Goal: Transaction & Acquisition: Purchase product/service

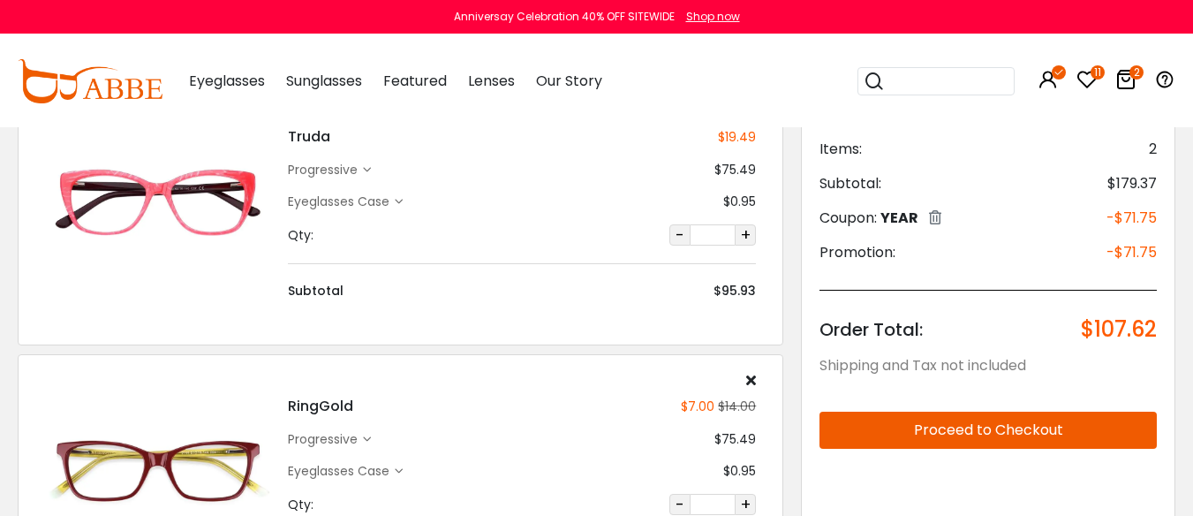
scroll to position [177, 0]
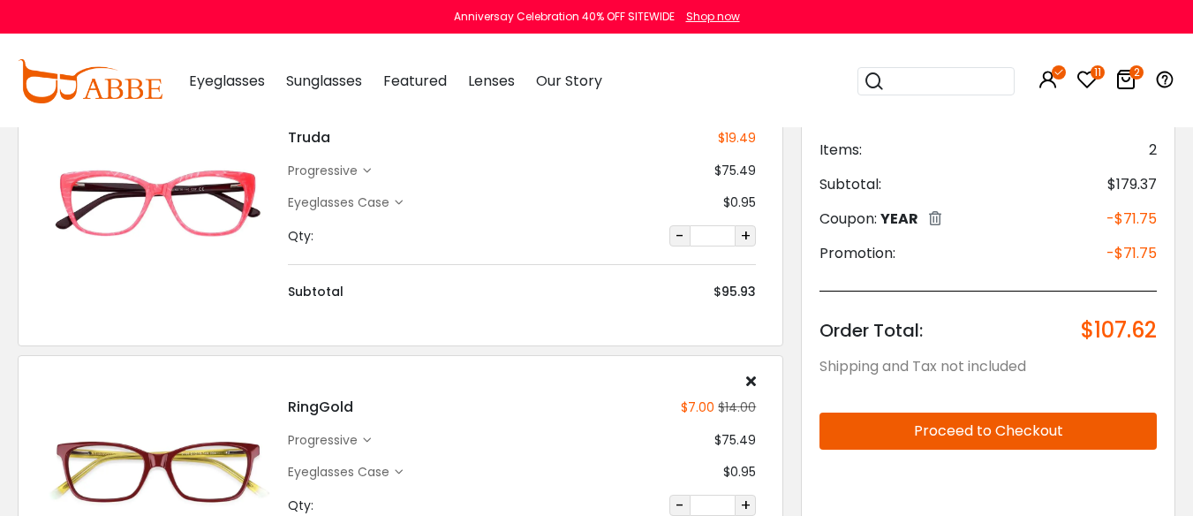
click at [1083, 75] on icon at bounding box center [1087, 79] width 21 height 21
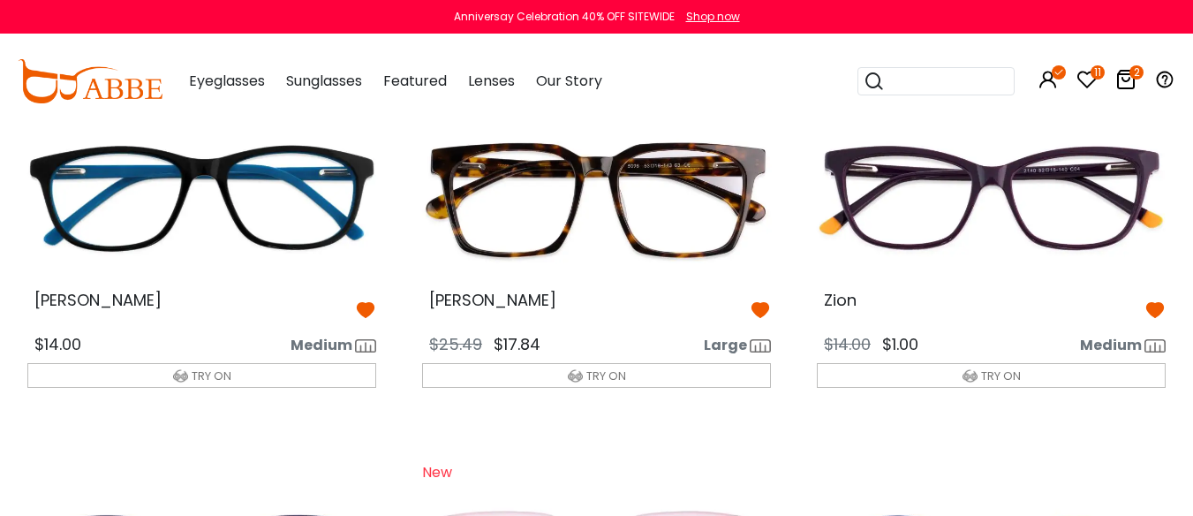
scroll to position [530, 0]
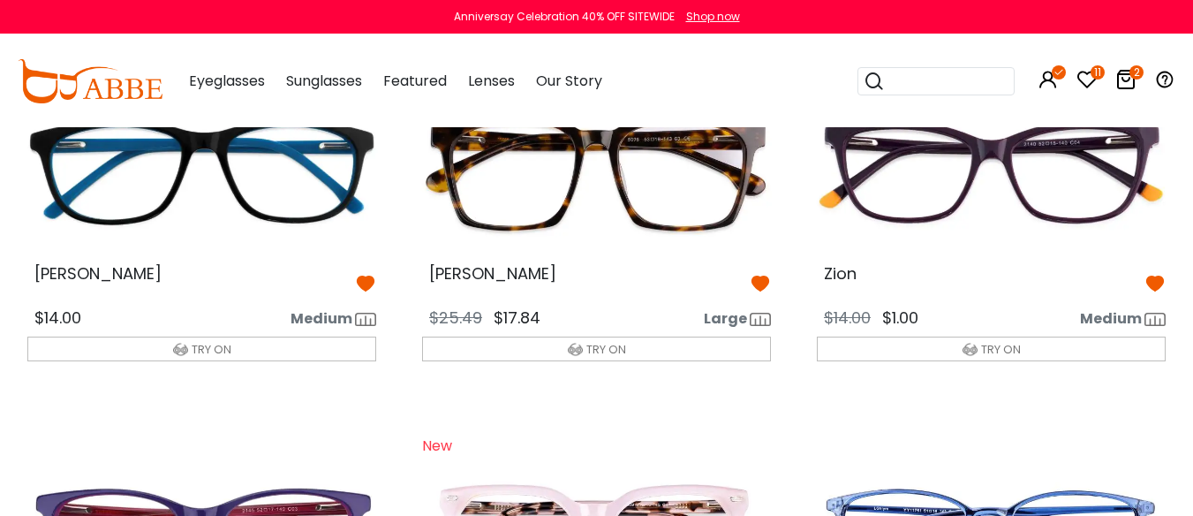
click at [649, 267] on img at bounding box center [596, 172] width 377 height 189
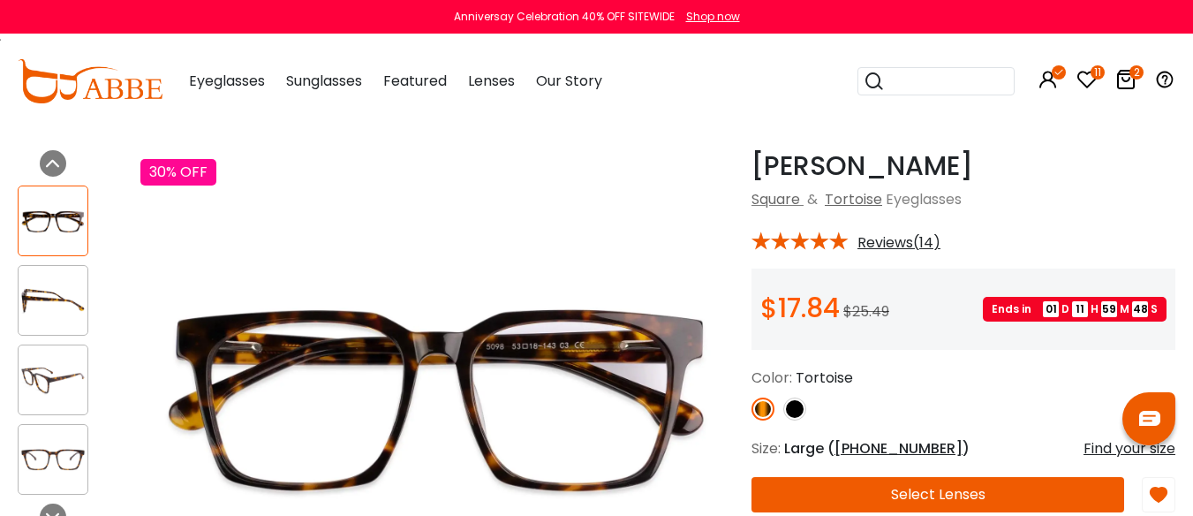
scroll to position [88, 0]
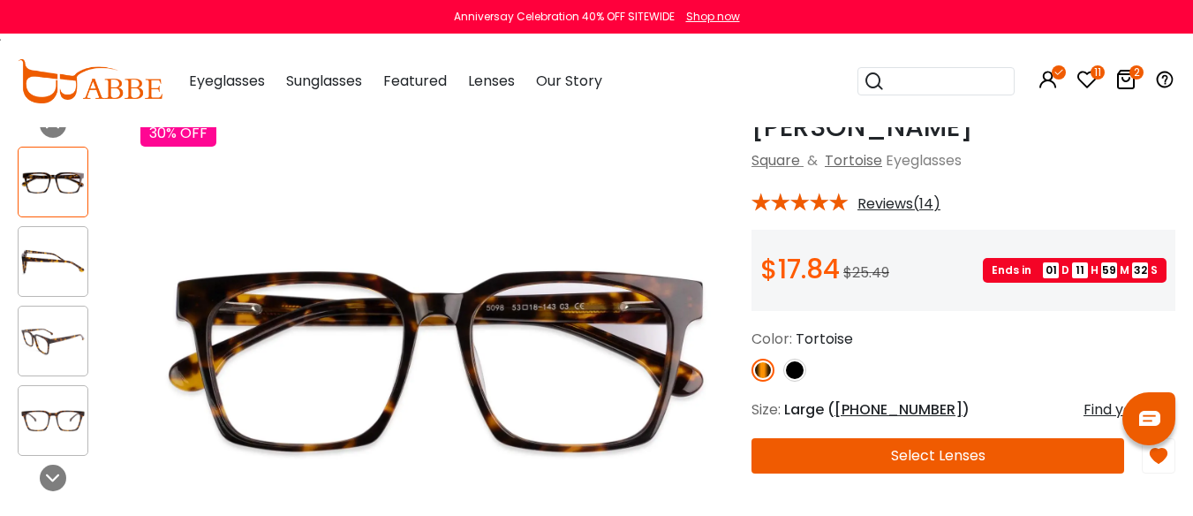
click at [790, 382] on img at bounding box center [795, 370] width 23 height 23
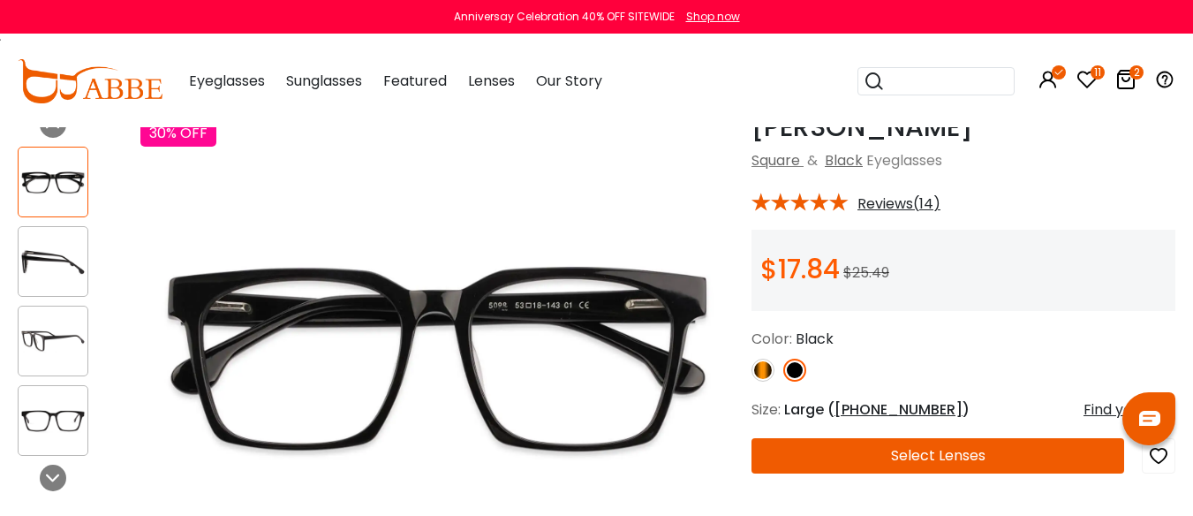
click at [763, 382] on img at bounding box center [763, 370] width 23 height 23
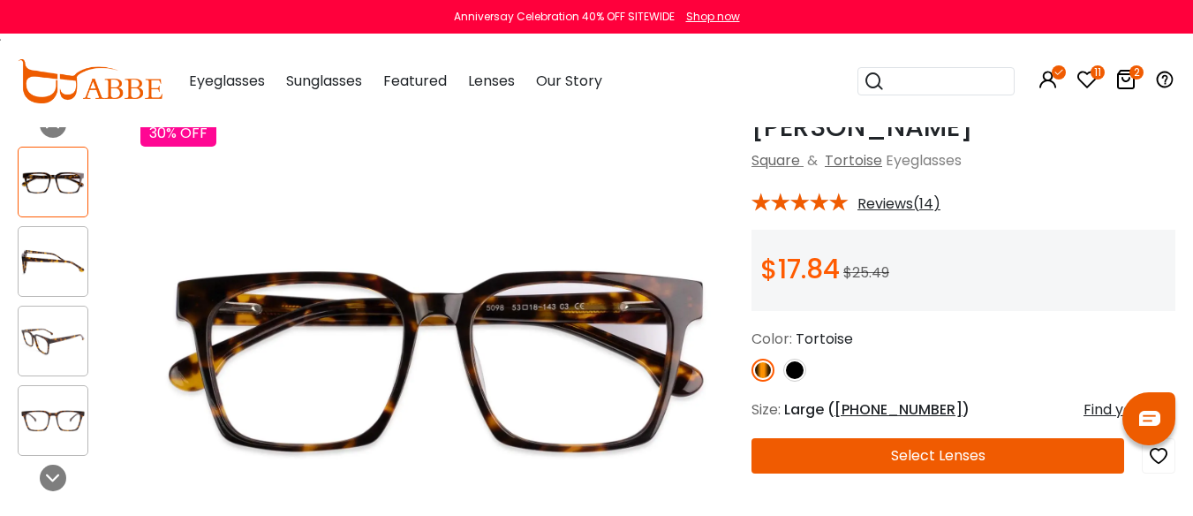
click at [46, 261] on img at bounding box center [53, 262] width 69 height 34
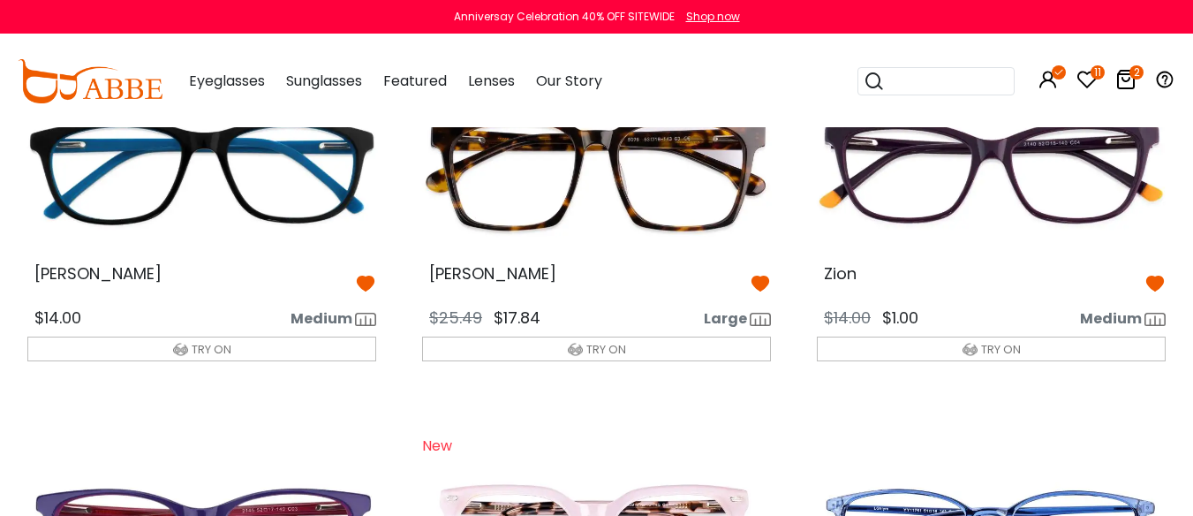
click at [757, 294] on icon at bounding box center [760, 283] width 21 height 21
click at [1059, 255] on img at bounding box center [991, 172] width 377 height 189
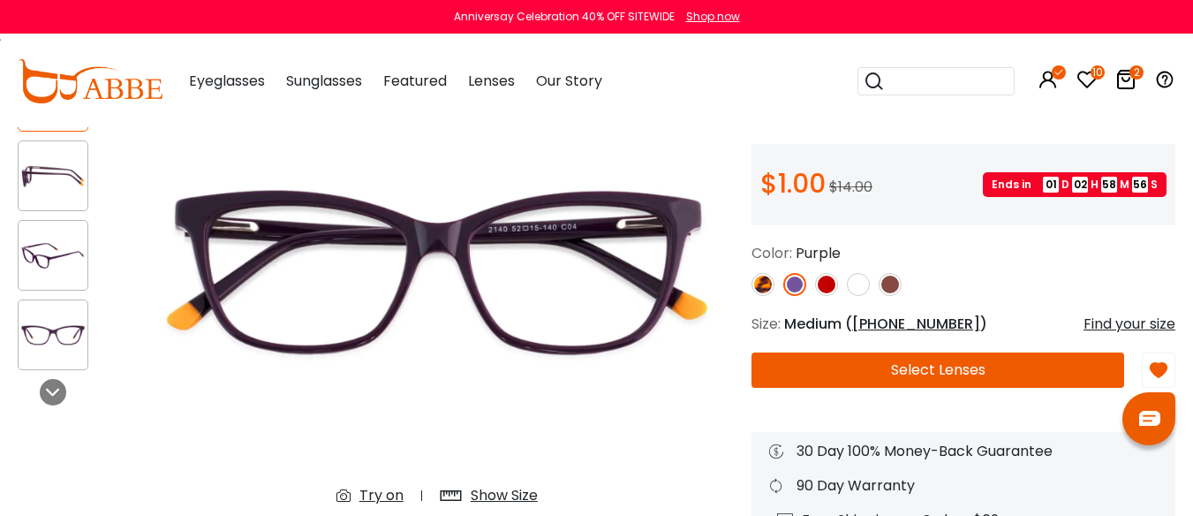
scroll to position [177, 0]
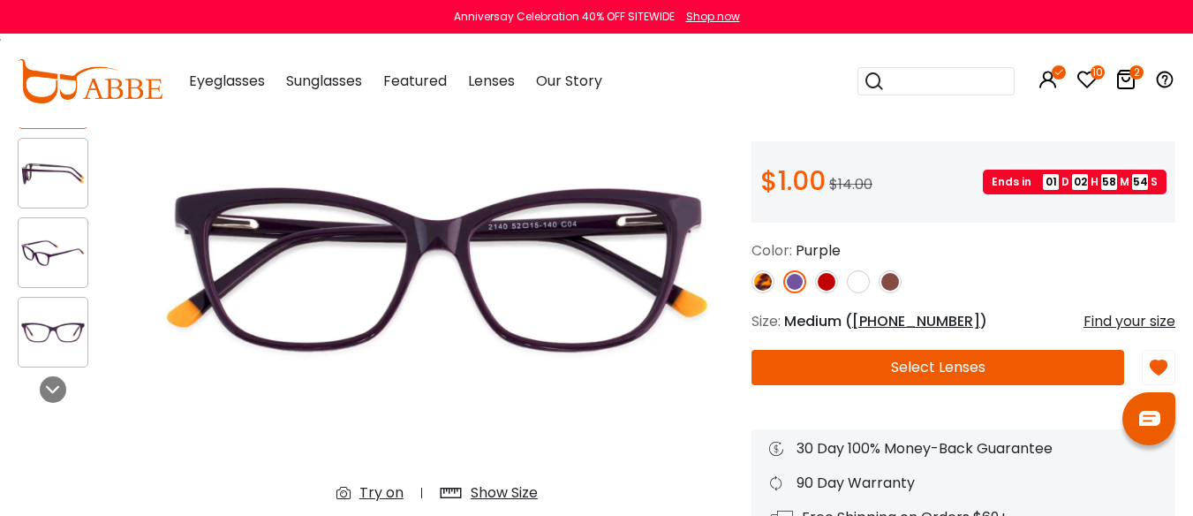
click at [829, 293] on img at bounding box center [826, 281] width 23 height 23
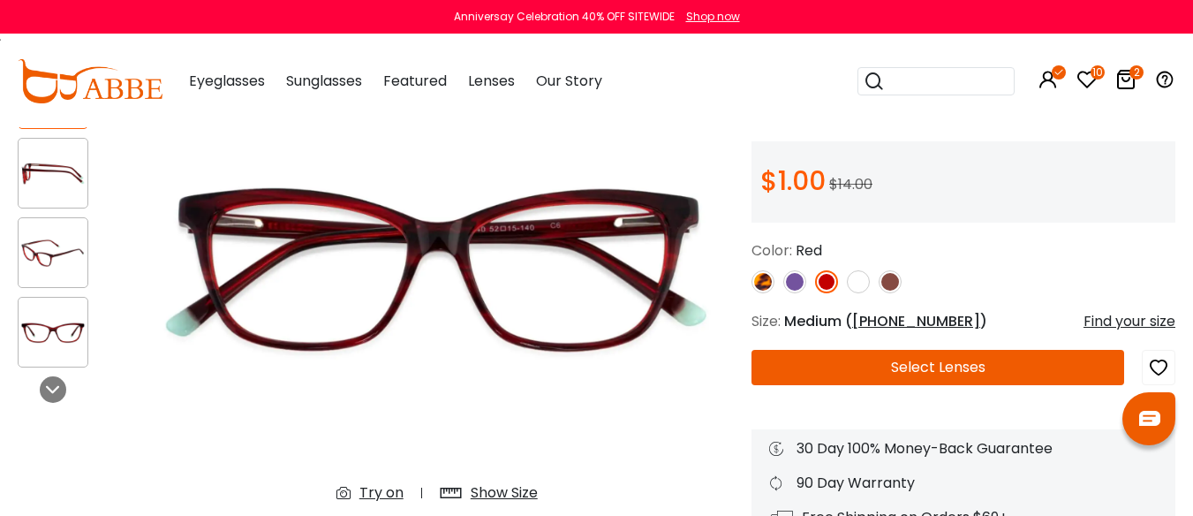
click at [57, 256] on img at bounding box center [53, 253] width 69 height 34
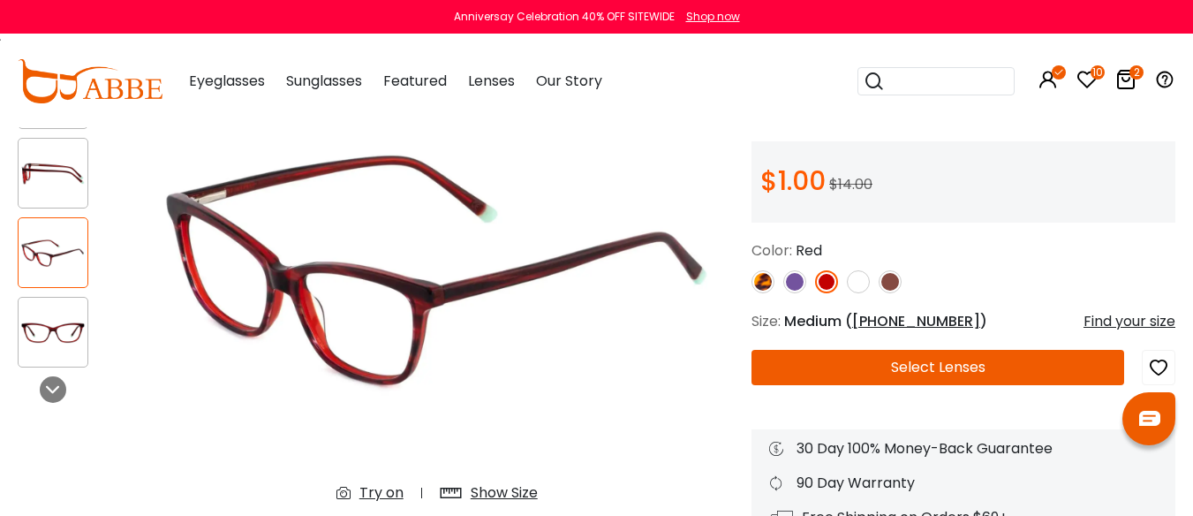
click at [64, 329] on img at bounding box center [53, 332] width 69 height 34
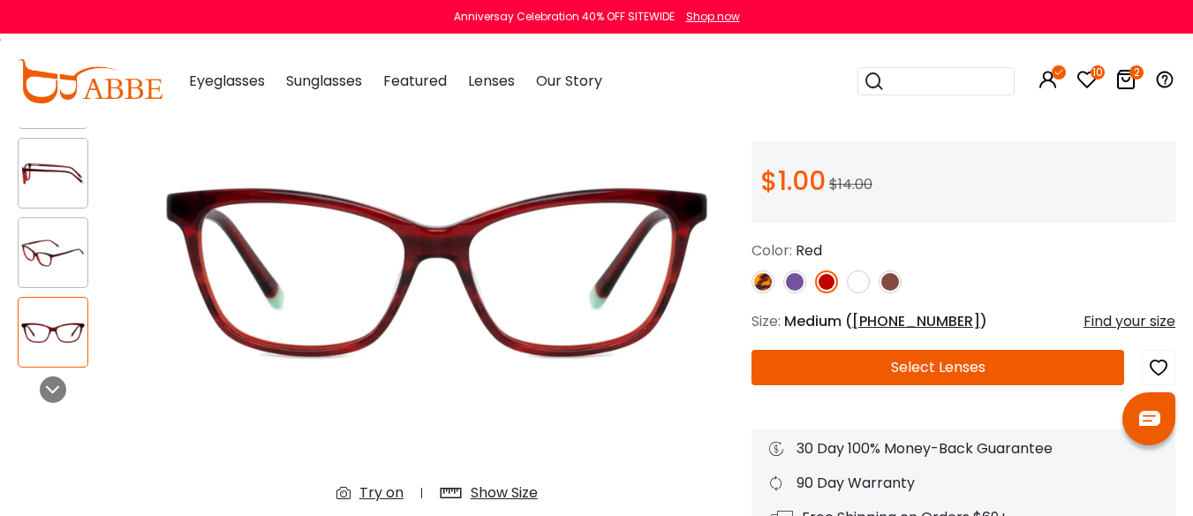
click at [860, 293] on img at bounding box center [858, 281] width 23 height 23
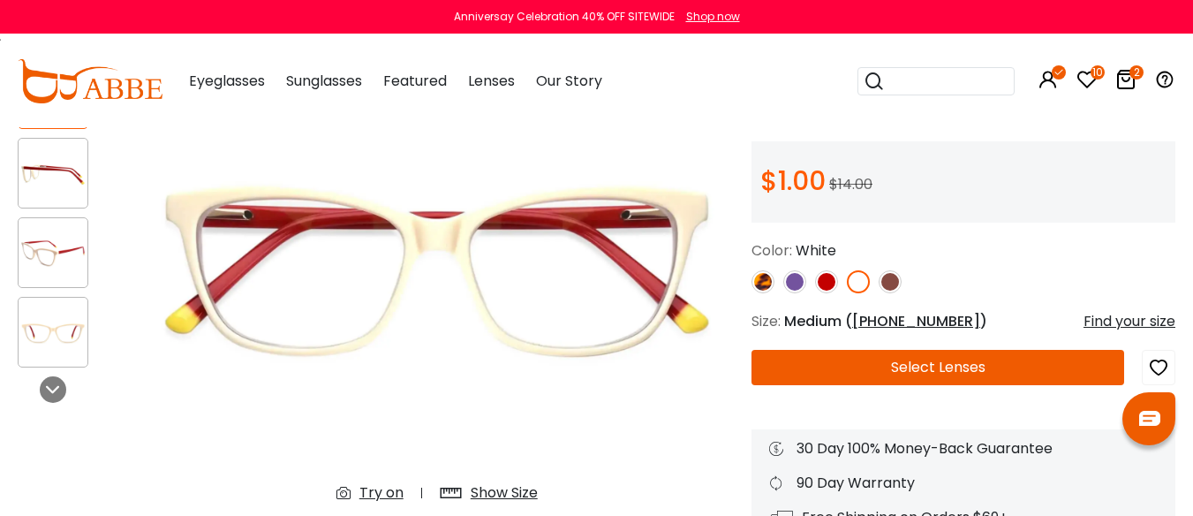
click at [59, 251] on img at bounding box center [53, 253] width 69 height 34
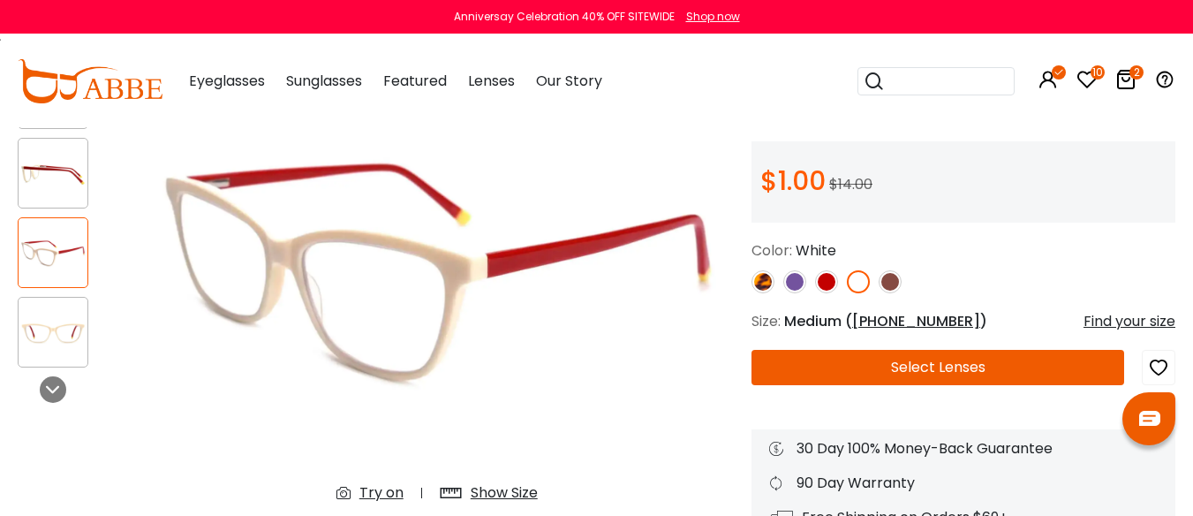
click at [890, 293] on img at bounding box center [890, 281] width 23 height 23
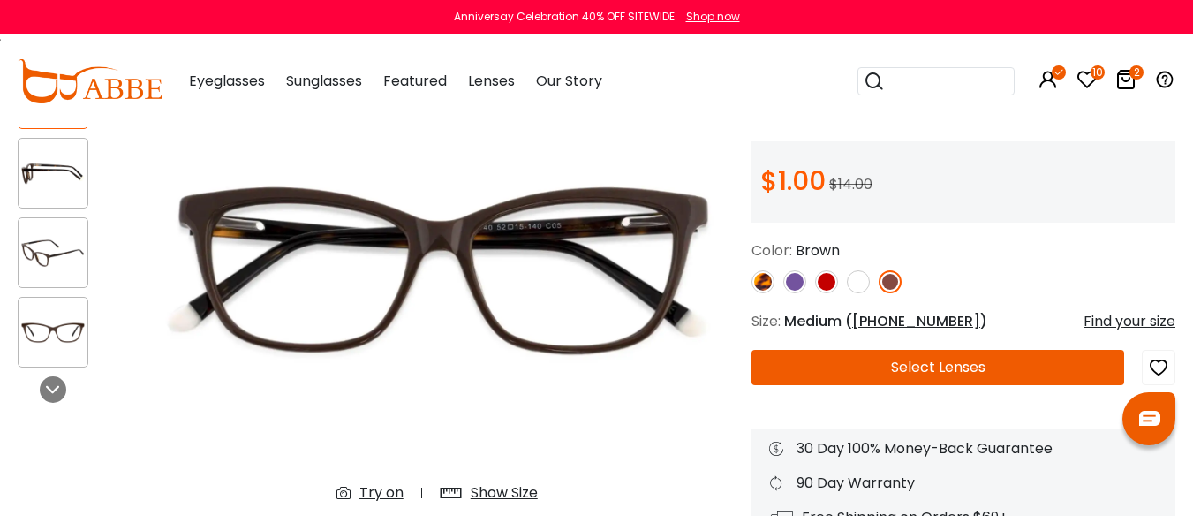
click at [796, 293] on img at bounding box center [795, 281] width 23 height 23
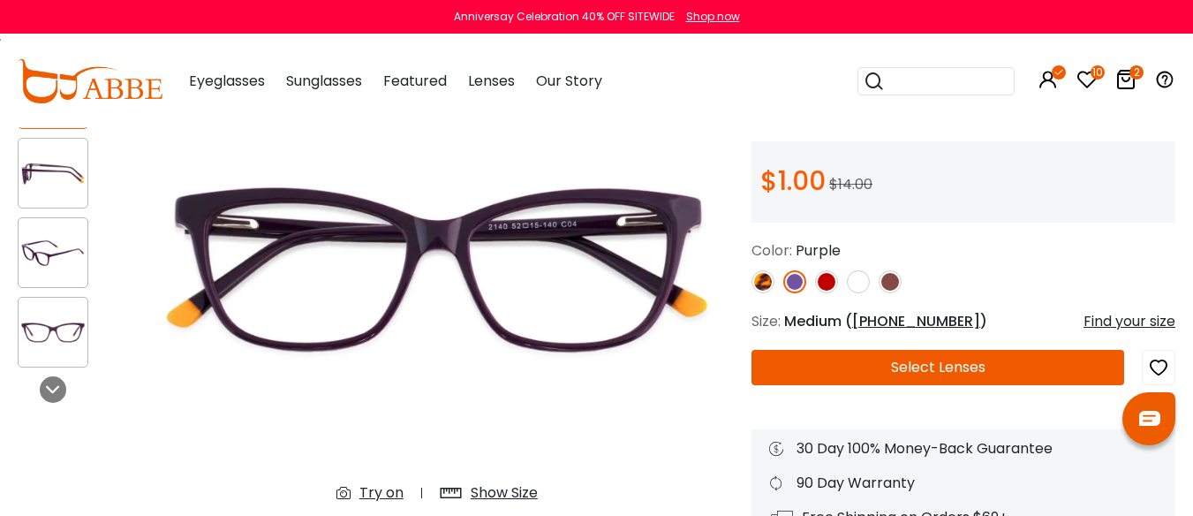
click at [764, 293] on img at bounding box center [763, 281] width 23 height 23
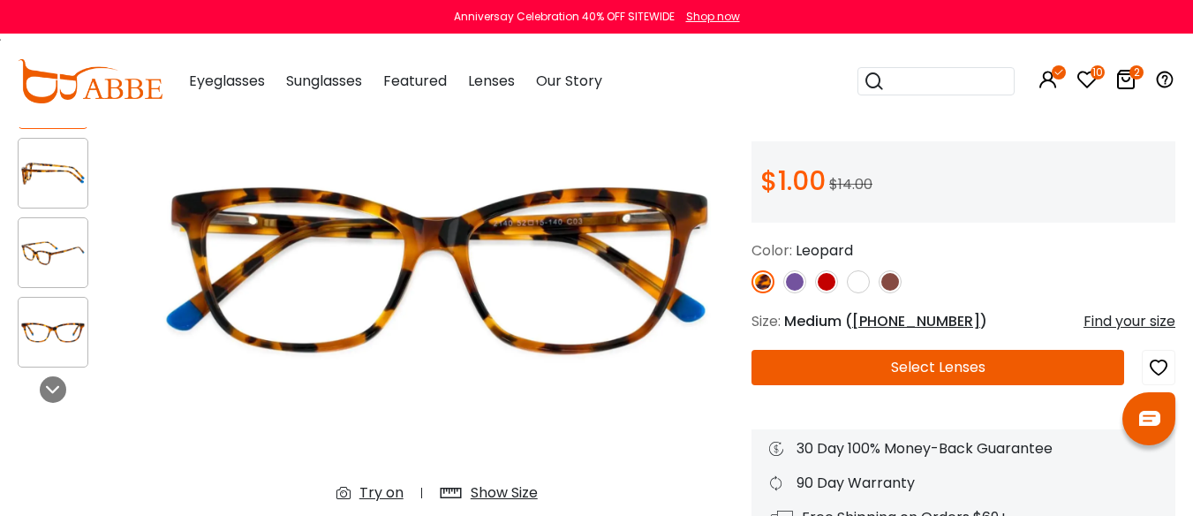
click at [794, 293] on img at bounding box center [795, 281] width 23 height 23
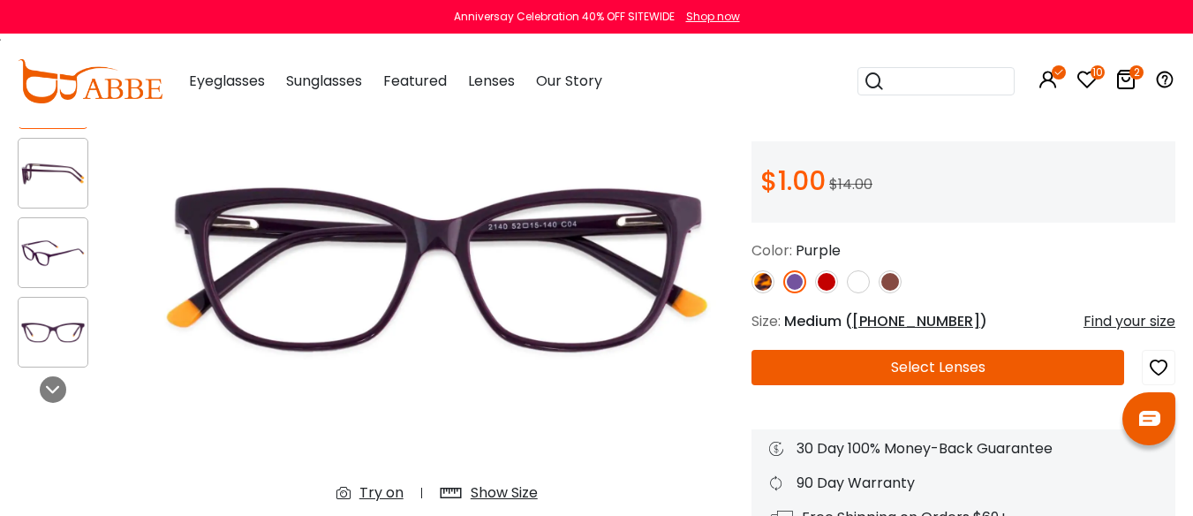
click at [826, 293] on img at bounding box center [826, 281] width 23 height 23
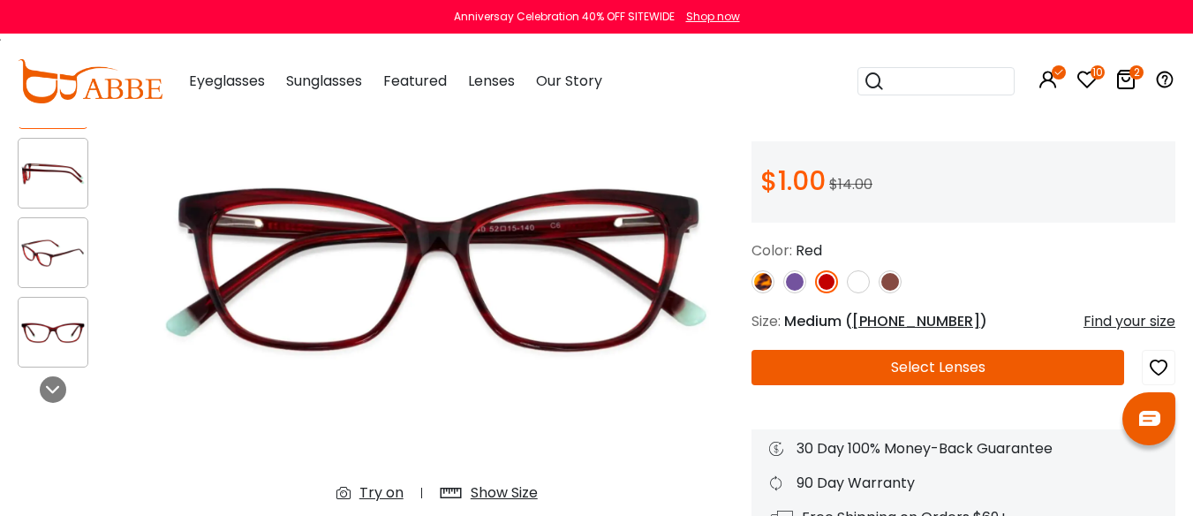
click at [329, 294] on img at bounding box center [437, 270] width 594 height 495
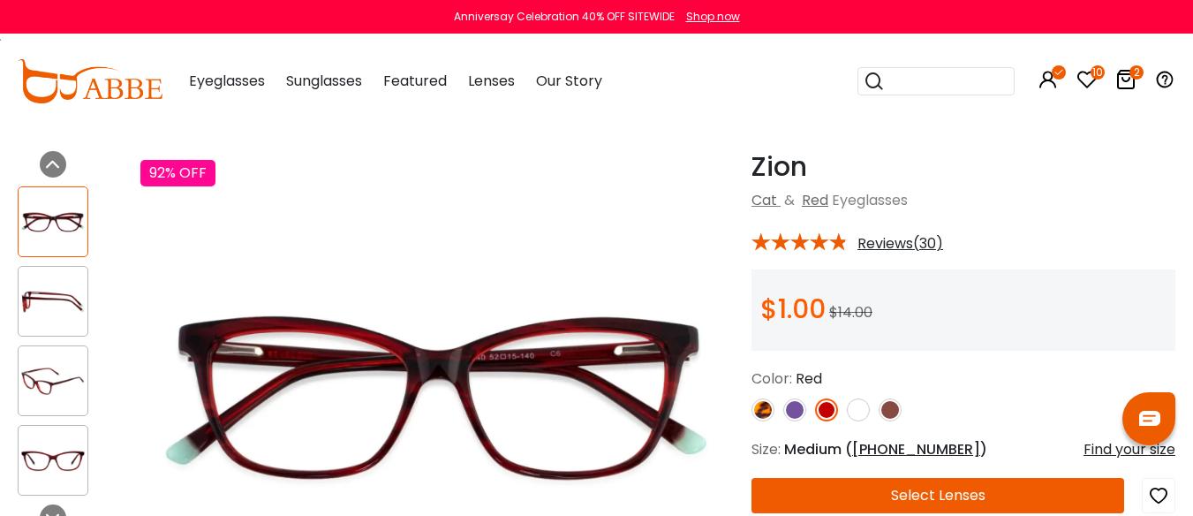
scroll to position [88, 0]
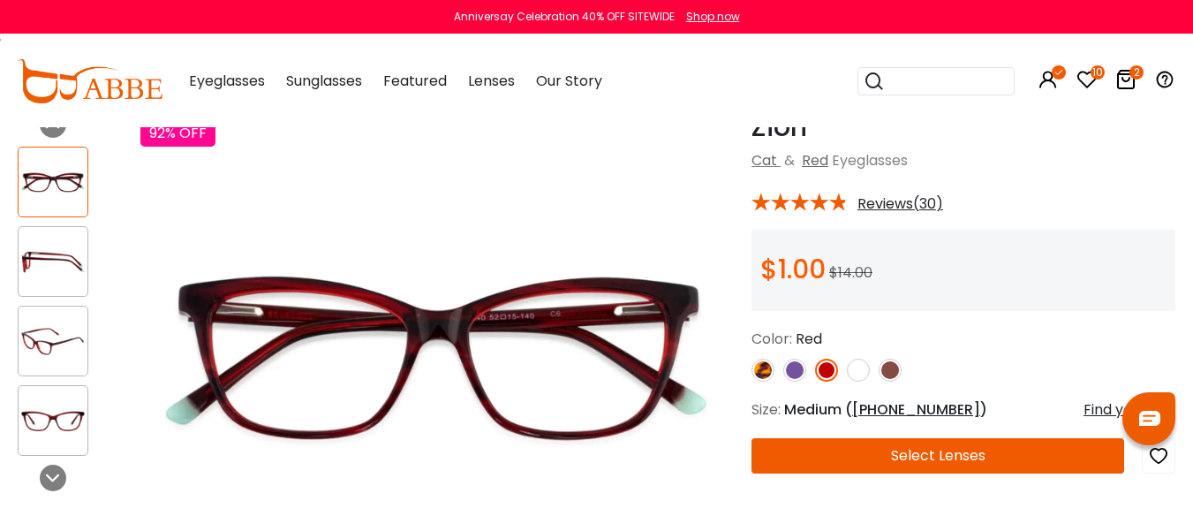
click at [860, 382] on img at bounding box center [858, 370] width 23 height 23
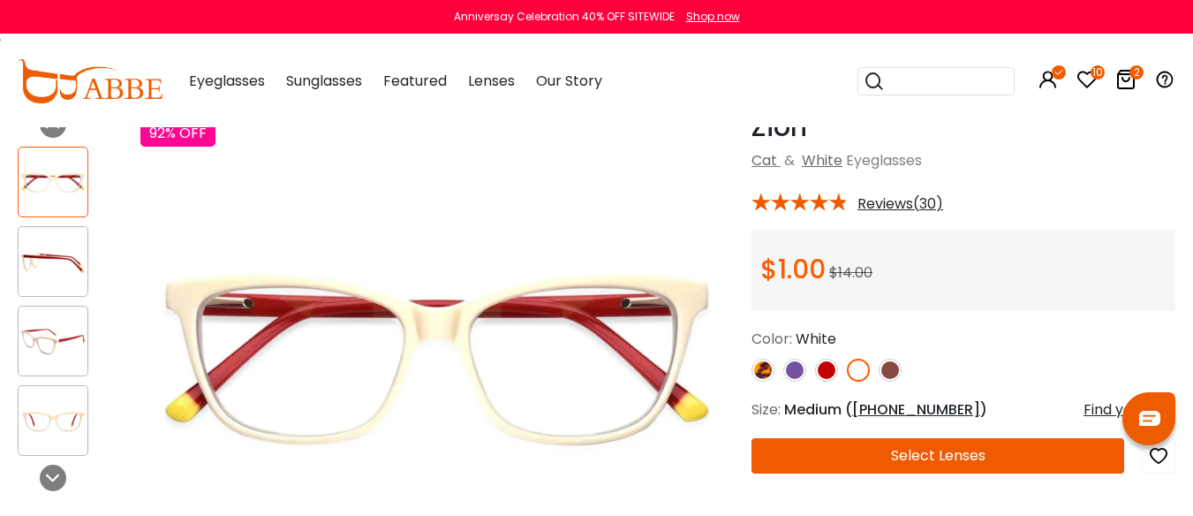
click at [47, 345] on img at bounding box center [53, 341] width 69 height 34
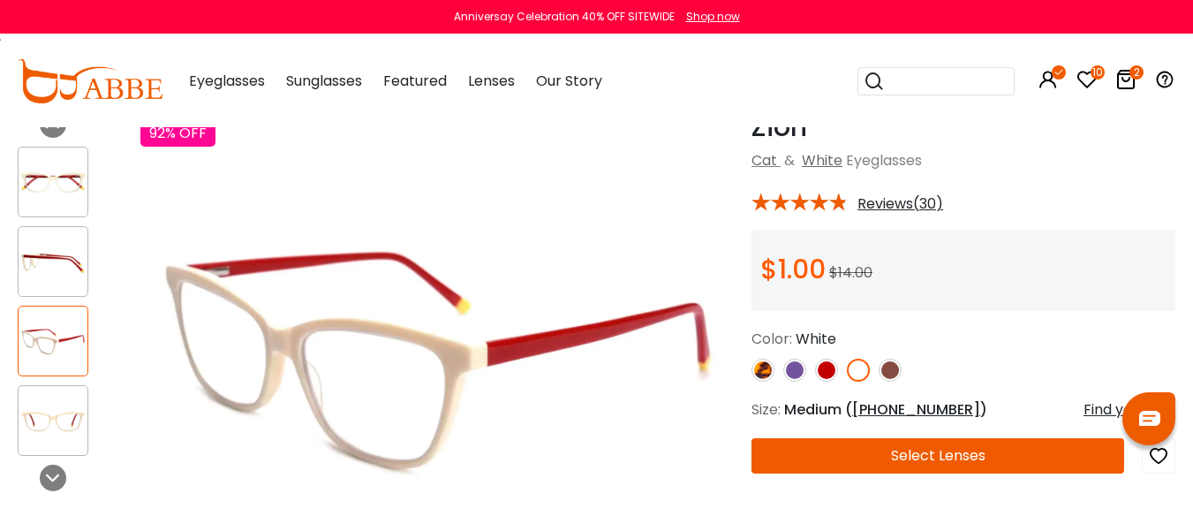
click at [793, 382] on img at bounding box center [795, 370] width 23 height 23
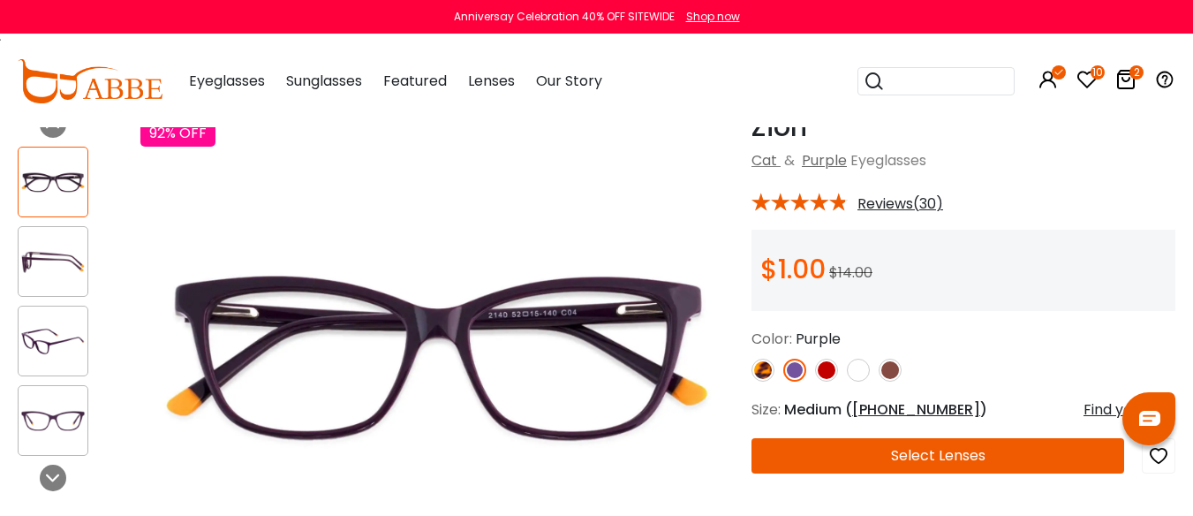
click at [906, 473] on button "Select Lenses" at bounding box center [938, 455] width 373 height 35
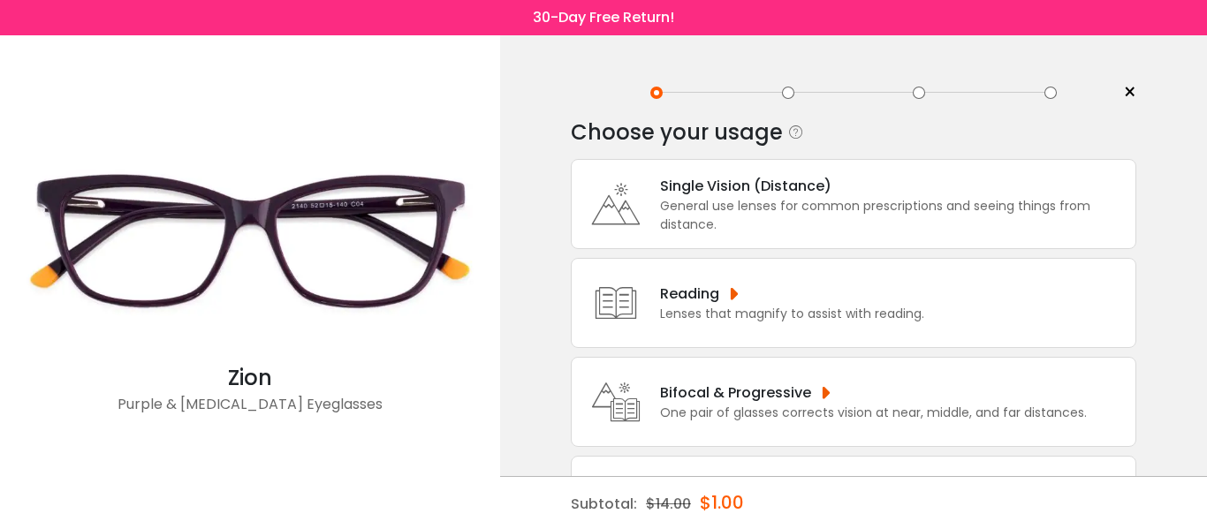
click at [854, 393] on div "Bifocal & Progressive" at bounding box center [873, 393] width 427 height 22
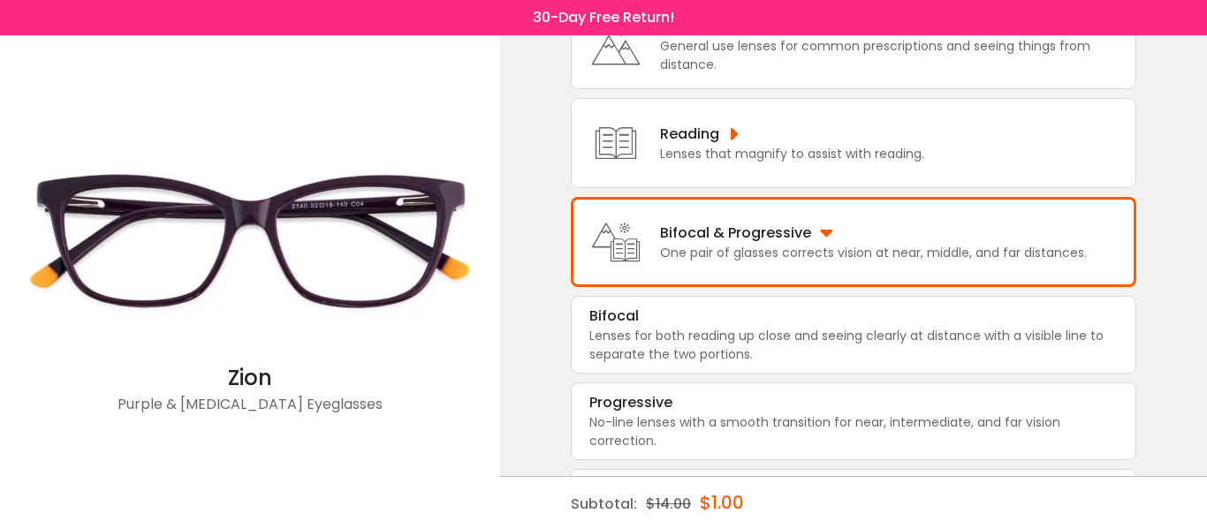
scroll to position [163, 0]
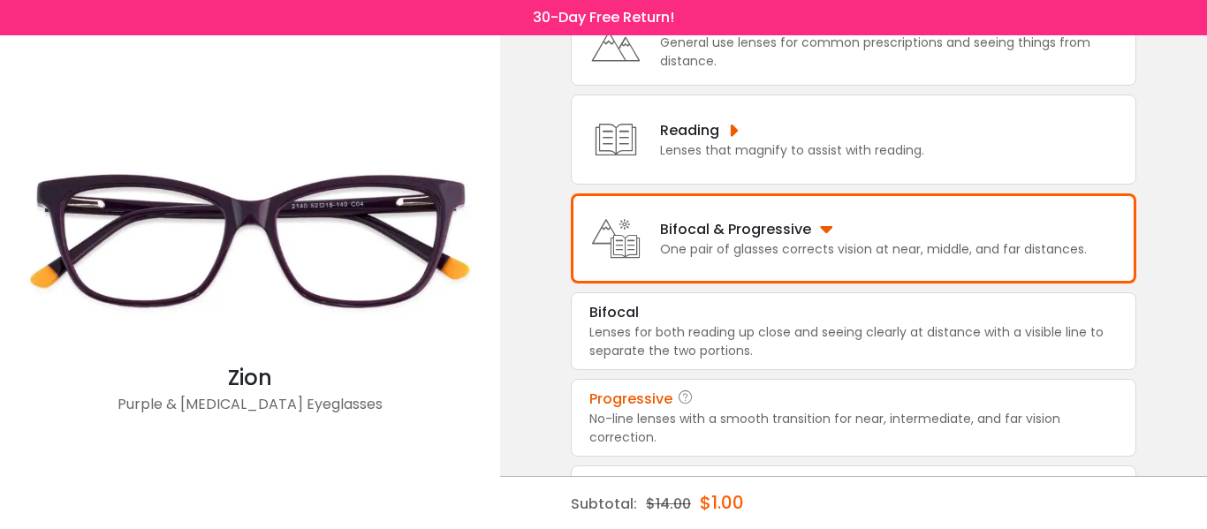
click at [844, 424] on div "No-line lenses with a smooth transition for near, intermediate, and far vision …" at bounding box center [853, 428] width 528 height 37
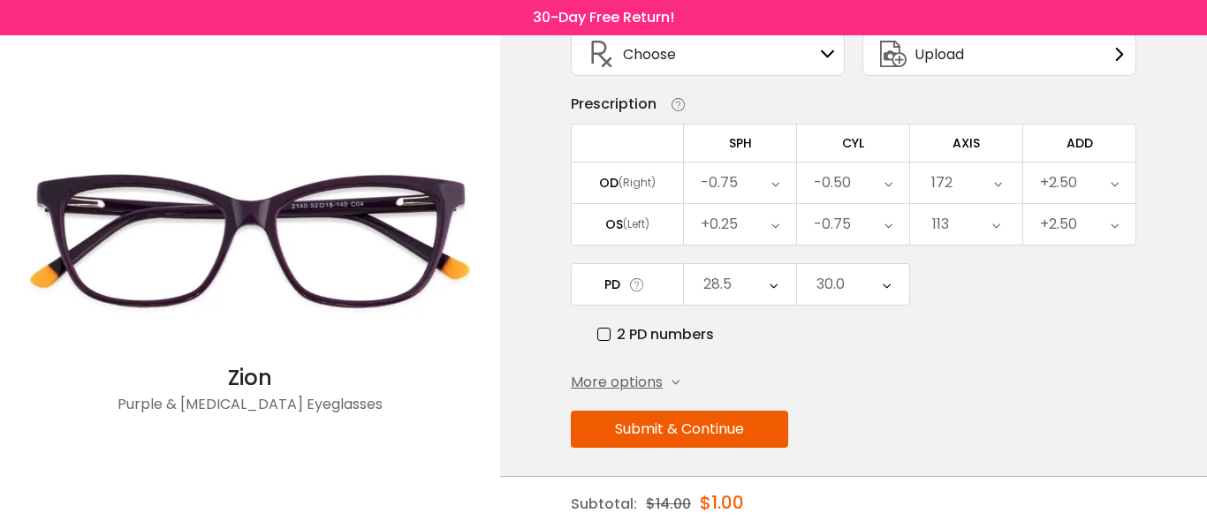
scroll to position [148, 0]
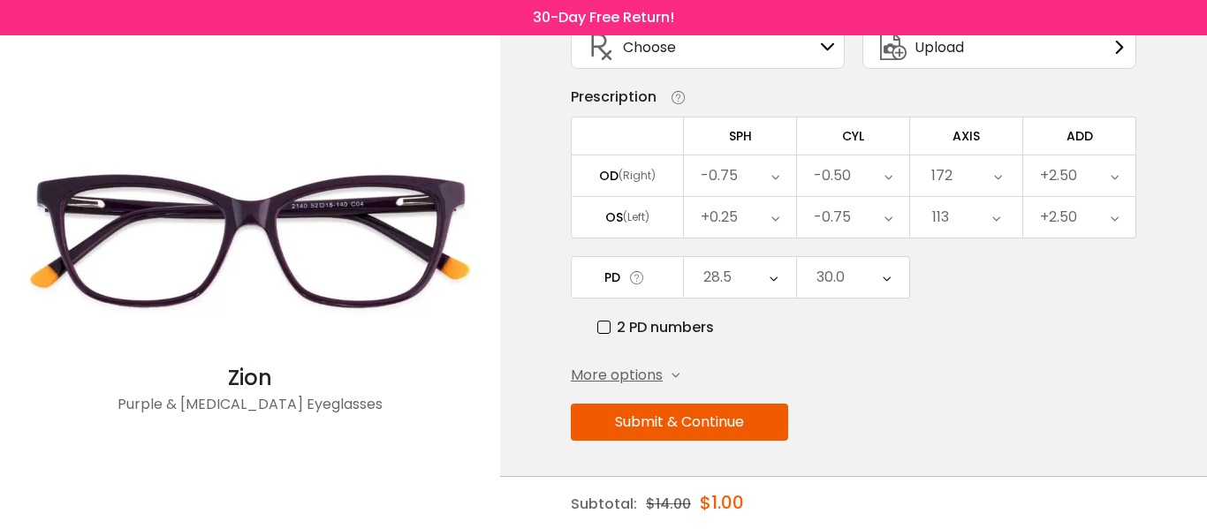
click at [720, 422] on button "Submit & Continue" at bounding box center [679, 422] width 217 height 37
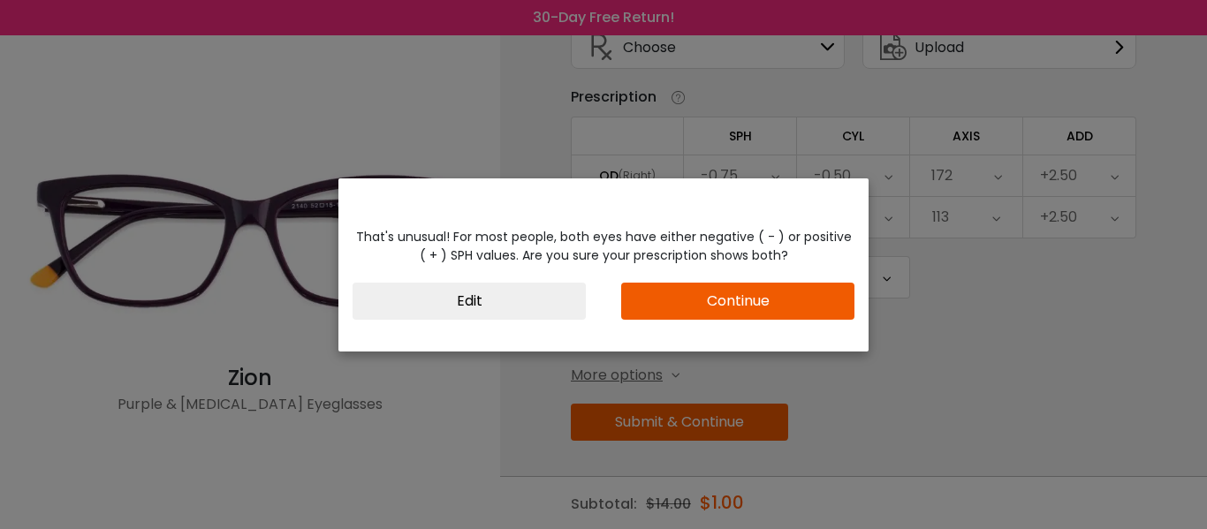
click at [699, 300] on button "Continue" at bounding box center [737, 301] width 233 height 37
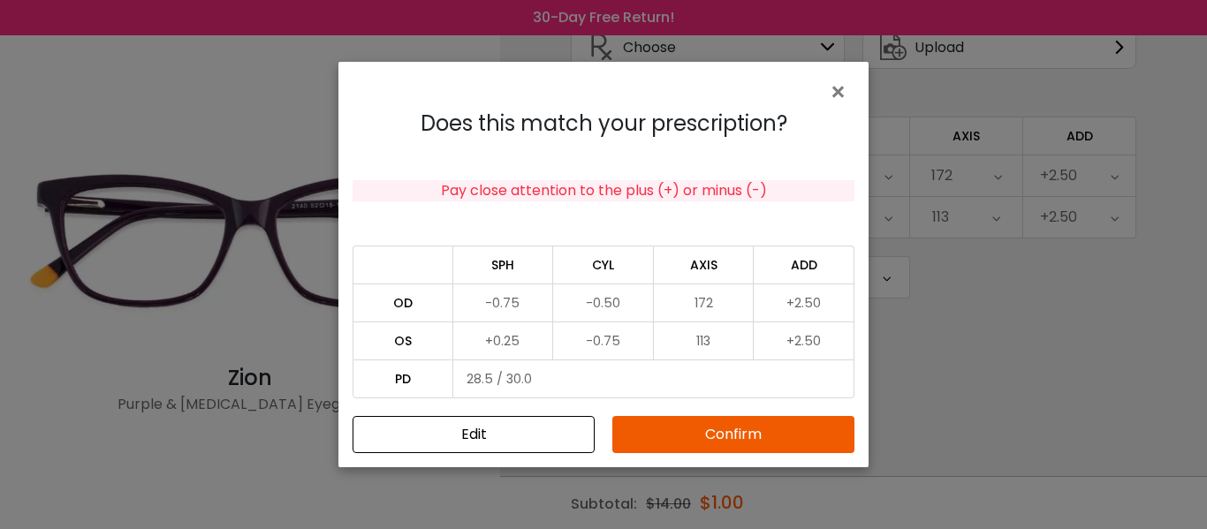
click at [714, 437] on button "Confirm" at bounding box center [733, 434] width 242 height 37
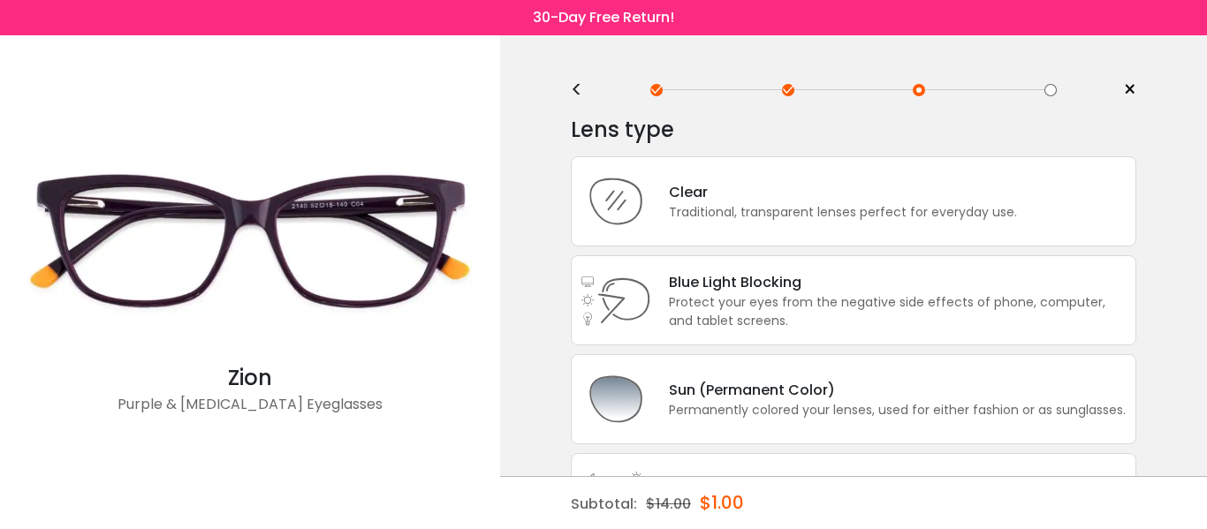
scroll to position [0, 0]
click at [846, 207] on div "Traditional, transparent lenses perfect for everyday use." at bounding box center [843, 215] width 348 height 19
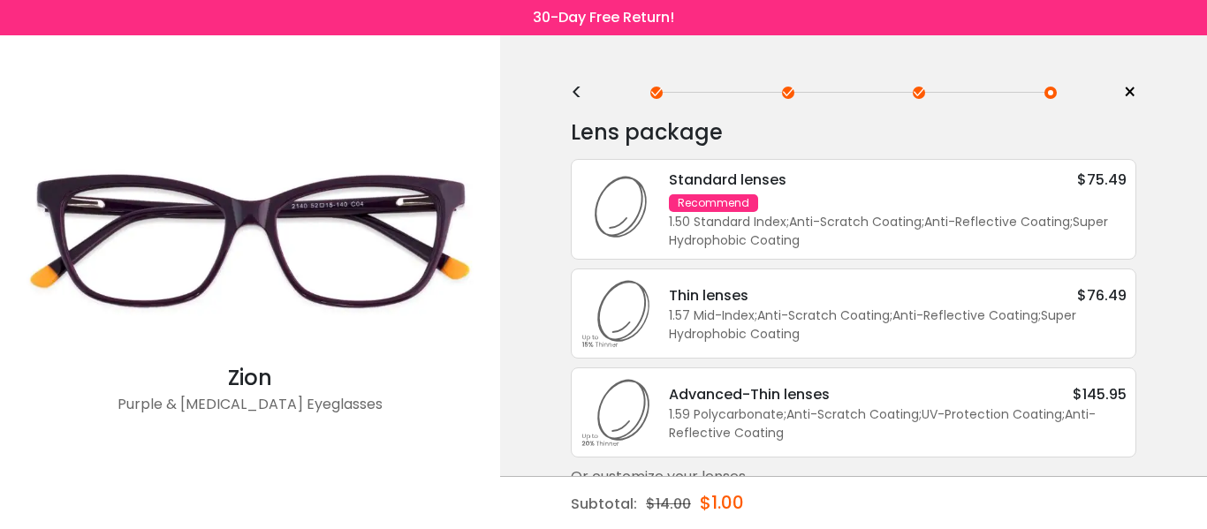
click at [844, 211] on div "Standard lenses $75.49 Recommend 1.50 Standard Index ; Anti-Scratch Coating ; A…" at bounding box center [888, 209] width 475 height 81
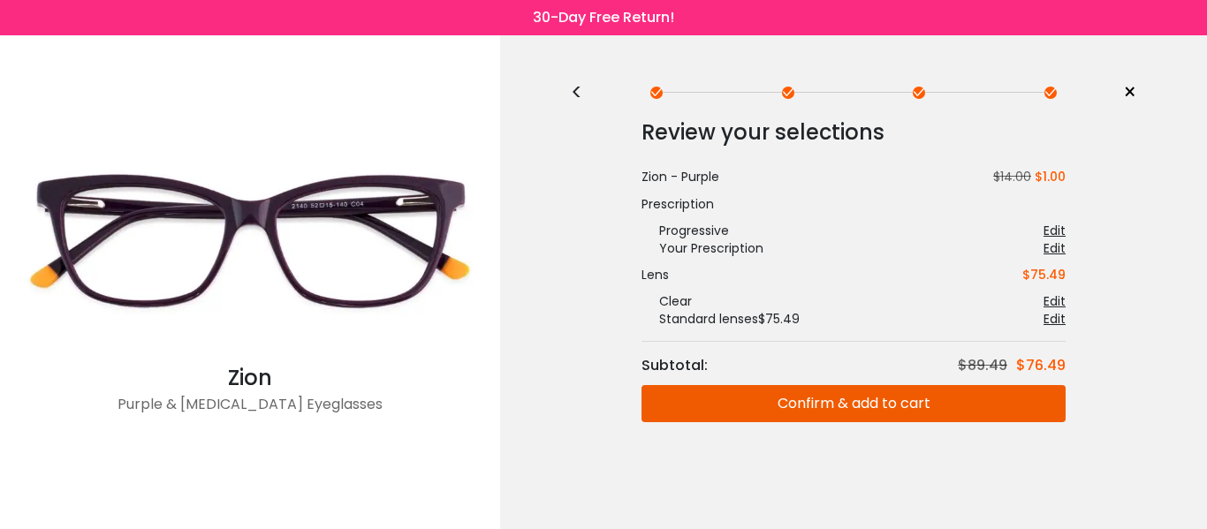
click at [858, 405] on button "Confirm & add to cart" at bounding box center [853, 403] width 424 height 37
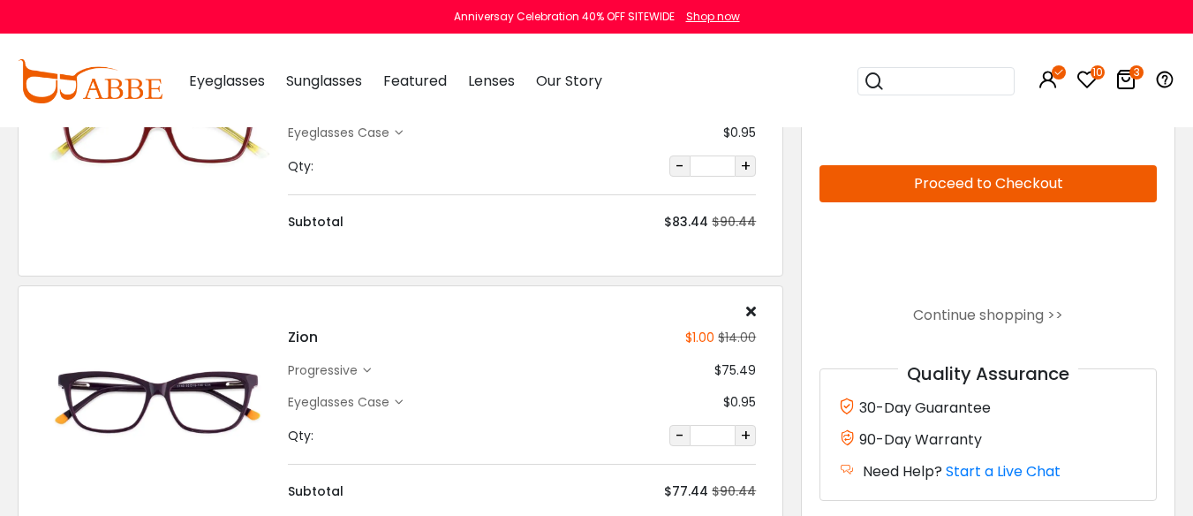
scroll to position [618, 0]
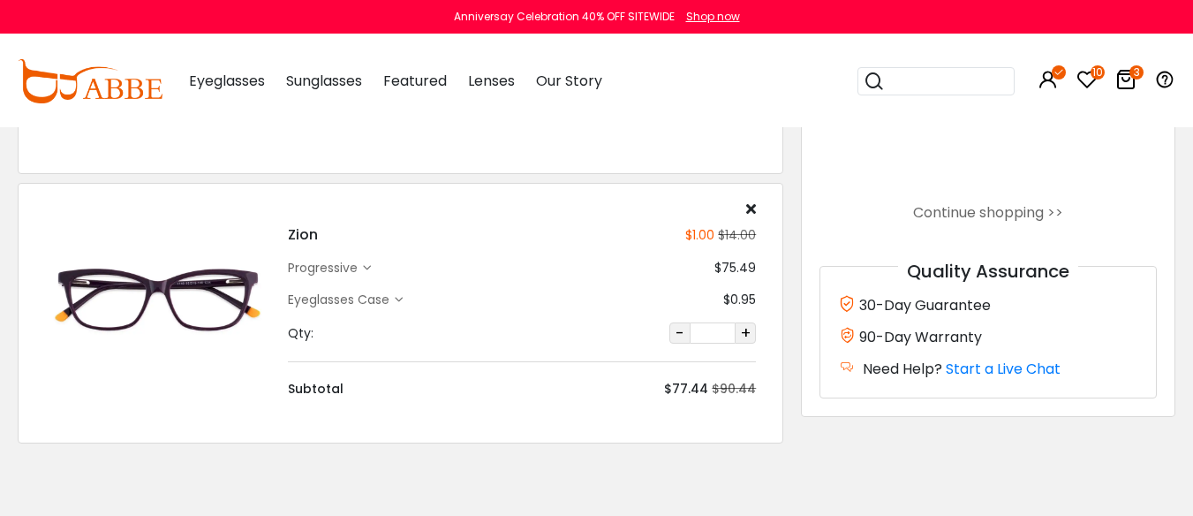
click at [749, 216] on icon at bounding box center [751, 208] width 10 height 14
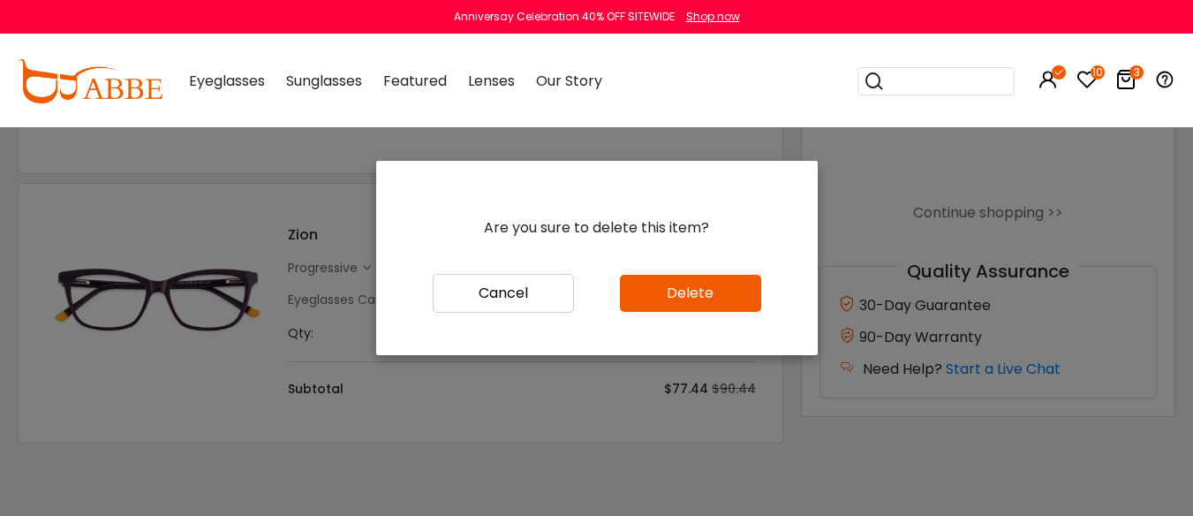
click at [687, 310] on button "Delete" at bounding box center [690, 293] width 141 height 37
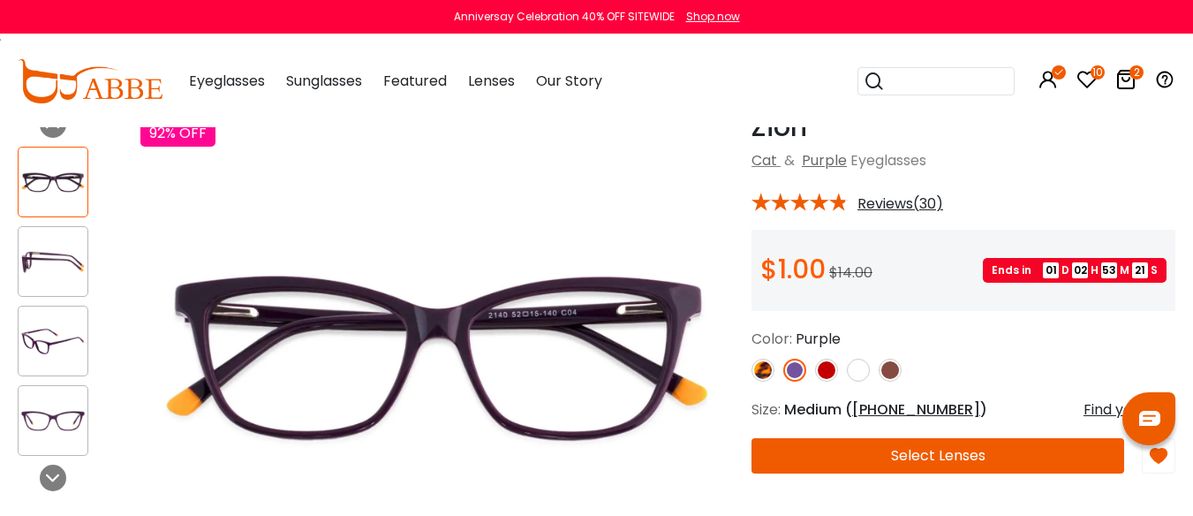
click at [826, 382] on img at bounding box center [826, 370] width 23 height 23
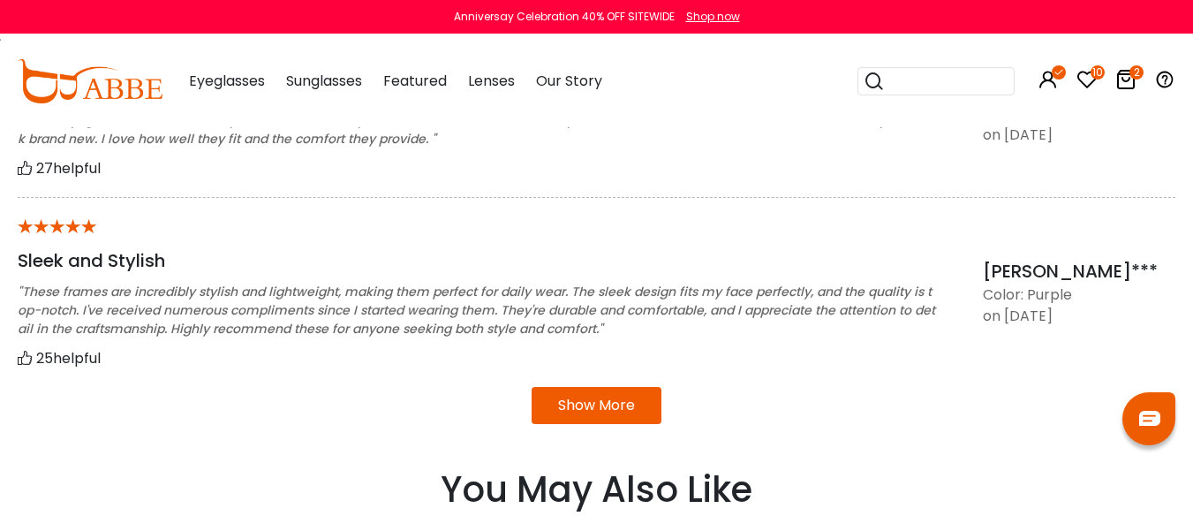
scroll to position [1678, 0]
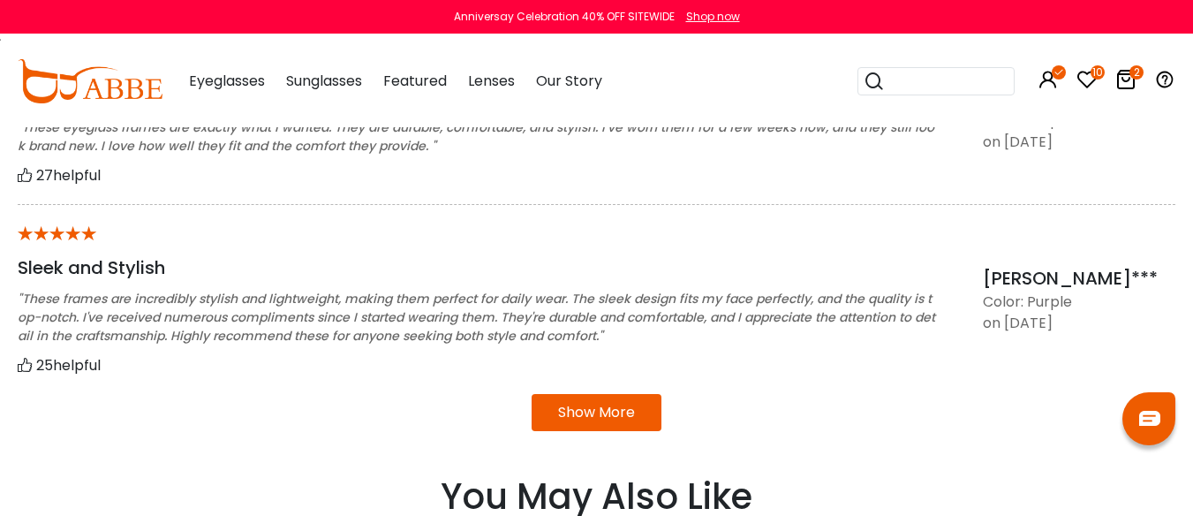
click at [595, 431] on button "Show More" at bounding box center [597, 412] width 130 height 37
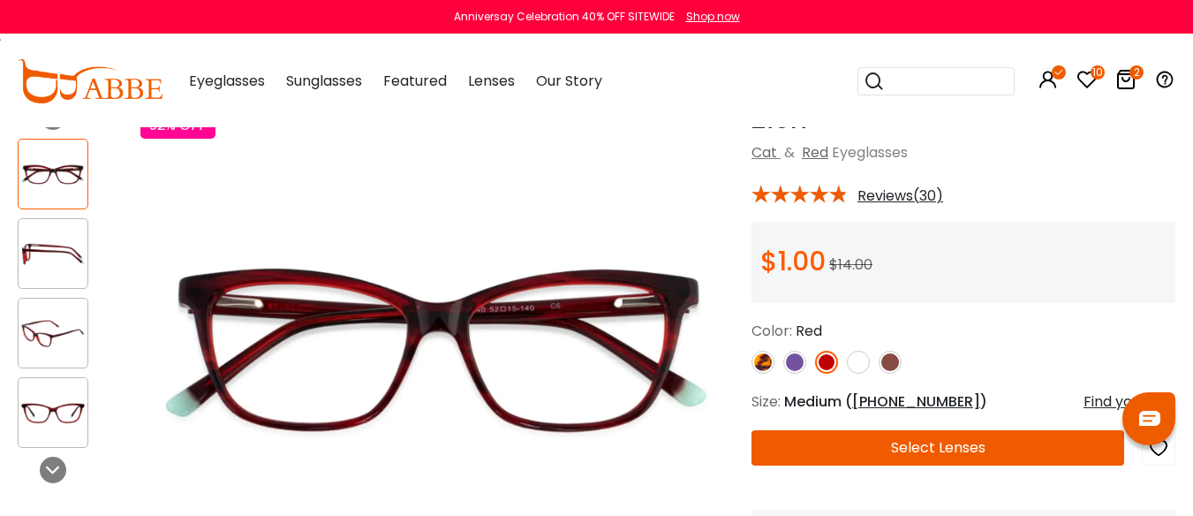
scroll to position [88, 0]
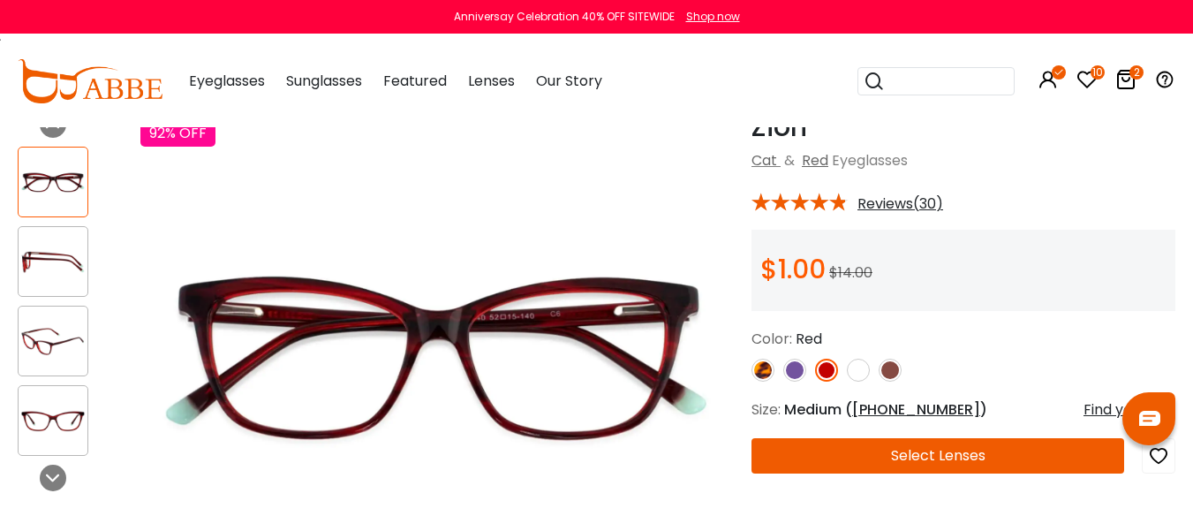
click at [858, 382] on img at bounding box center [858, 370] width 23 height 23
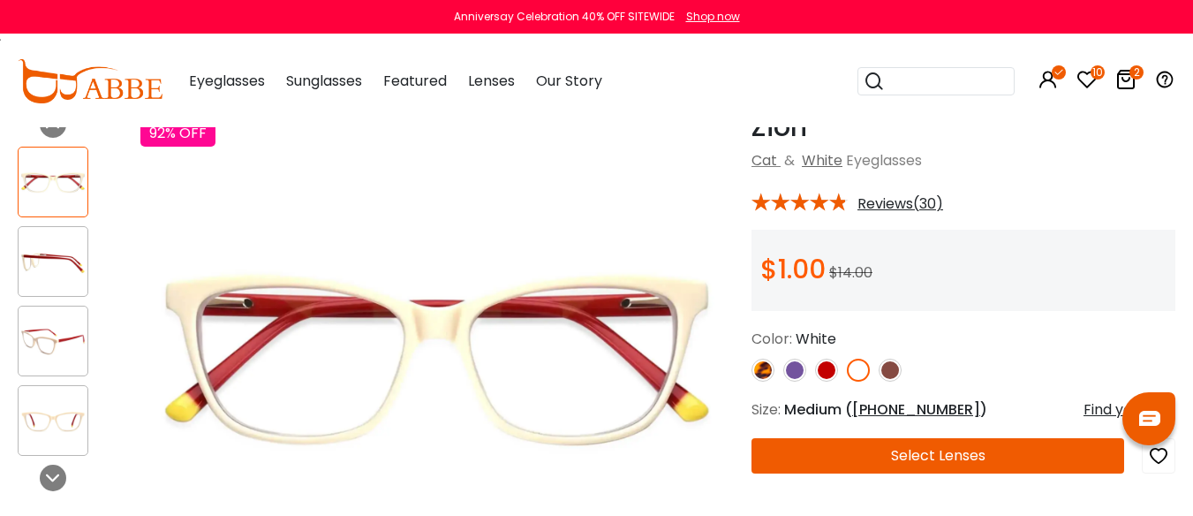
click at [46, 343] on img at bounding box center [53, 341] width 69 height 34
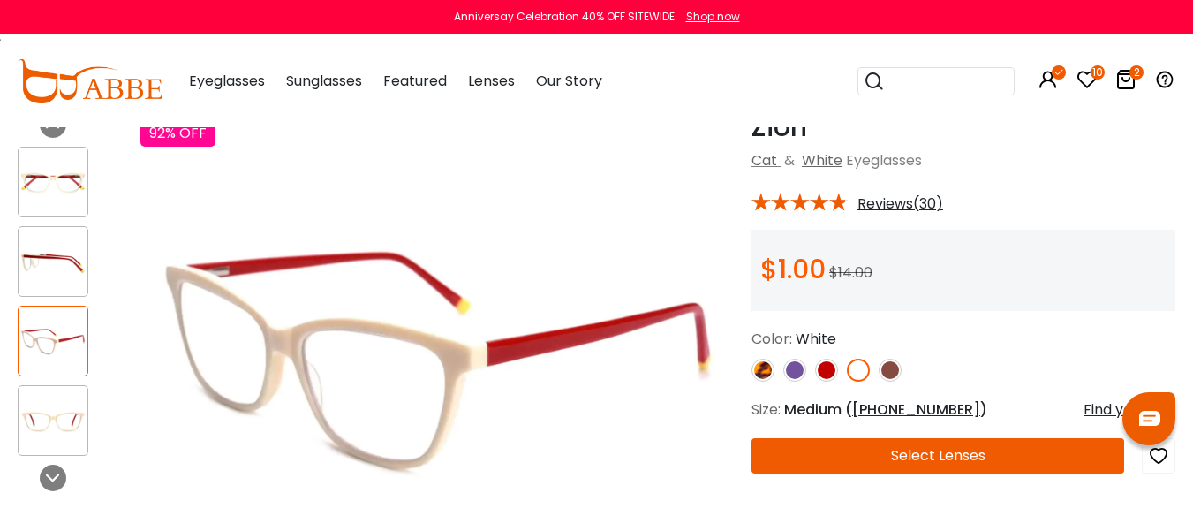
click at [70, 428] on img at bounding box center [53, 421] width 69 height 34
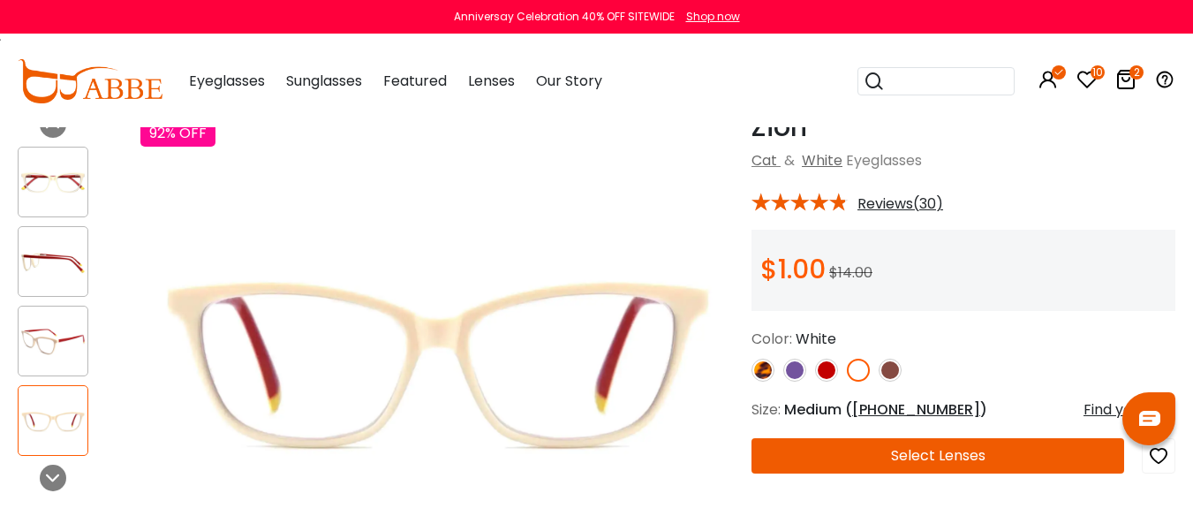
scroll to position [177, 0]
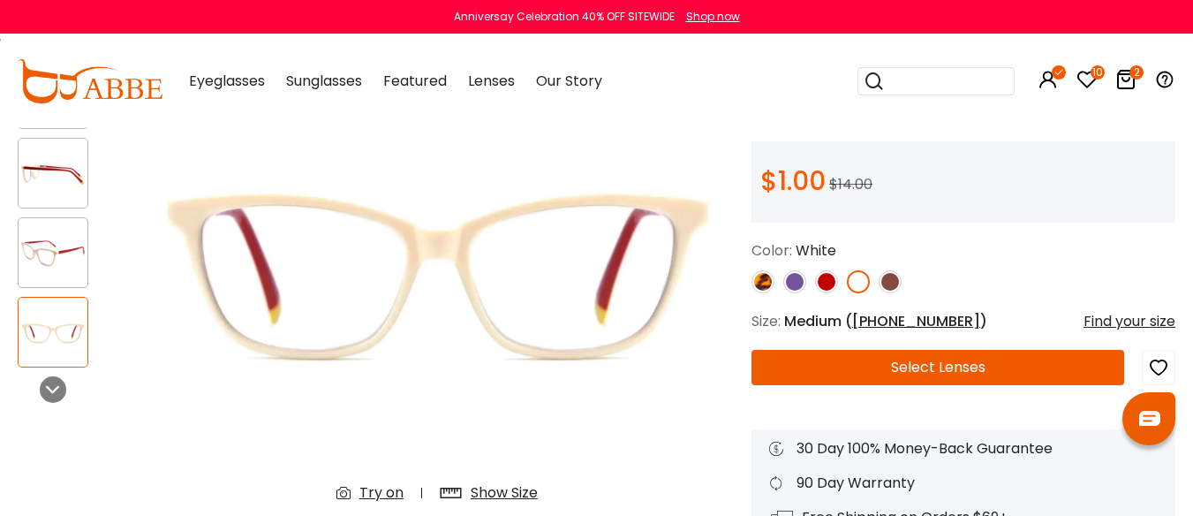
click at [931, 382] on button "Select Lenses" at bounding box center [938, 367] width 373 height 35
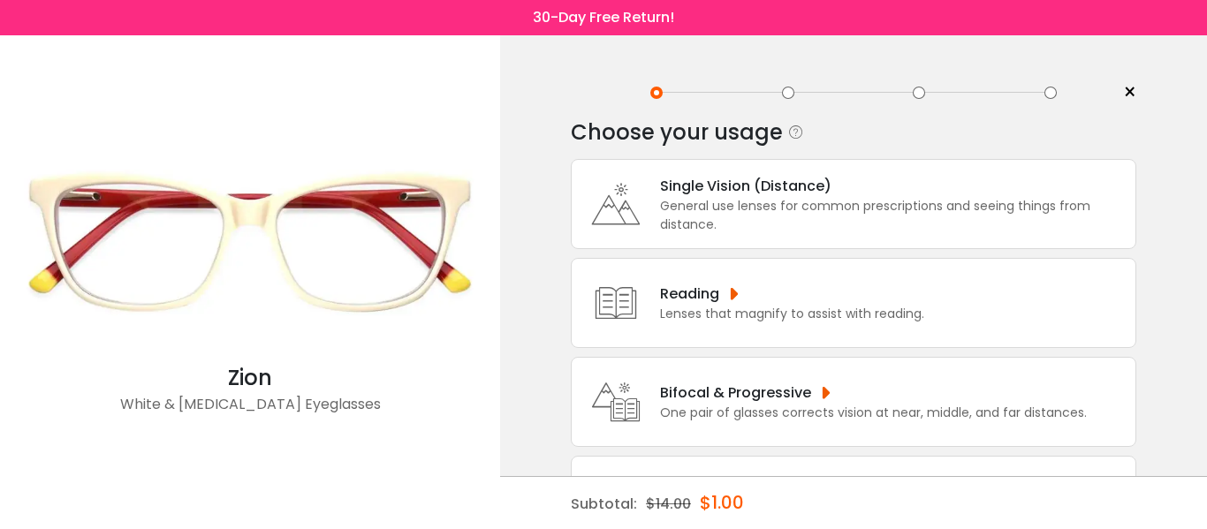
click at [874, 392] on div "Bifocal & Progressive" at bounding box center [873, 393] width 427 height 22
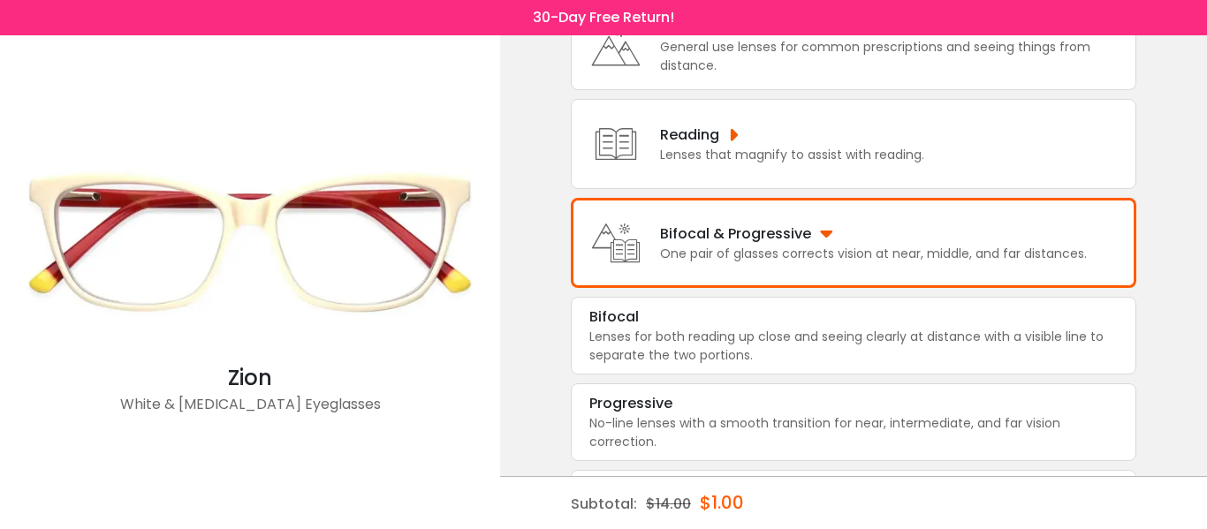
scroll to position [163, 0]
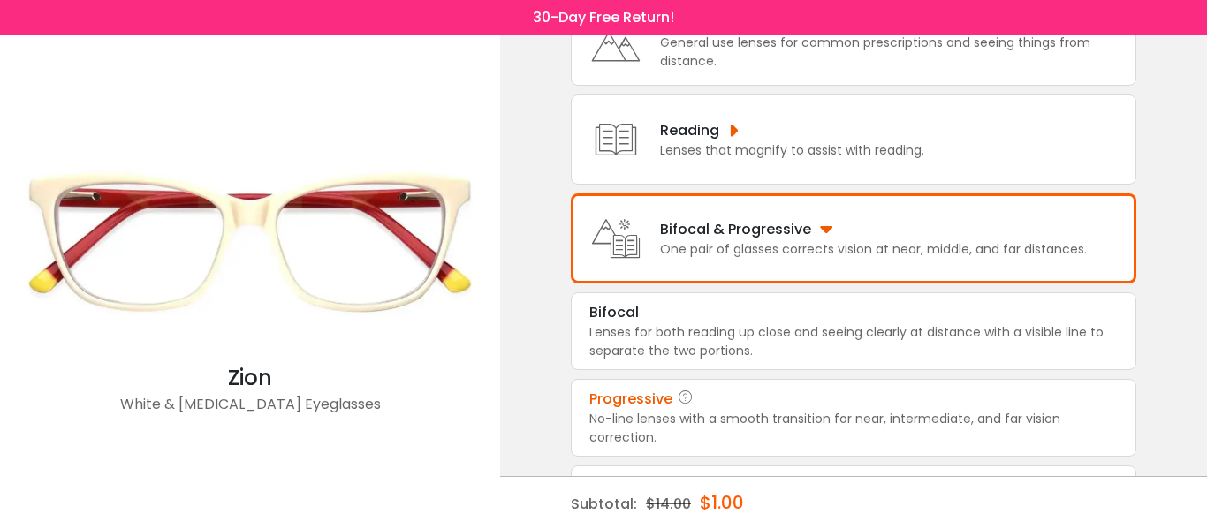
click at [863, 410] on div "Progressive" at bounding box center [853, 399] width 528 height 21
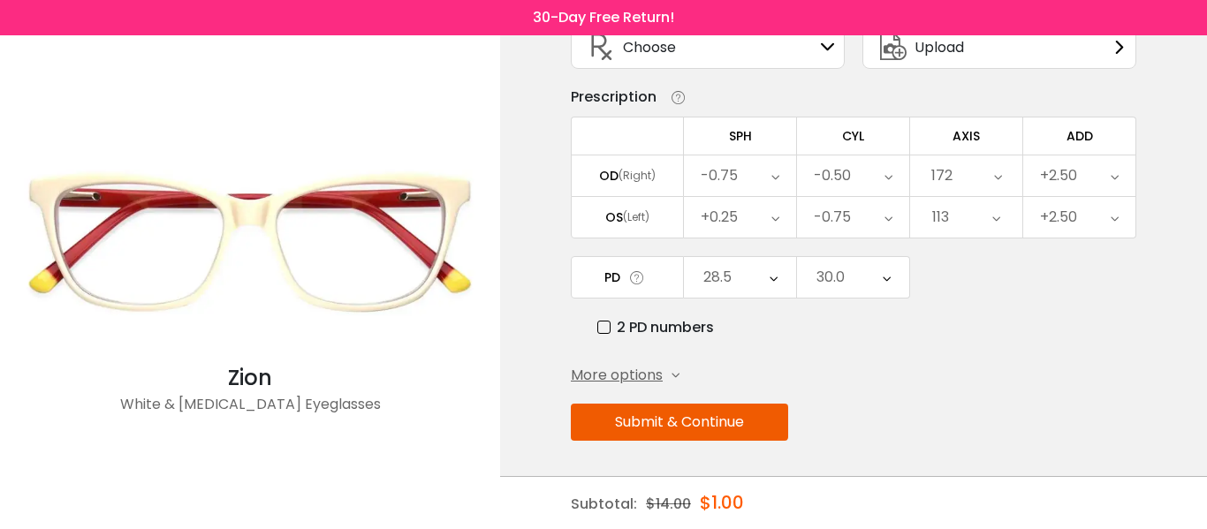
scroll to position [148, 0]
click at [729, 424] on button "Submit & Continue" at bounding box center [679, 422] width 217 height 37
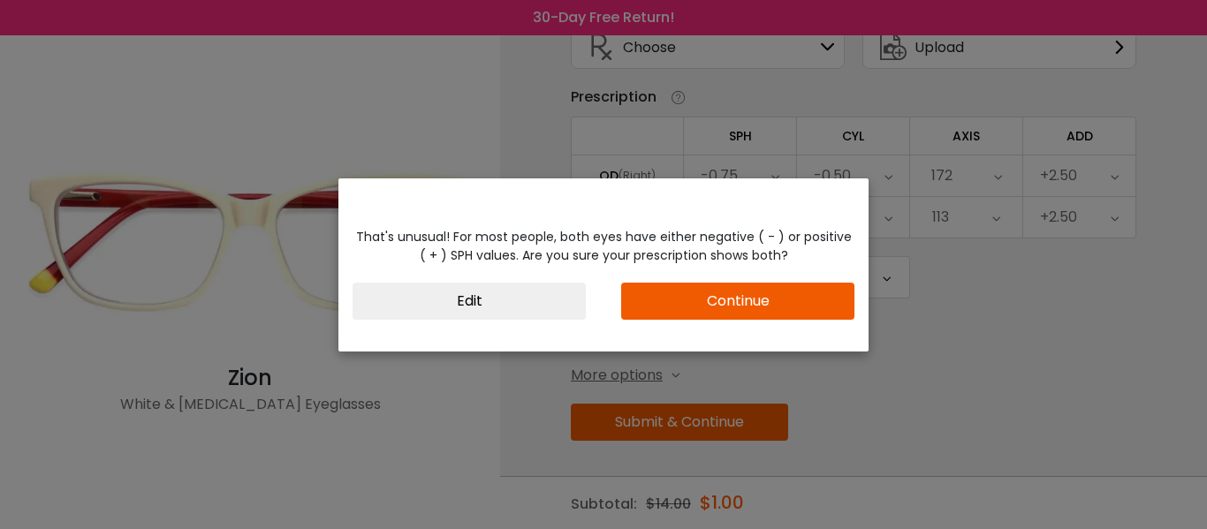
click at [723, 302] on button "Continue" at bounding box center [737, 301] width 233 height 37
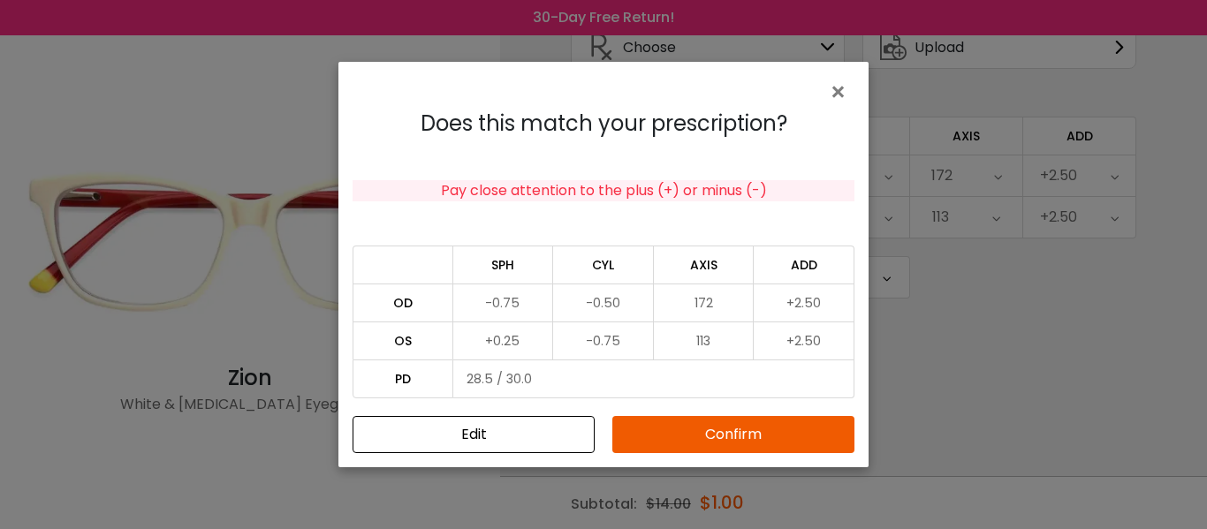
click at [745, 435] on button "Confirm" at bounding box center [733, 434] width 242 height 37
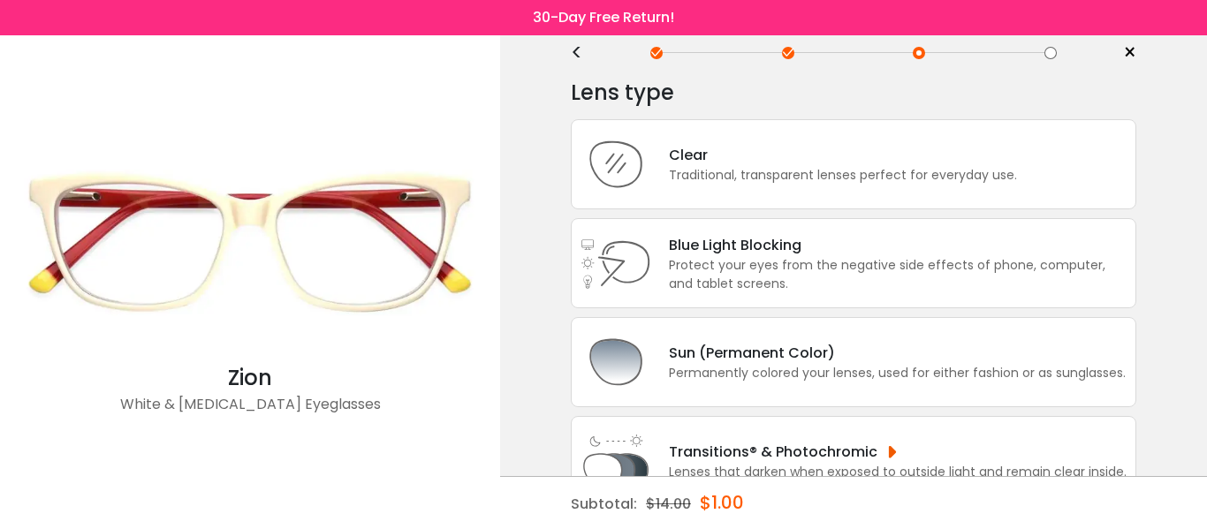
scroll to position [0, 0]
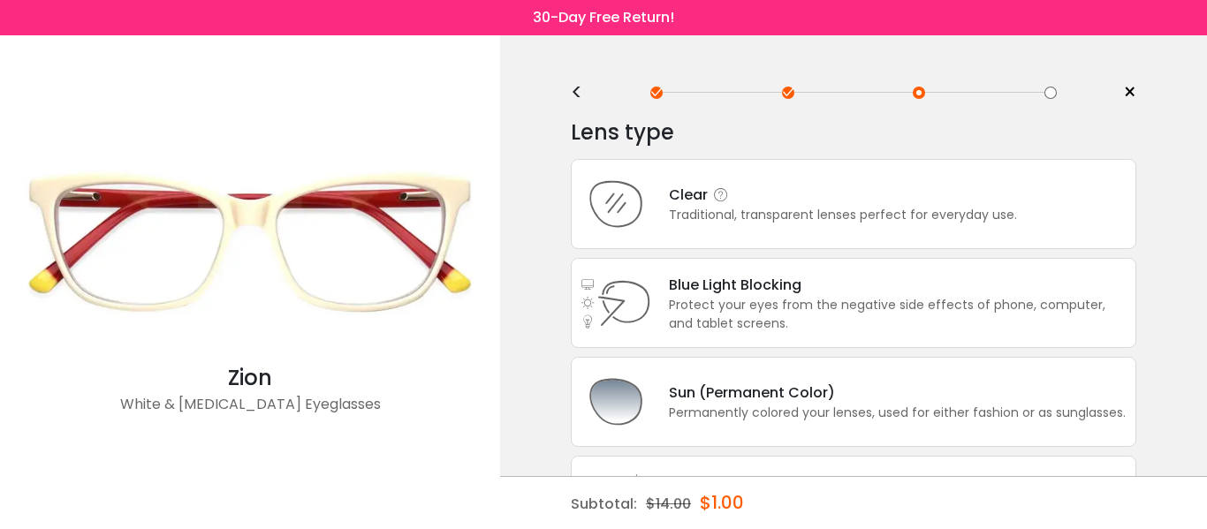
click at [788, 208] on div "Traditional, transparent lenses perfect for everyday use." at bounding box center [843, 215] width 348 height 19
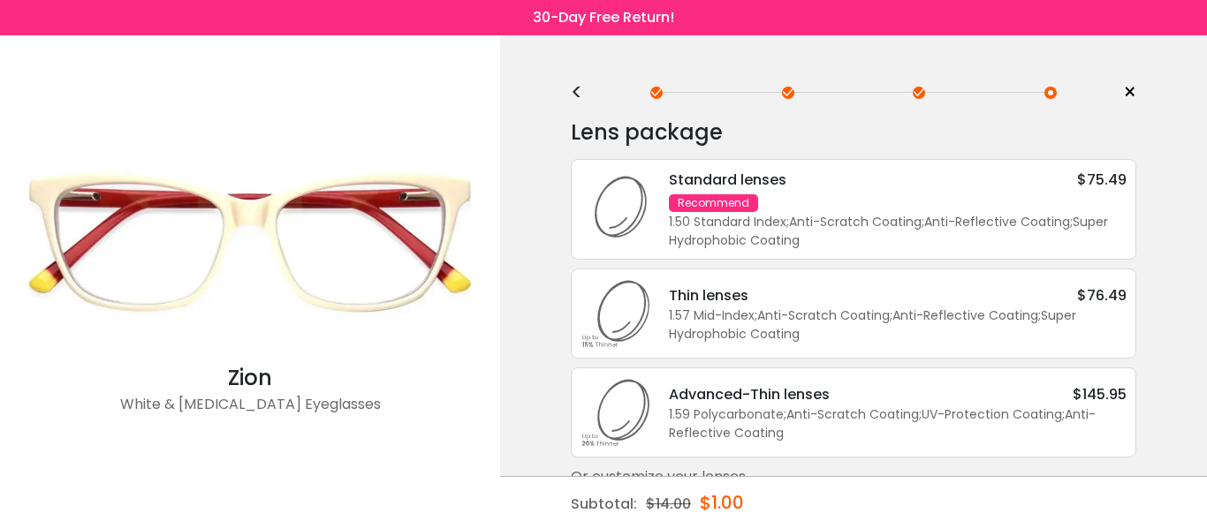
click at [788, 208] on div "Standard lenses $75.49 Recommend 1.50 Standard Index ; Anti-Scratch Coating ; A…" at bounding box center [888, 209] width 475 height 81
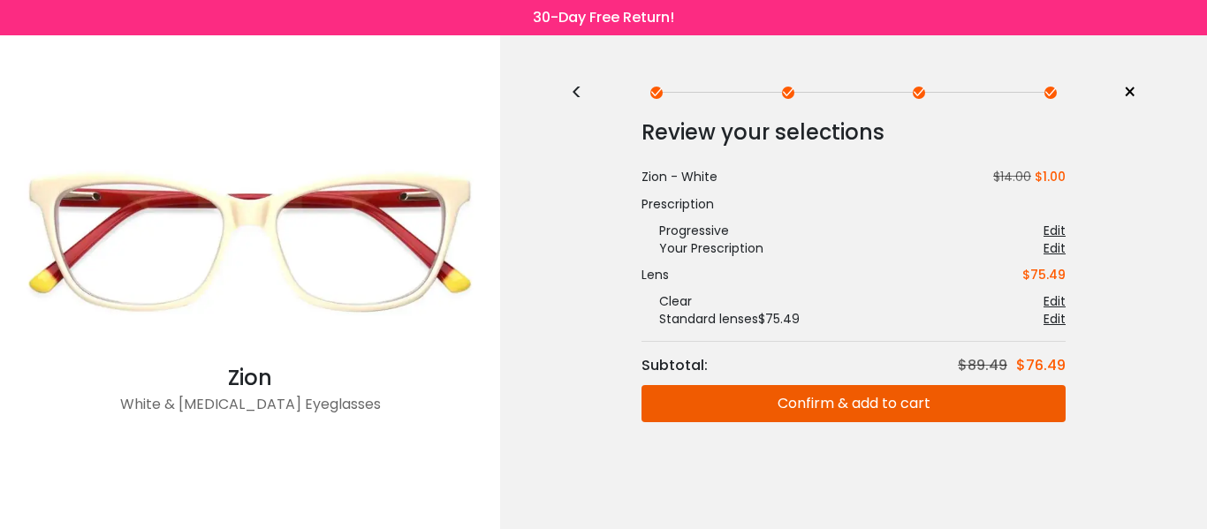
click at [877, 412] on button "Confirm & add to cart" at bounding box center [853, 403] width 424 height 37
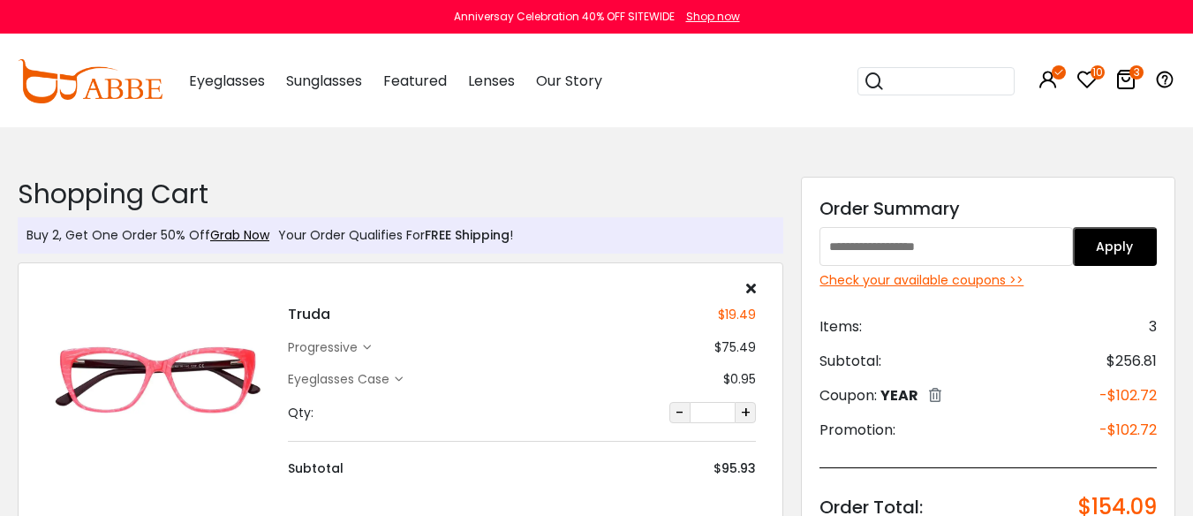
click at [1086, 78] on icon at bounding box center [1087, 79] width 21 height 21
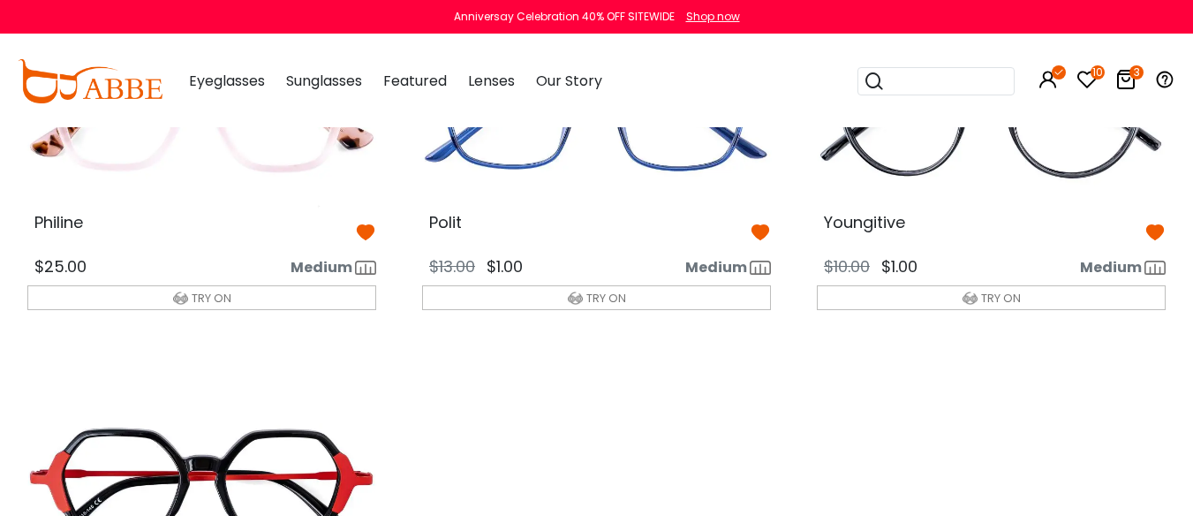
scroll to position [972, 0]
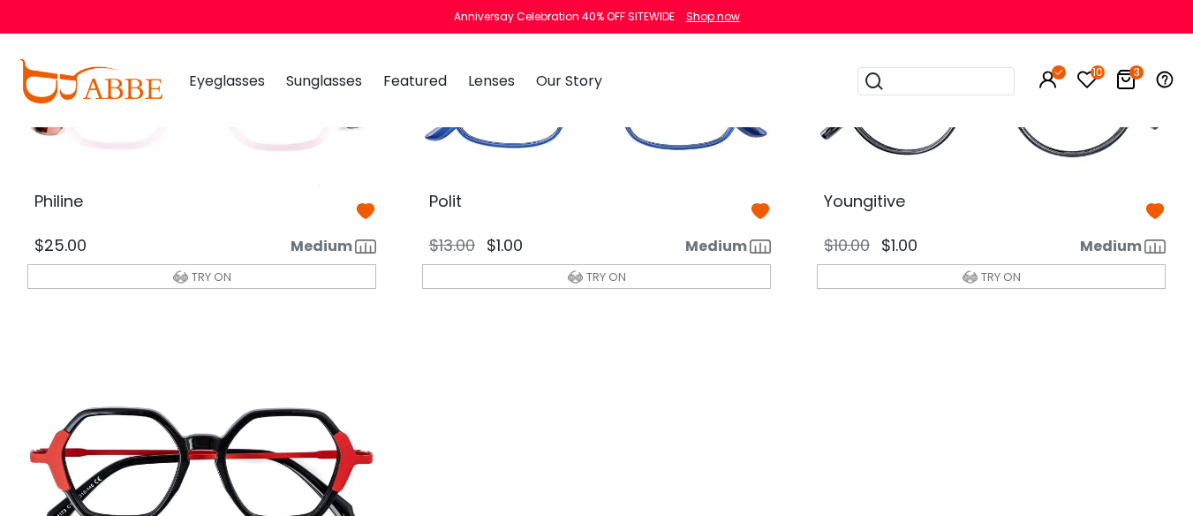
click at [986, 193] on img at bounding box center [991, 98] width 377 height 189
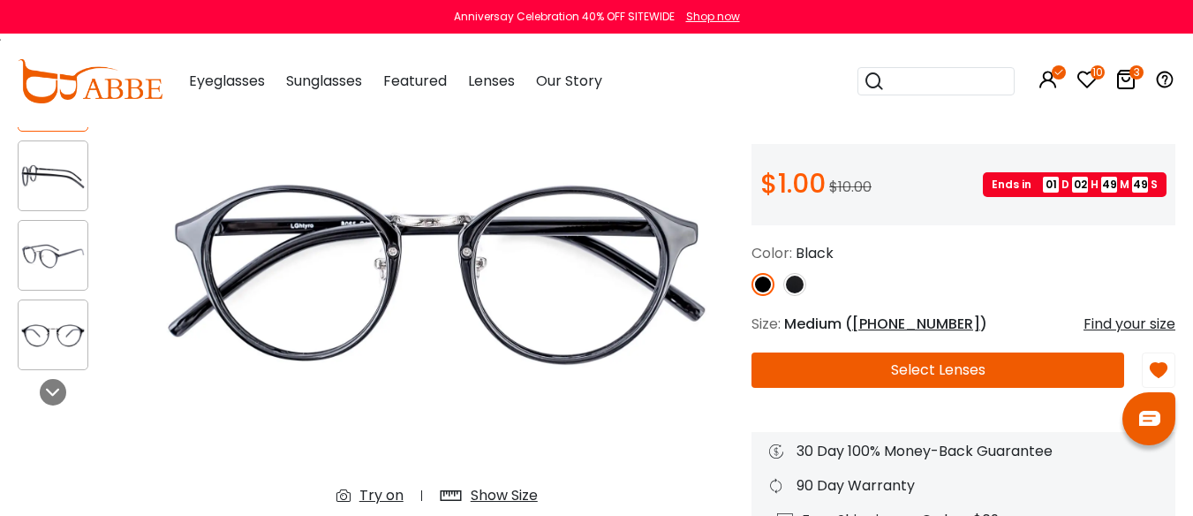
scroll to position [177, 0]
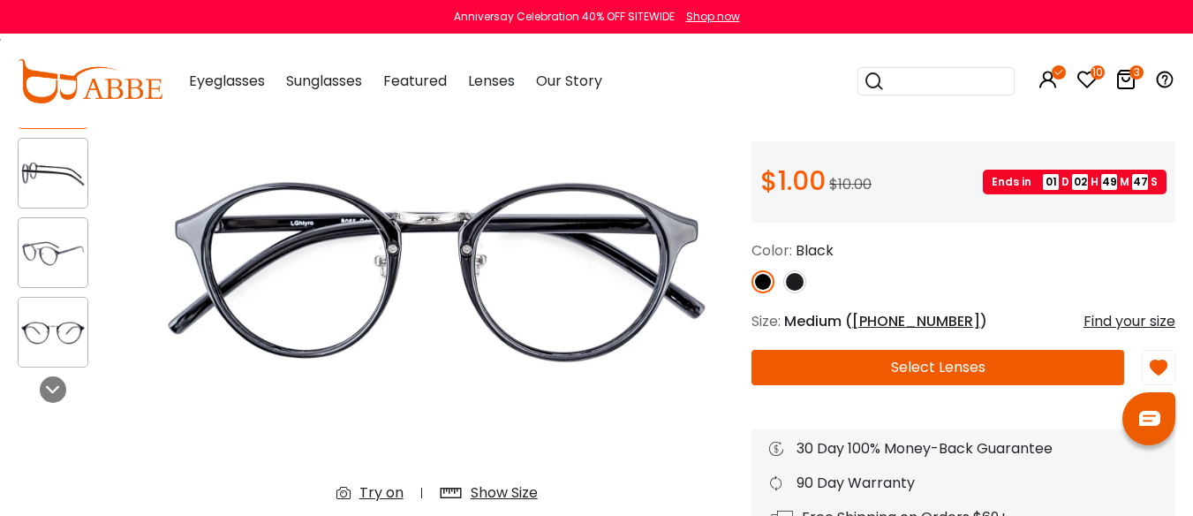
click at [799, 293] on img at bounding box center [795, 281] width 23 height 23
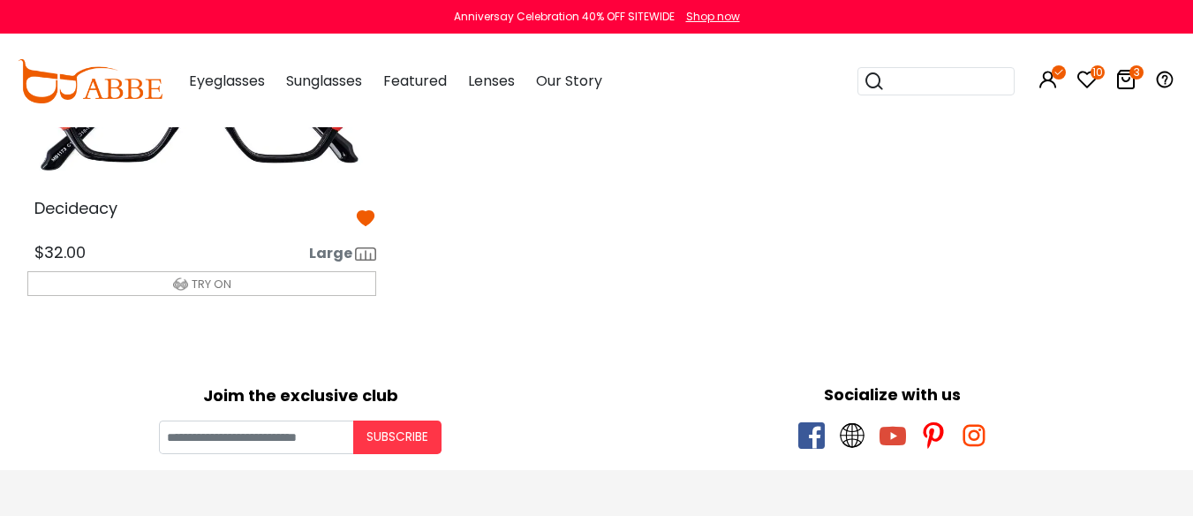
scroll to position [1373, 0]
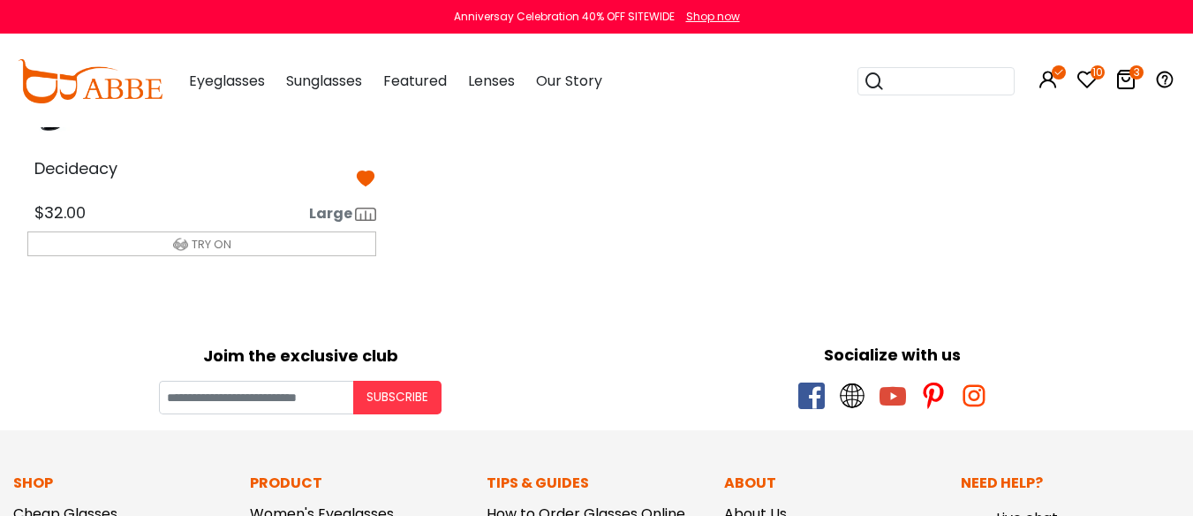
click at [275, 162] on img at bounding box center [201, 67] width 377 height 189
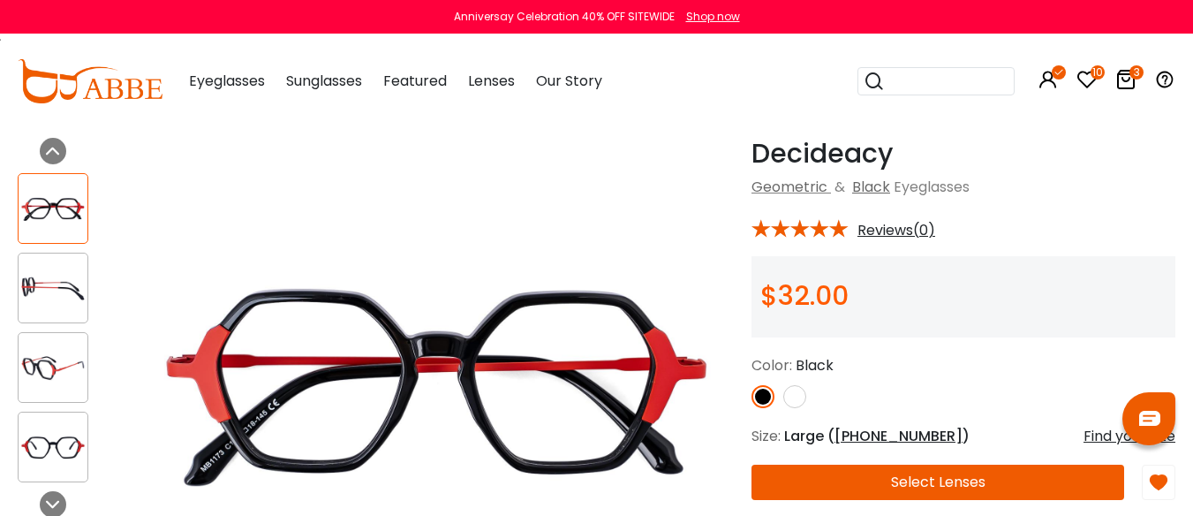
scroll to position [88, 0]
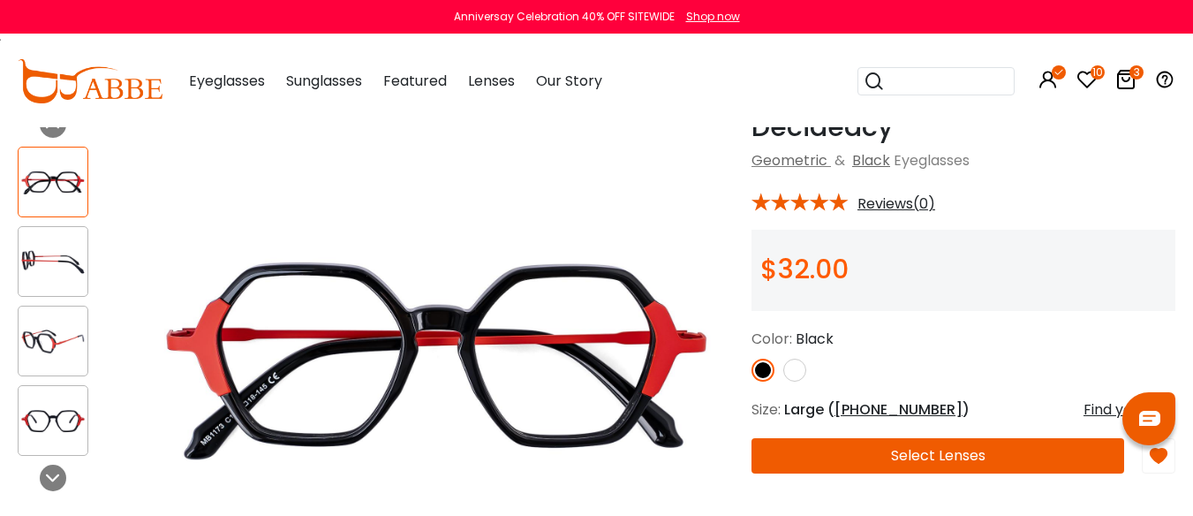
click at [794, 382] on img at bounding box center [795, 370] width 23 height 23
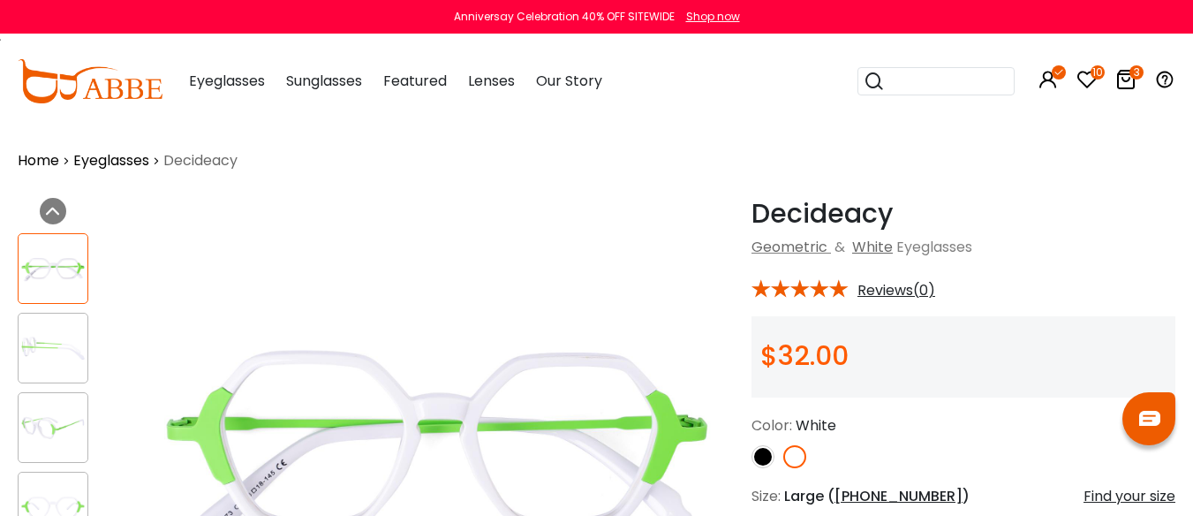
scroll to position [0, 0]
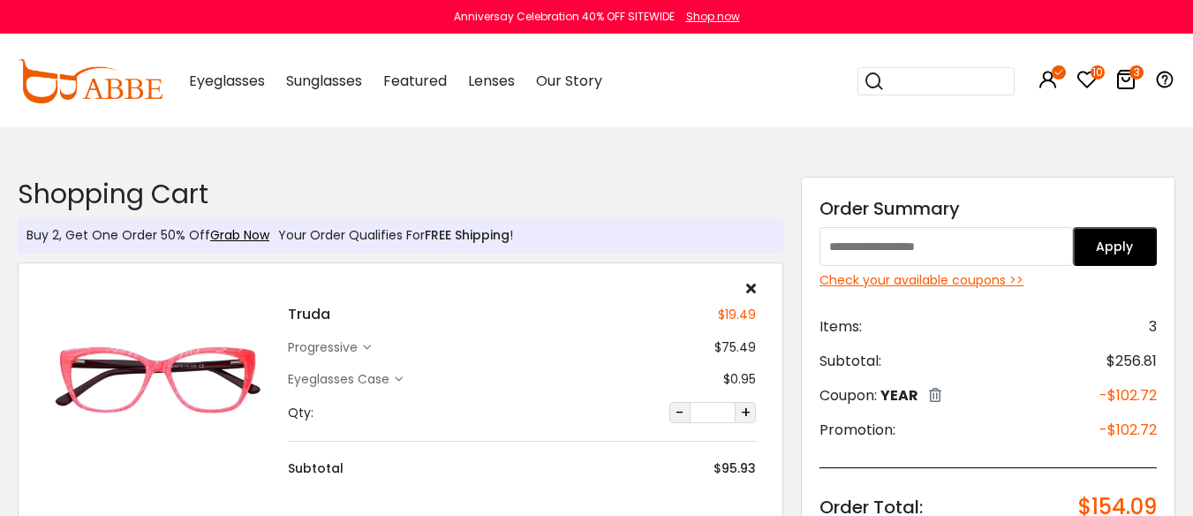
click at [912, 281] on div "Check your available coupons >>" at bounding box center [988, 280] width 337 height 19
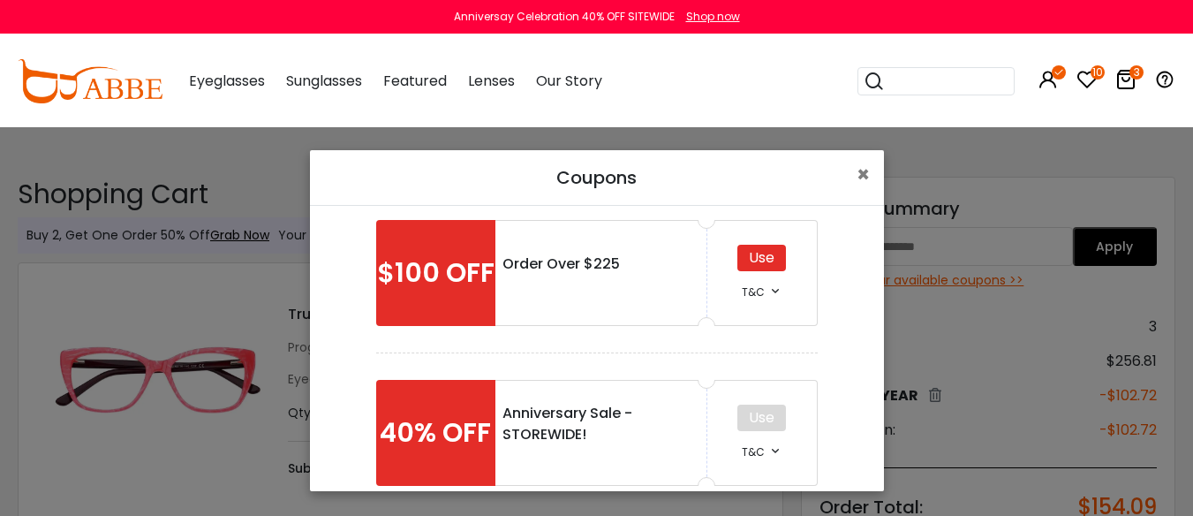
scroll to position [307, 0]
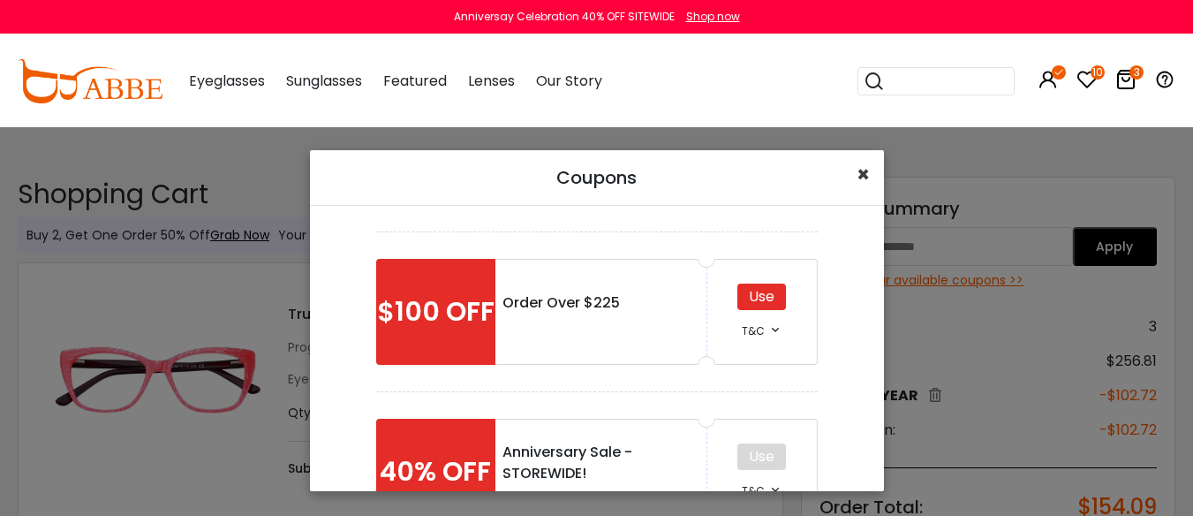
click at [857, 171] on span "×" at bounding box center [863, 174] width 13 height 29
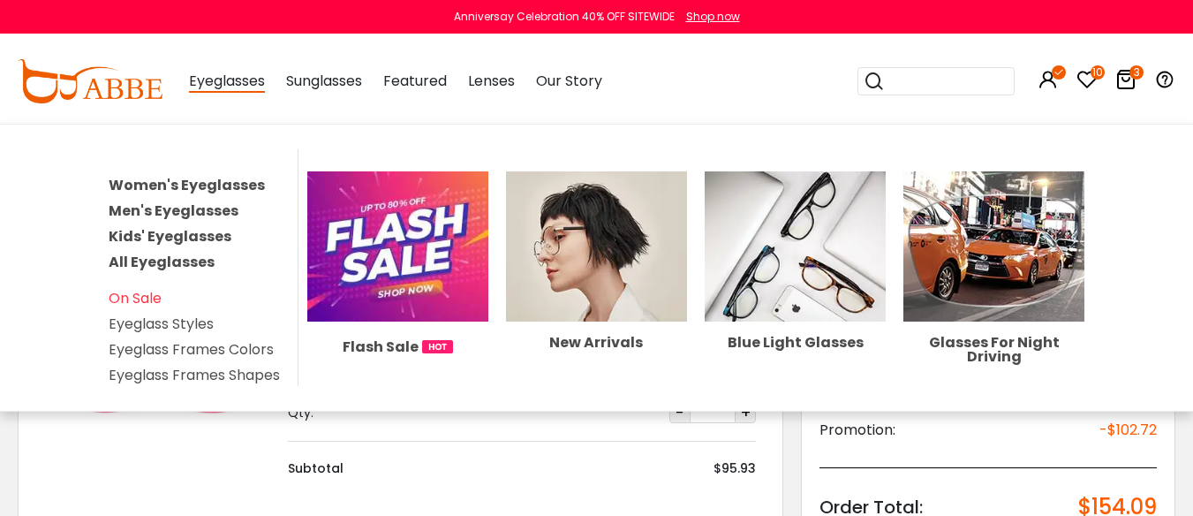
click at [188, 221] on link "Men's Eyeglasses" at bounding box center [174, 211] width 130 height 20
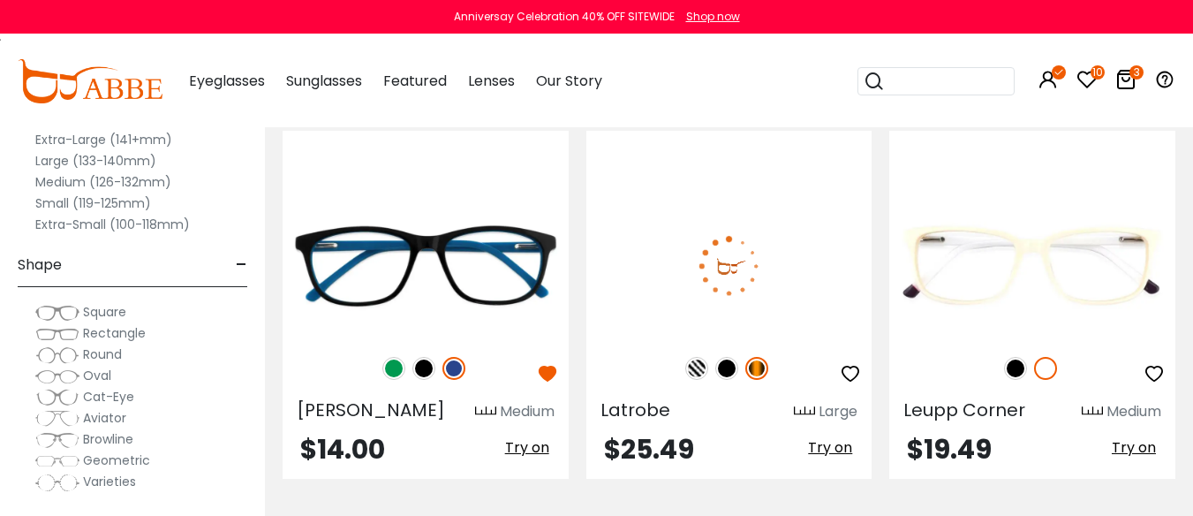
scroll to position [442, 0]
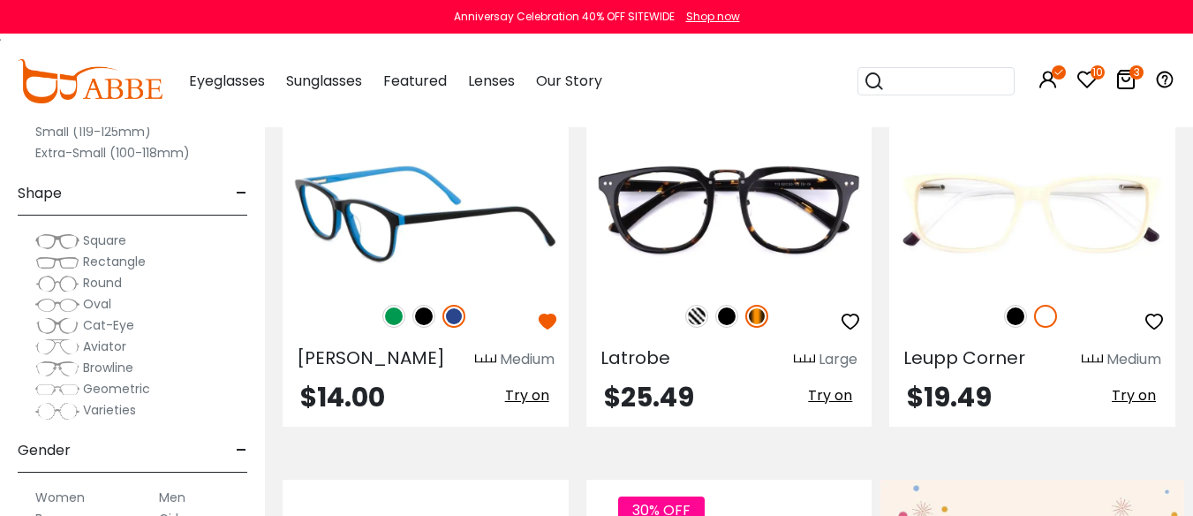
click at [390, 328] on img at bounding box center [393, 316] width 23 height 23
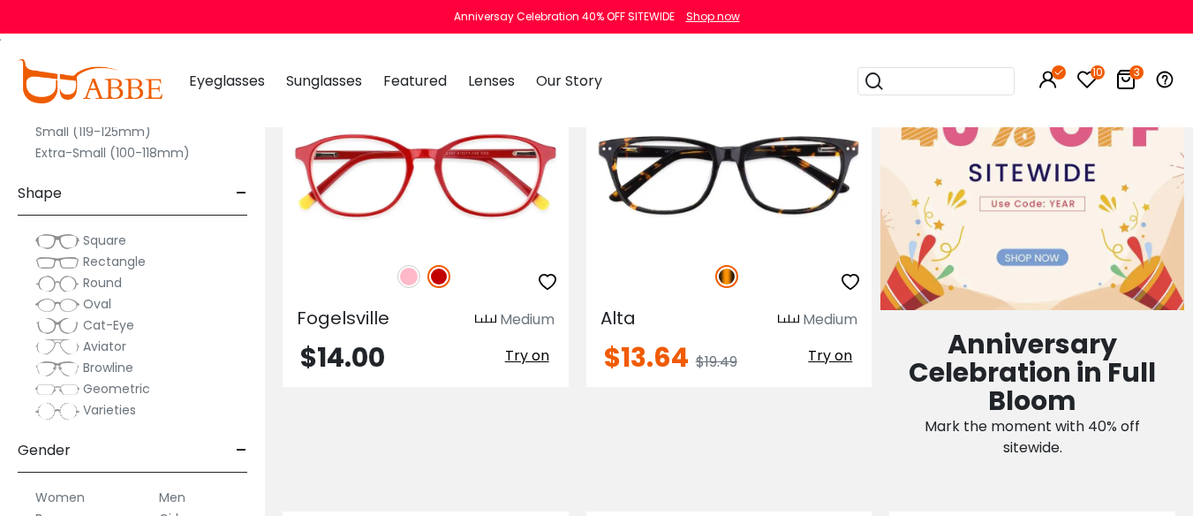
scroll to position [883, 0]
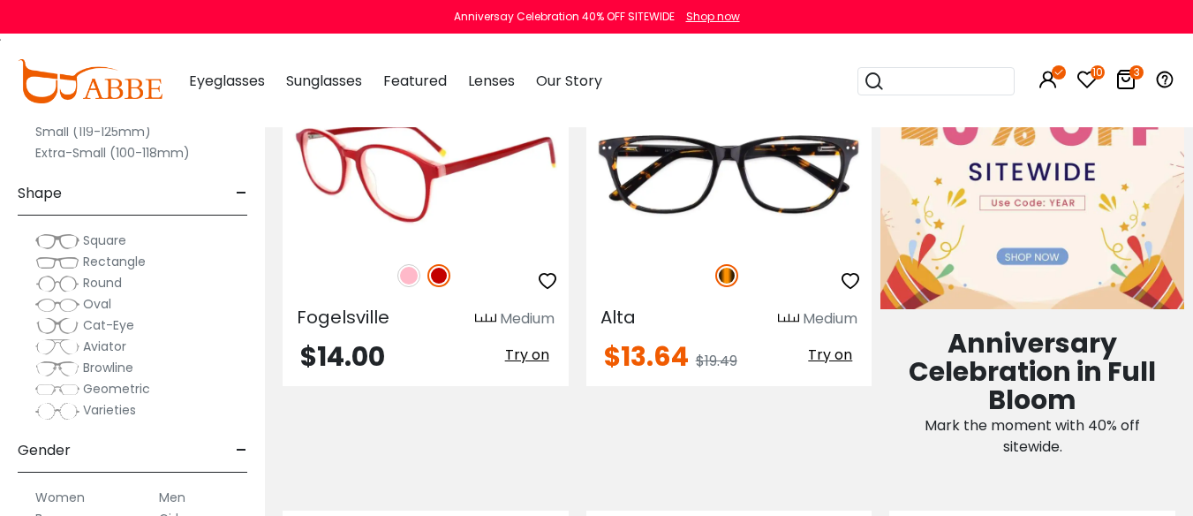
click at [409, 287] on img at bounding box center [408, 275] width 23 height 23
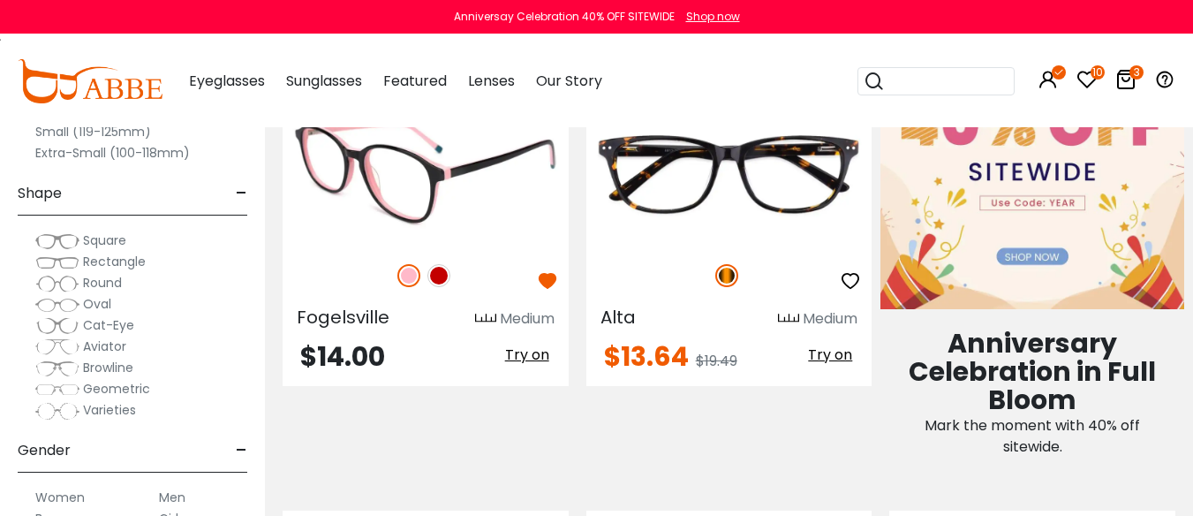
click at [440, 287] on img at bounding box center [439, 275] width 23 height 23
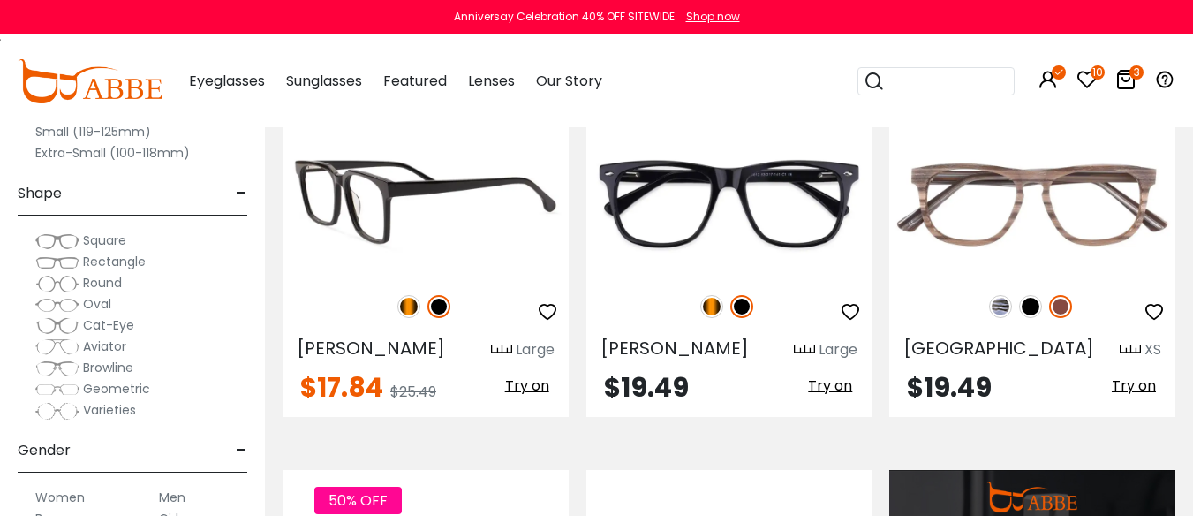
scroll to position [1413, 0]
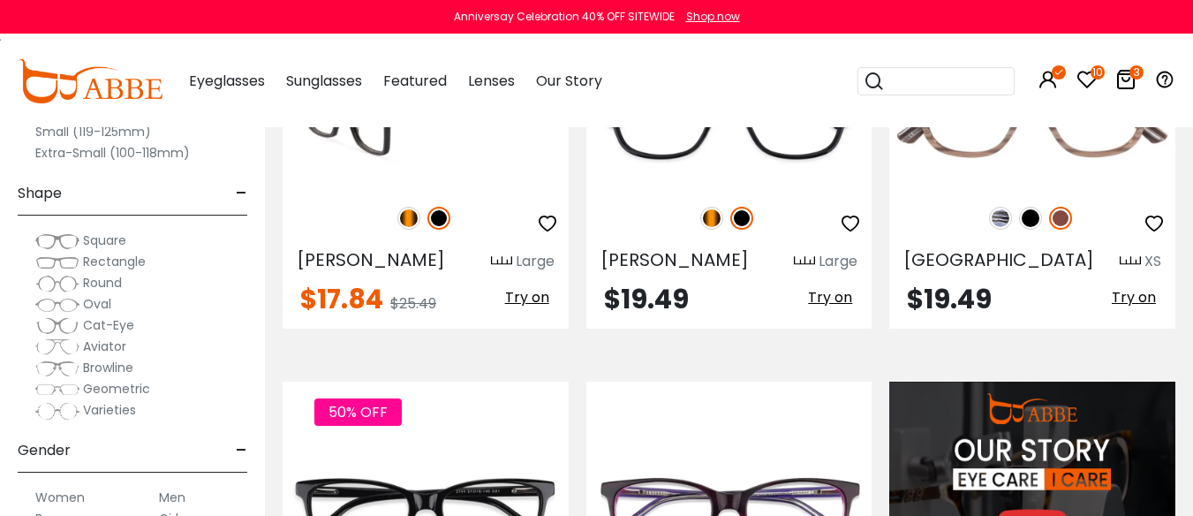
click at [405, 230] on img at bounding box center [408, 218] width 23 height 23
click at [413, 187] on img at bounding box center [426, 115] width 286 height 143
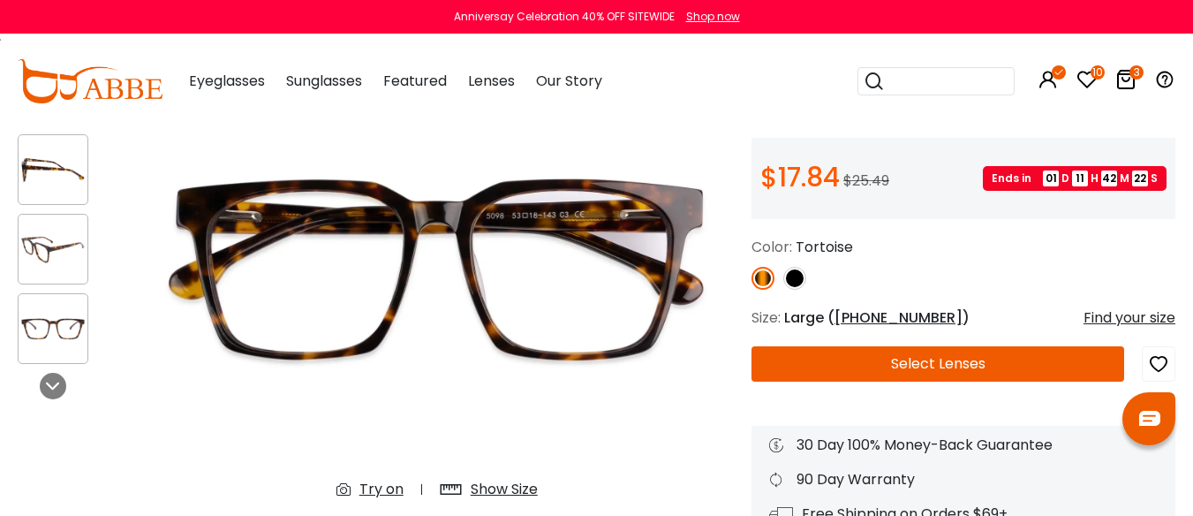
scroll to position [177, 0]
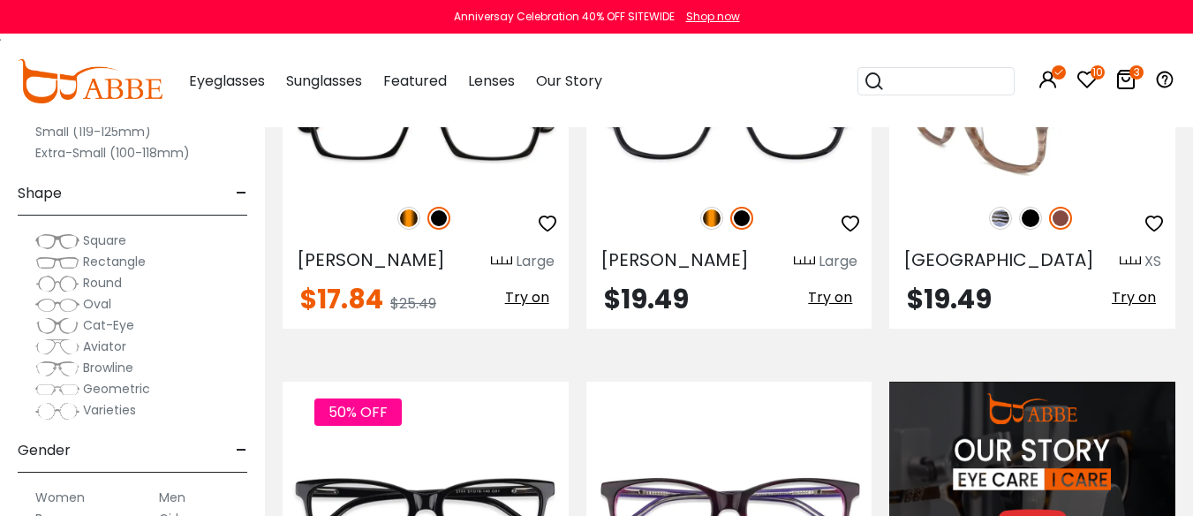
click at [999, 230] on img at bounding box center [1000, 218] width 23 height 23
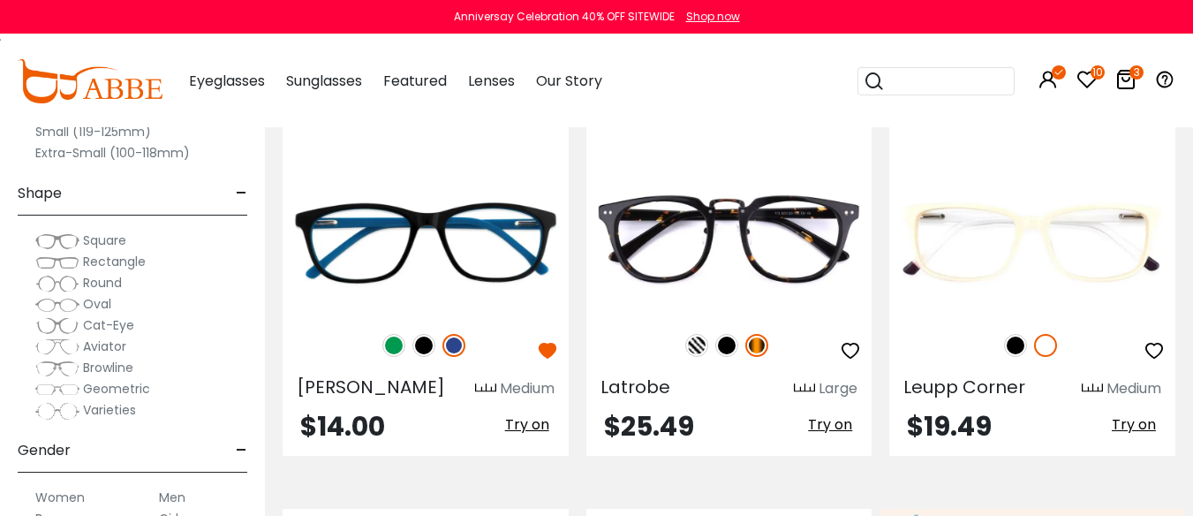
scroll to position [177, 0]
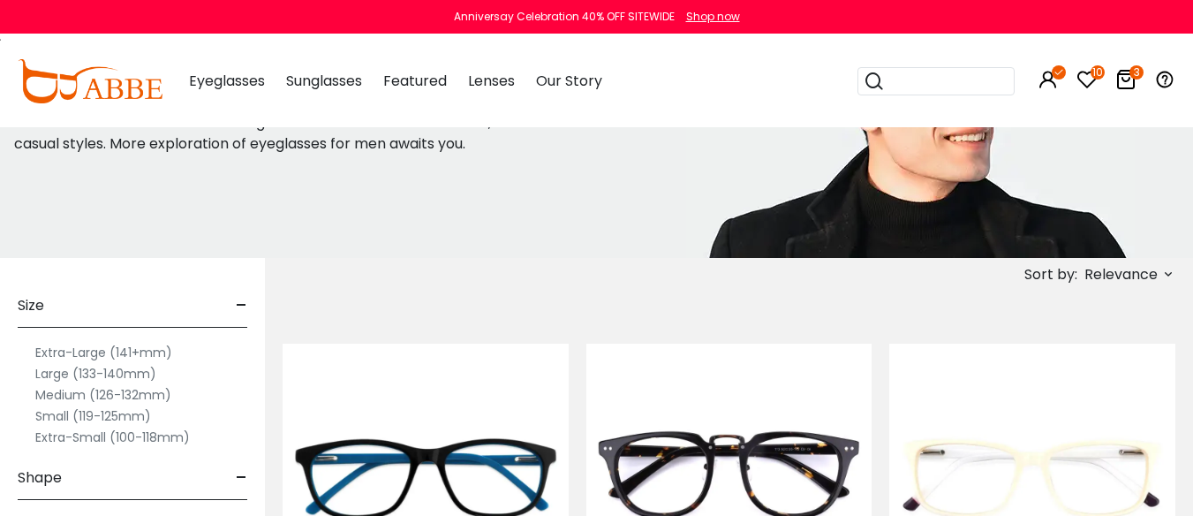
click at [100, 356] on label "Extra-Large (141+mm)" at bounding box center [103, 352] width 137 height 21
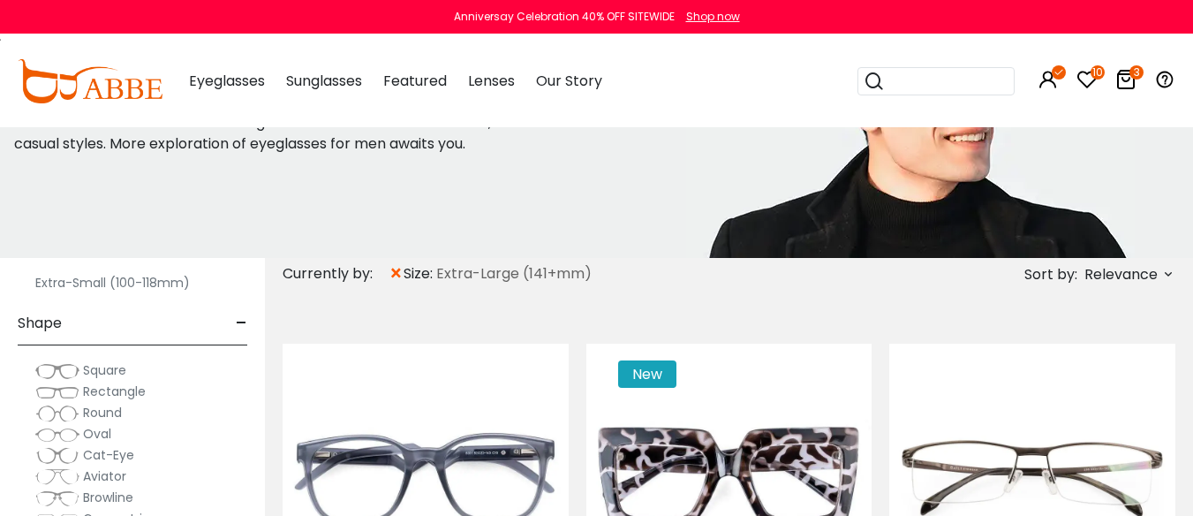
scroll to position [442, 0]
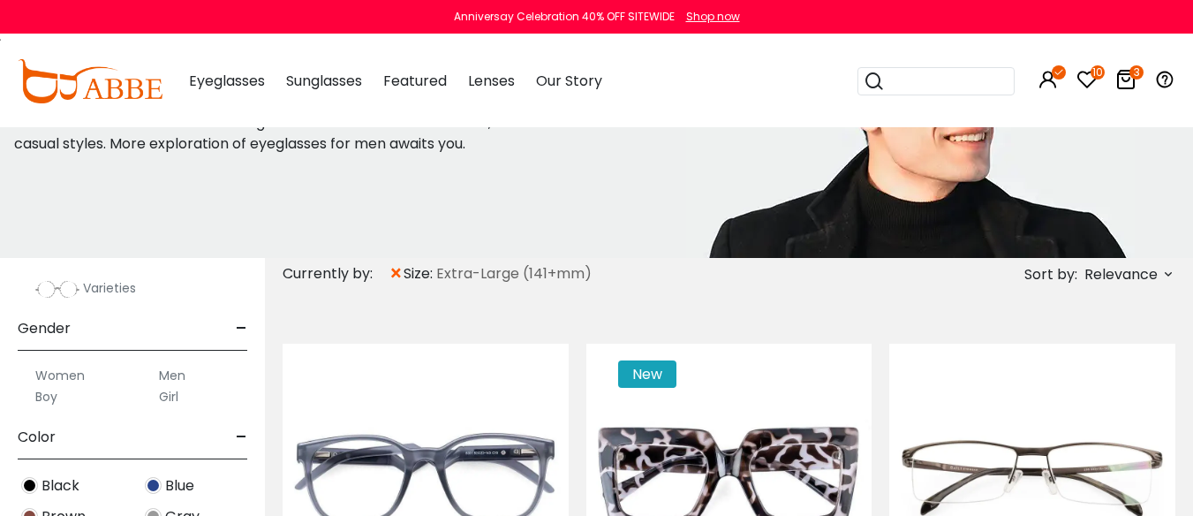
click at [171, 383] on label "Men" at bounding box center [172, 375] width 26 height 21
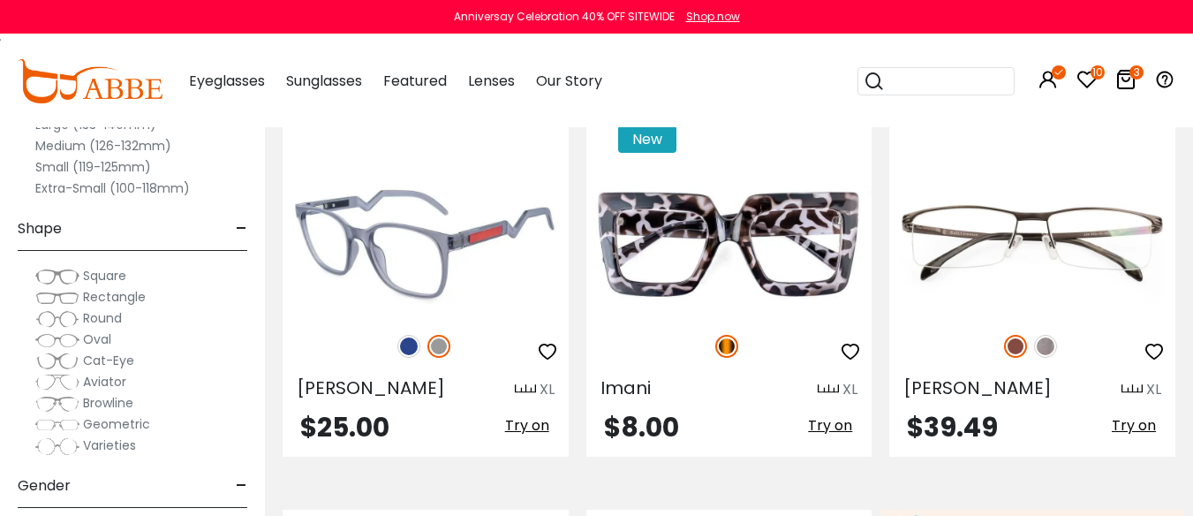
scroll to position [442, 0]
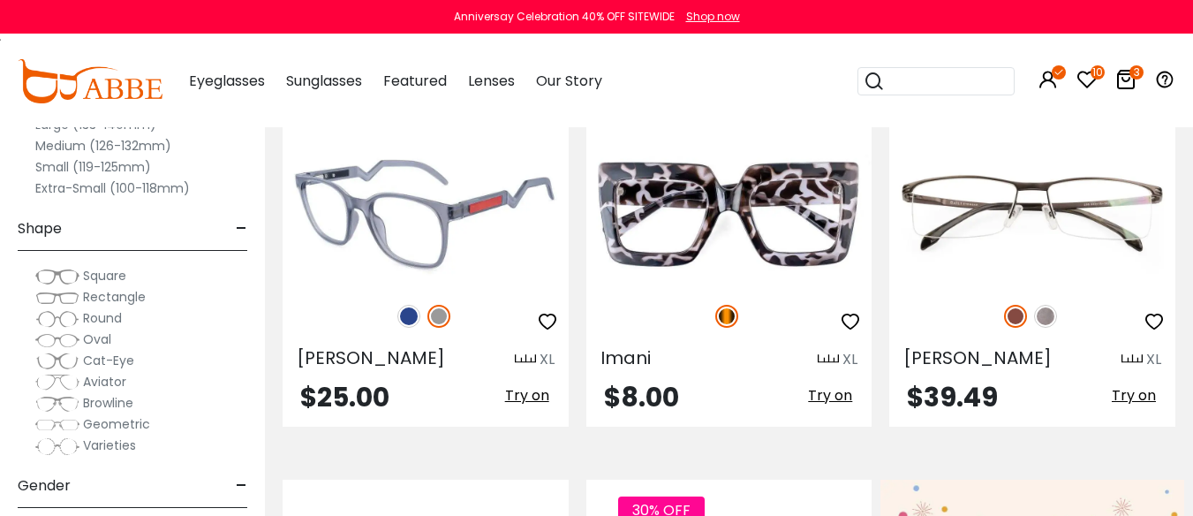
click at [407, 328] on img at bounding box center [408, 316] width 23 height 23
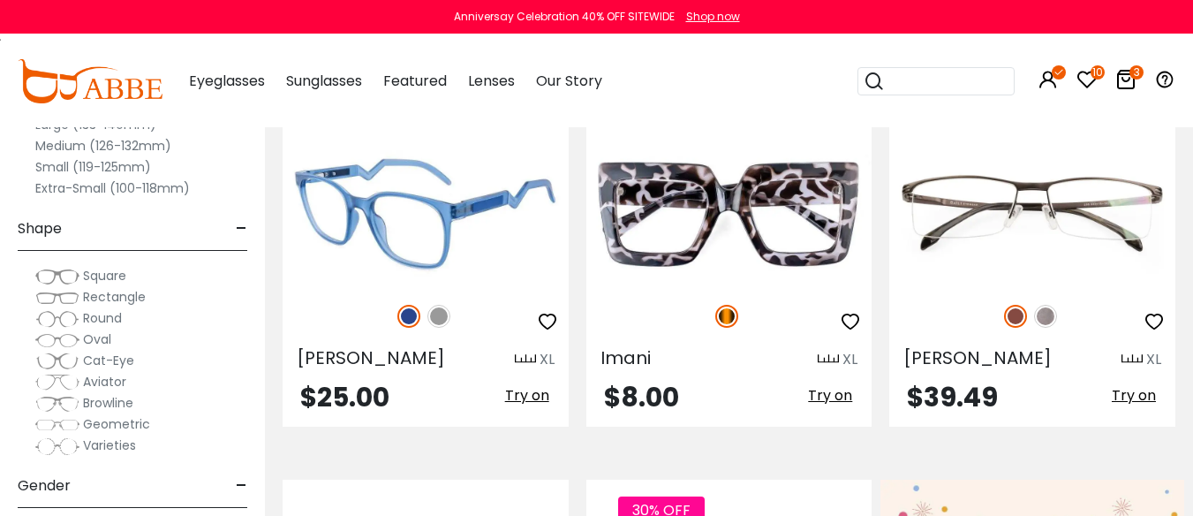
click at [441, 328] on img at bounding box center [439, 316] width 23 height 23
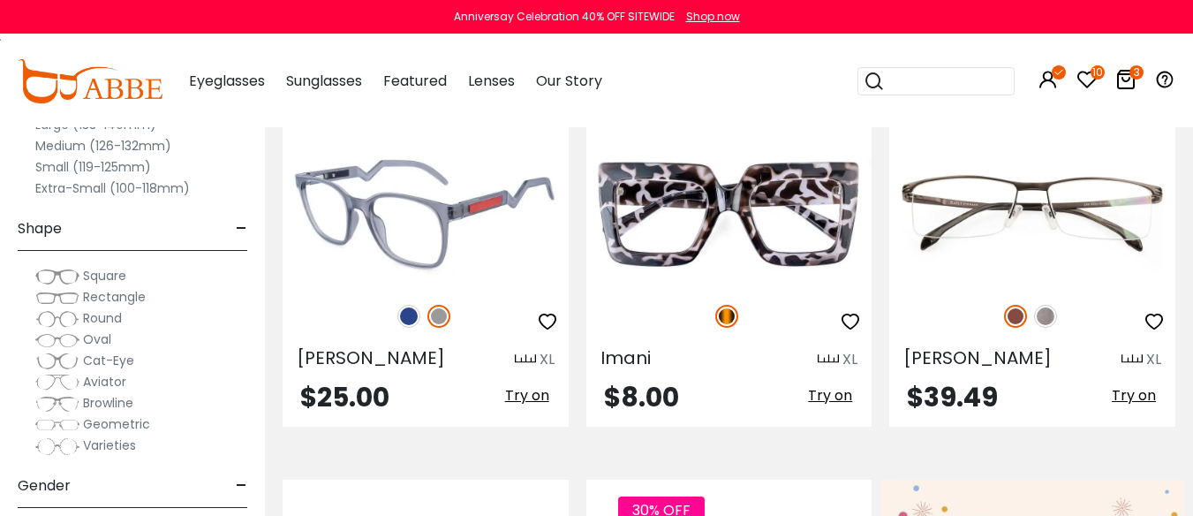
click at [423, 285] on img at bounding box center [426, 213] width 286 height 143
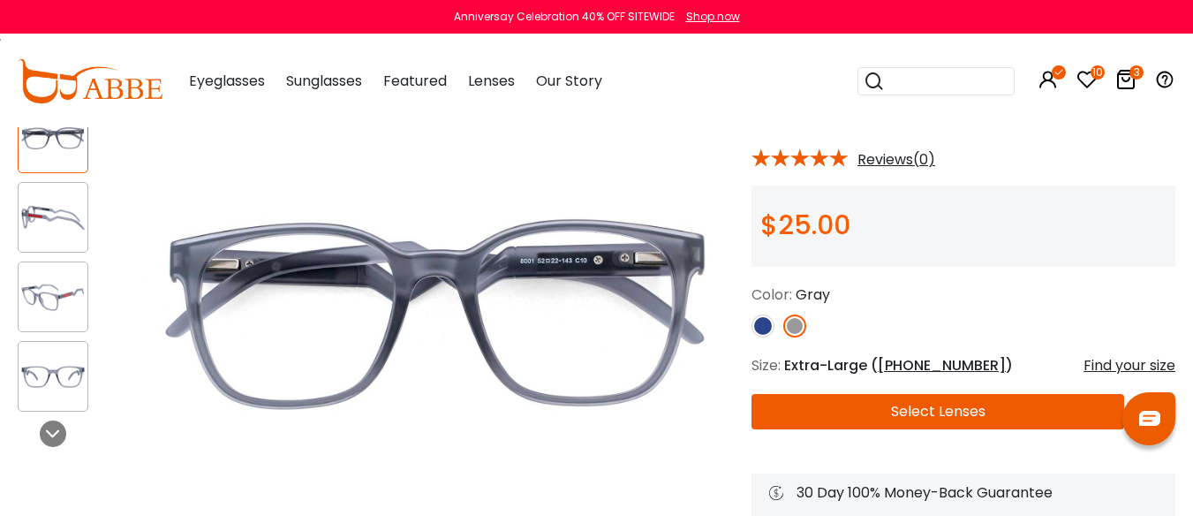
scroll to position [88, 0]
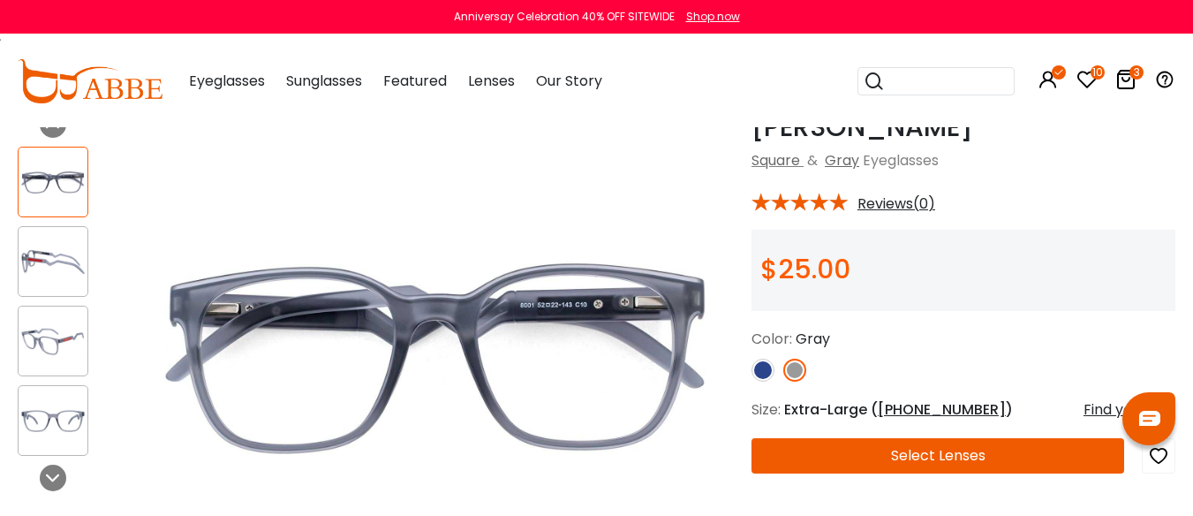
click at [55, 264] on img at bounding box center [53, 262] width 69 height 34
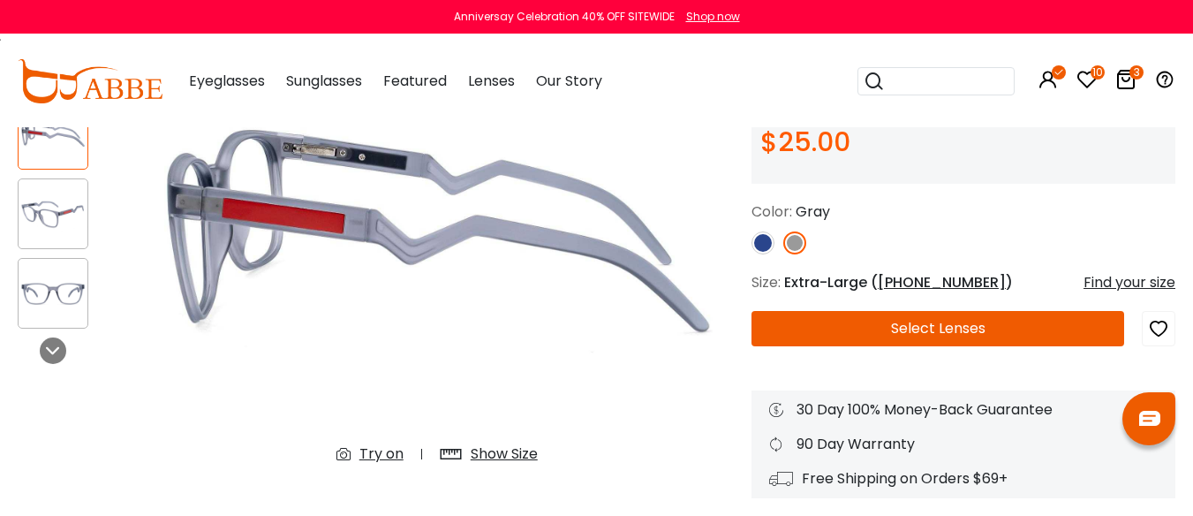
scroll to position [265, 0]
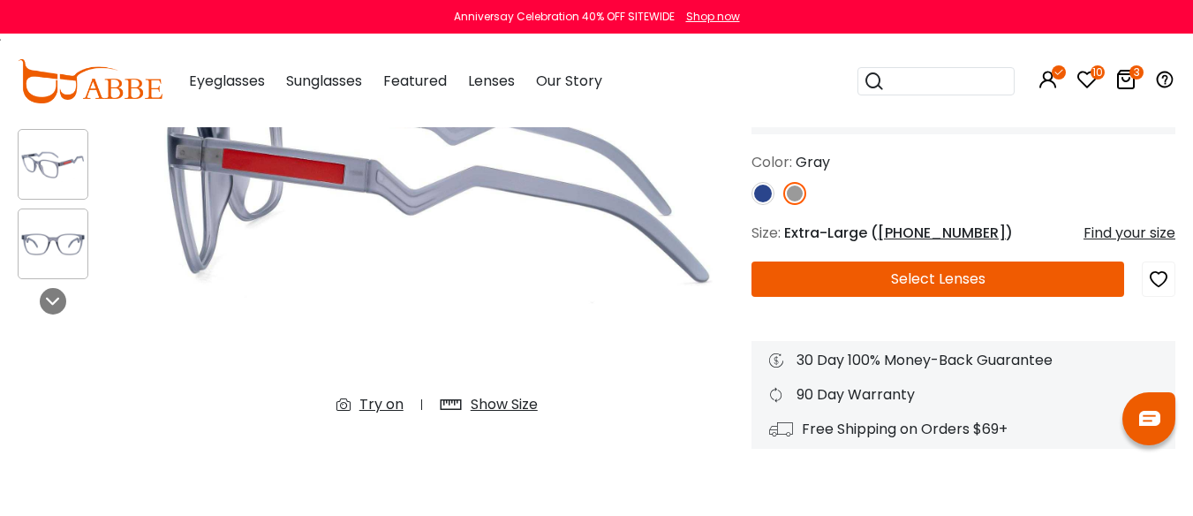
click at [1159, 293] on icon "button" at bounding box center [1158, 279] width 21 height 32
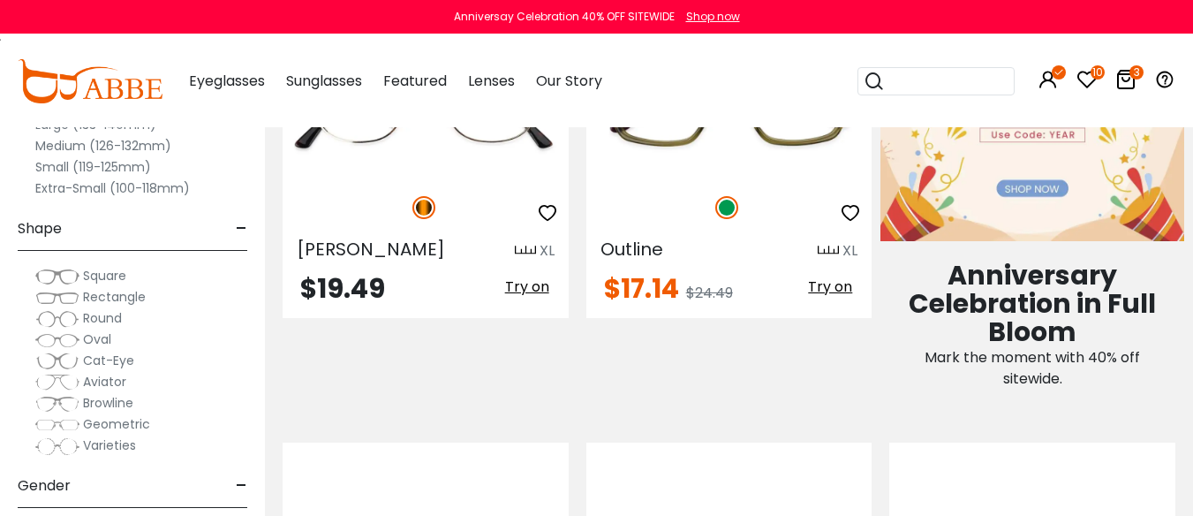
scroll to position [972, 0]
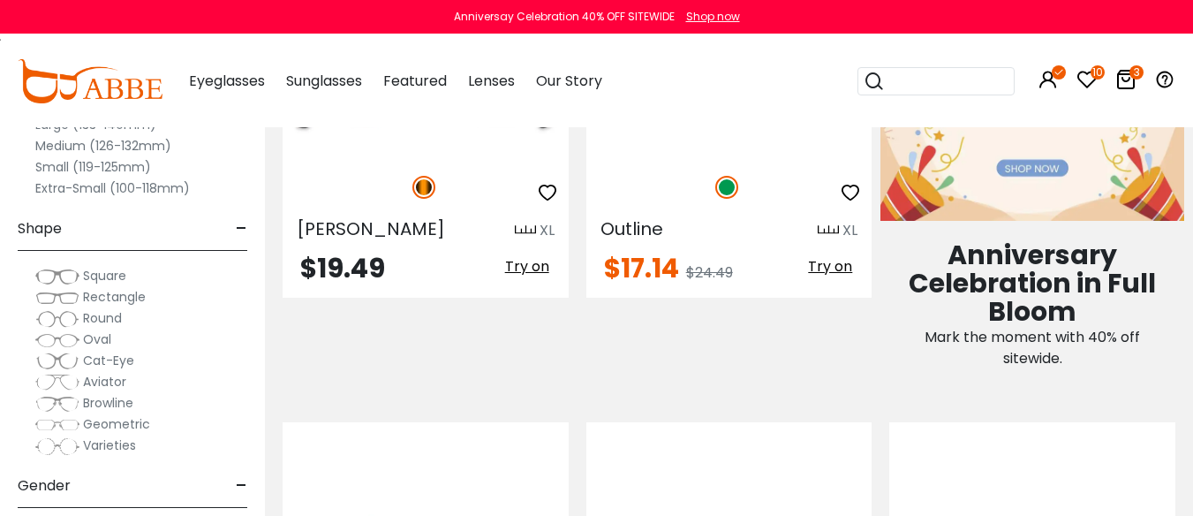
click at [734, 156] on img at bounding box center [730, 84] width 286 height 143
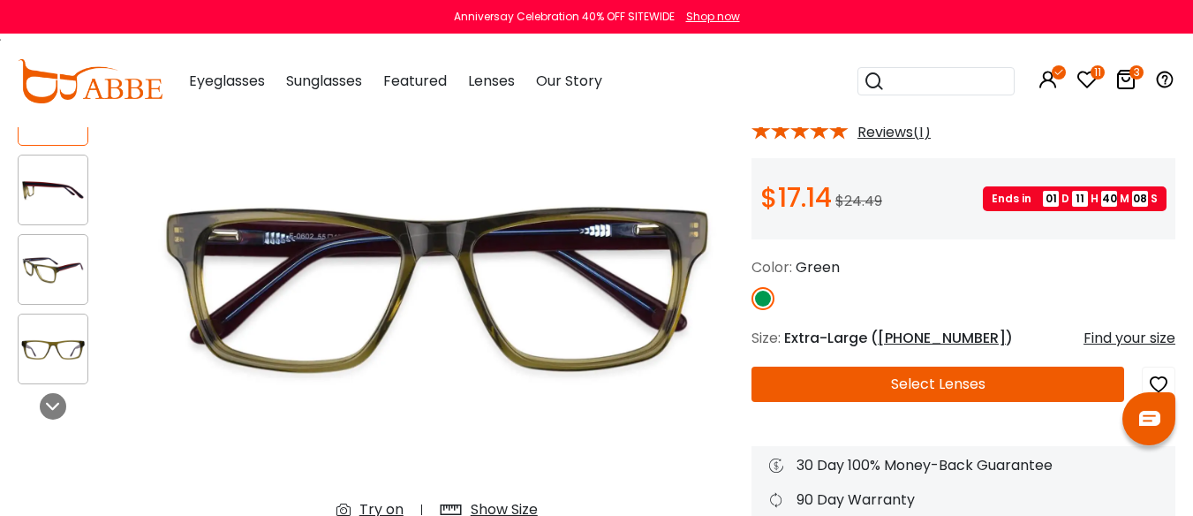
scroll to position [177, 0]
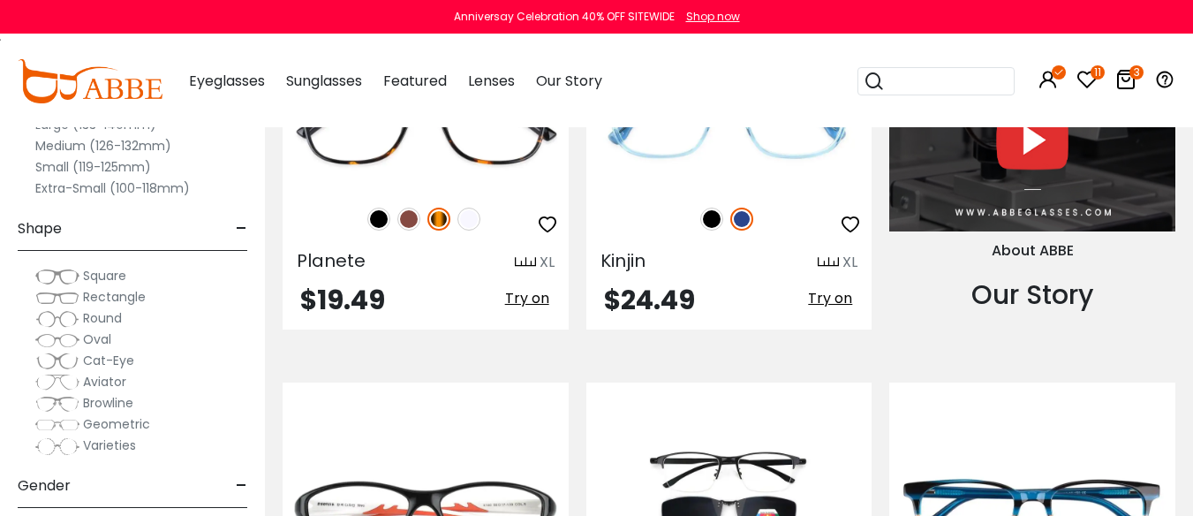
scroll to position [1855, 0]
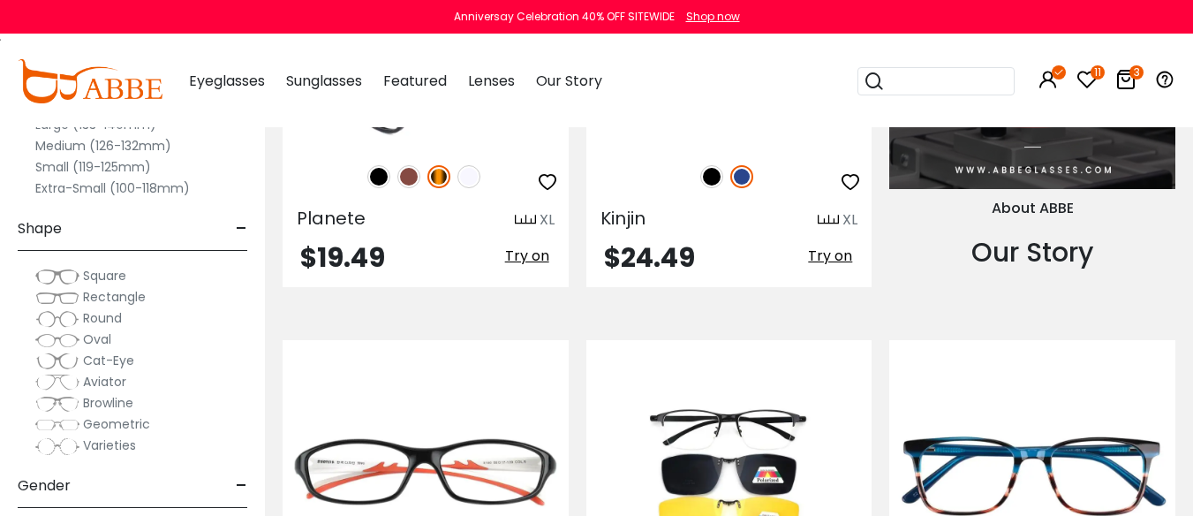
click at [371, 188] on img at bounding box center [378, 176] width 23 height 23
click at [407, 188] on img at bounding box center [408, 176] width 23 height 23
click at [472, 188] on img at bounding box center [469, 176] width 23 height 23
click at [440, 188] on img at bounding box center [439, 176] width 23 height 23
click at [381, 147] on img at bounding box center [426, 75] width 286 height 143
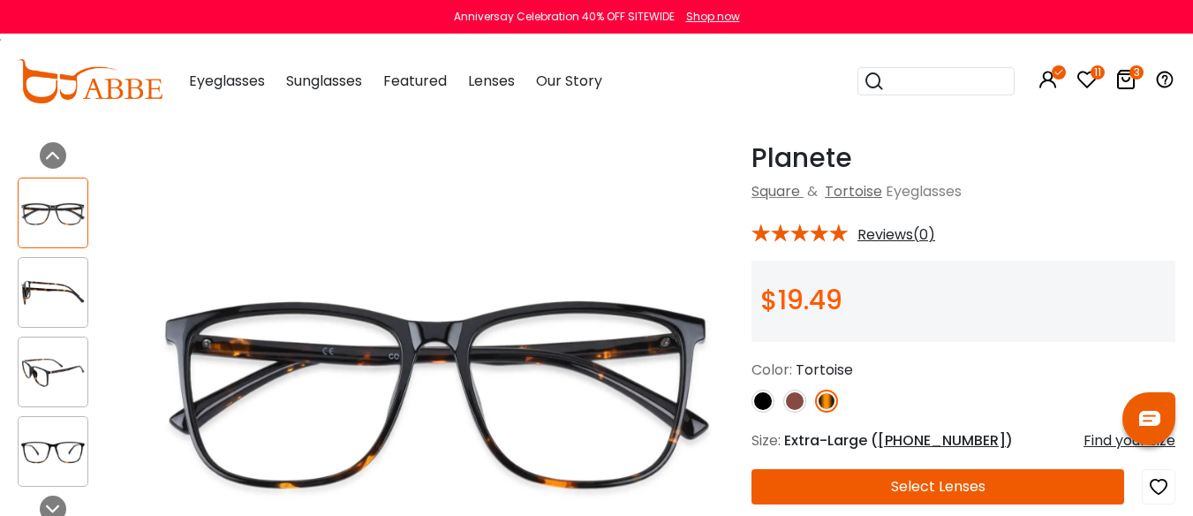
scroll to position [88, 0]
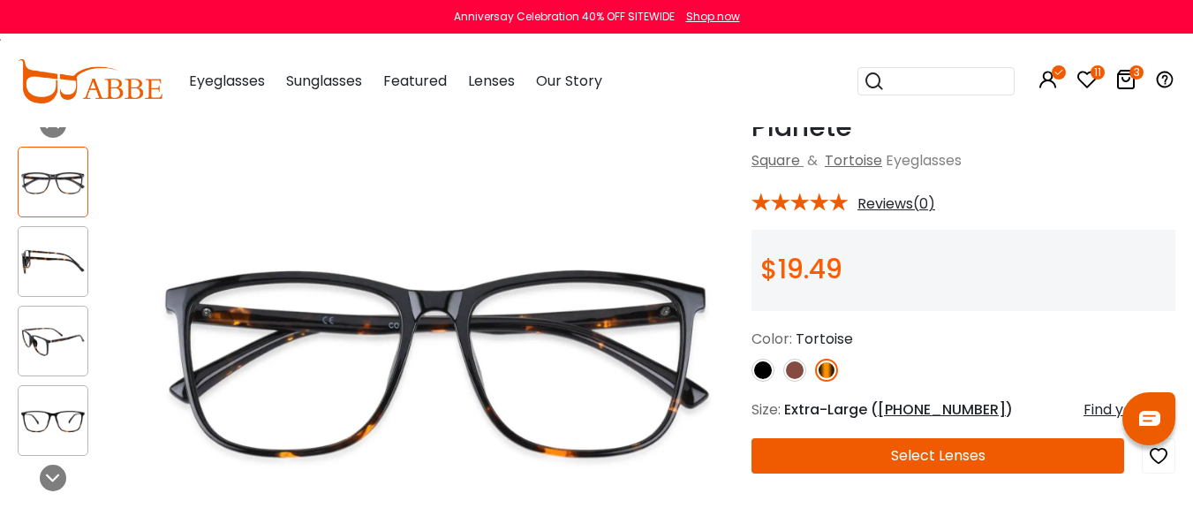
click at [792, 382] on img at bounding box center [795, 370] width 23 height 23
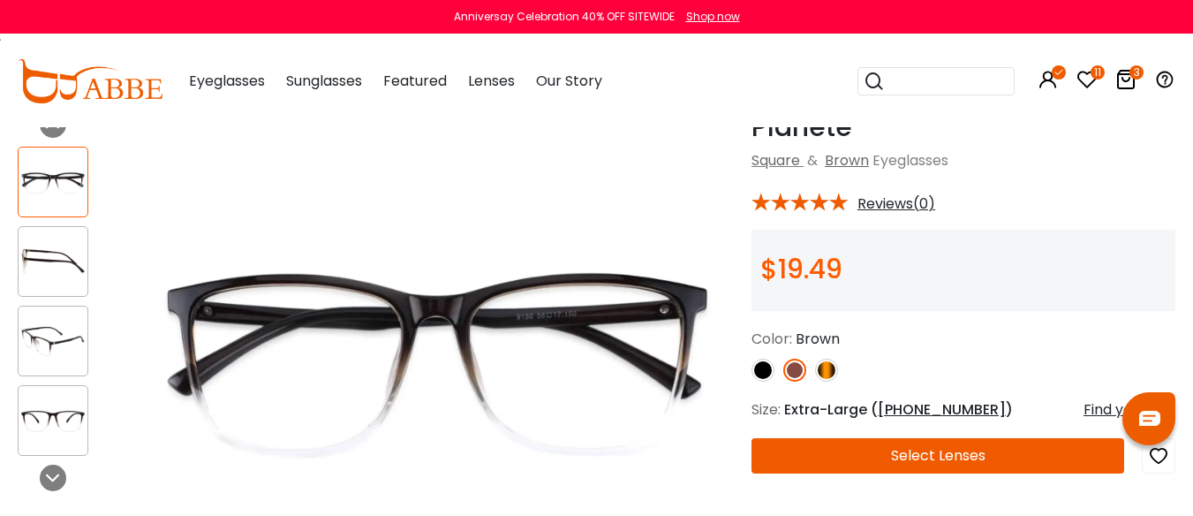
click at [766, 382] on img at bounding box center [763, 370] width 23 height 23
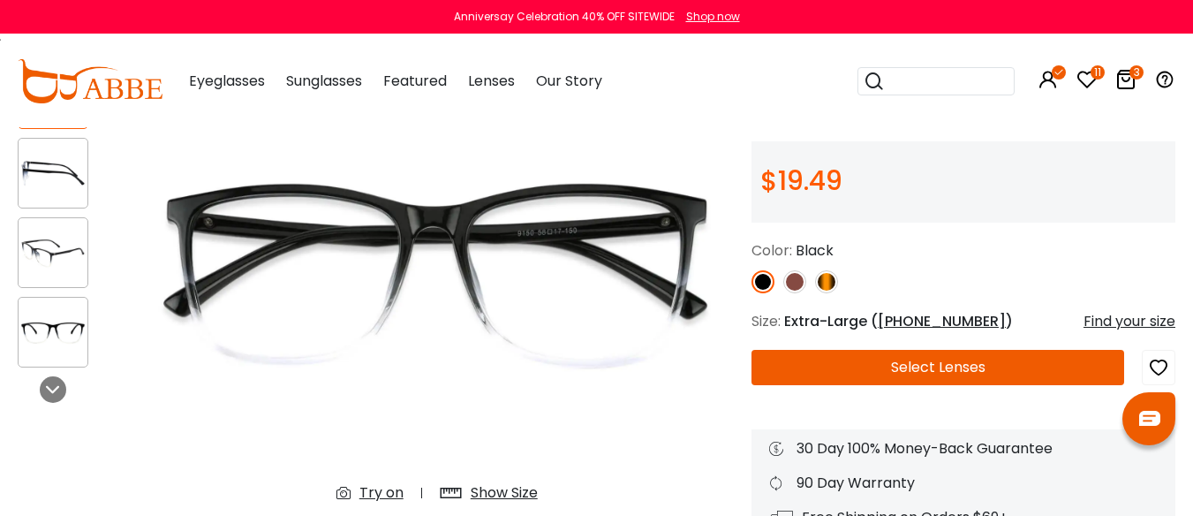
scroll to position [0, 0]
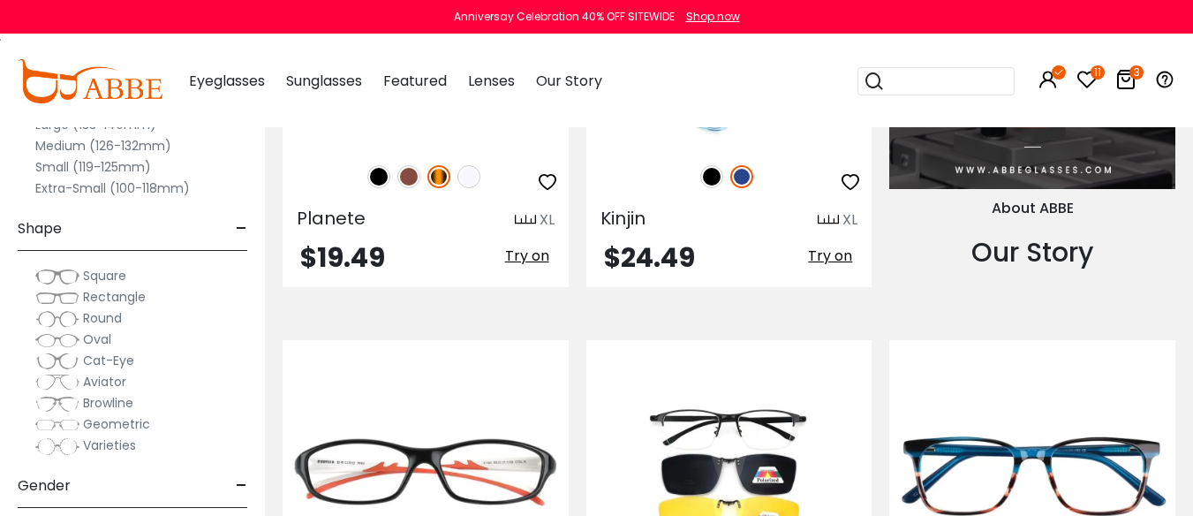
click at [708, 188] on img at bounding box center [711, 176] width 23 height 23
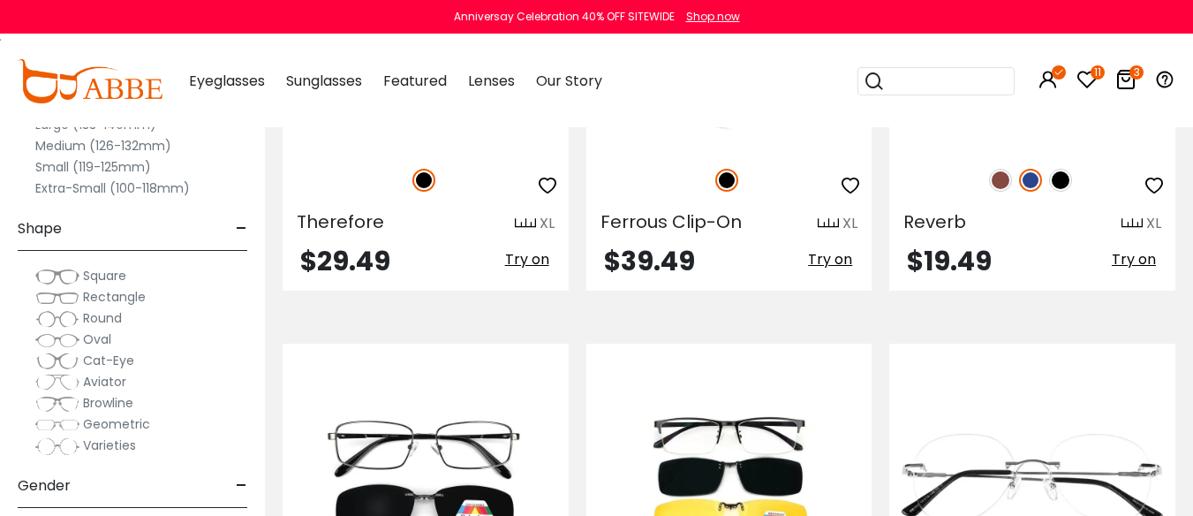
scroll to position [2297, 0]
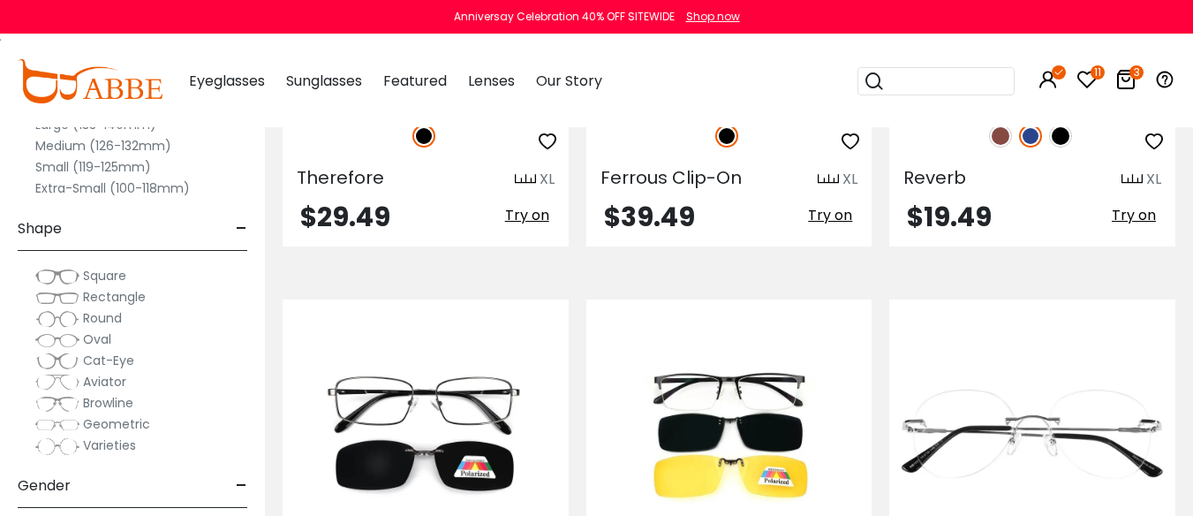
click at [987, 105] on img at bounding box center [1033, 33] width 286 height 143
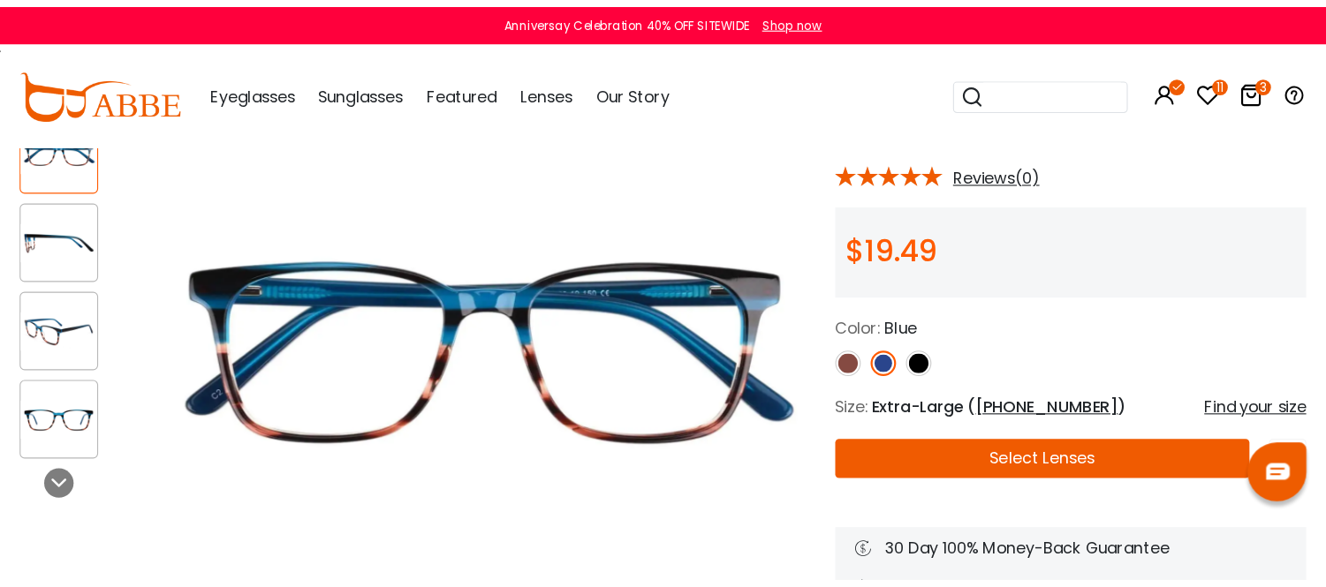
scroll to position [177, 0]
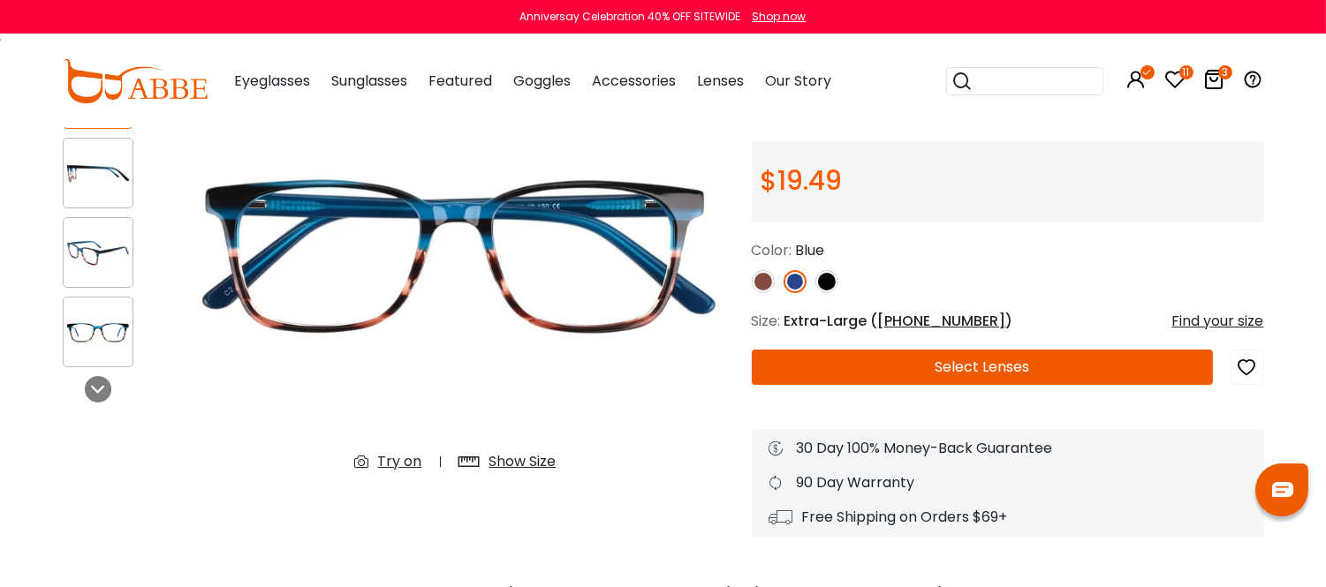
click at [1192, 383] on icon "button" at bounding box center [1247, 368] width 21 height 32
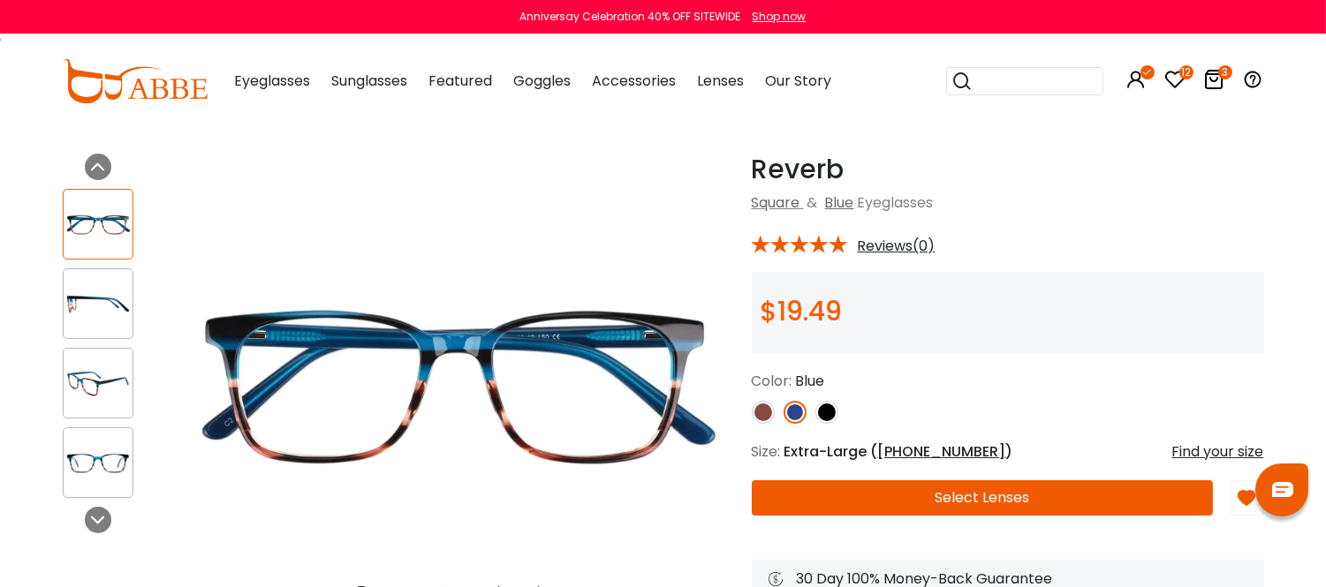
scroll to position [0, 0]
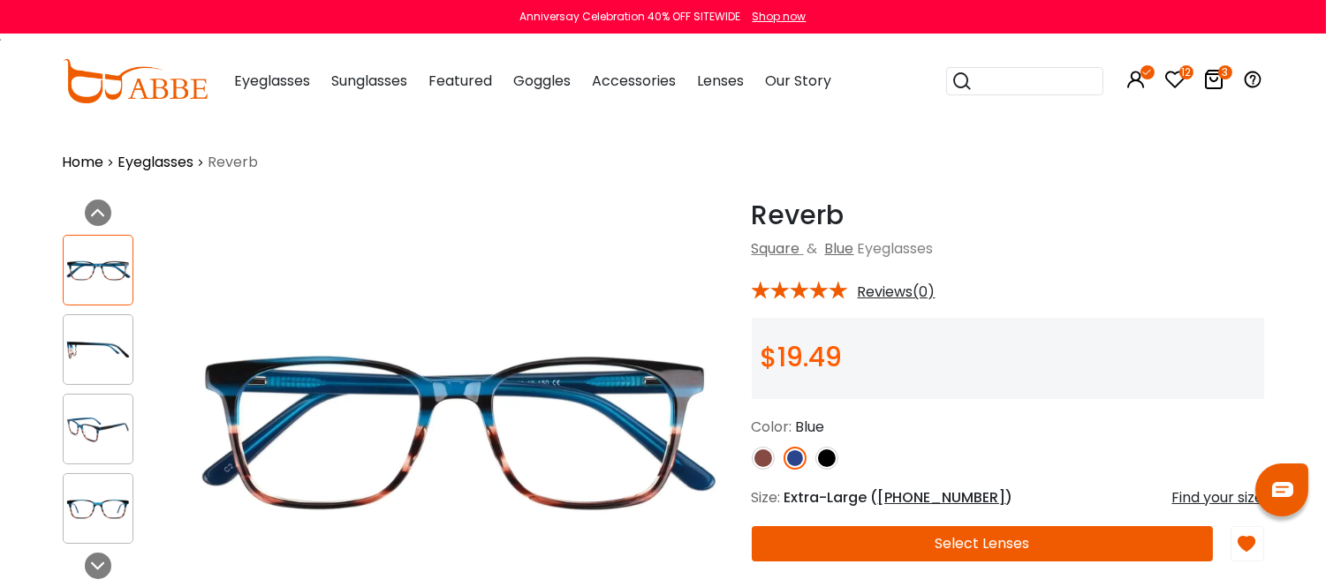
click at [758, 470] on img at bounding box center [763, 458] width 23 height 23
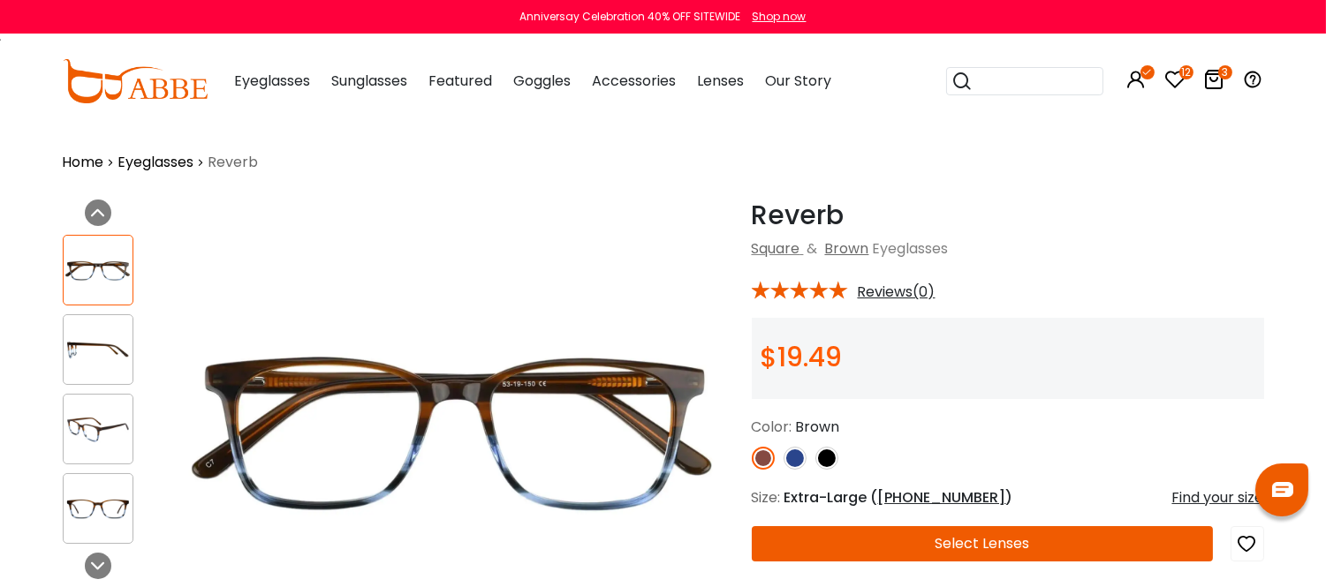
click at [827, 470] on img at bounding box center [826, 458] width 23 height 23
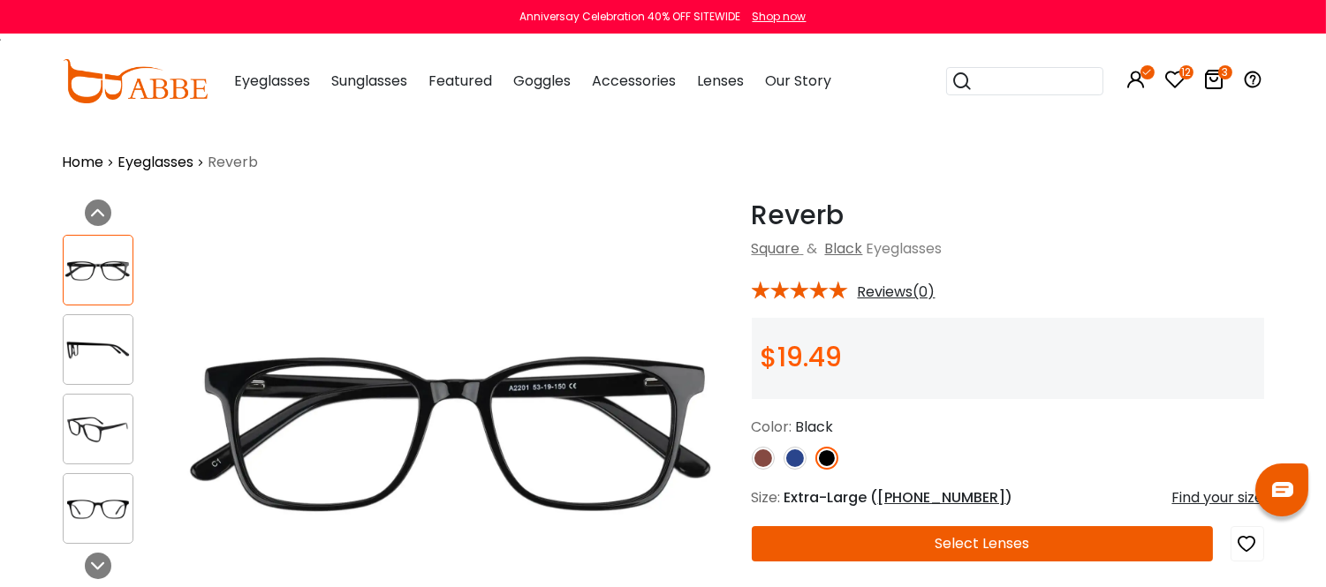
click at [792, 470] on img at bounding box center [795, 458] width 23 height 23
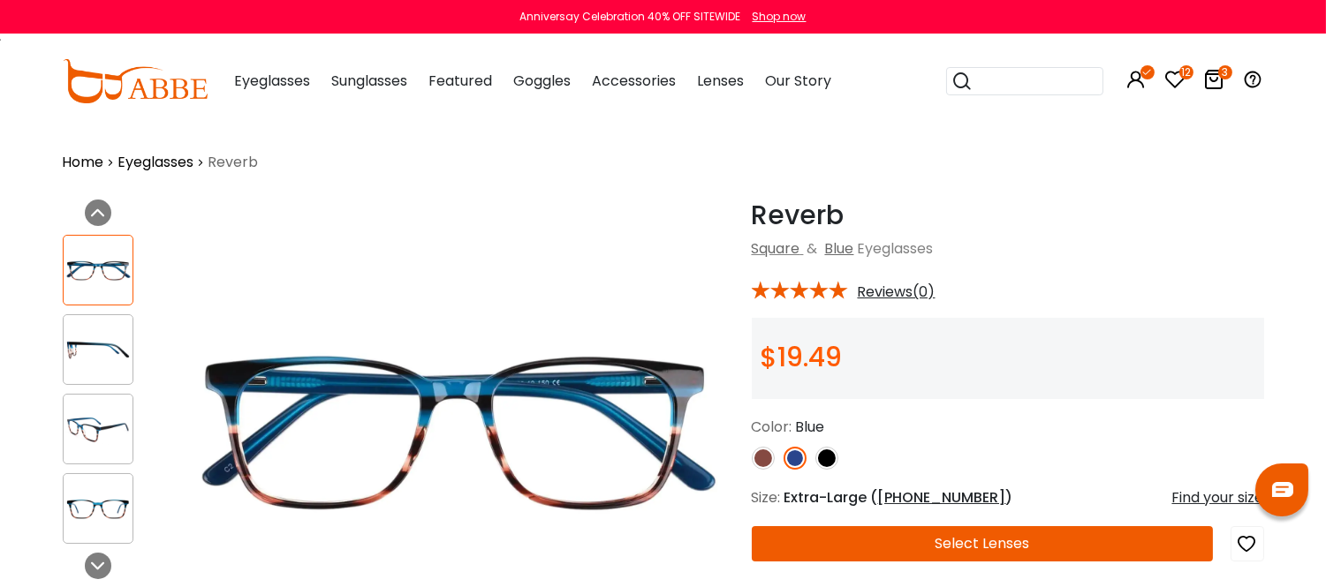
click at [758, 470] on img at bounding box center [763, 458] width 23 height 23
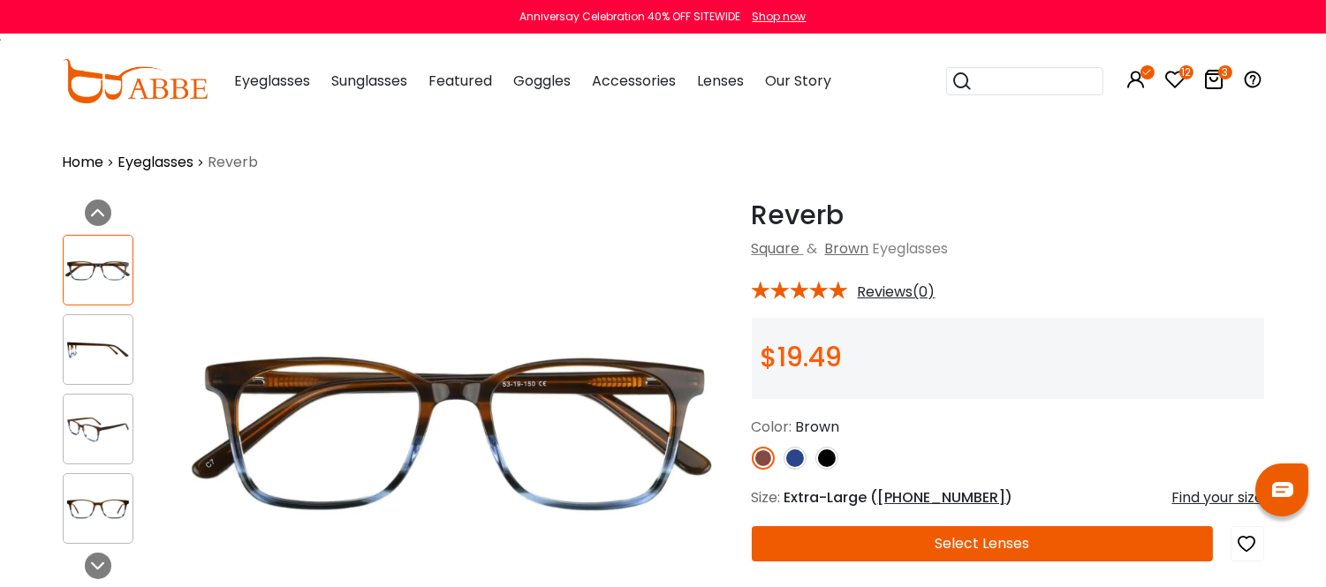
click at [548, 425] on img at bounding box center [456, 432] width 556 height 464
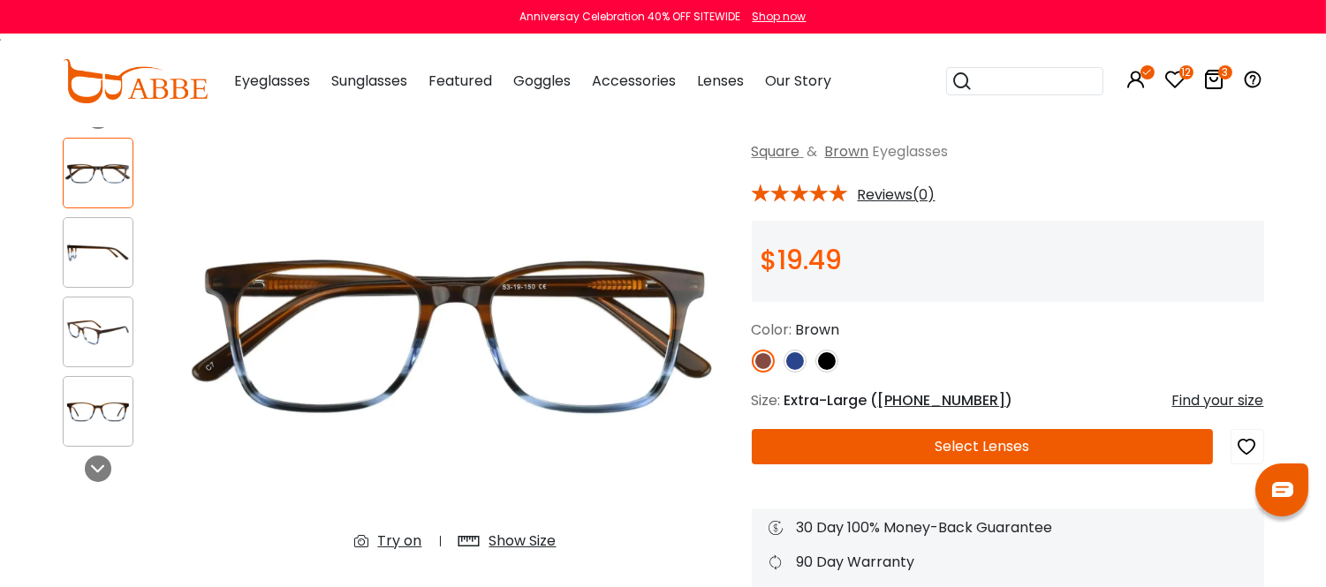
scroll to position [98, 0]
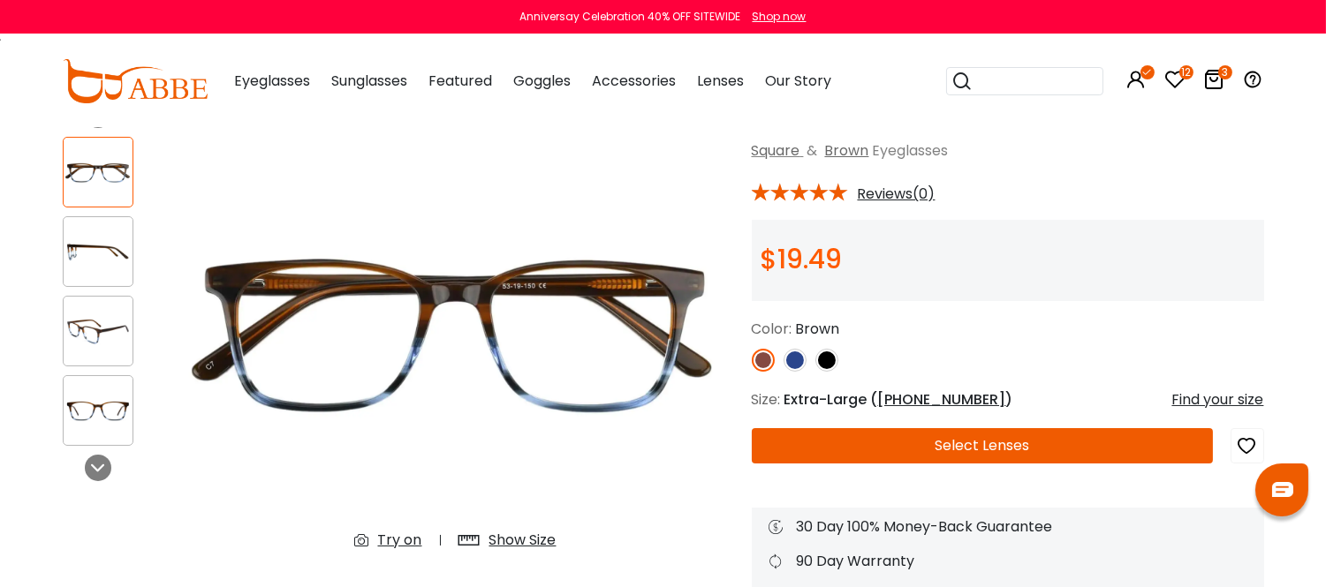
click at [795, 372] on img at bounding box center [795, 360] width 23 height 23
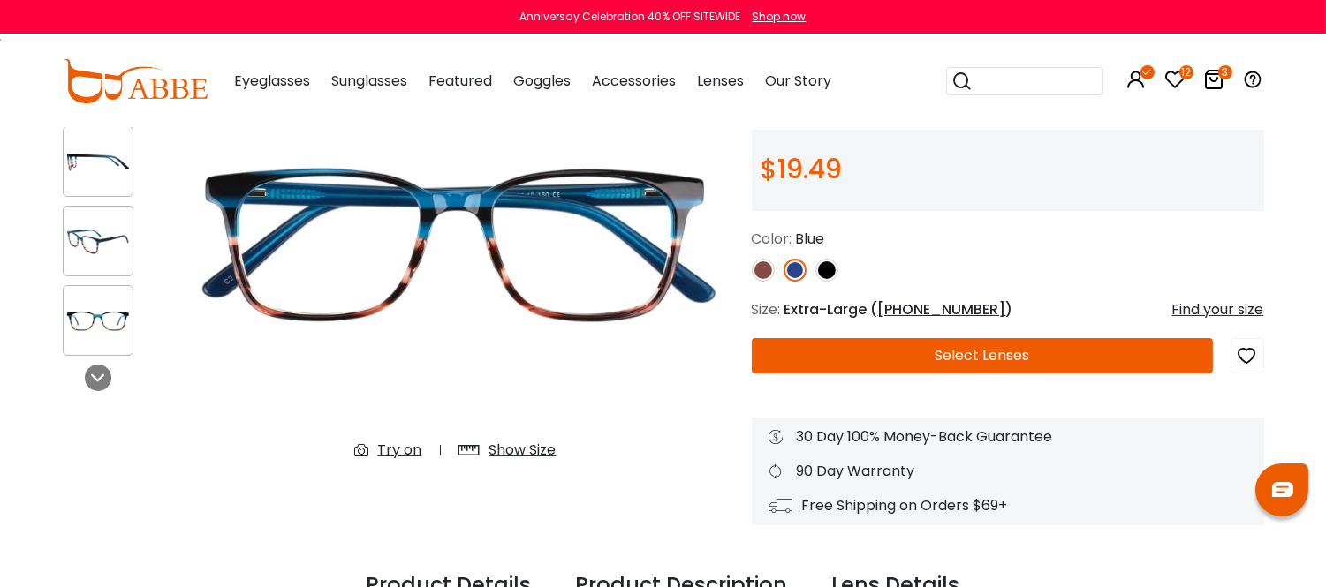
scroll to position [242, 0]
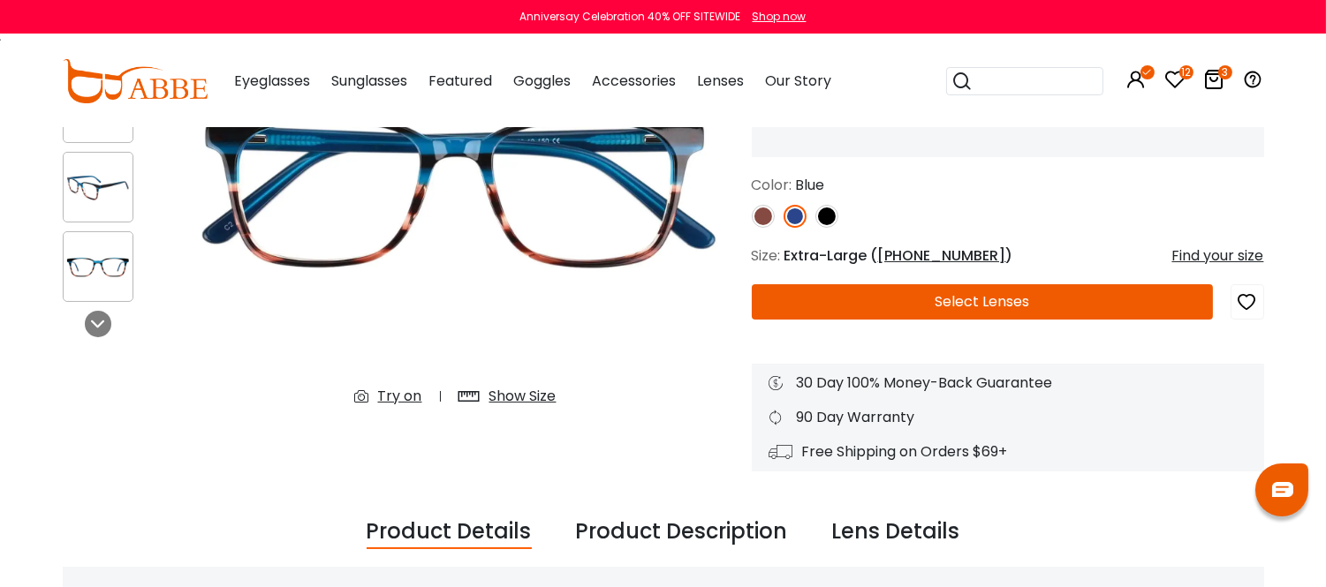
click at [1192, 318] on icon "button" at bounding box center [1247, 302] width 21 height 32
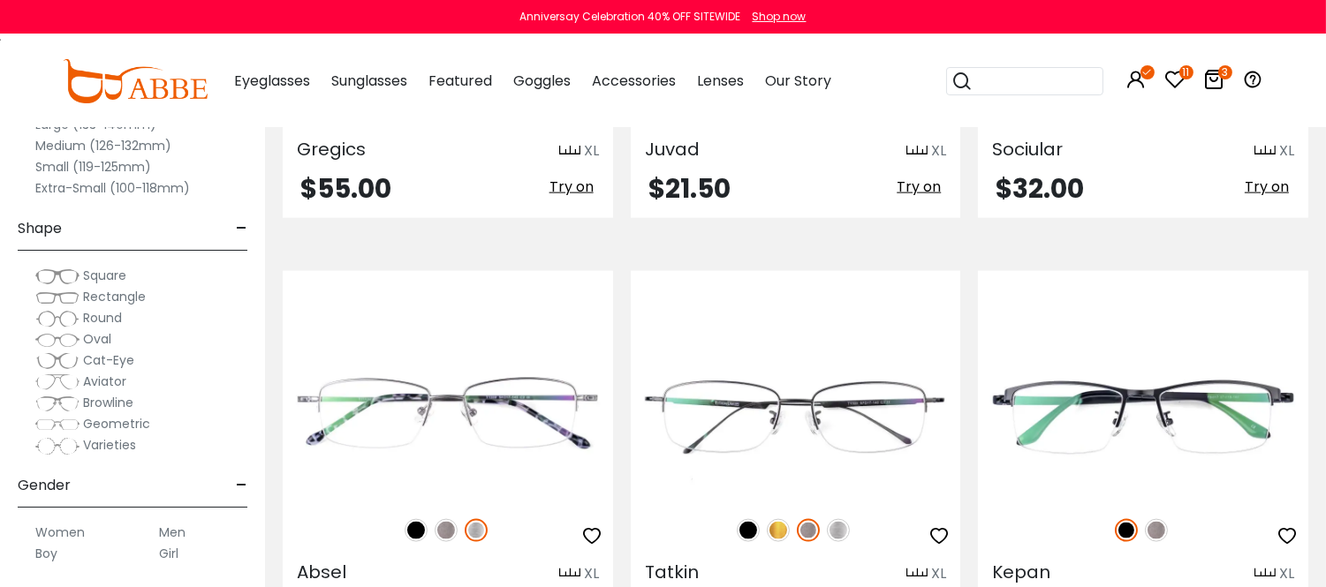
scroll to position [4209, 0]
click at [809, 120] on img at bounding box center [808, 108] width 23 height 23
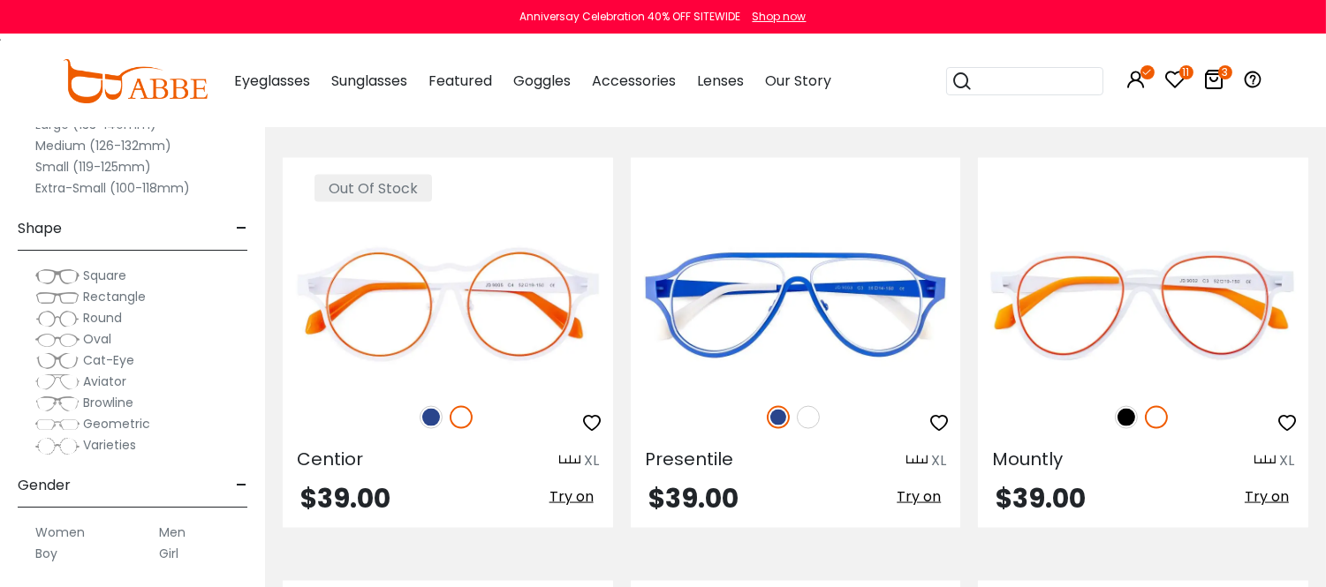
scroll to position [4798, 0]
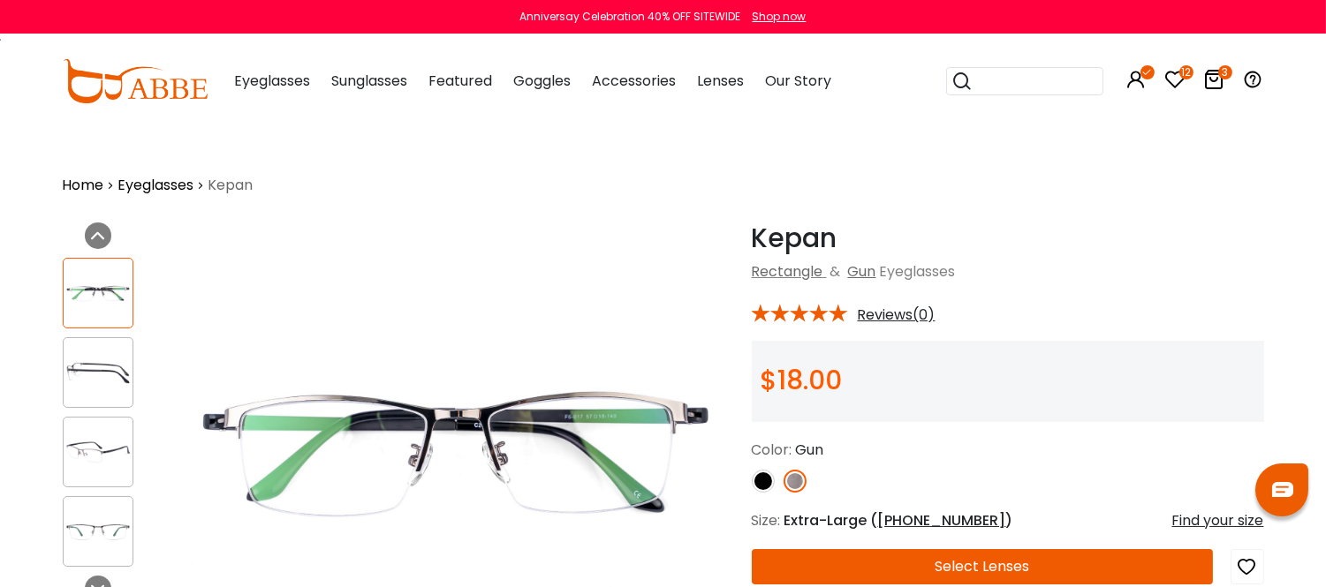
scroll to position [98, 0]
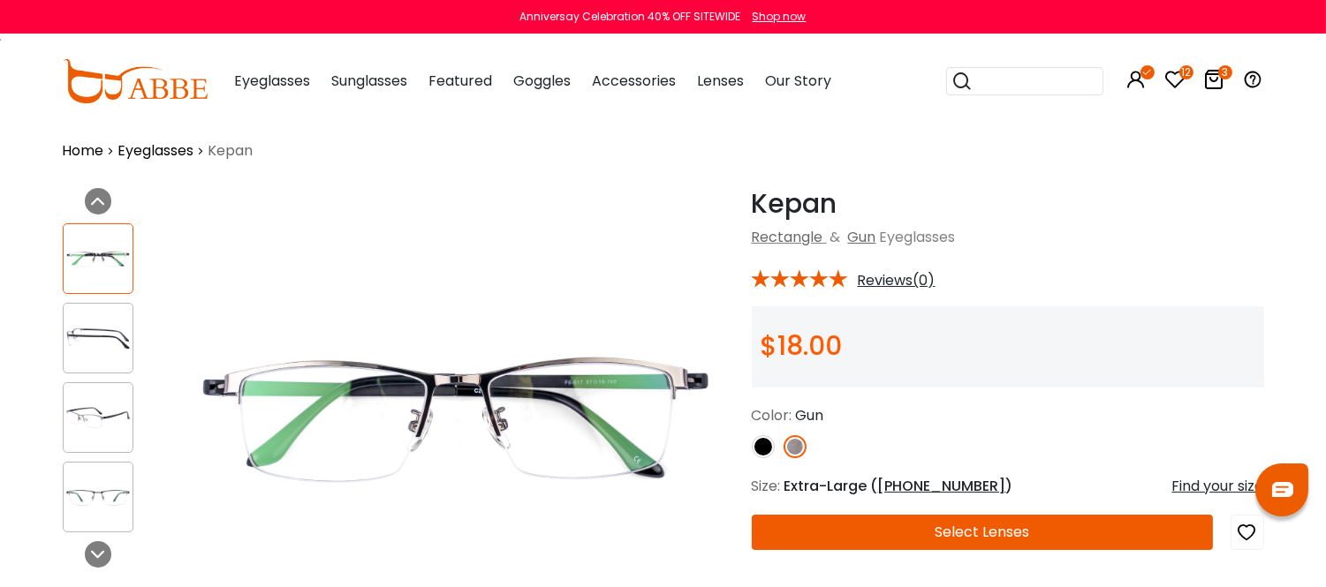
click at [100, 420] on img at bounding box center [98, 418] width 69 height 34
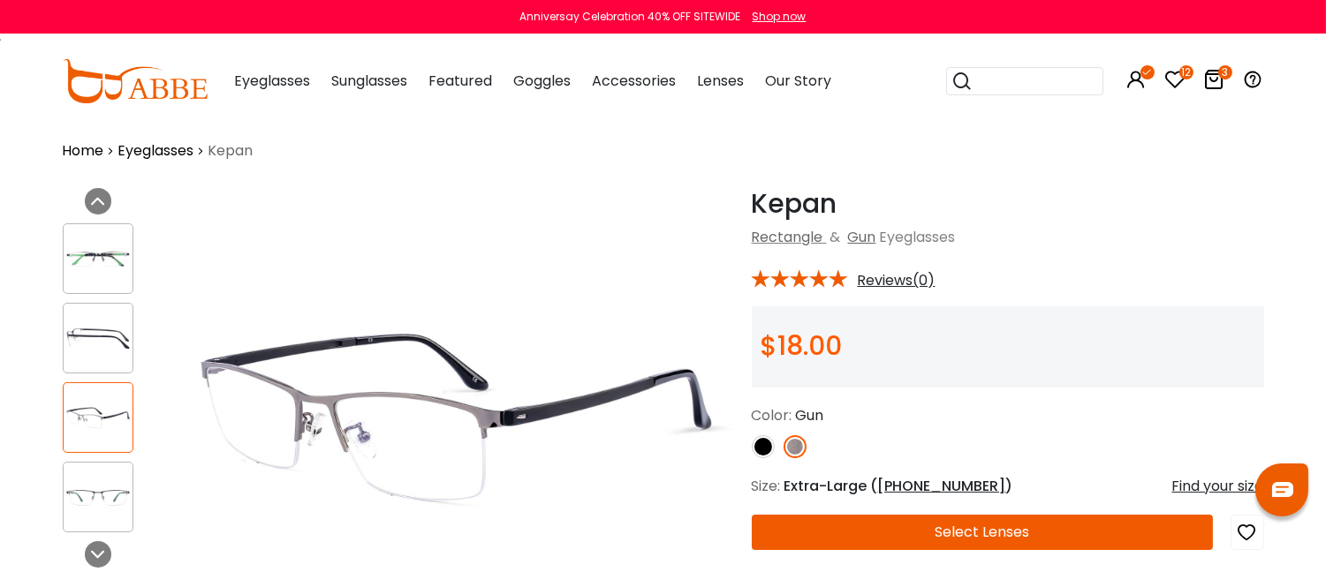
click at [100, 340] on img at bounding box center [98, 339] width 69 height 34
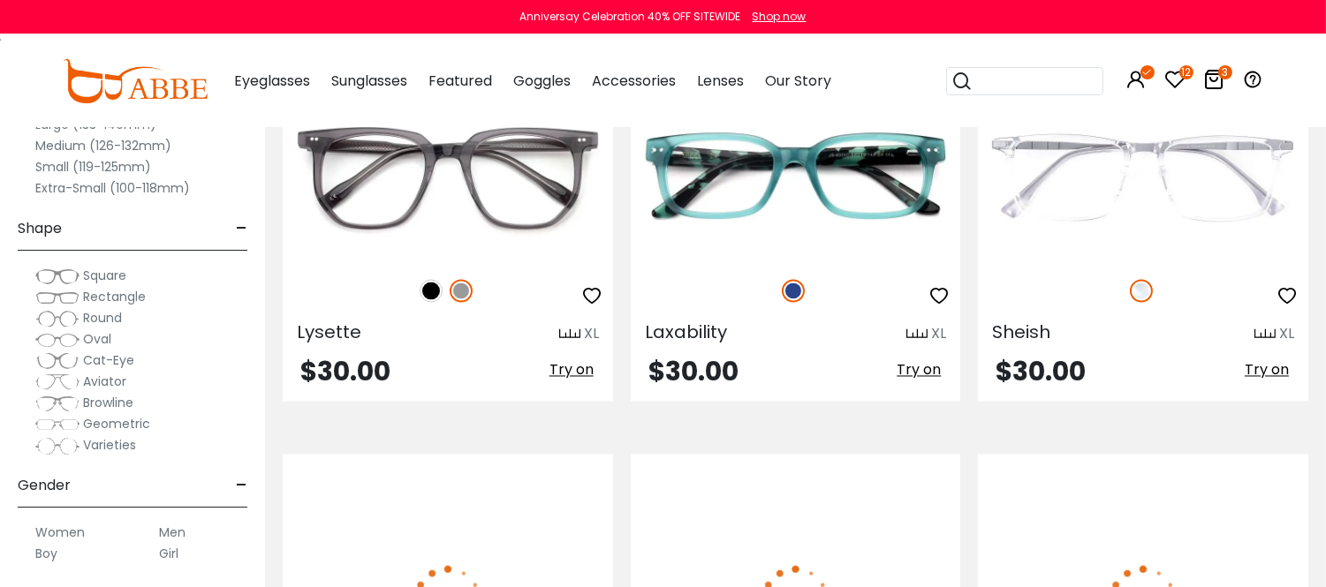
scroll to position [6172, 0]
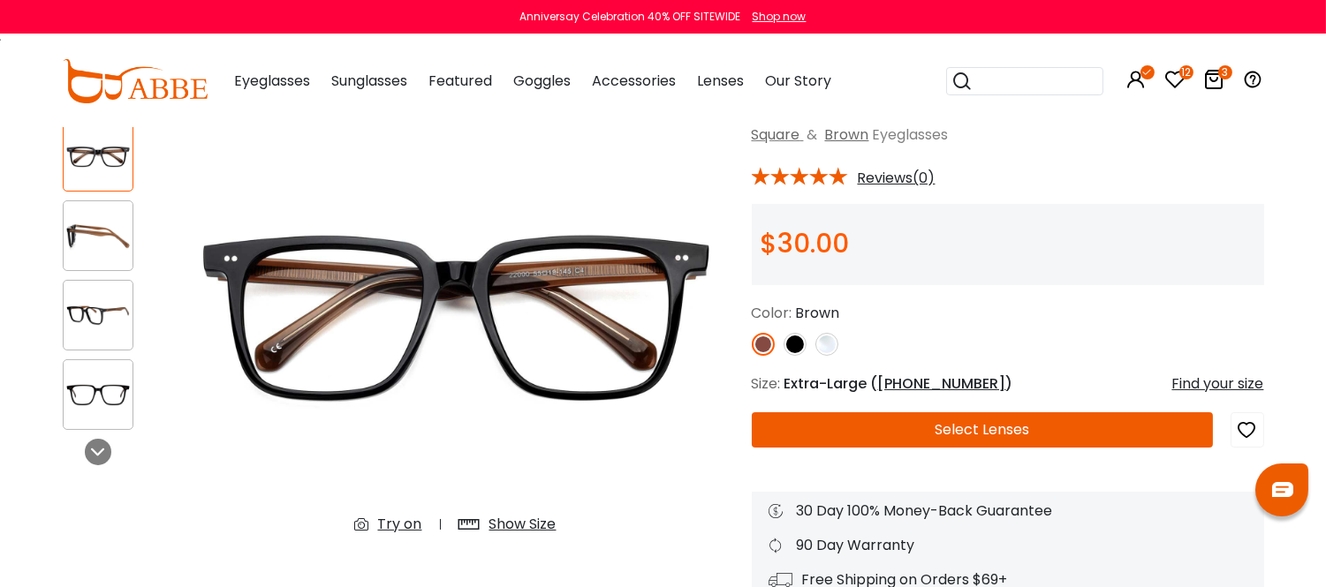
scroll to position [196, 0]
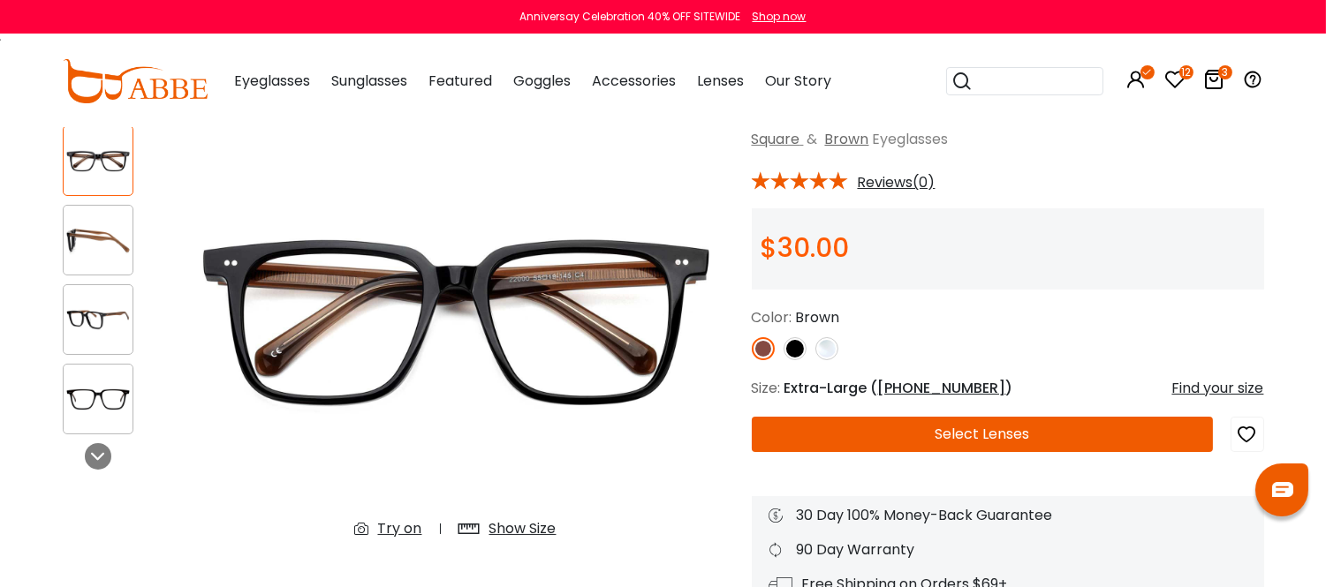
click at [791, 360] on img at bounding box center [795, 348] width 23 height 23
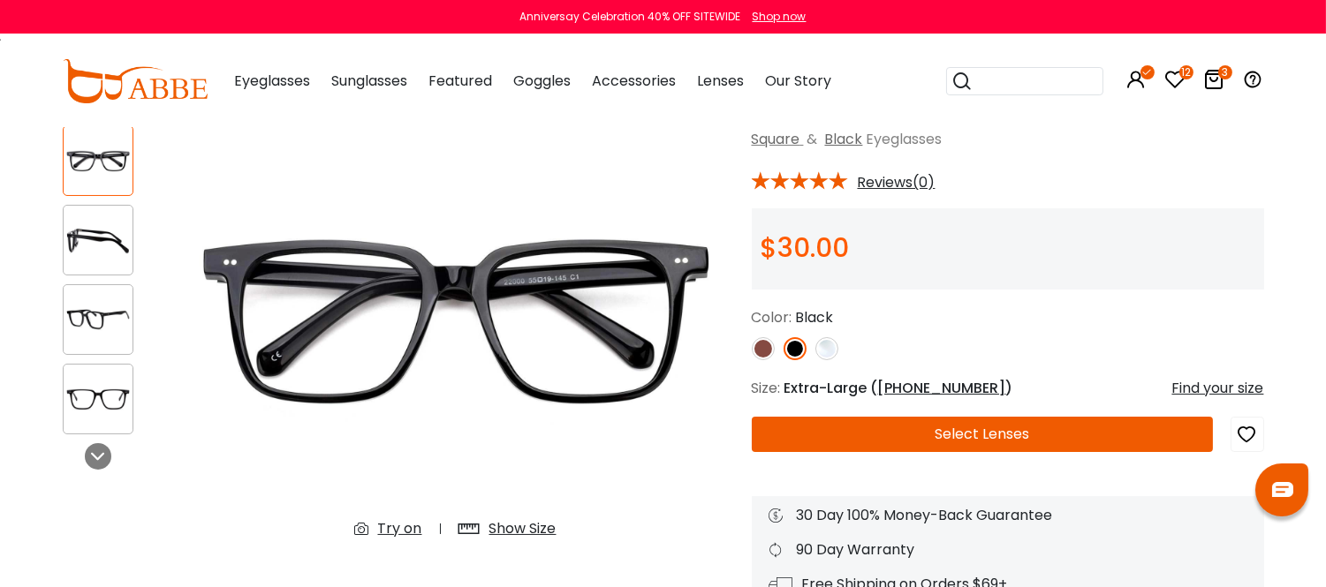
click at [824, 360] on img at bounding box center [826, 348] width 23 height 23
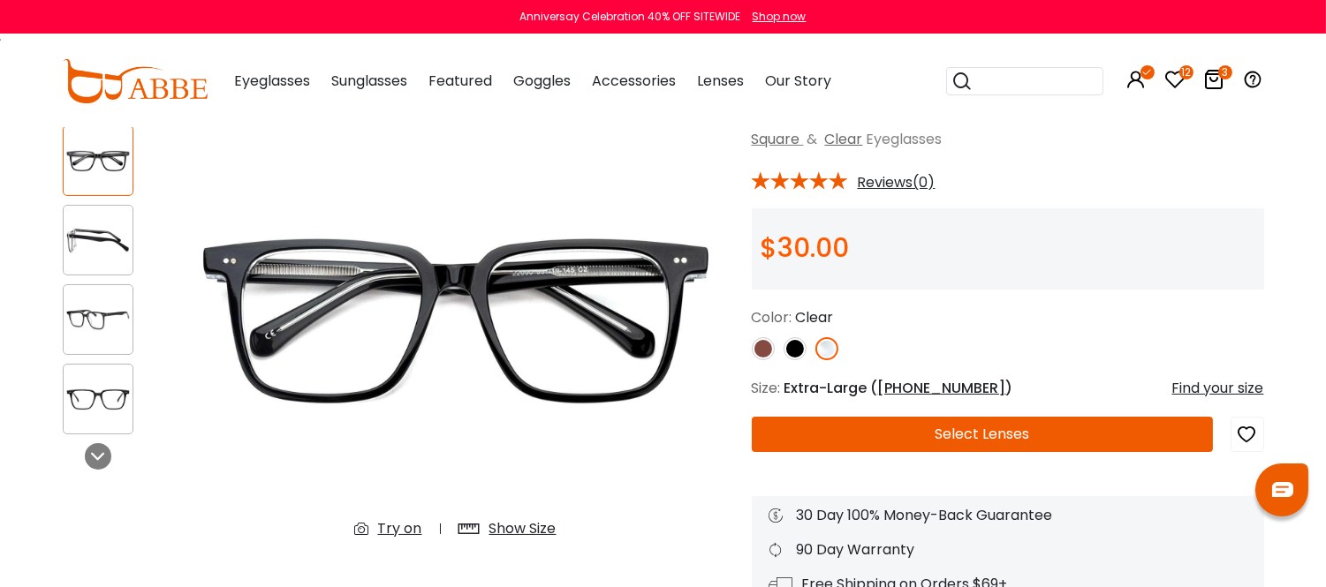
click at [94, 319] on img at bounding box center [98, 320] width 69 height 34
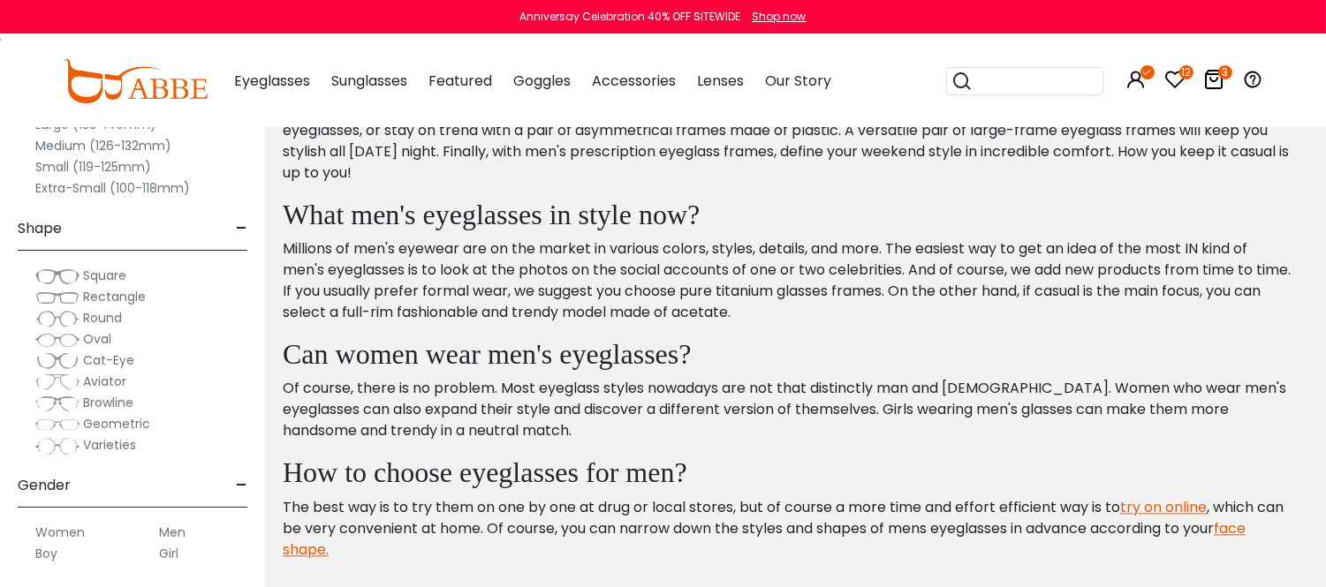
scroll to position [7055, 0]
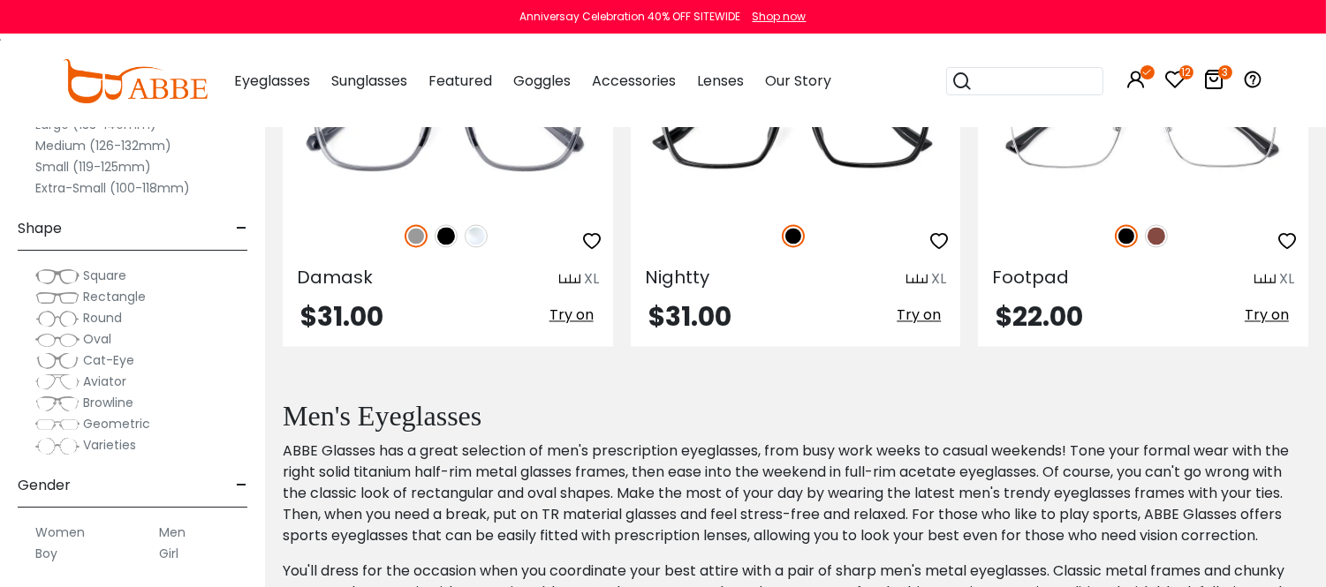
scroll to position [6568, 0]
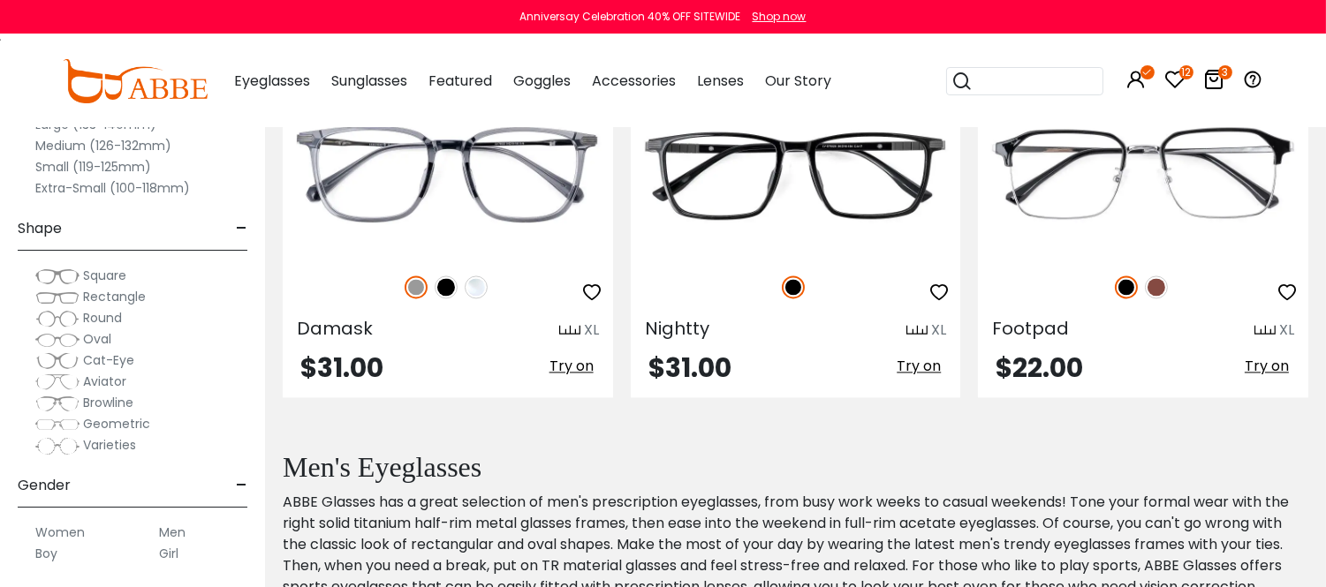
drag, startPoint x: 267, startPoint y: 322, endPoint x: 270, endPoint y: 223, distance: 99.0
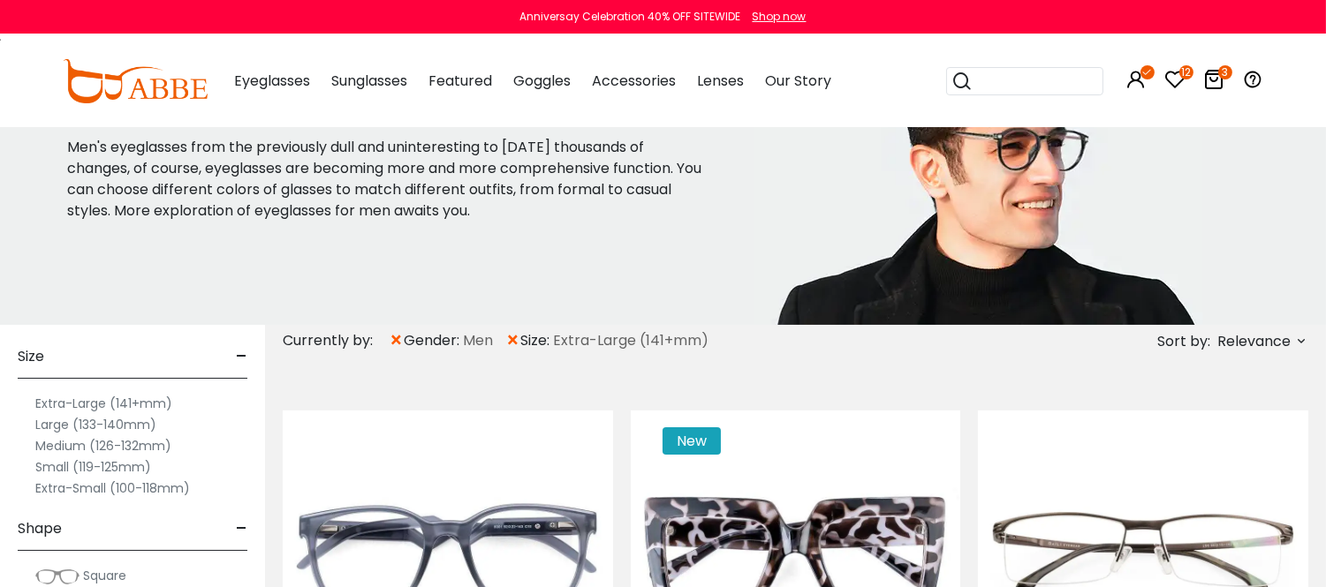
scroll to position [98, 0]
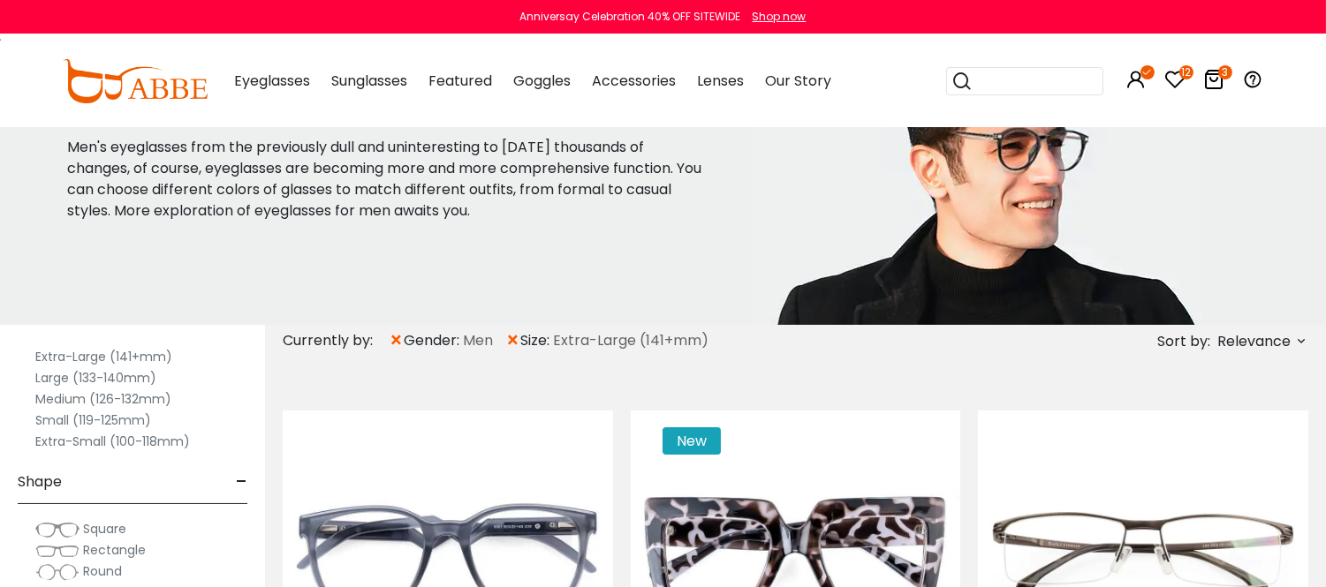
click at [111, 382] on label "Large (133-140mm)" at bounding box center [95, 377] width 121 height 21
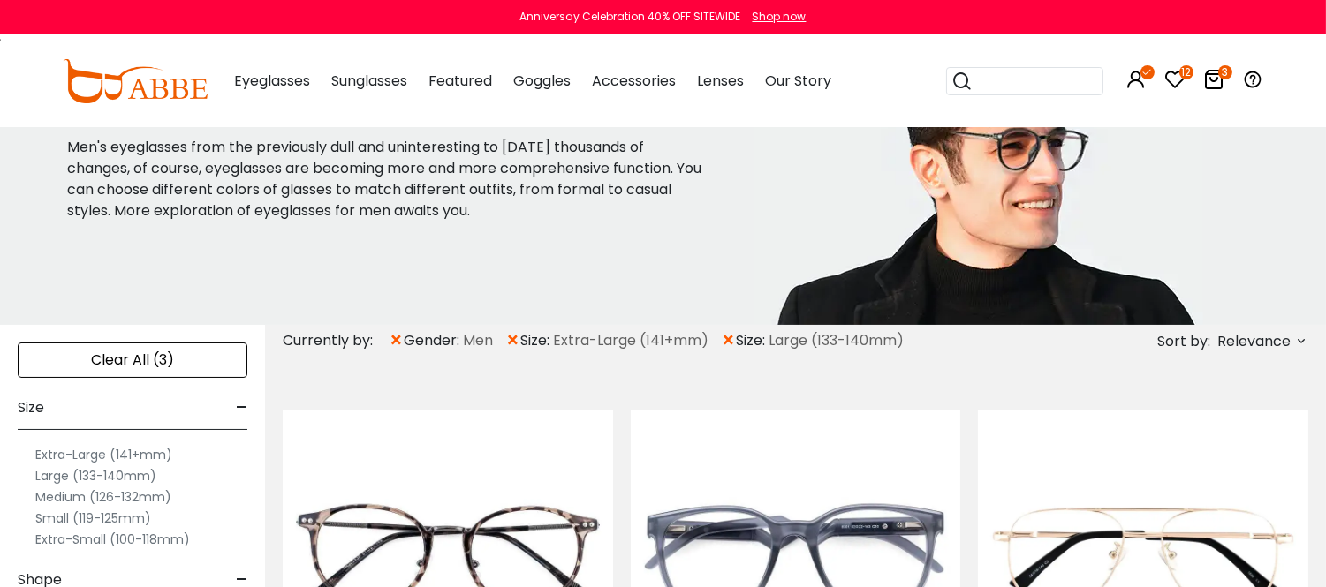
scroll to position [98, 0]
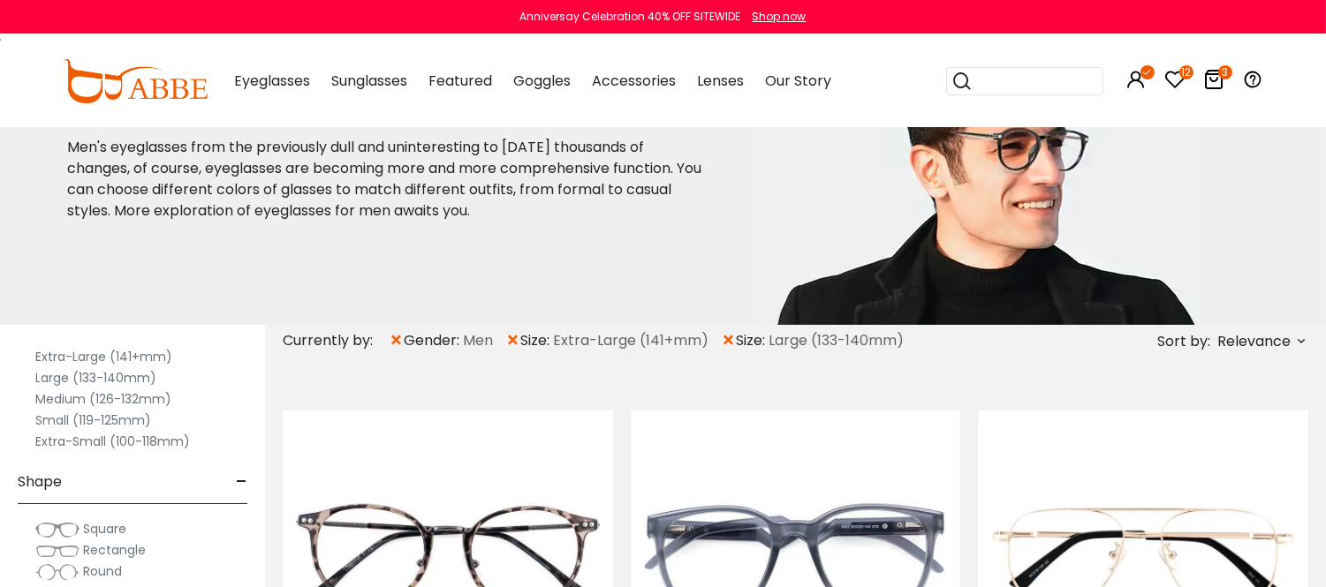
click at [520, 338] on span "×" at bounding box center [512, 341] width 15 height 32
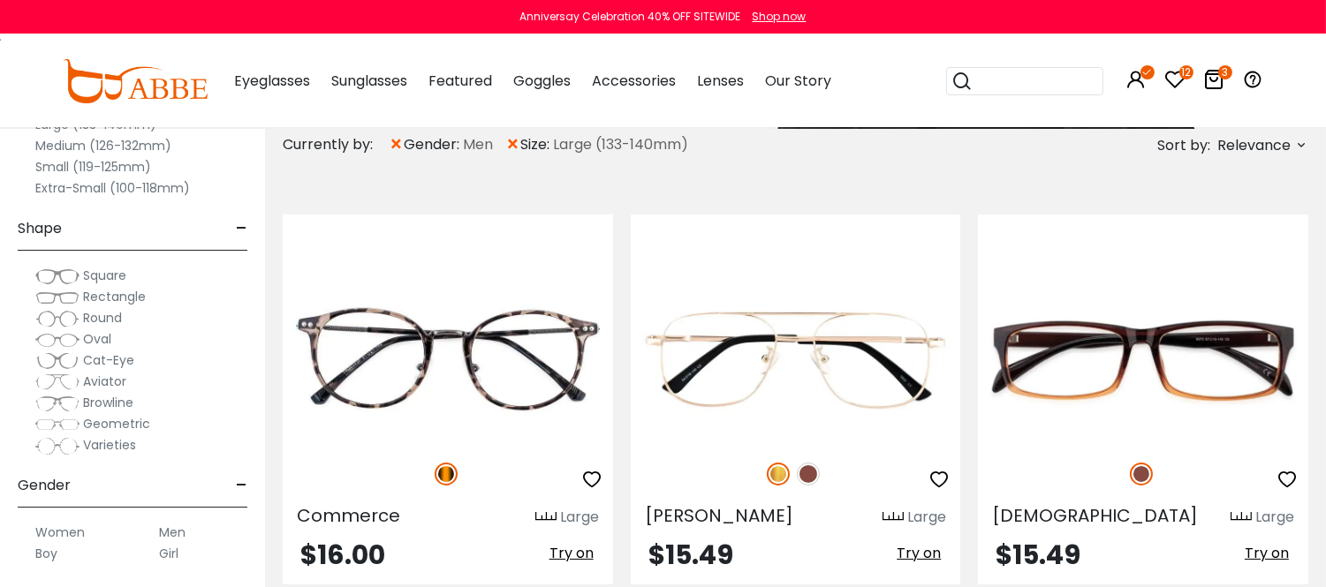
scroll to position [98, 0]
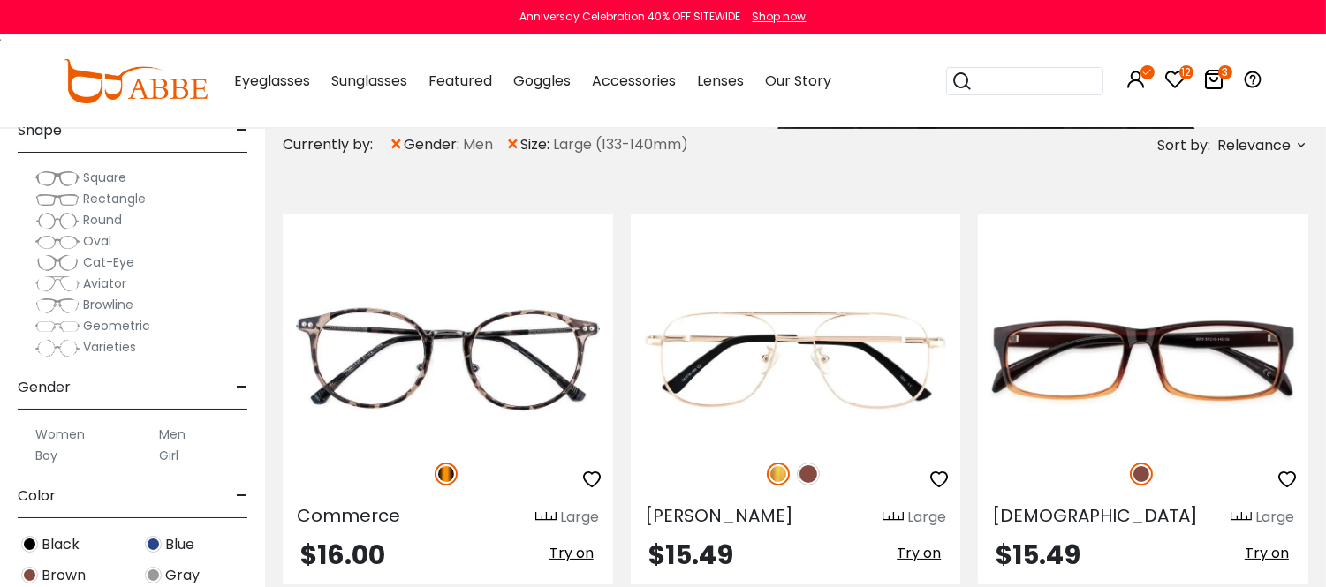
click at [177, 445] on label "Men" at bounding box center [172, 434] width 26 height 21
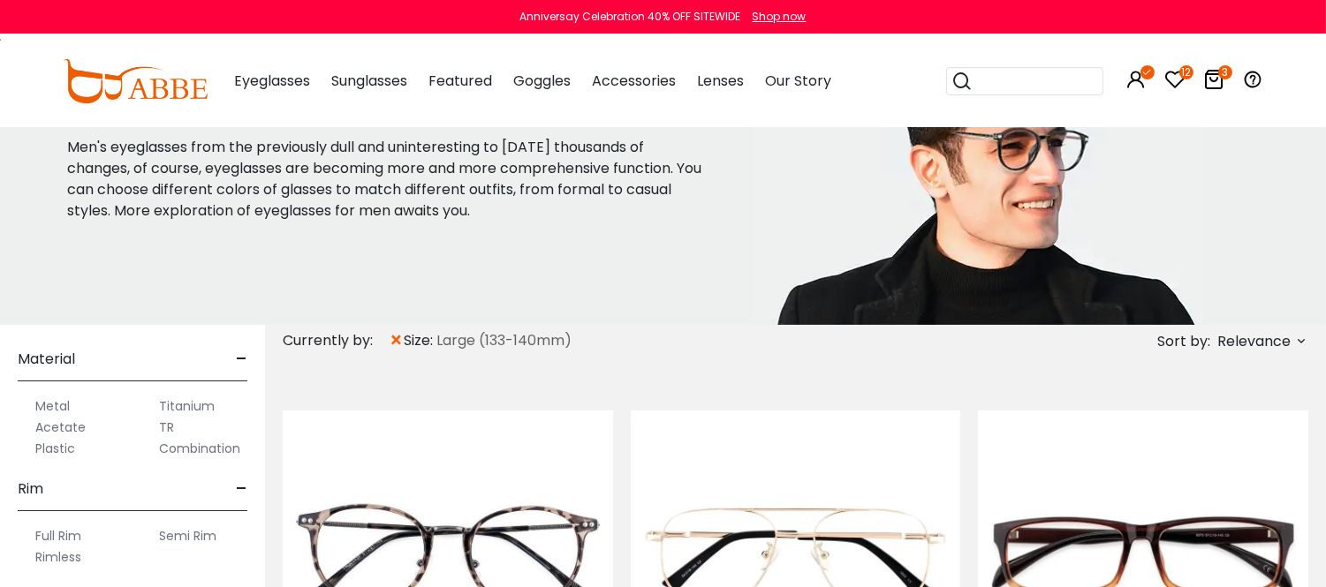
scroll to position [1070, 0]
click at [67, 442] on label "Plastic" at bounding box center [55, 448] width 40 height 21
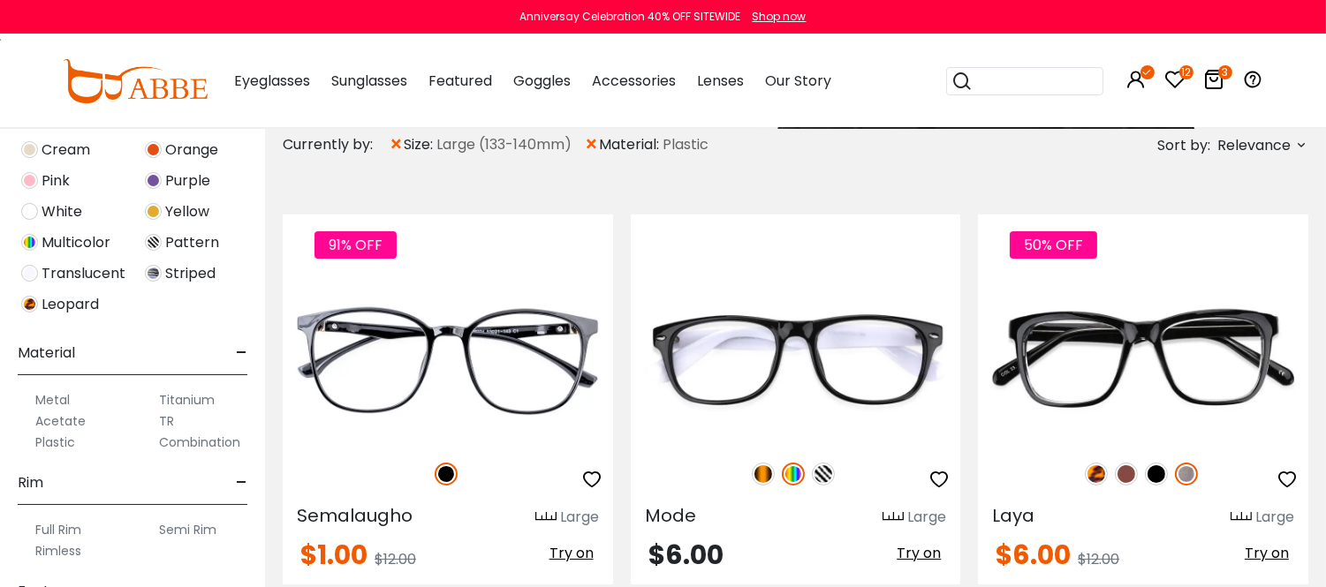
scroll to position [686, 0]
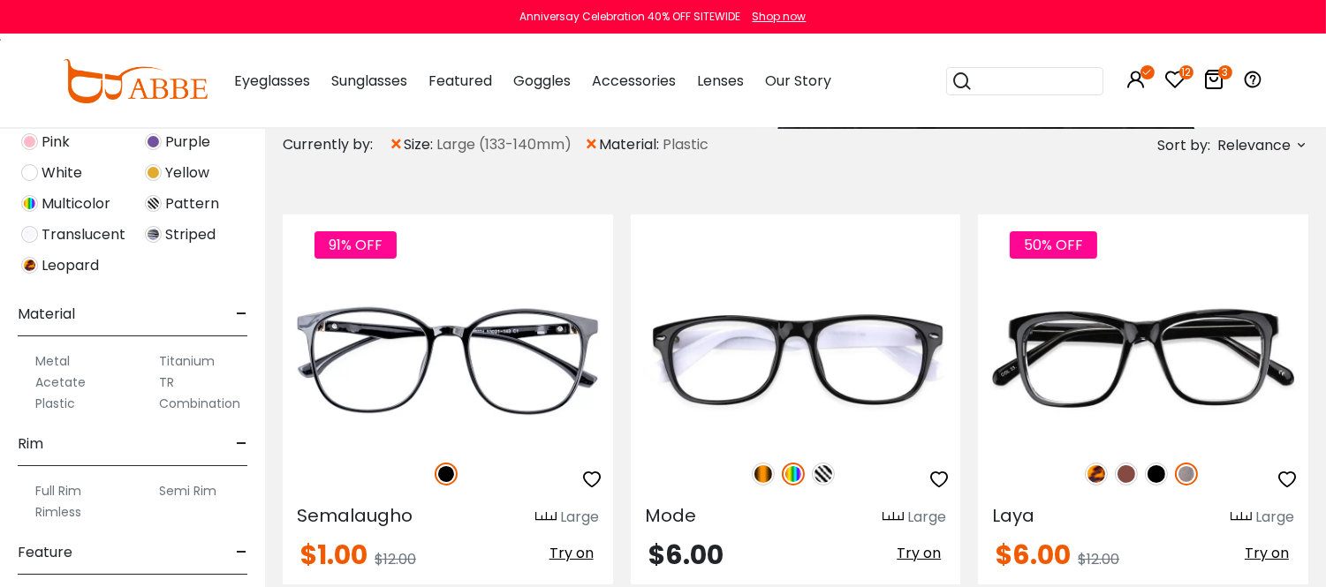
click at [72, 393] on label "Acetate" at bounding box center [60, 382] width 50 height 21
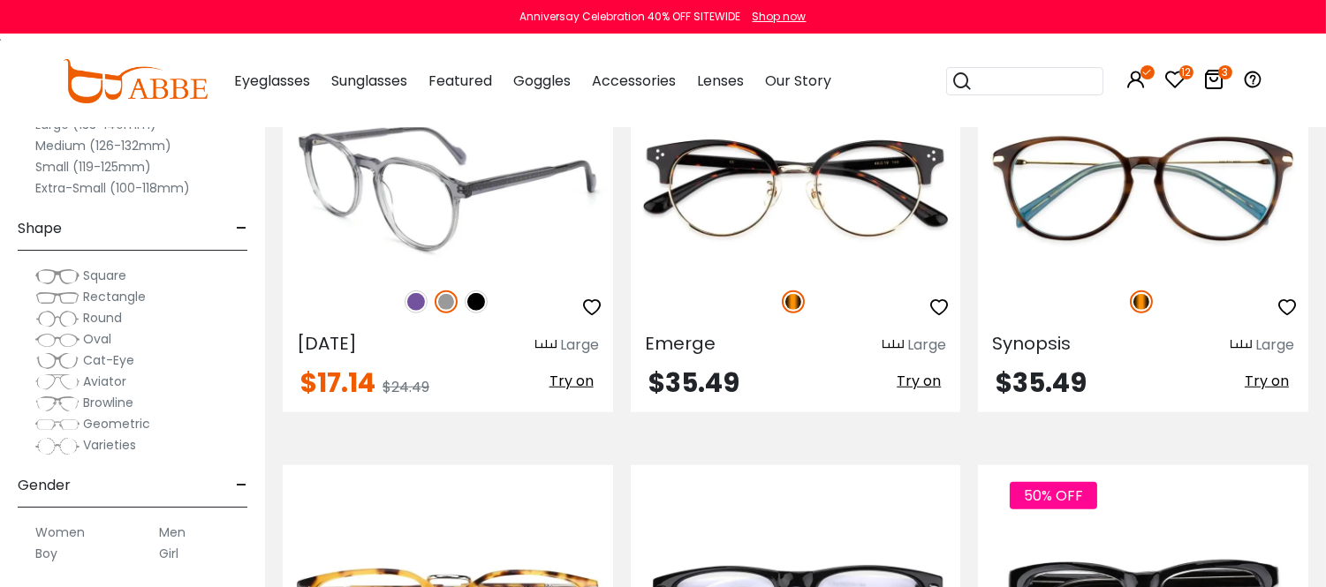
scroll to position [2355, 0]
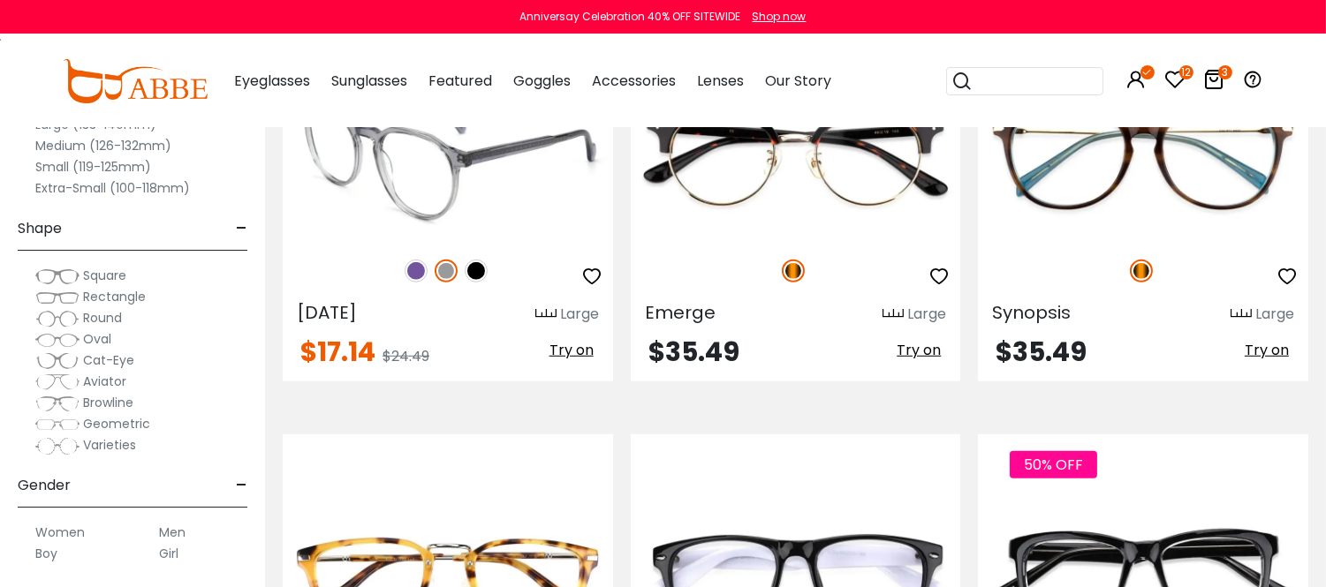
click at [411, 240] on img at bounding box center [448, 157] width 330 height 165
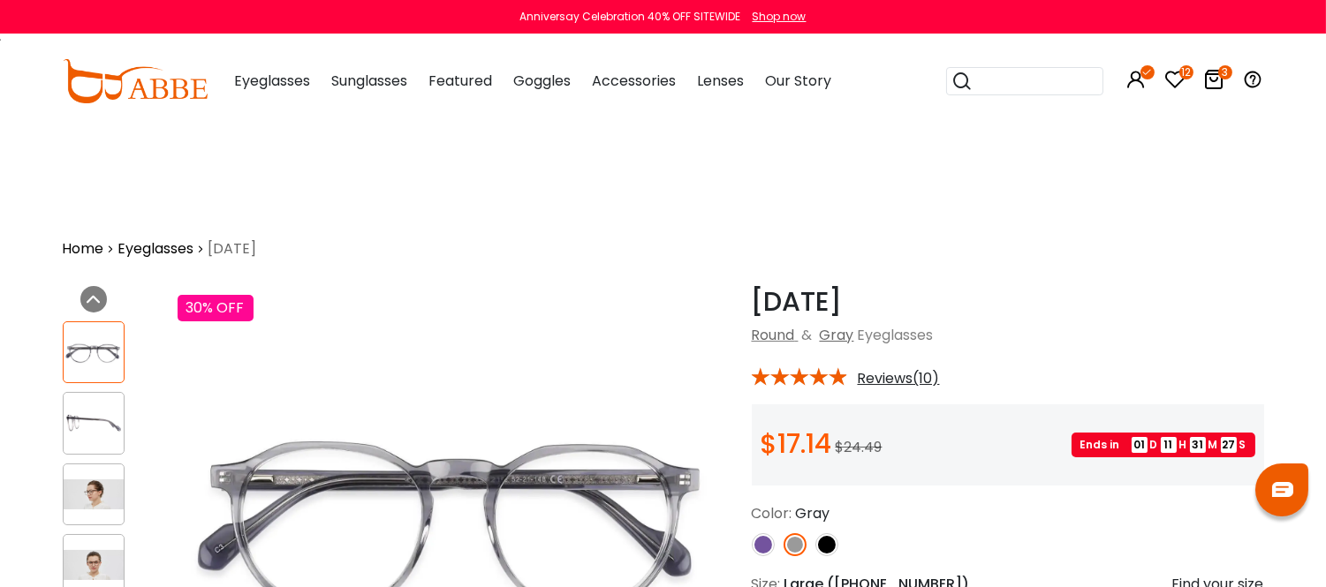
scroll to position [98, 0]
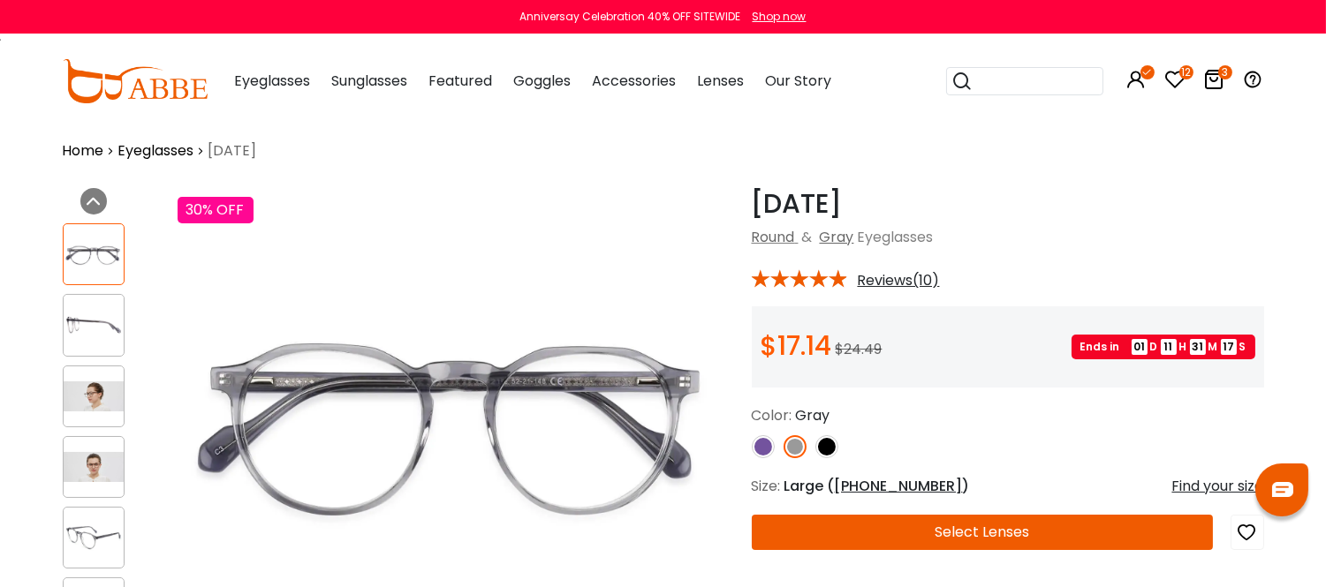
click at [758, 458] on img at bounding box center [763, 446] width 23 height 23
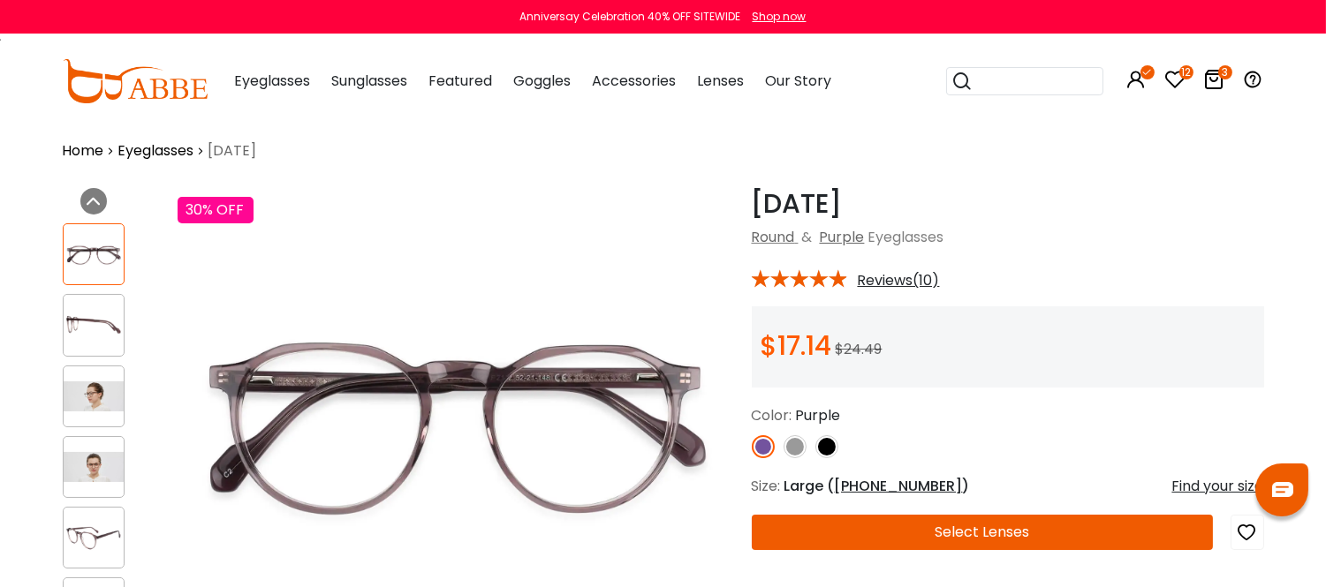
click at [790, 458] on img at bounding box center [795, 446] width 23 height 23
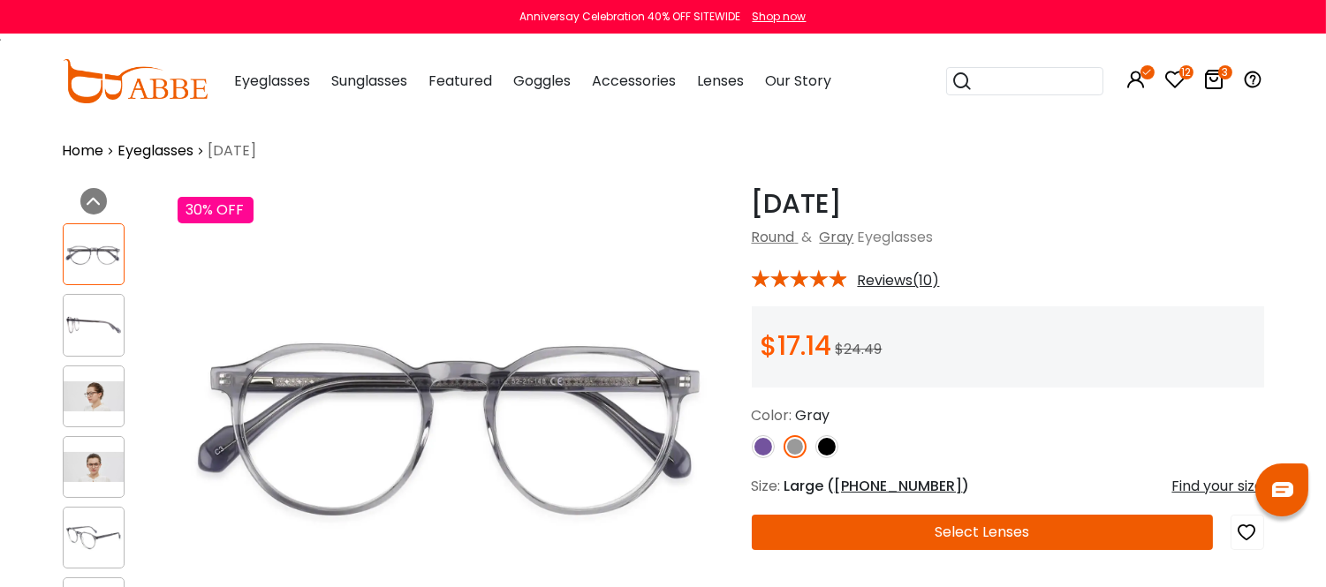
scroll to position [196, 0]
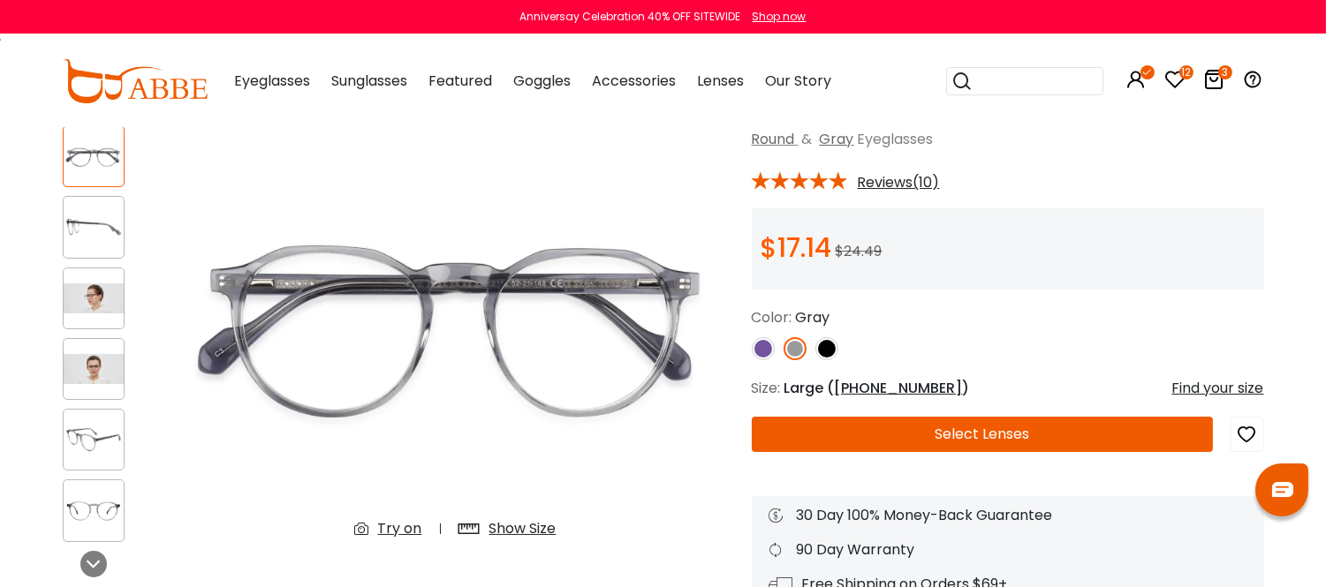
click at [977, 452] on button "Select Lenses" at bounding box center [982, 434] width 461 height 35
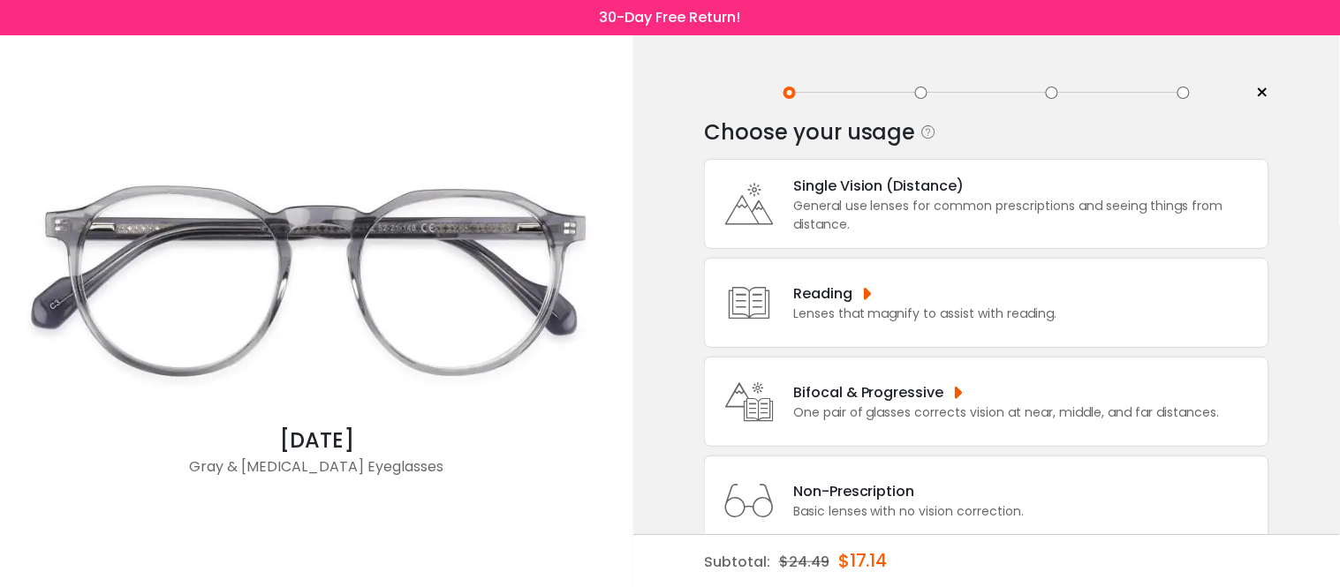
click at [1001, 404] on div "One pair of glasses corrects vision at near, middle, and far distances." at bounding box center [1006, 413] width 427 height 19
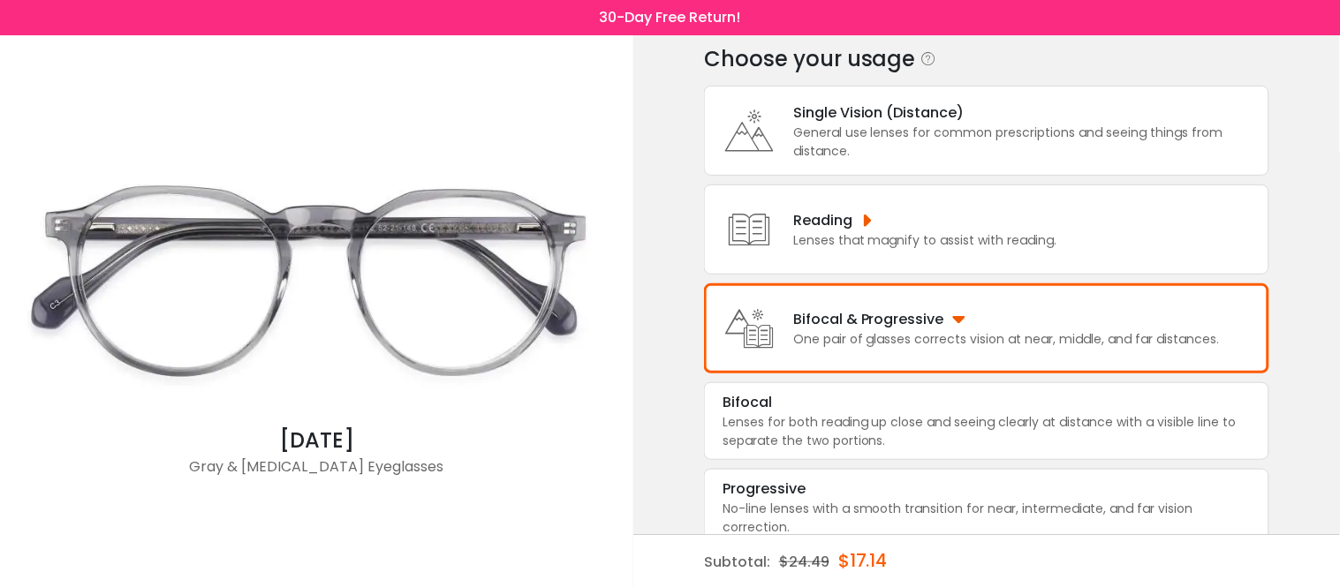
scroll to position [103, 0]
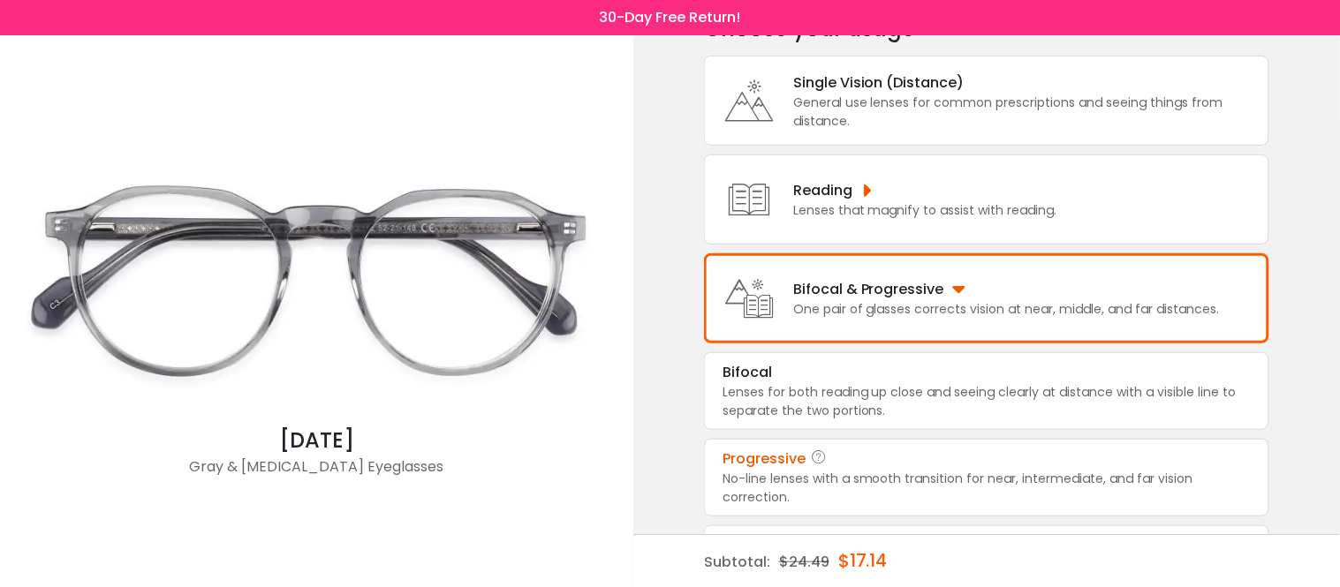
click at [968, 484] on div "No-line lenses with a smooth transition for near, intermediate, and far vision …" at bounding box center [987, 488] width 528 height 37
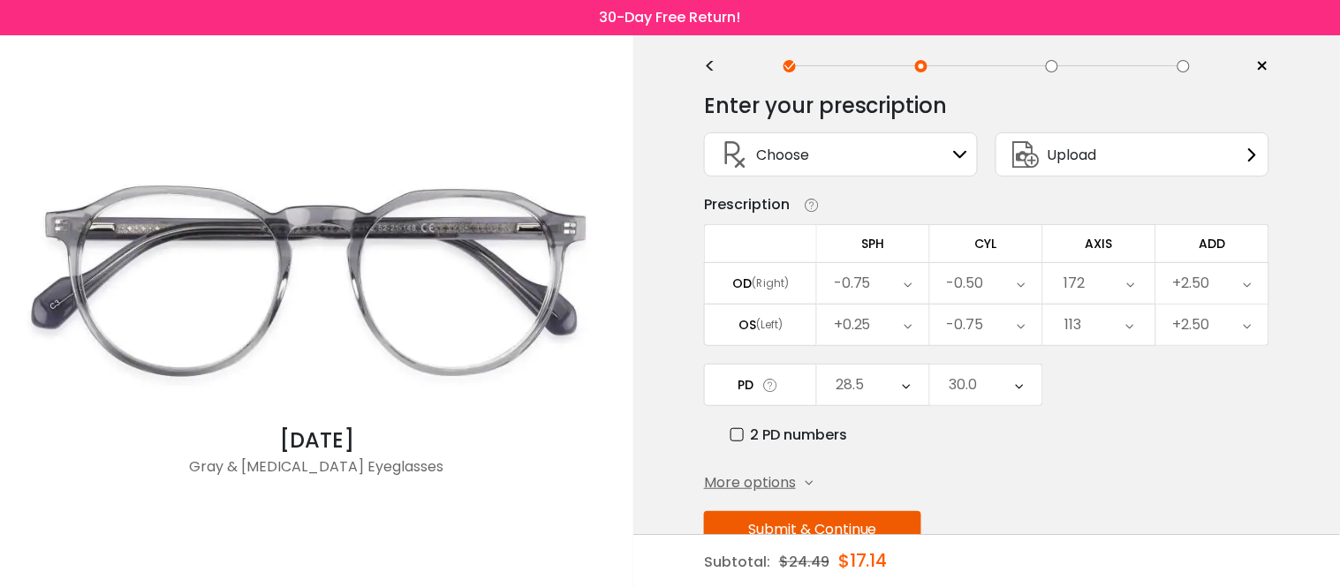
scroll to position [0, 0]
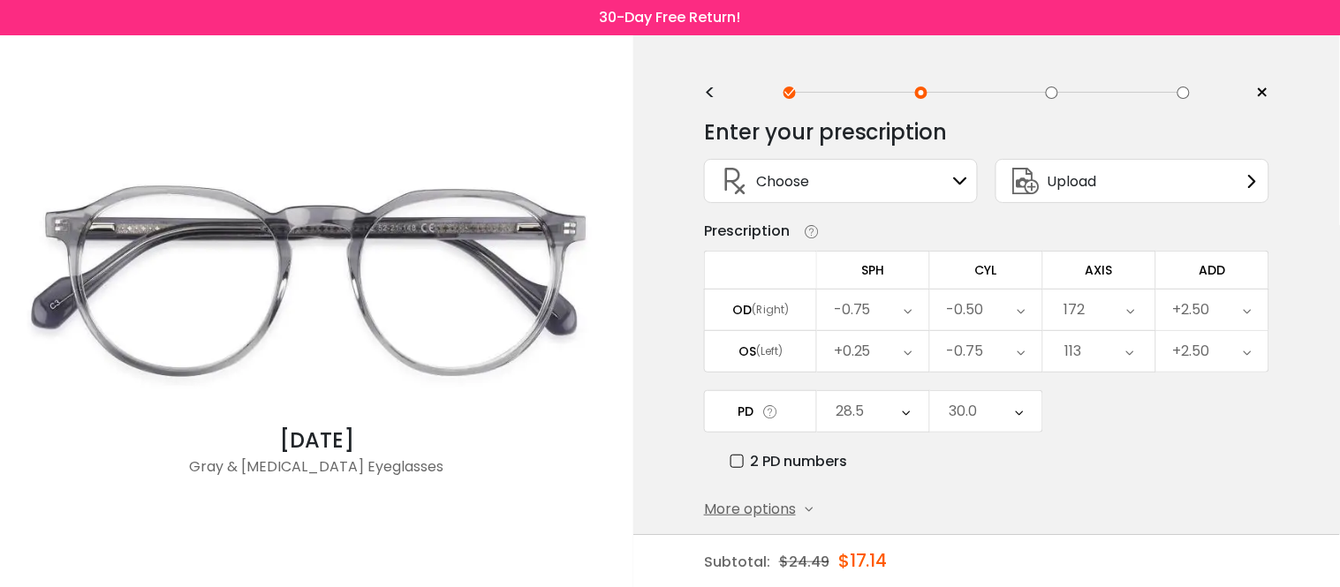
click at [960, 183] on icon at bounding box center [961, 181] width 14 height 14
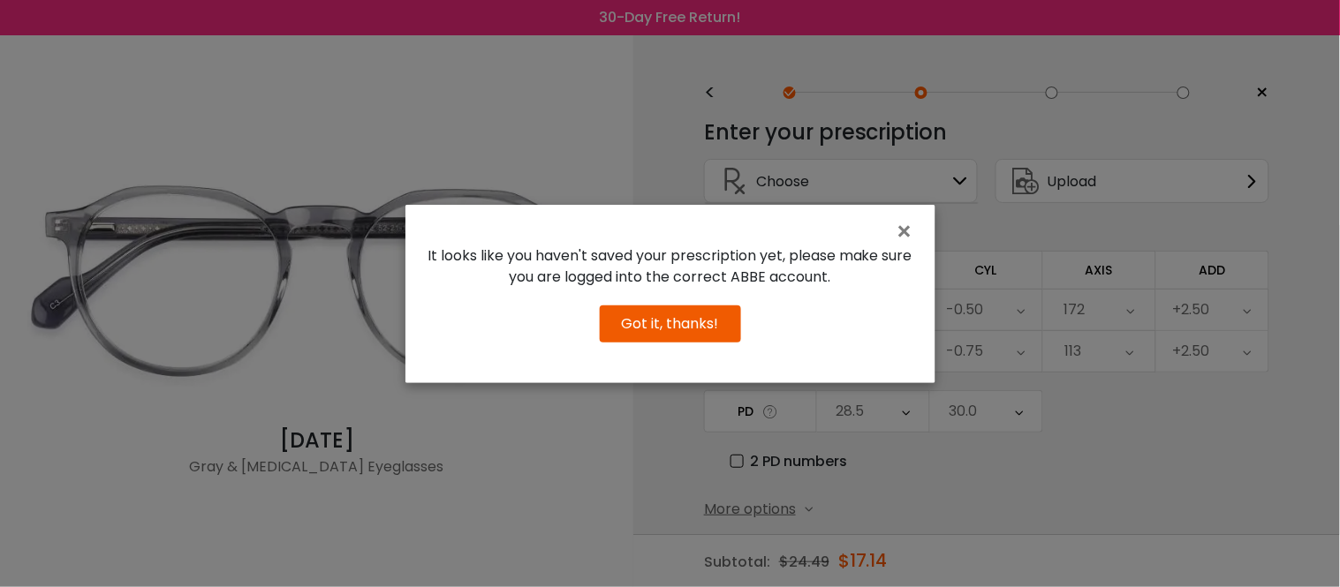
click at [678, 342] on button "Got it, thanks!" at bounding box center [670, 324] width 141 height 37
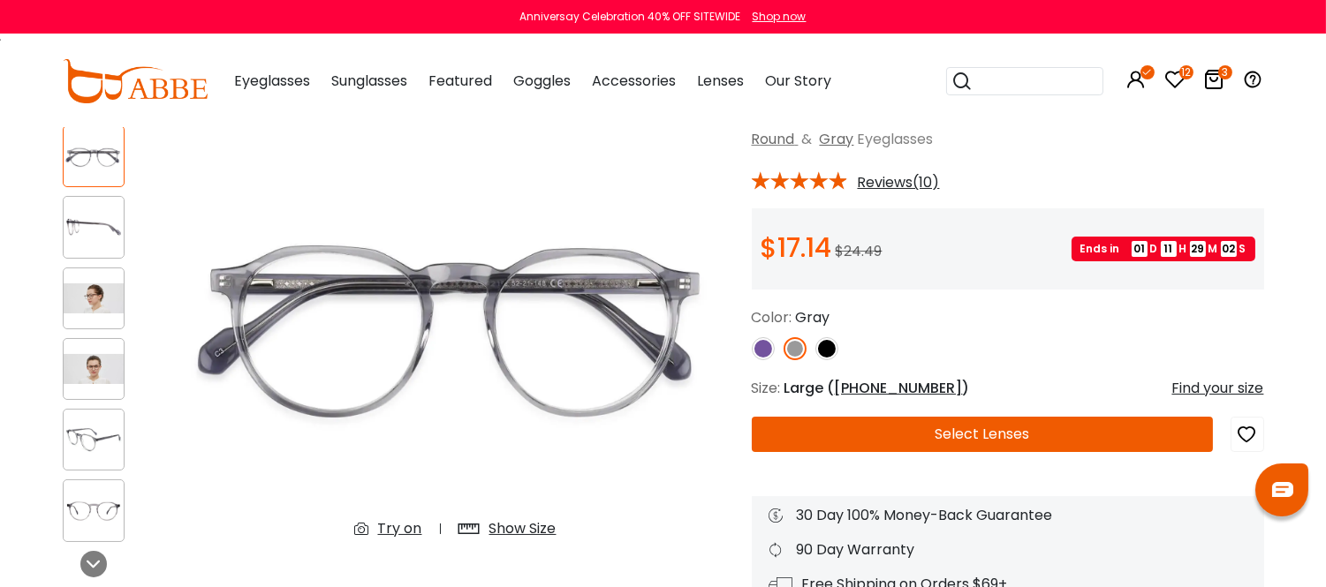
click at [1249, 448] on icon "button" at bounding box center [1247, 435] width 21 height 32
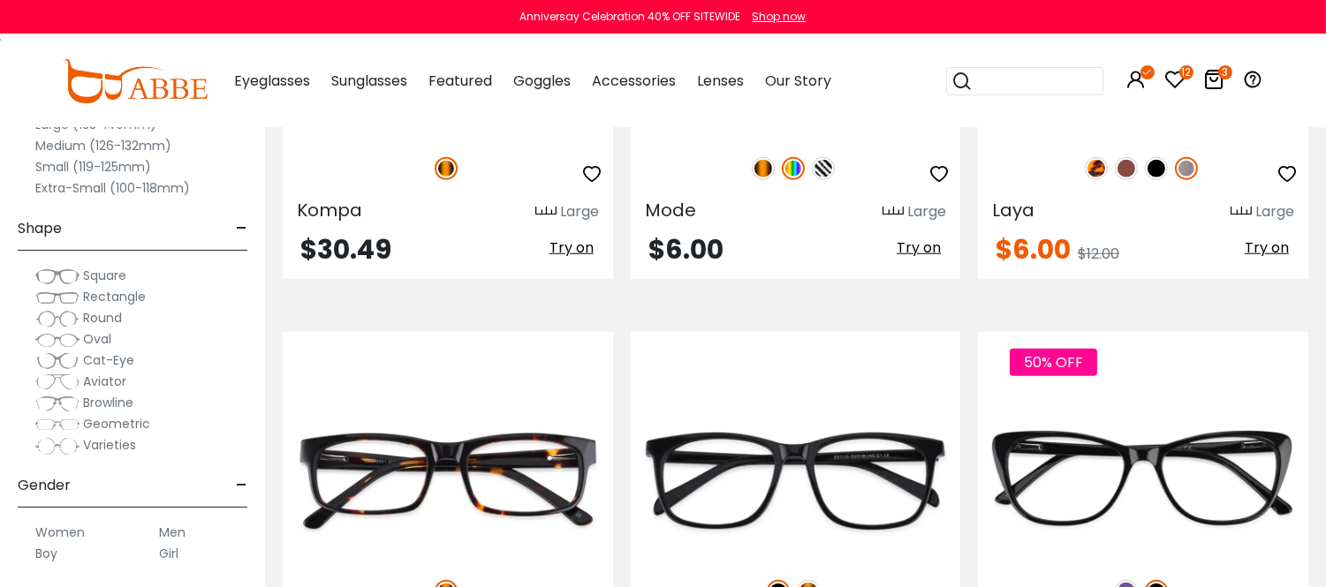
scroll to position [2846, 0]
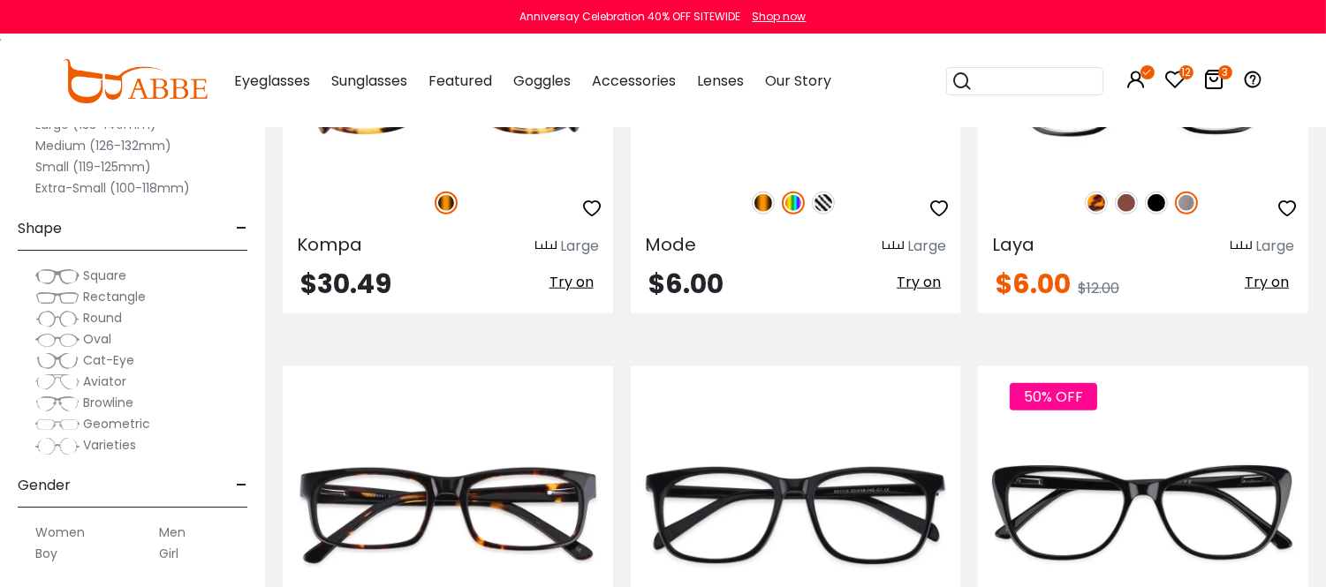
click at [824, 215] on img at bounding box center [823, 203] width 23 height 23
click at [757, 215] on img at bounding box center [763, 203] width 23 height 23
click at [1193, 215] on img at bounding box center [1186, 203] width 23 height 23
click at [1185, 215] on img at bounding box center [1186, 203] width 23 height 23
click at [1124, 215] on img at bounding box center [1126, 203] width 23 height 23
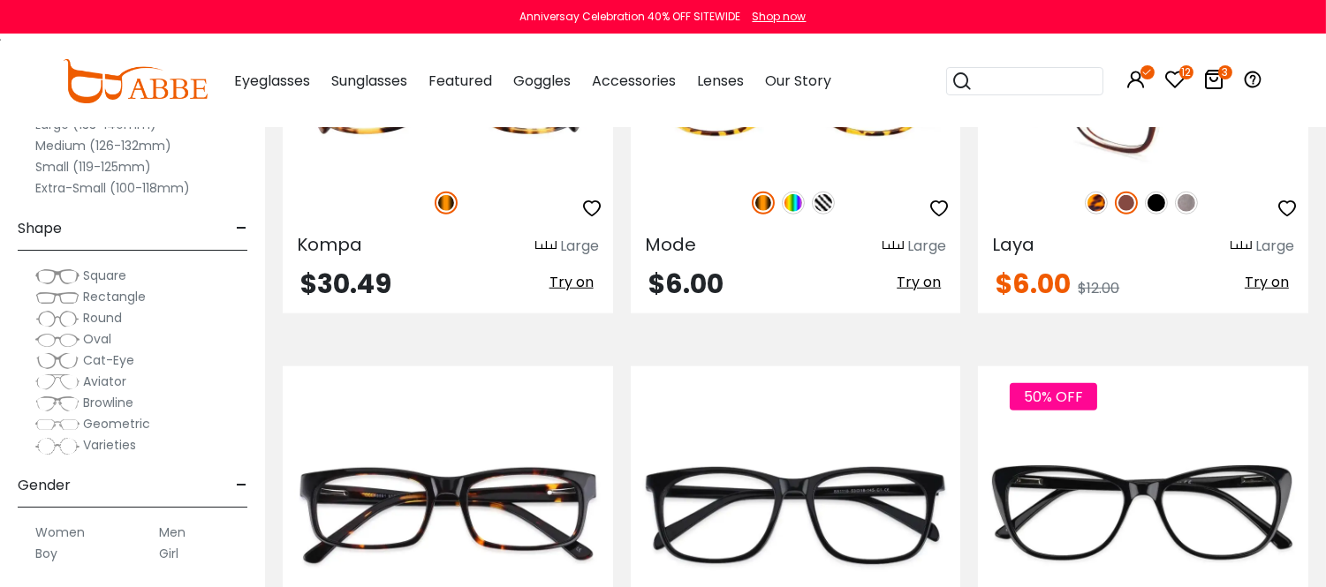
click at [1136, 172] on img at bounding box center [1143, 89] width 330 height 165
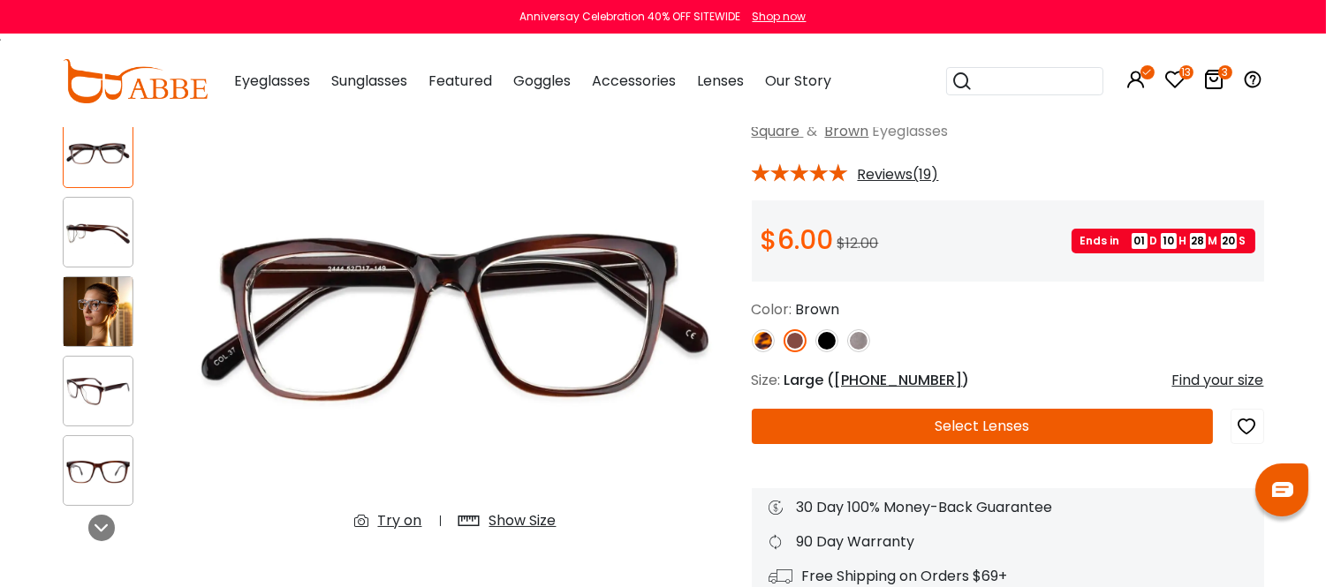
scroll to position [196, 0]
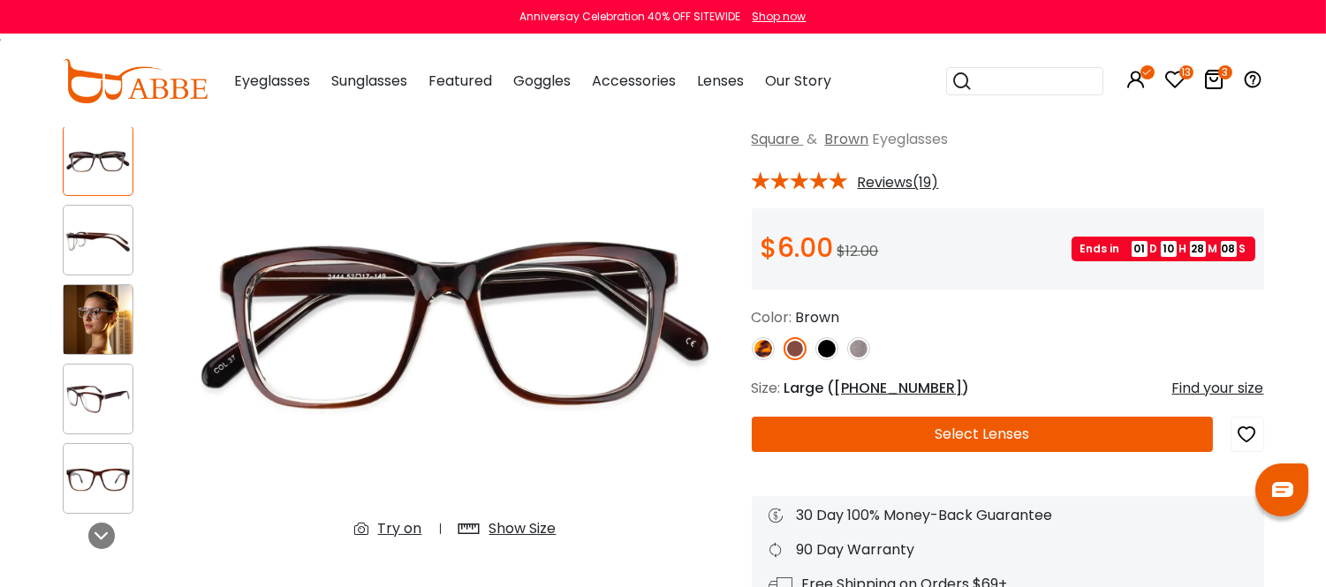
click at [763, 360] on img at bounding box center [763, 348] width 23 height 23
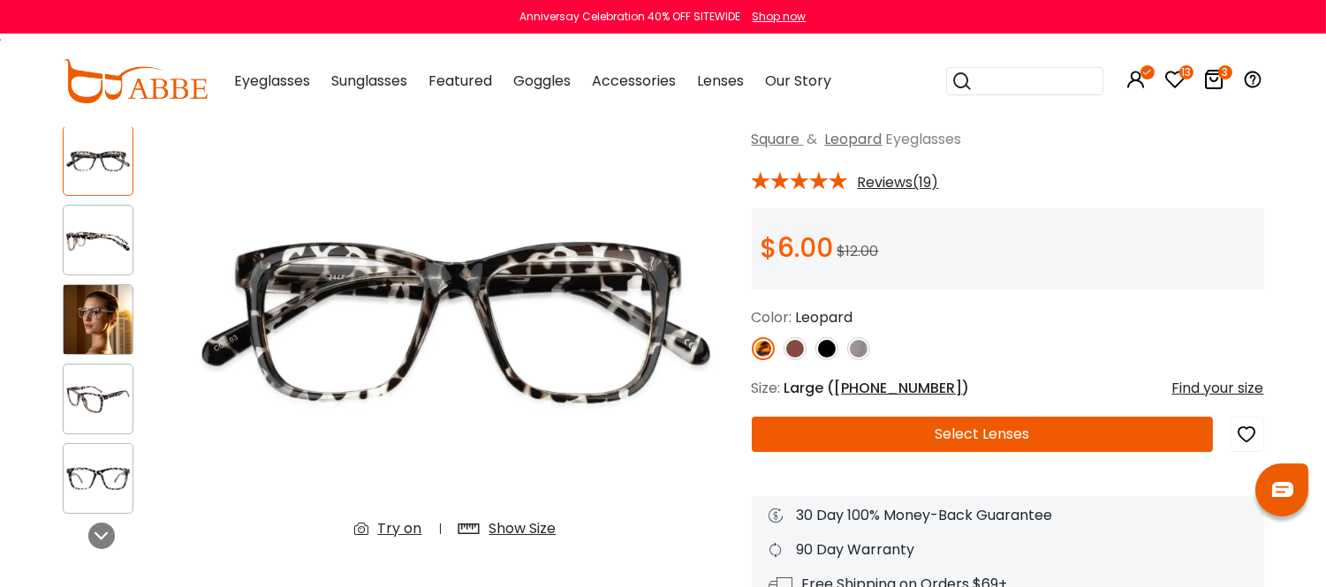
click at [825, 360] on img at bounding box center [826, 348] width 23 height 23
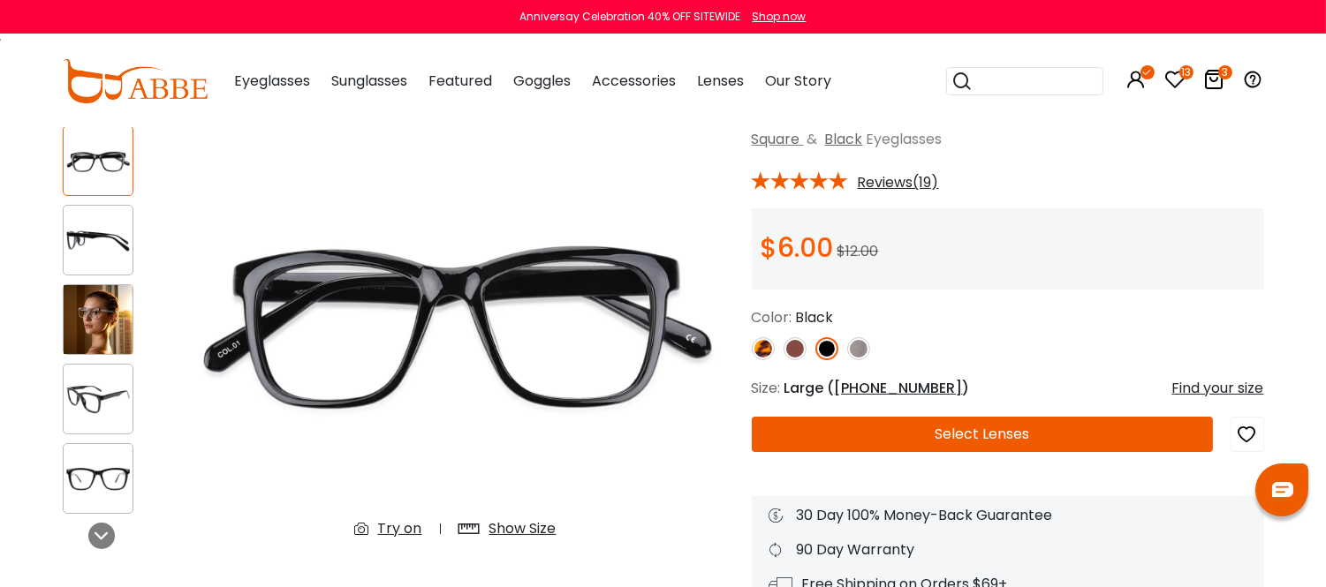
click at [860, 360] on img at bounding box center [858, 348] width 23 height 23
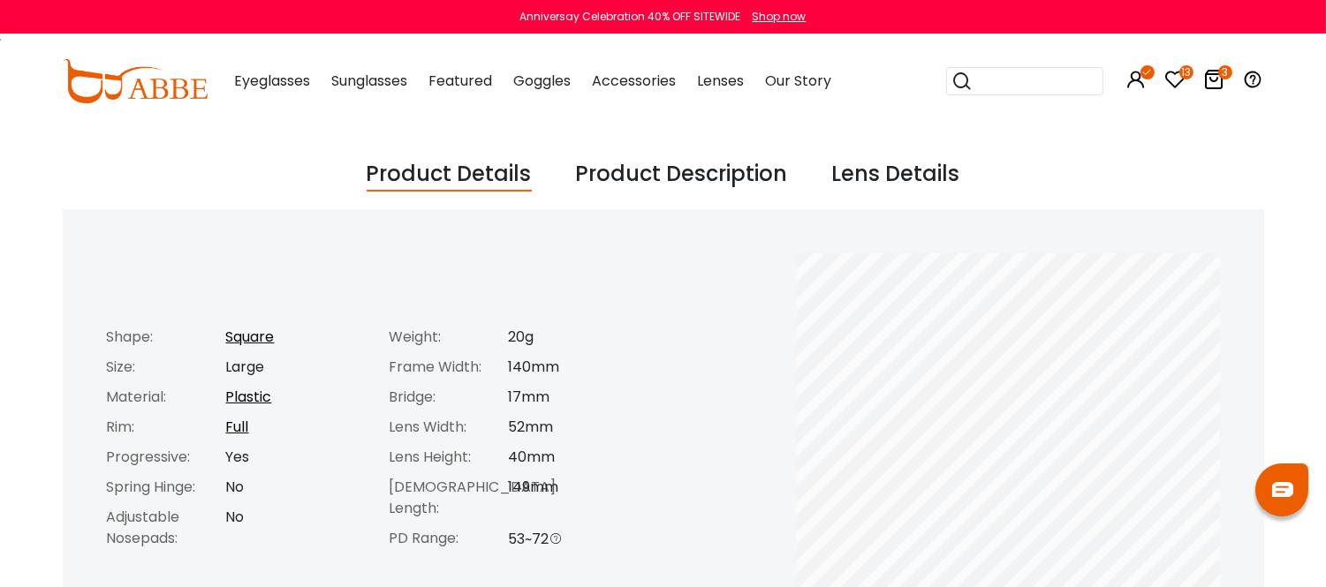
scroll to position [784, 0]
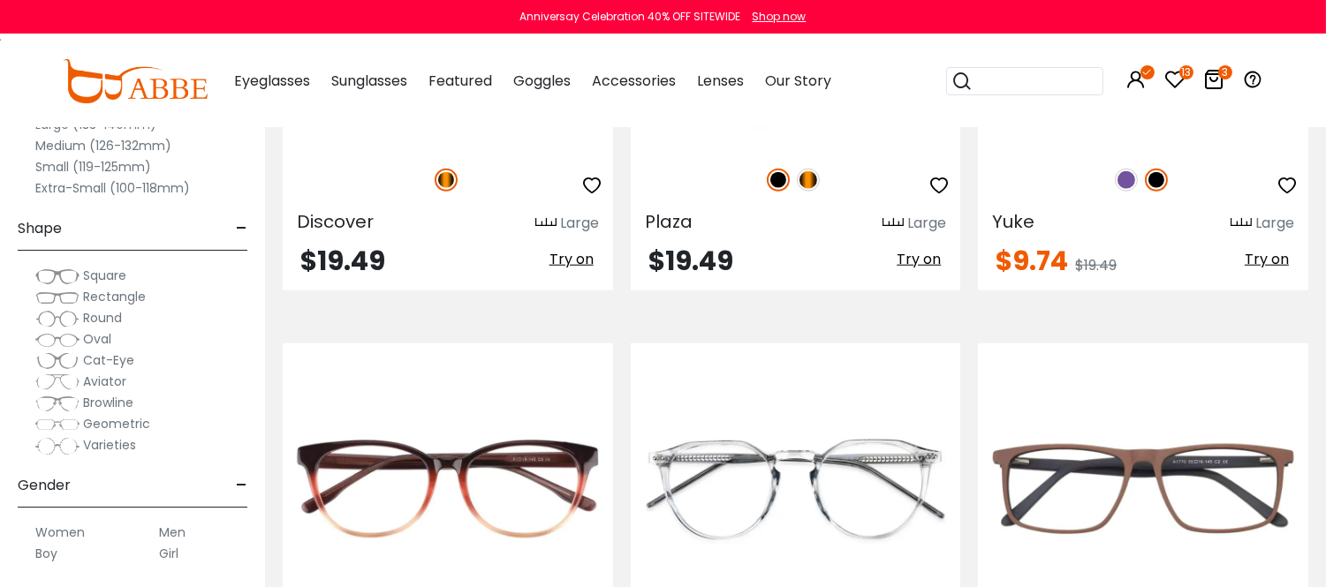
scroll to position [3336, 0]
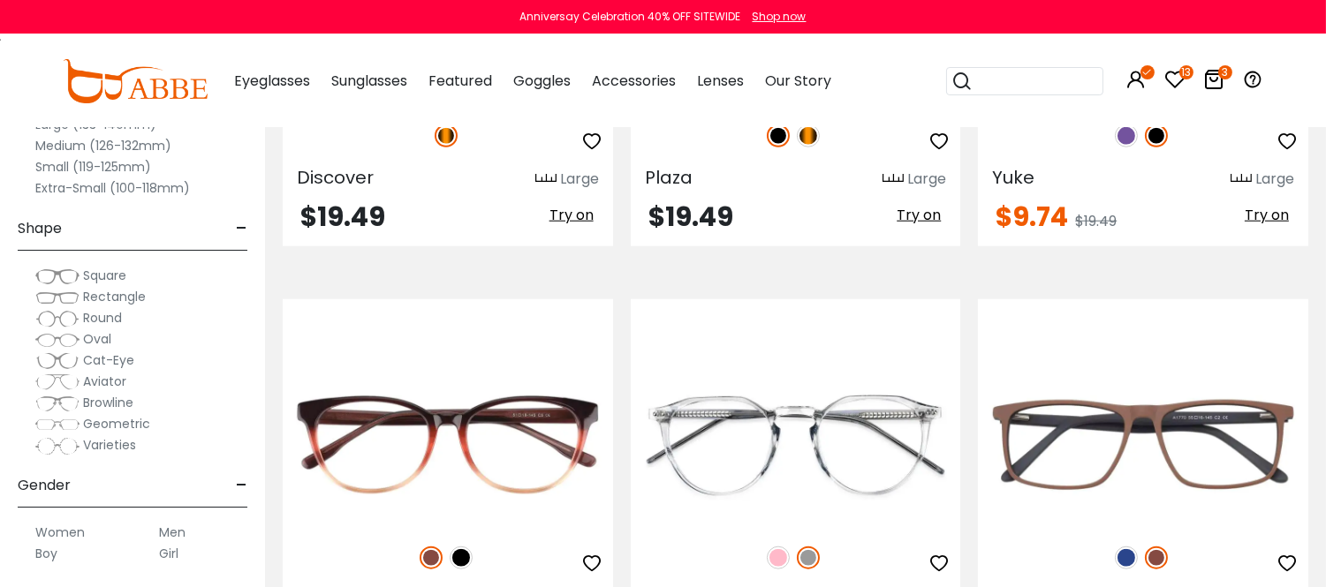
click at [496, 105] on img at bounding box center [448, 22] width 330 height 165
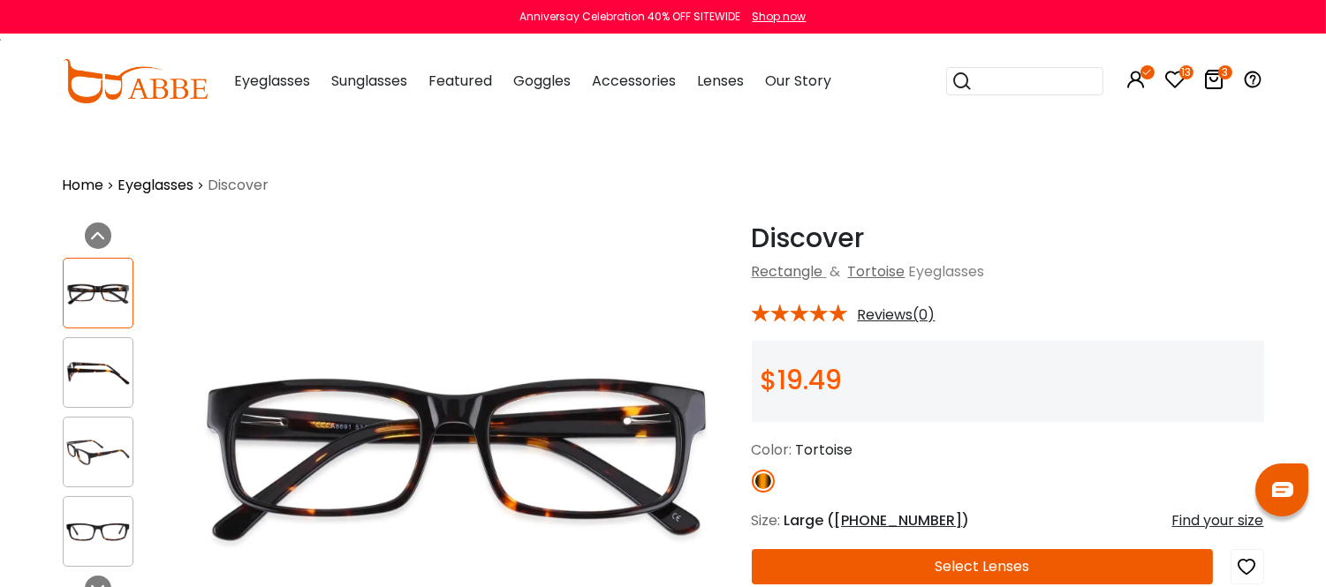
scroll to position [98, 0]
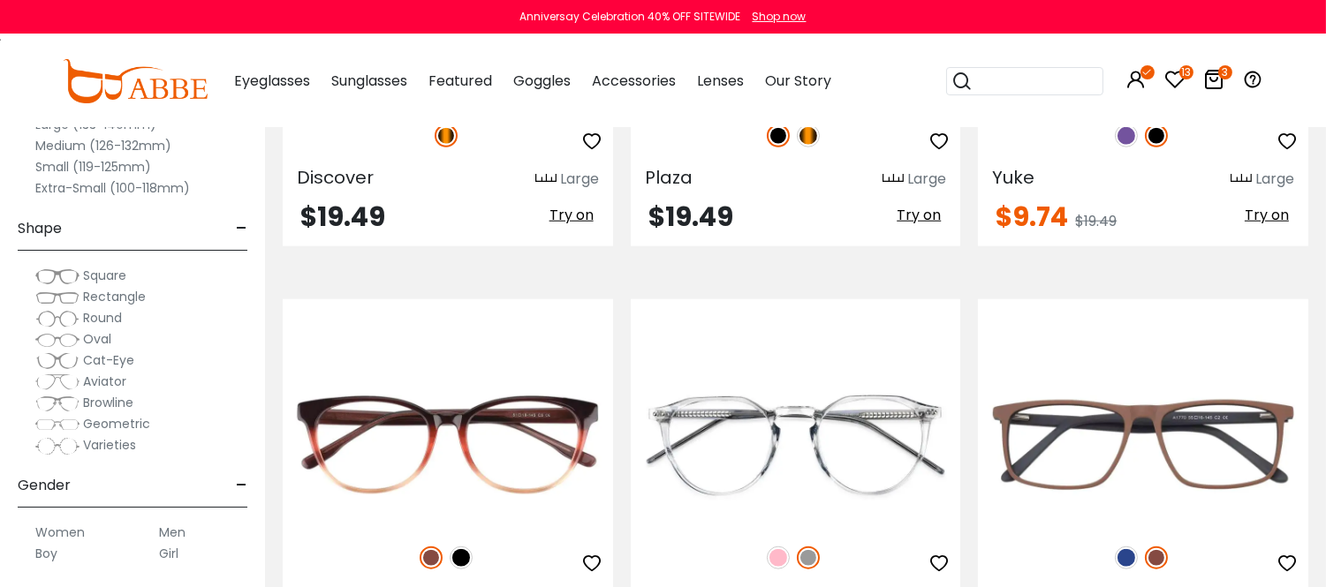
click at [1120, 148] on img at bounding box center [1126, 136] width 23 height 23
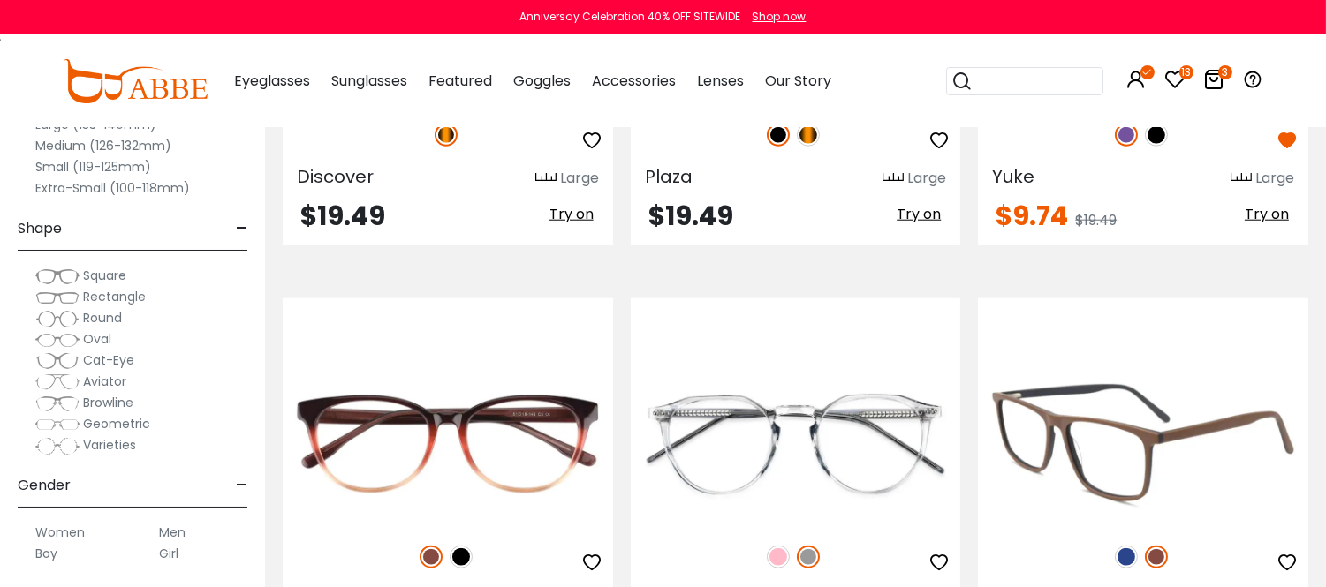
scroll to position [3336, 0]
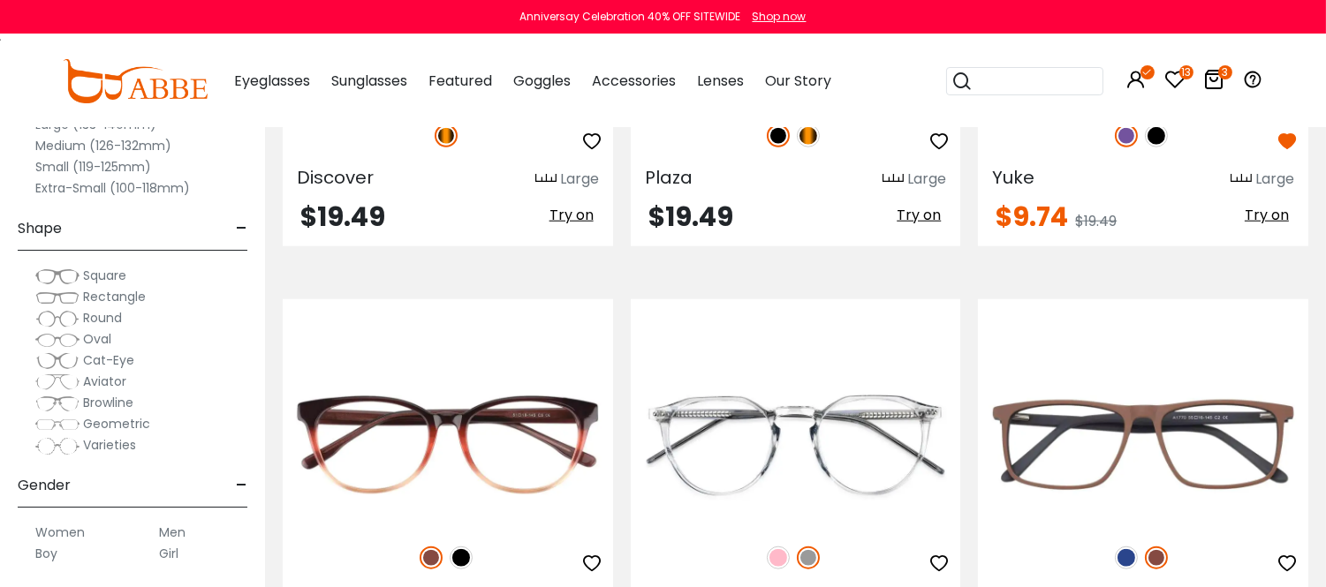
click at [1162, 148] on img at bounding box center [1156, 136] width 23 height 23
click at [1124, 148] on img at bounding box center [1126, 136] width 23 height 23
click at [1276, 152] on icon "button" at bounding box center [1286, 141] width 21 height 21
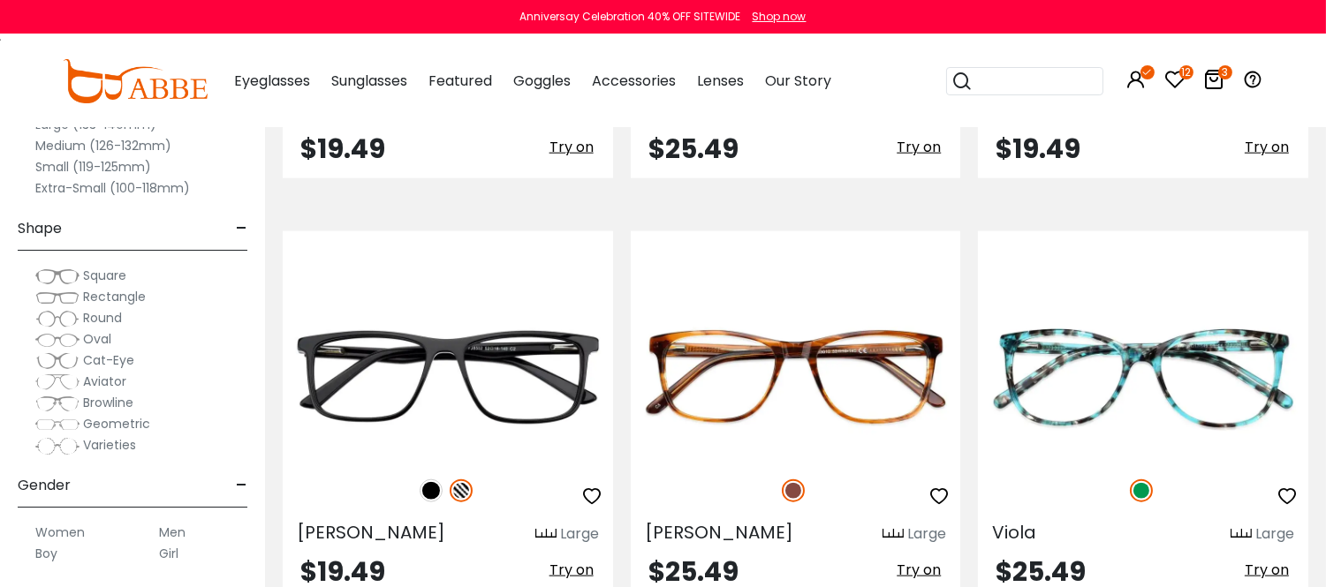
scroll to position [3827, 0]
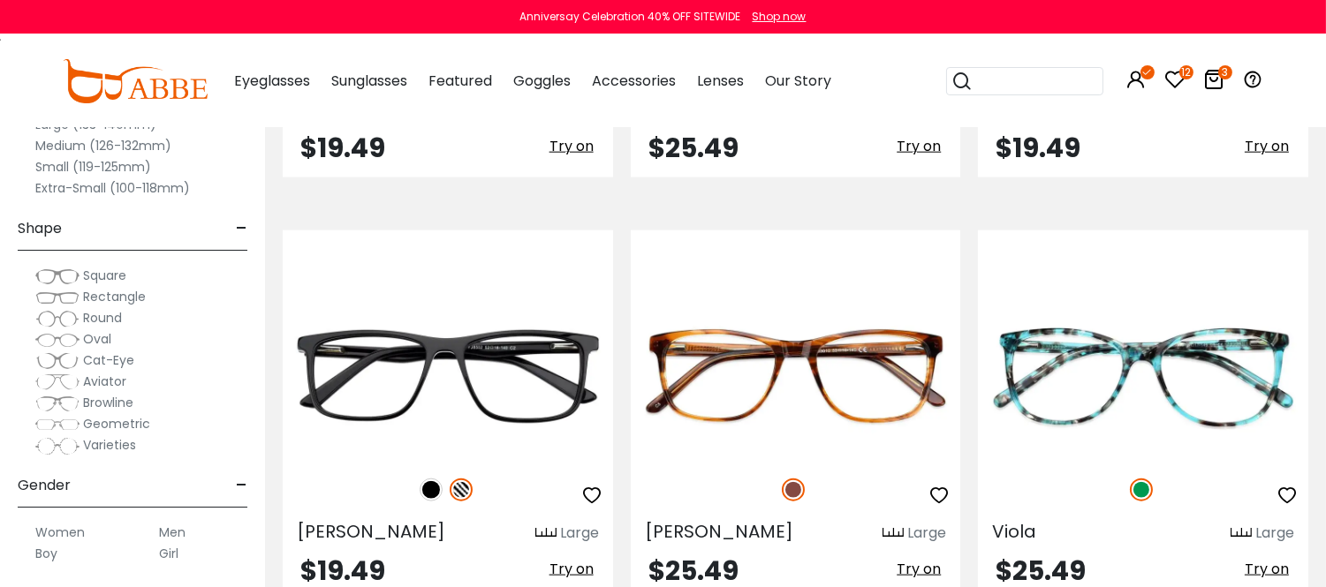
click at [807, 79] on img at bounding box center [808, 67] width 23 height 23
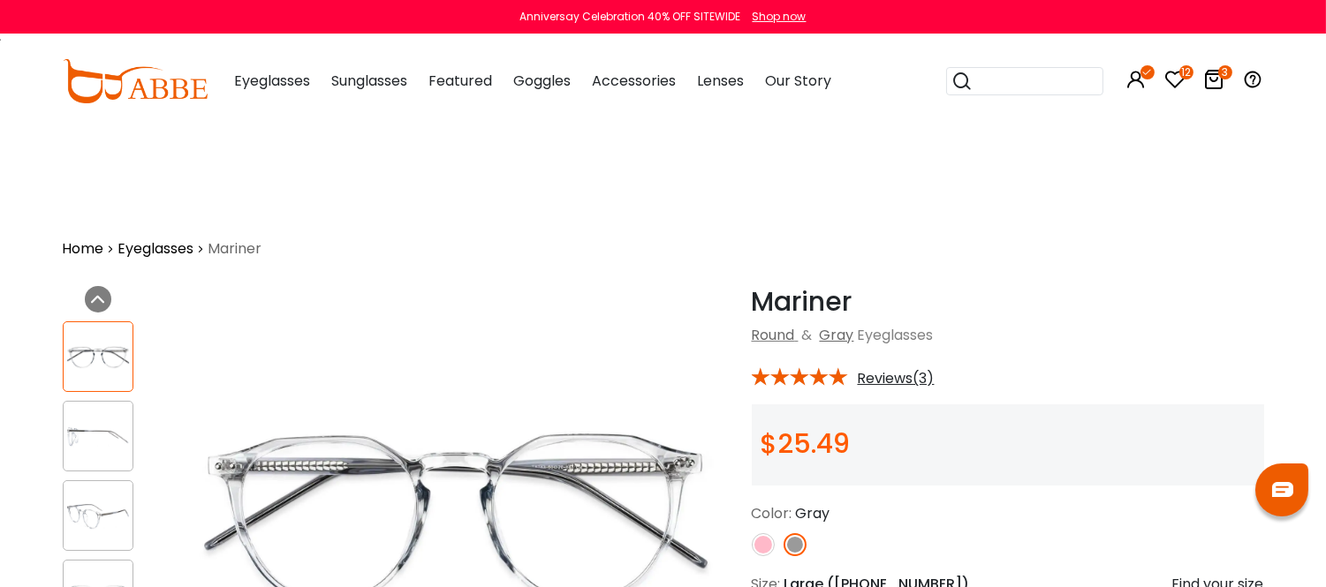
scroll to position [98, 0]
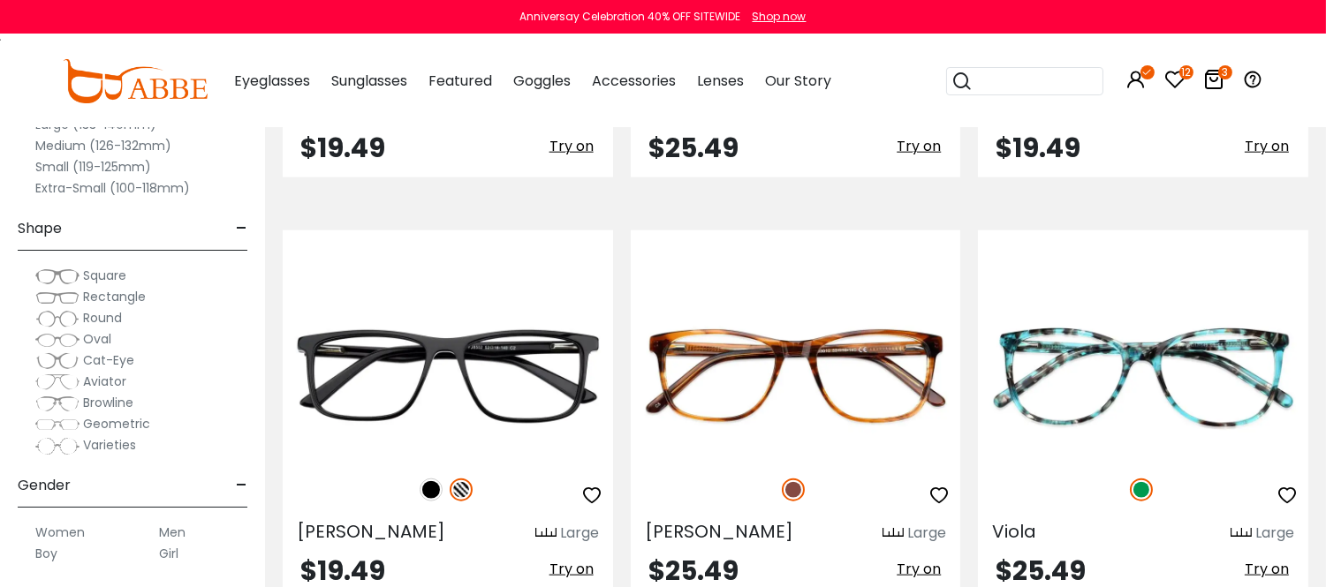
click at [1120, 79] on img at bounding box center [1126, 67] width 23 height 23
click at [1157, 79] on img at bounding box center [1156, 67] width 23 height 23
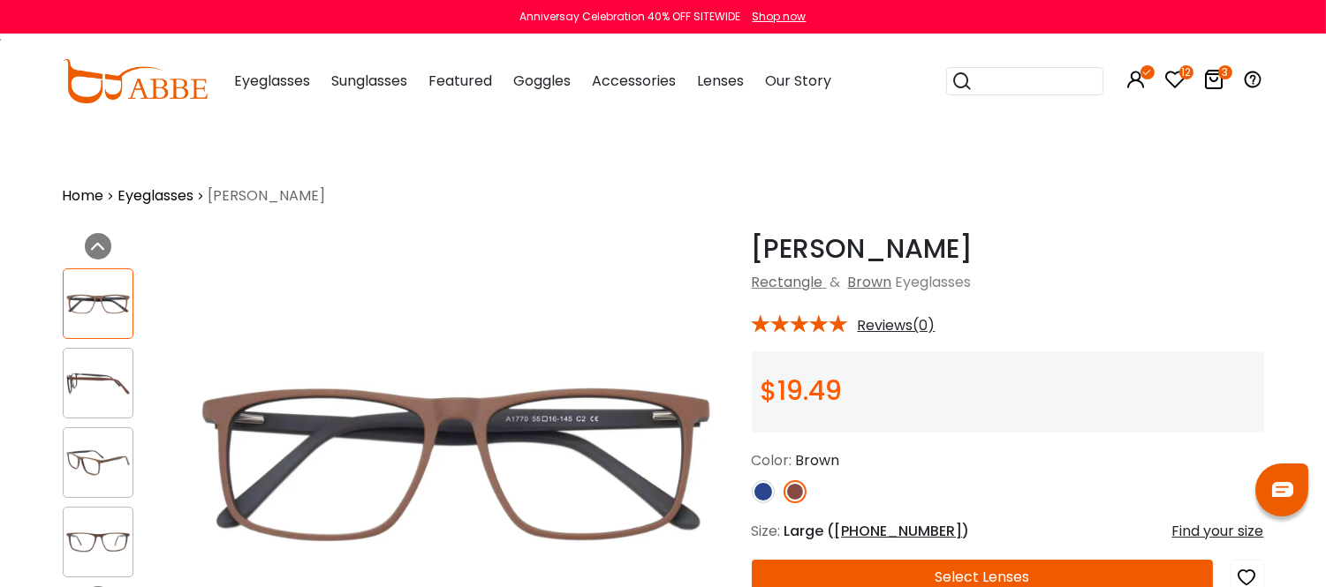
scroll to position [98, 0]
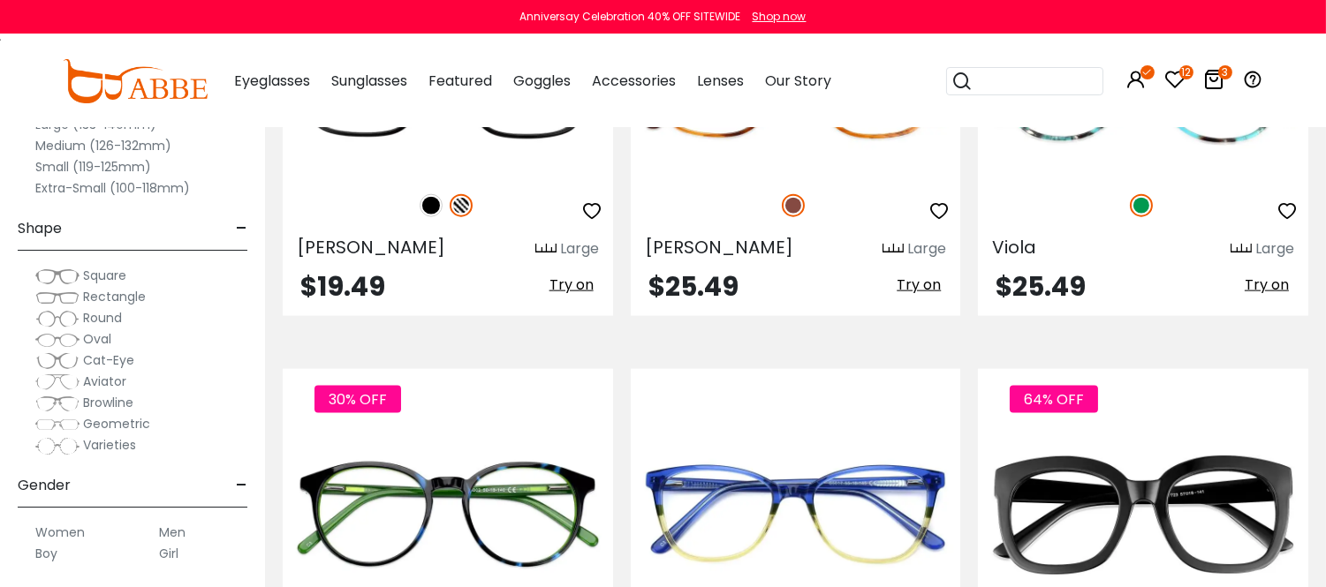
scroll to position [4318, 0]
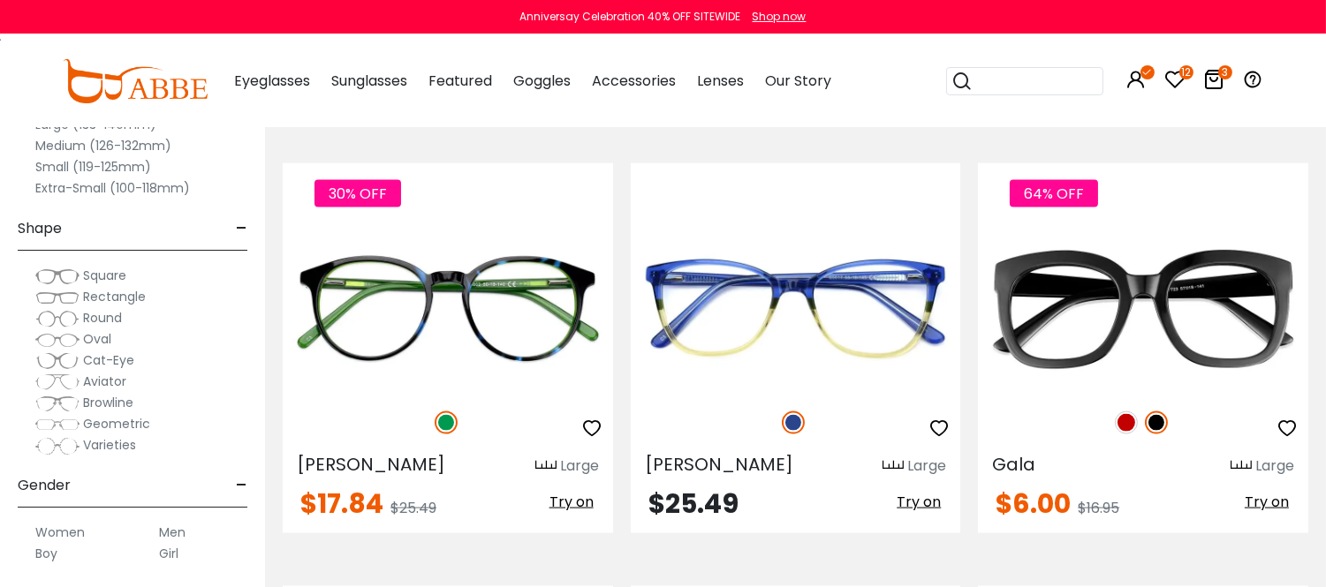
click at [424, 11] on img at bounding box center [431, 0] width 23 height 23
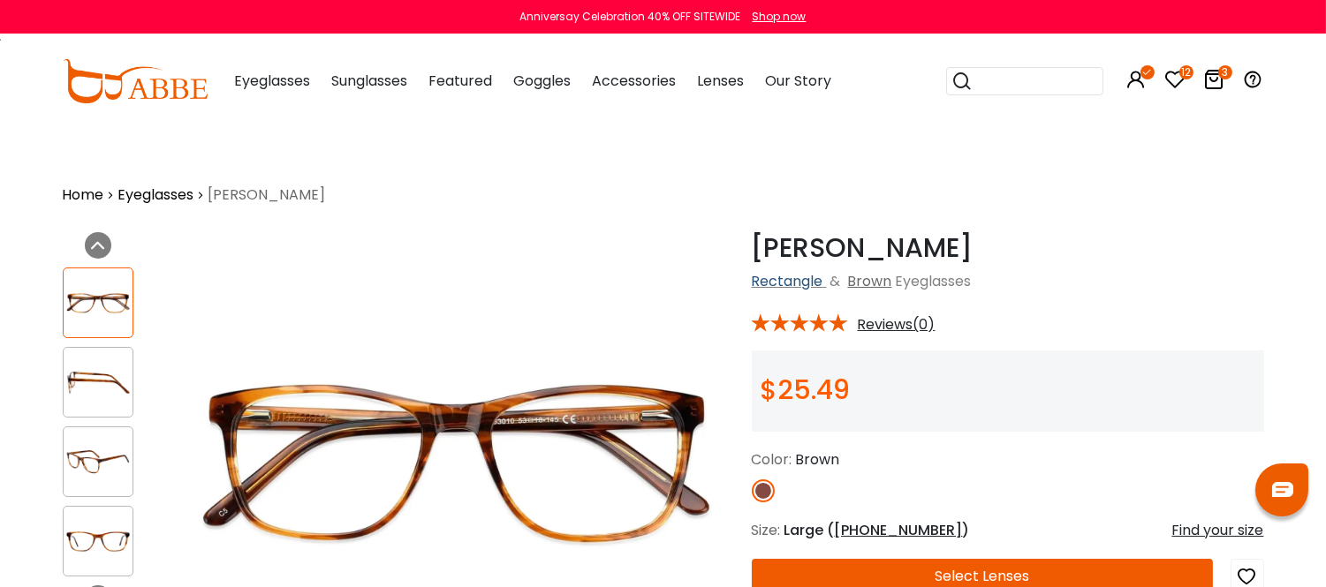
scroll to position [98, 0]
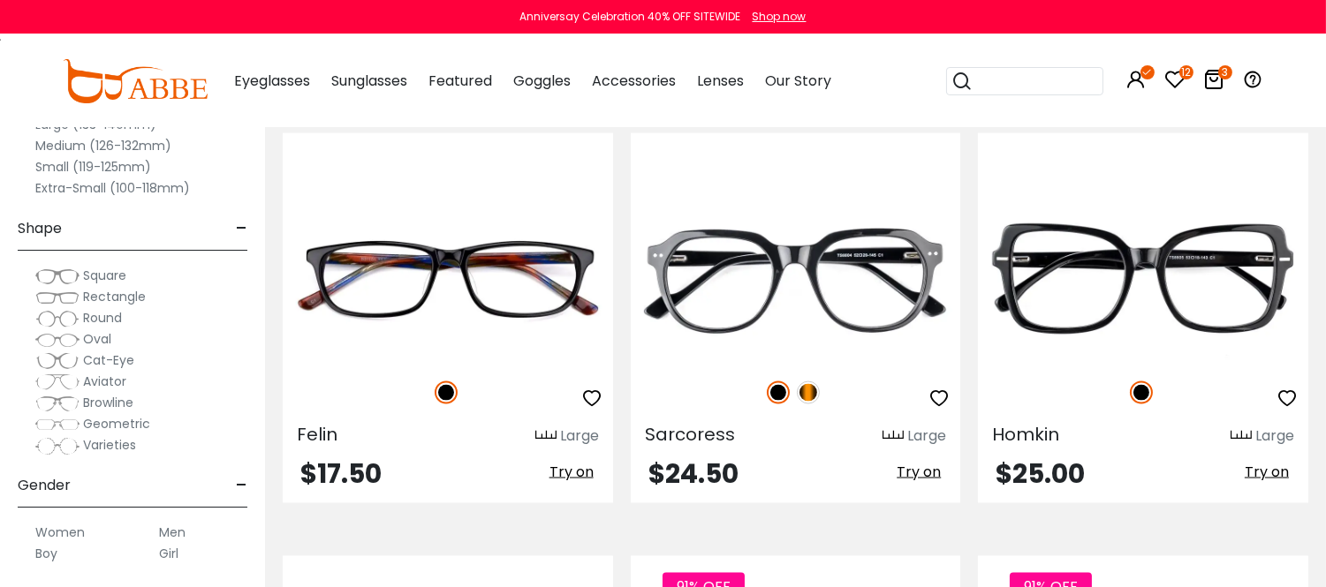
scroll to position [5201, 0]
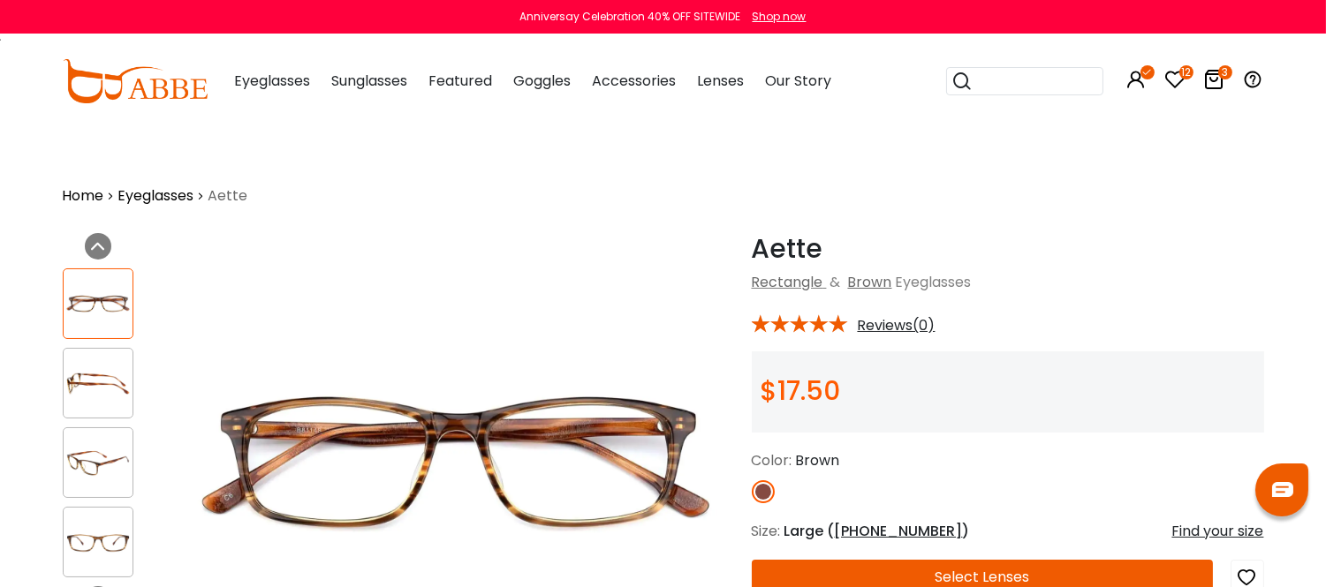
scroll to position [196, 0]
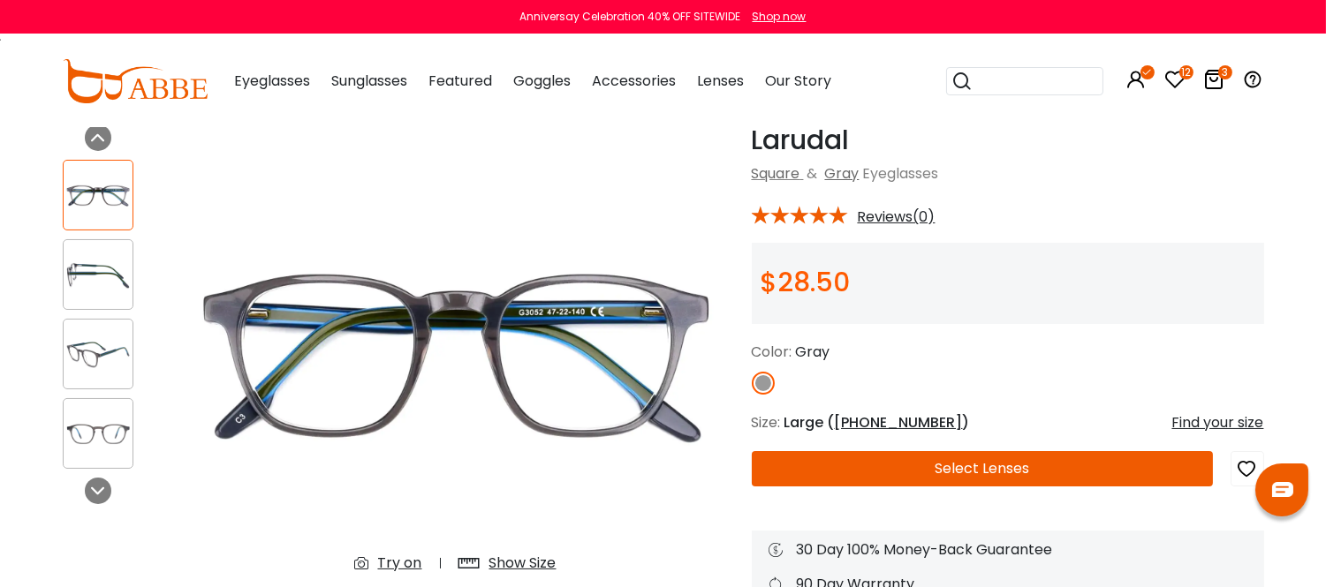
scroll to position [196, 0]
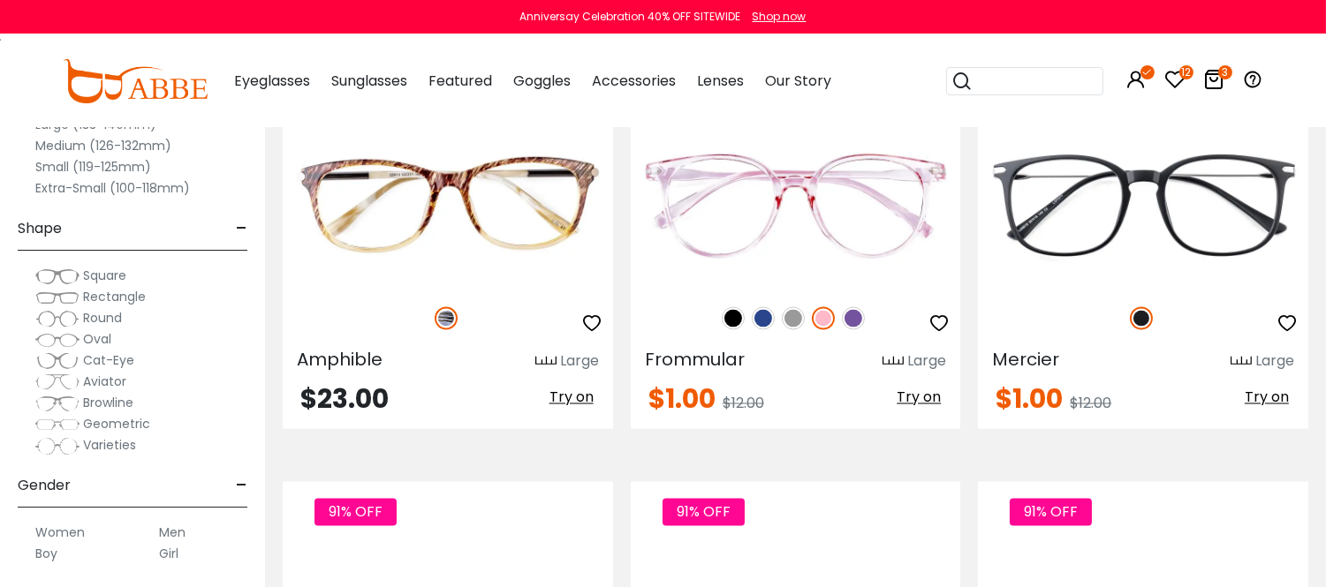
scroll to position [5692, 0]
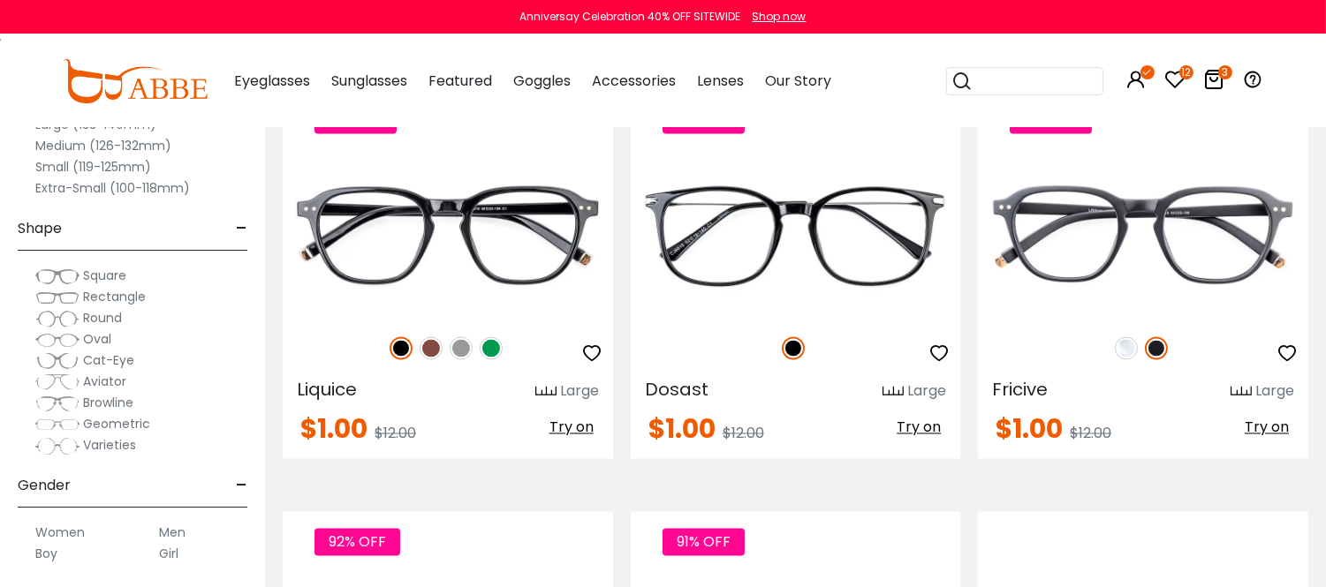
scroll to position [6183, 0]
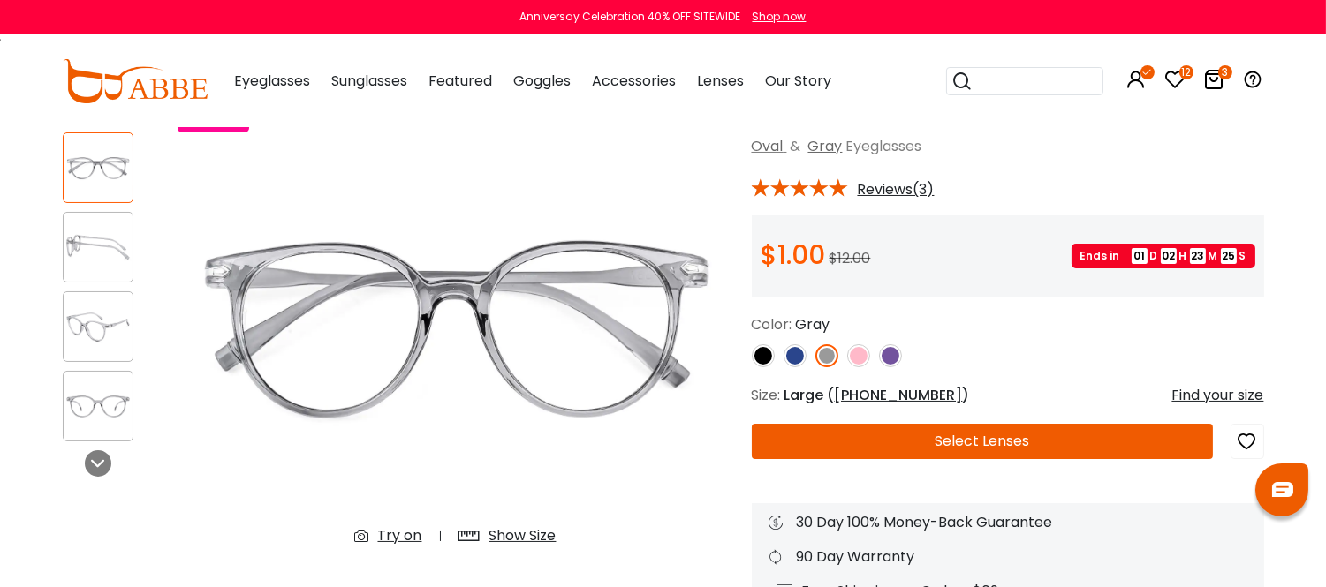
scroll to position [196, 0]
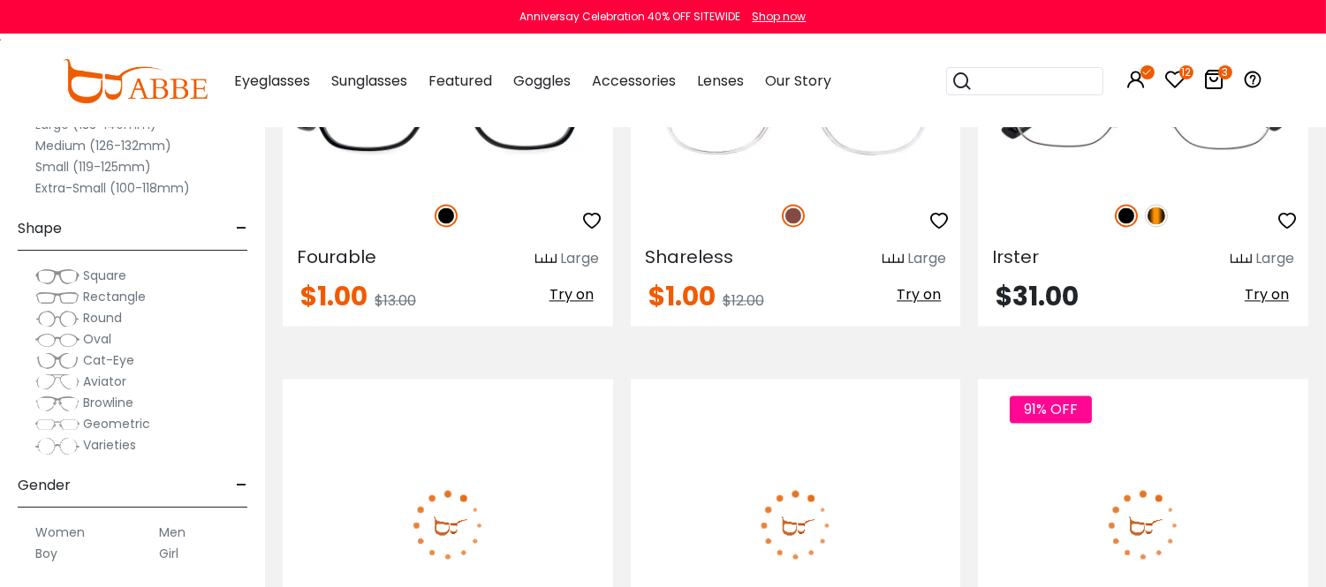
scroll to position [6674, 0]
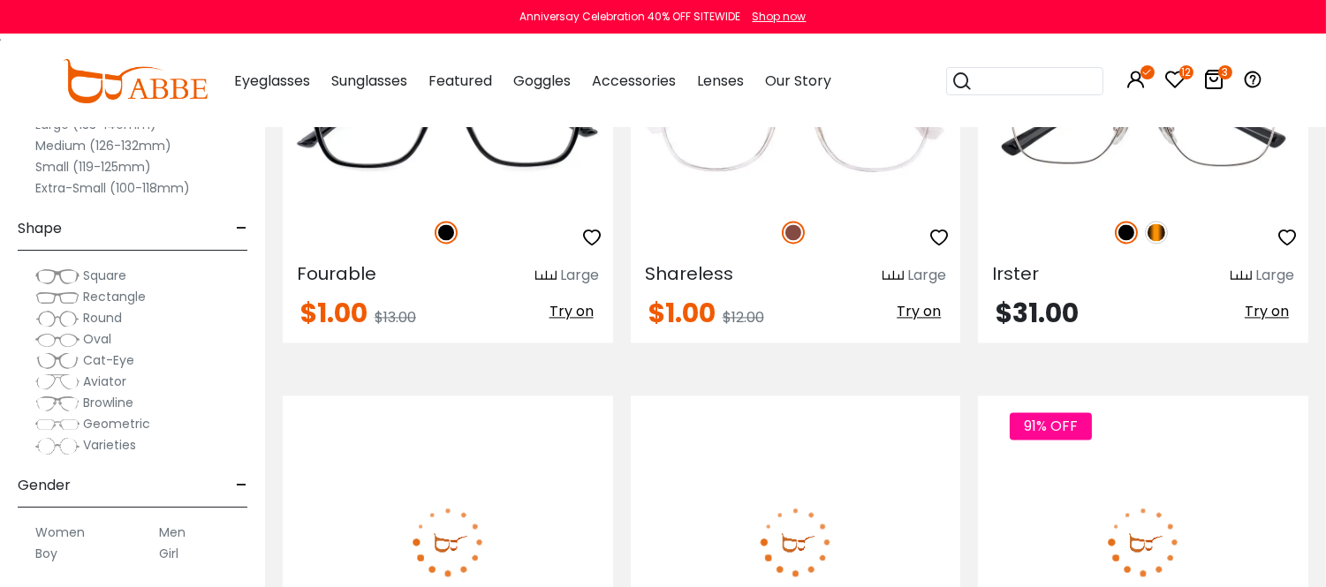
scroll to position [6575, 0]
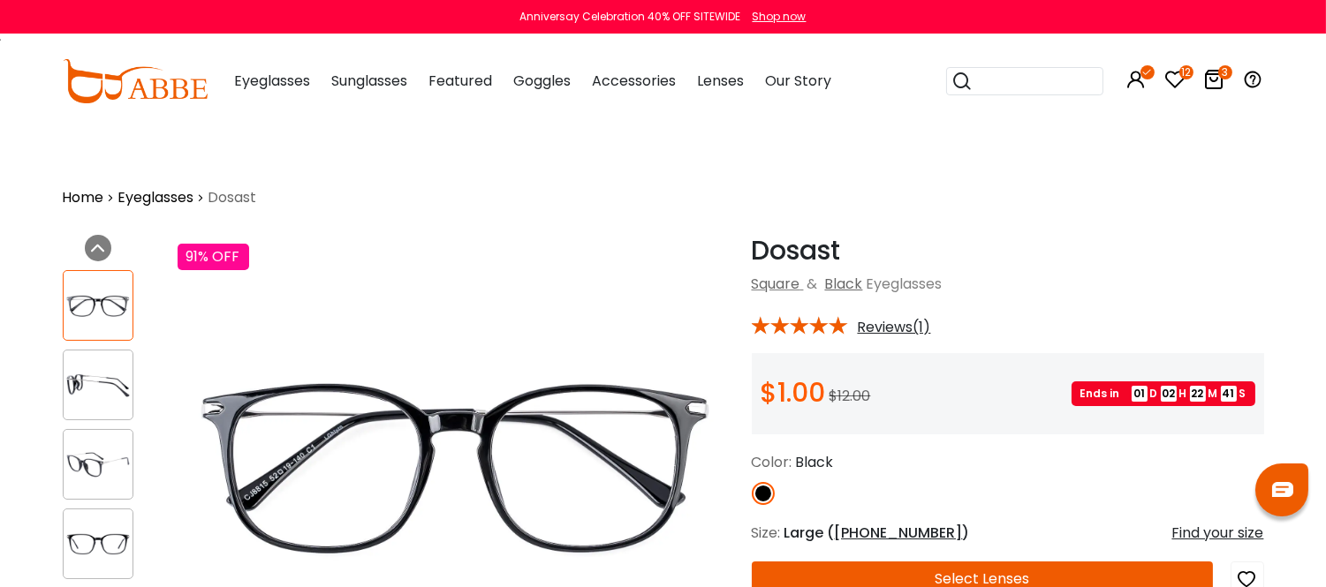
scroll to position [98, 0]
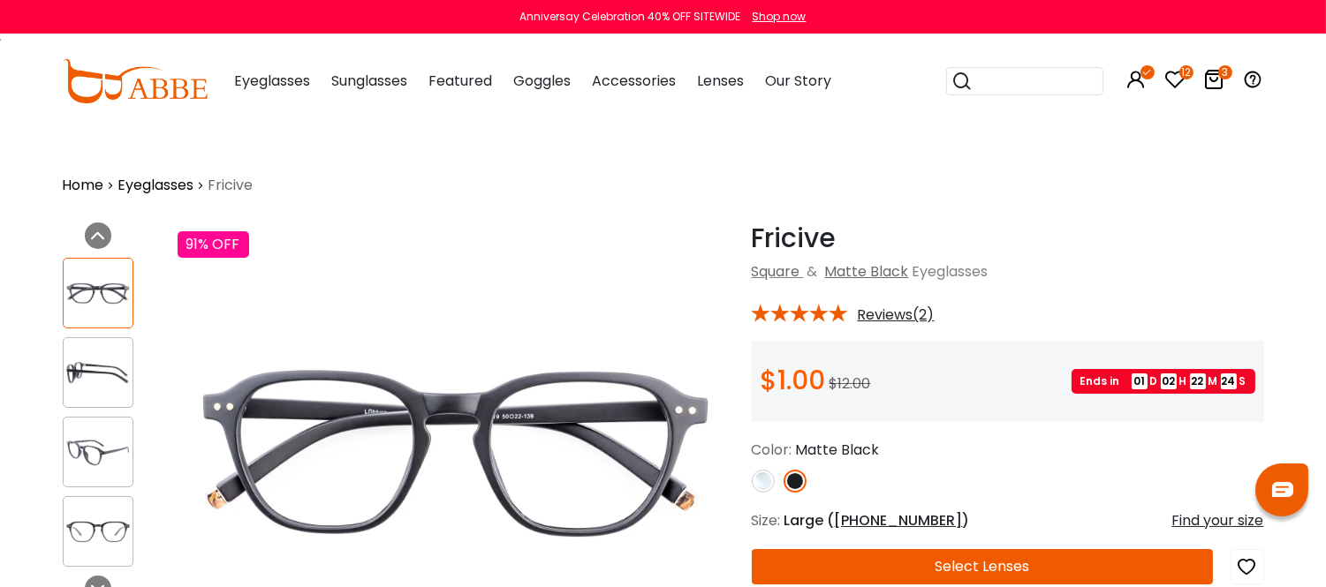
scroll to position [98, 0]
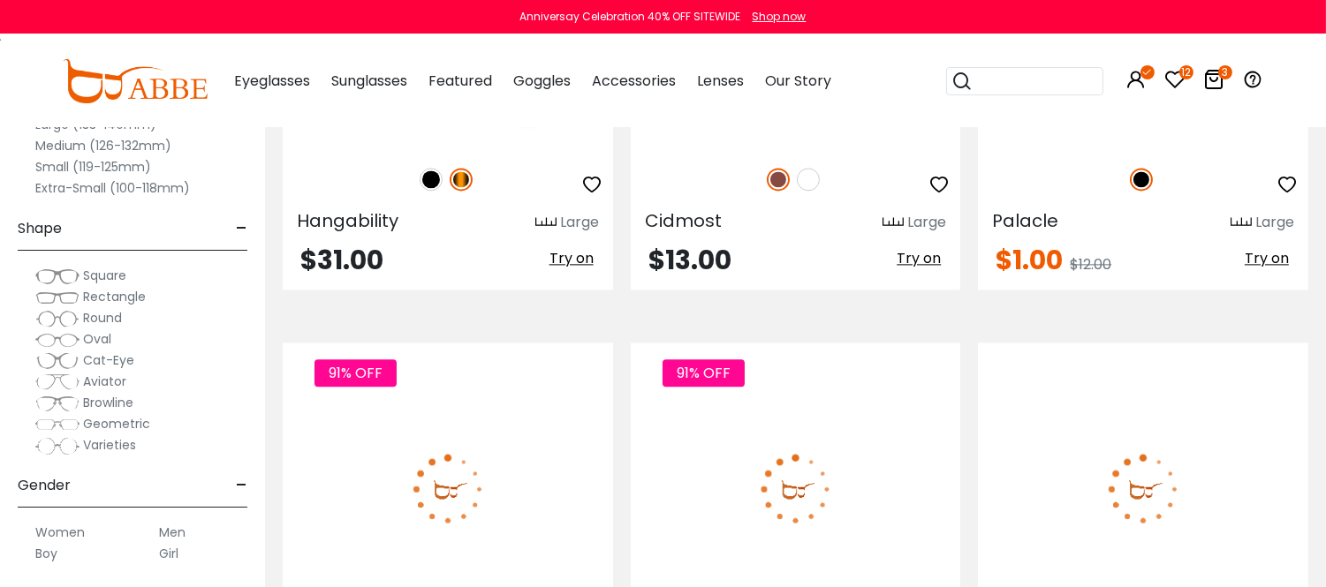
scroll to position [7067, 0]
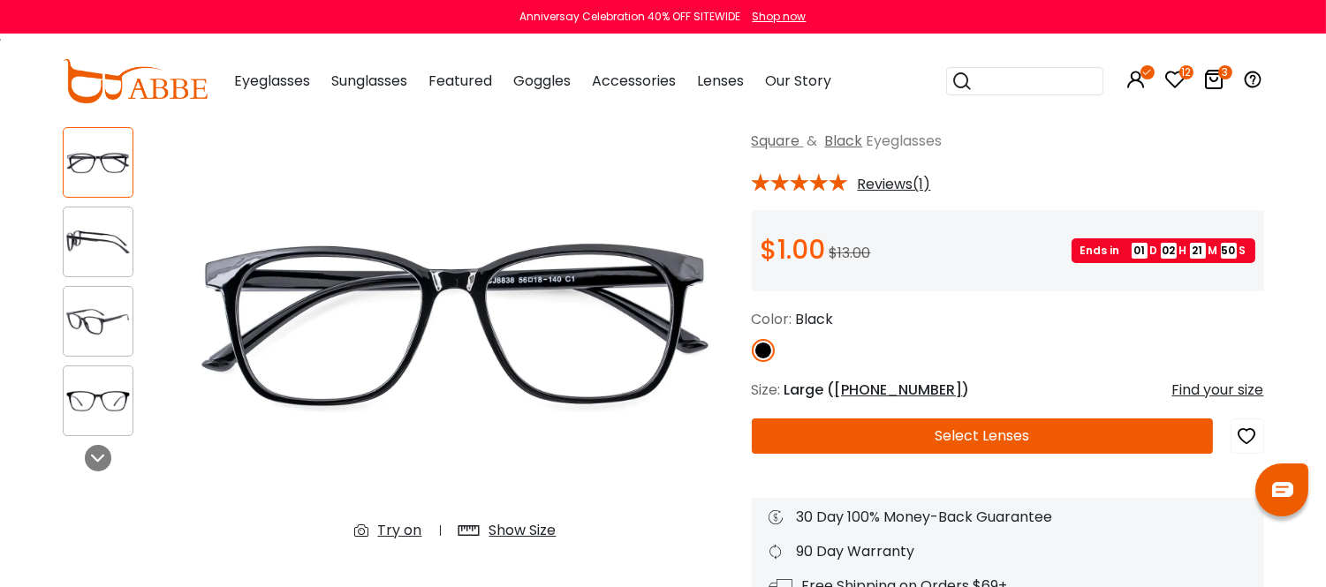
scroll to position [196, 0]
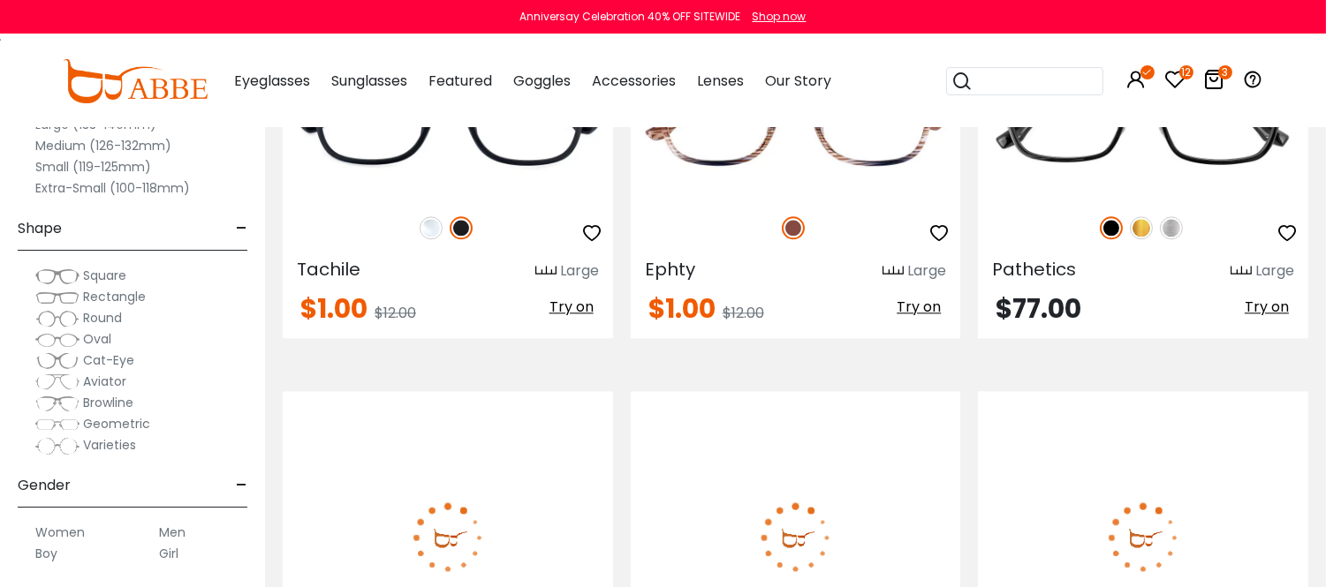
scroll to position [7557, 0]
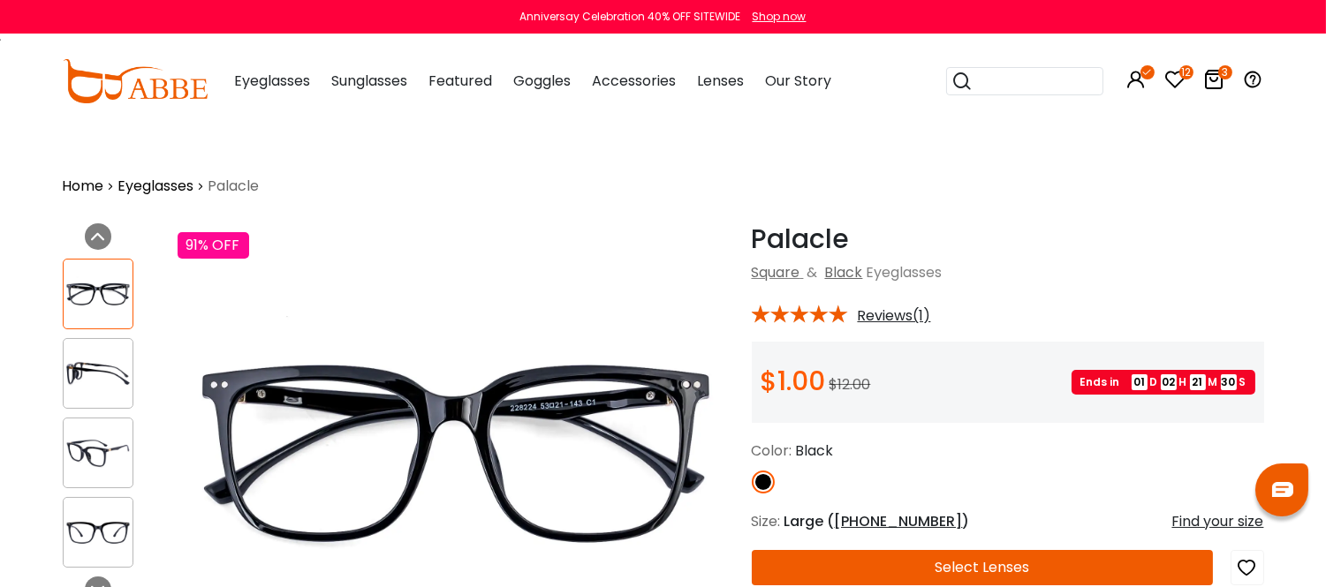
scroll to position [98, 0]
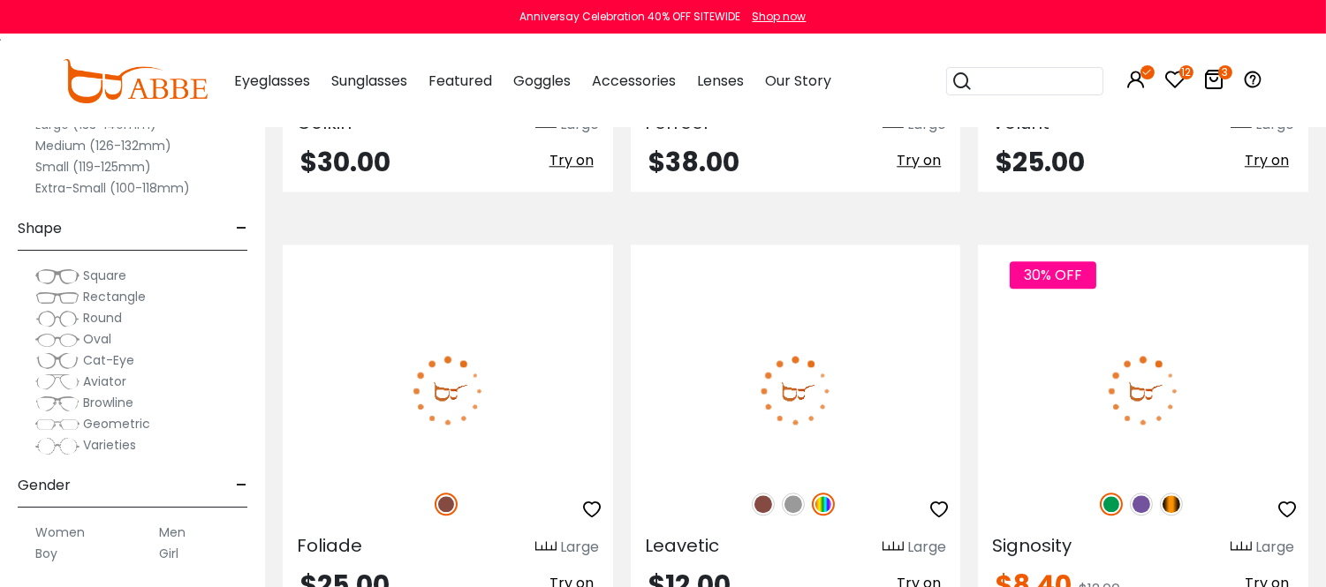
scroll to position [8048, 0]
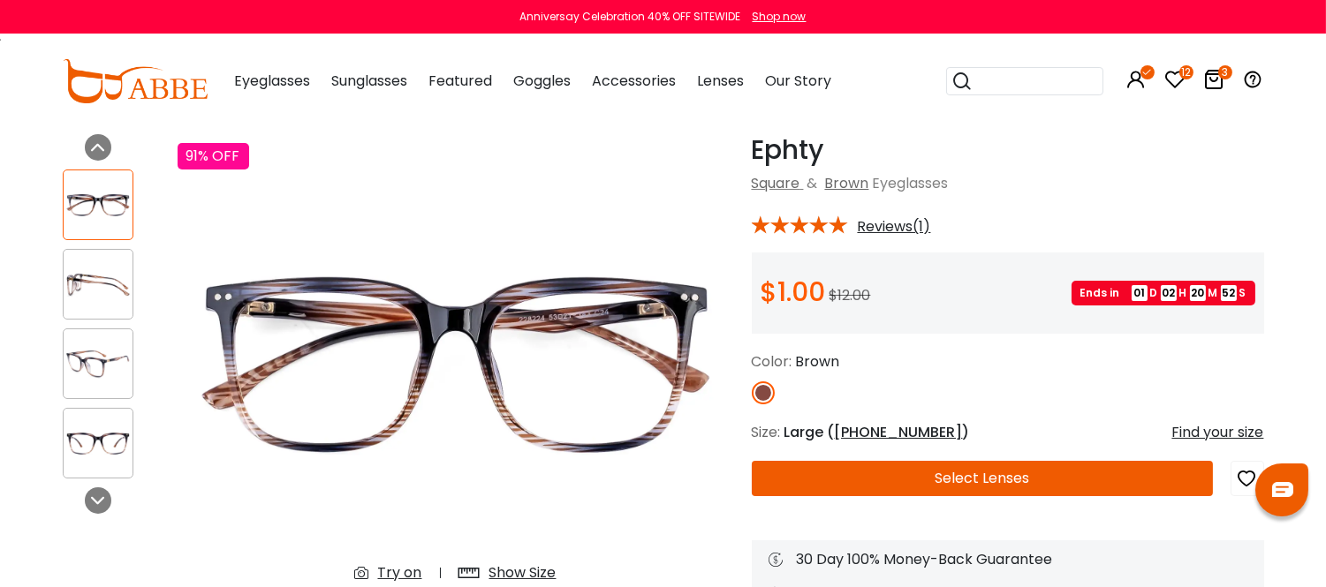
scroll to position [196, 0]
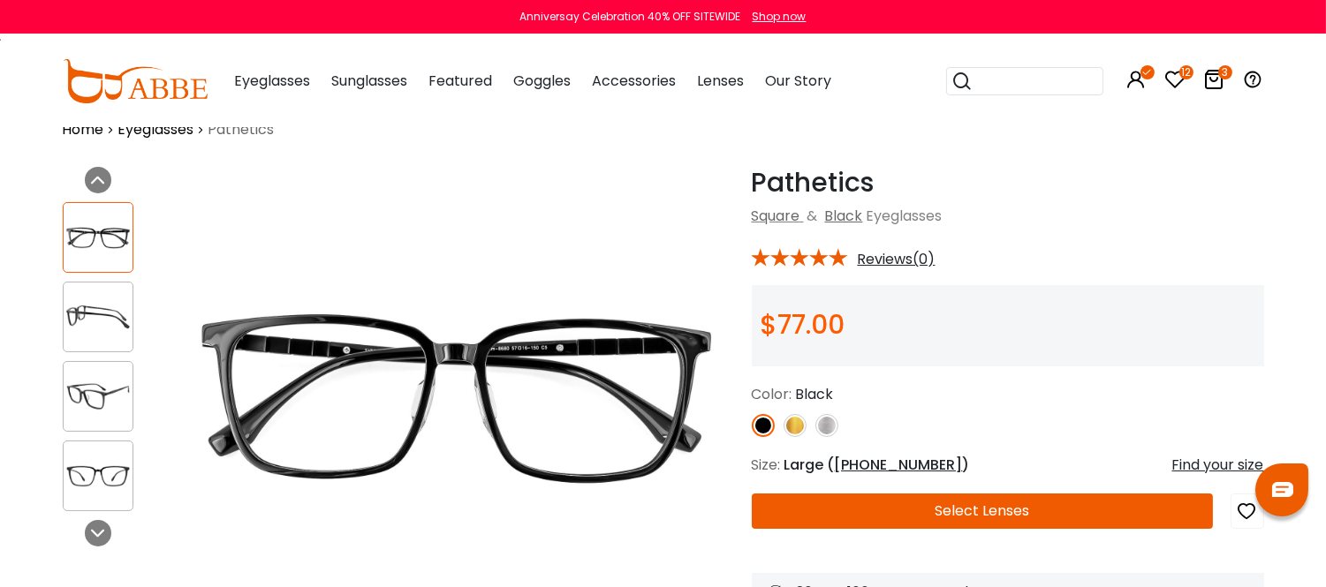
scroll to position [98, 0]
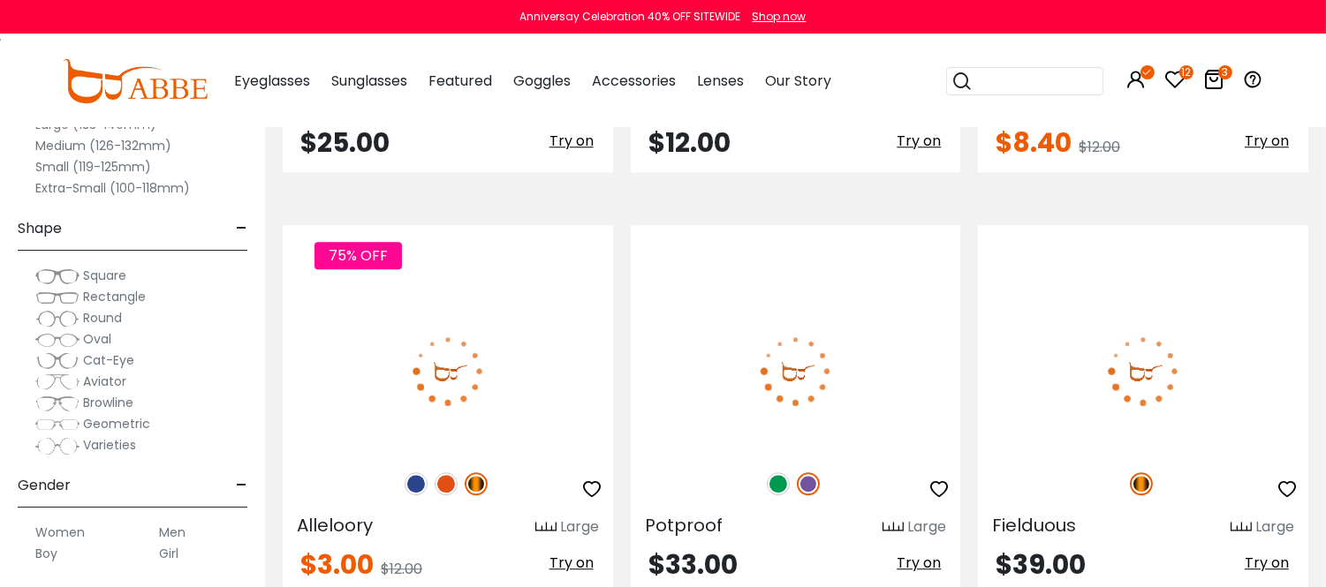
scroll to position [8538, 0]
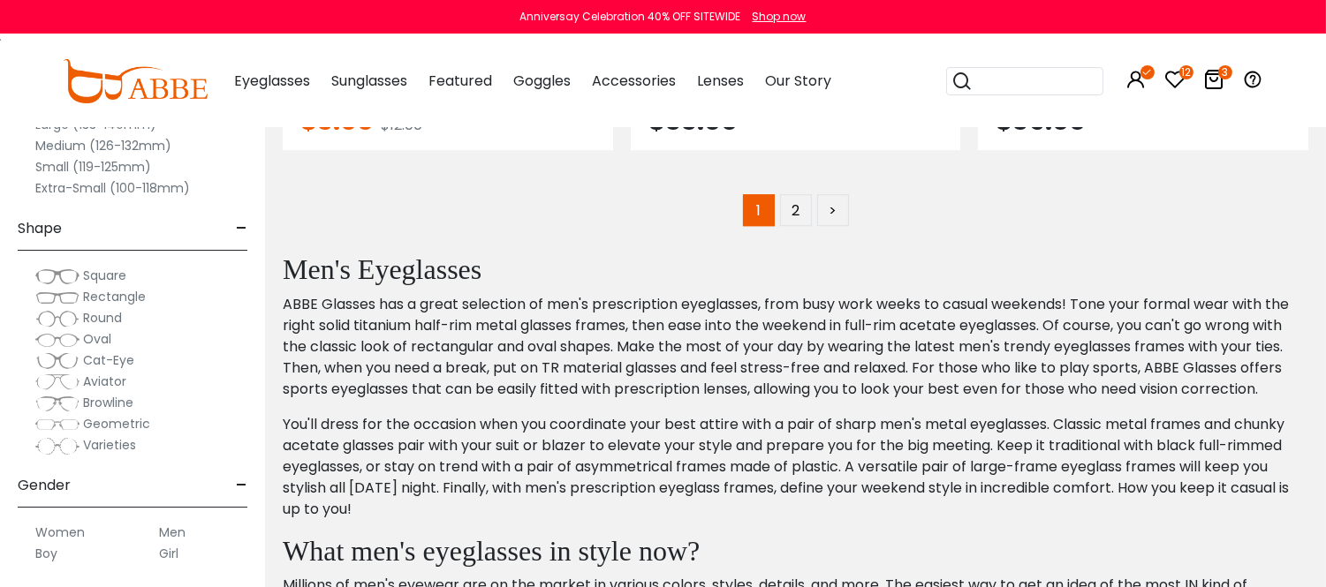
scroll to position [8931, 0]
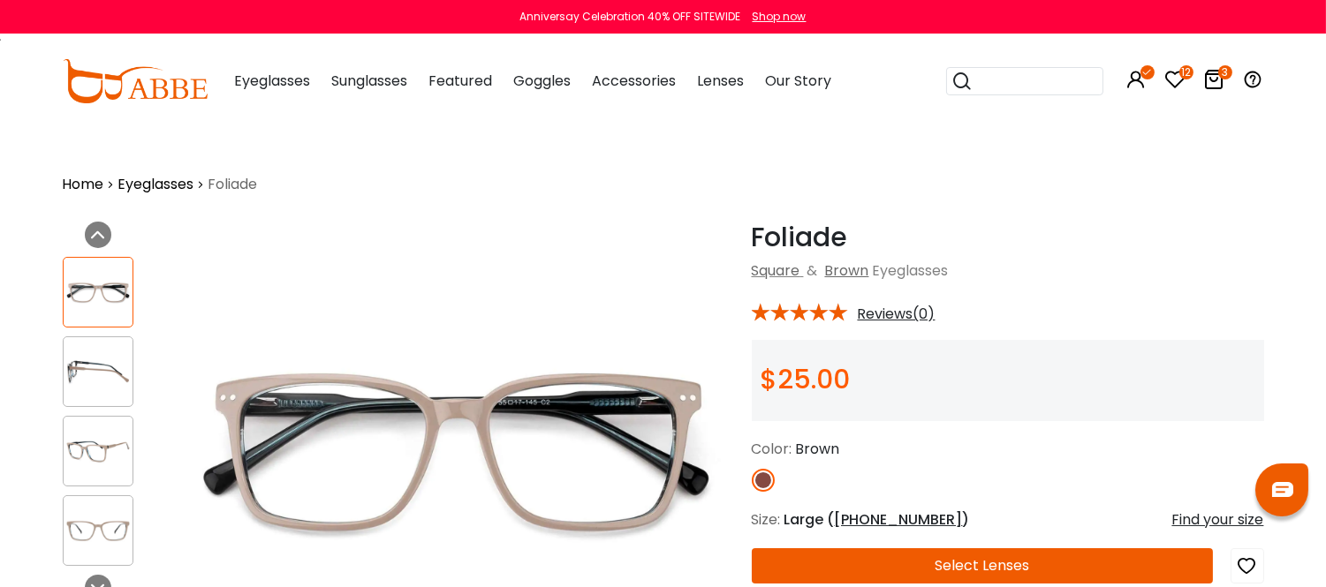
scroll to position [98, 0]
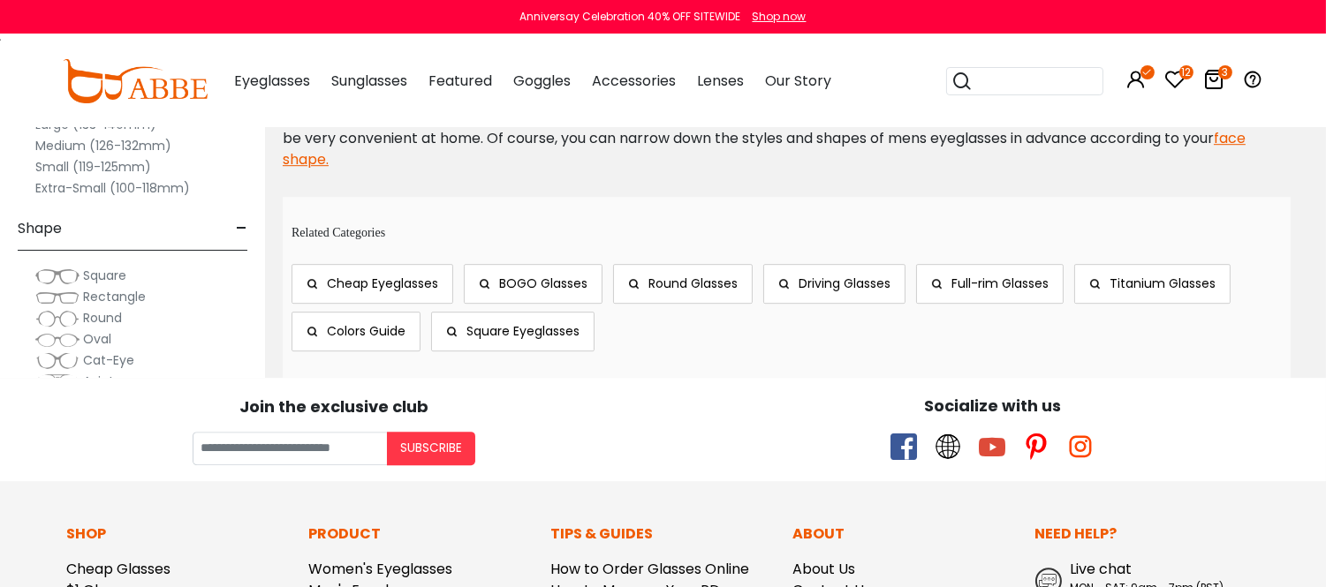
scroll to position [9717, 0]
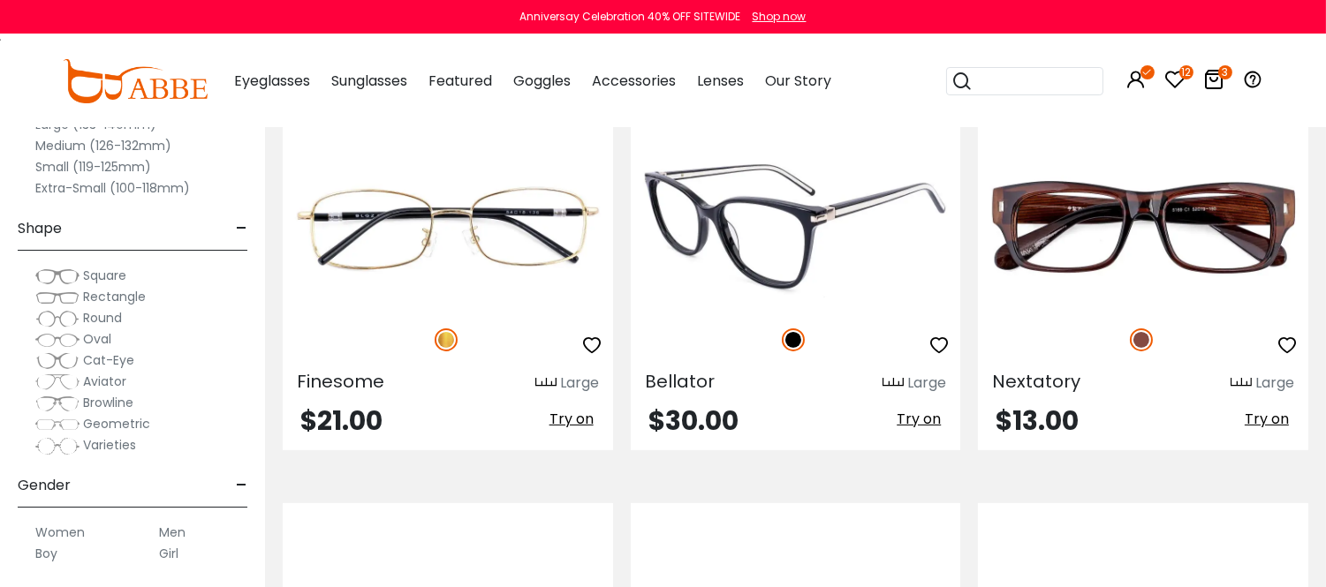
scroll to position [981, 0]
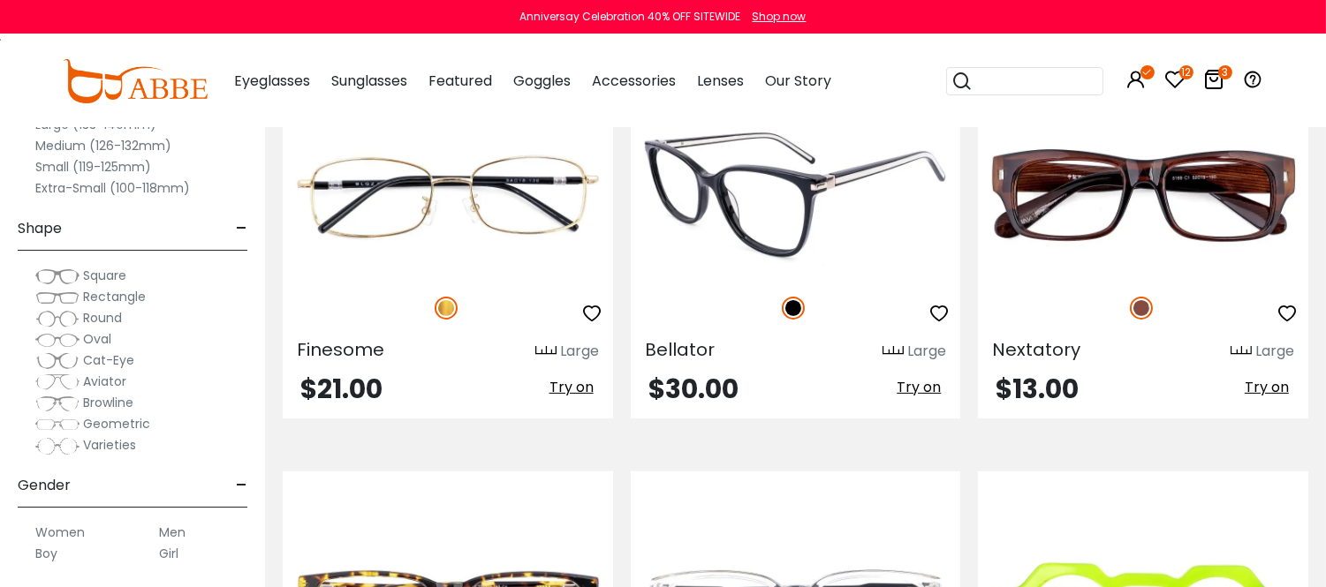
click at [776, 277] on img at bounding box center [796, 194] width 330 height 165
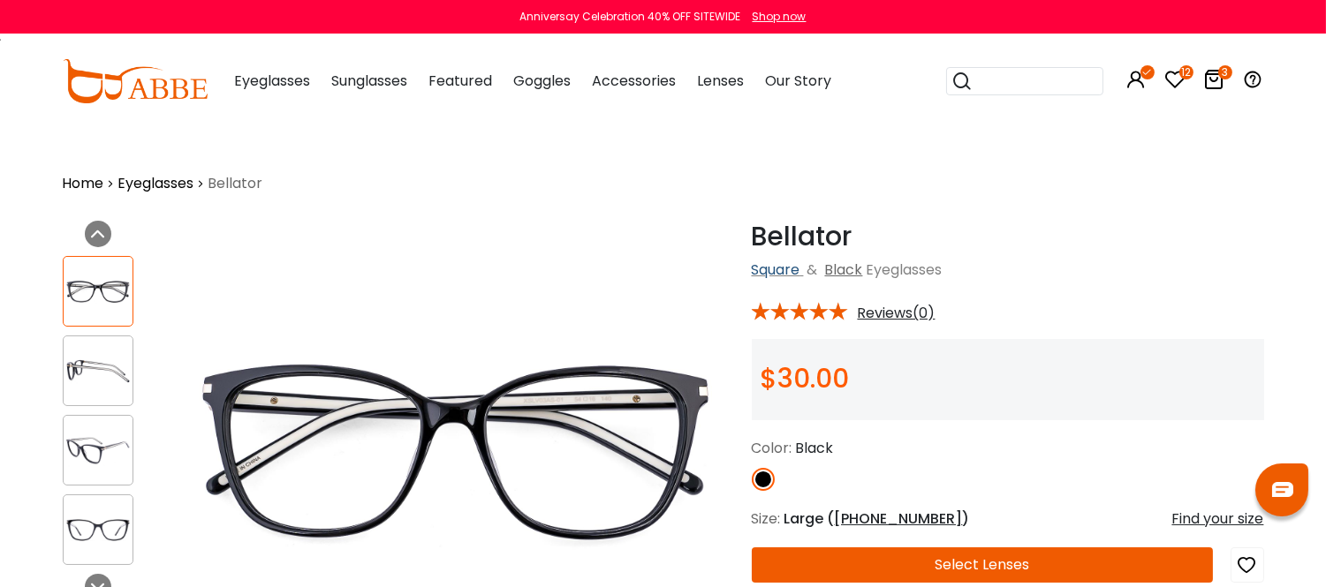
scroll to position [98, 0]
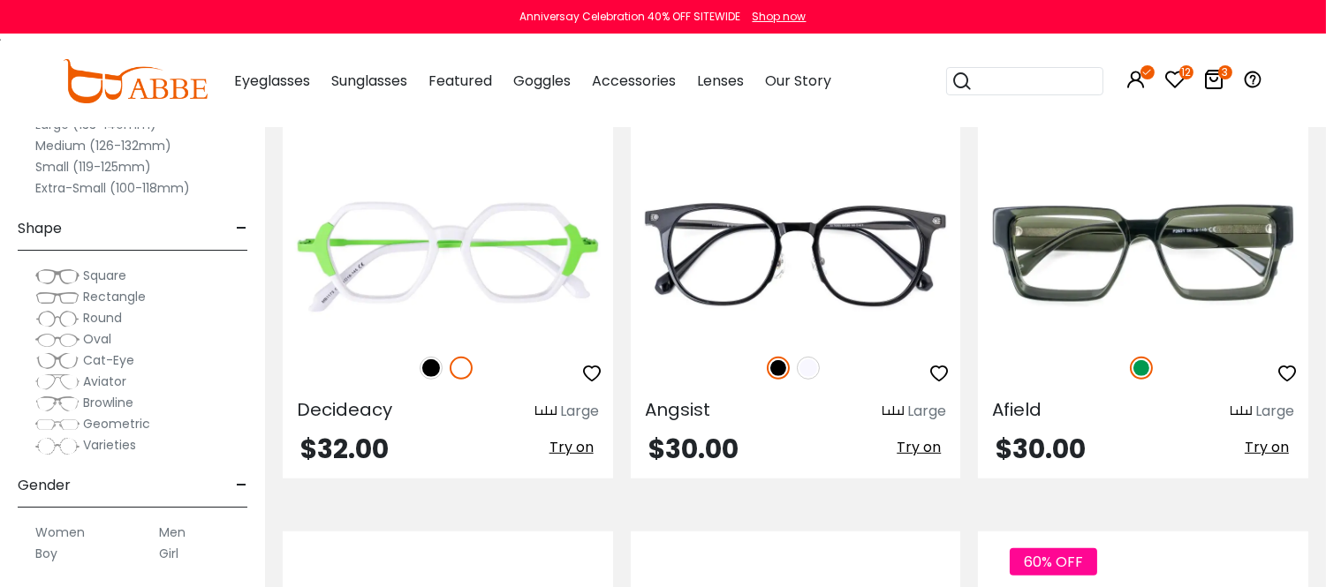
scroll to position [1865, 0]
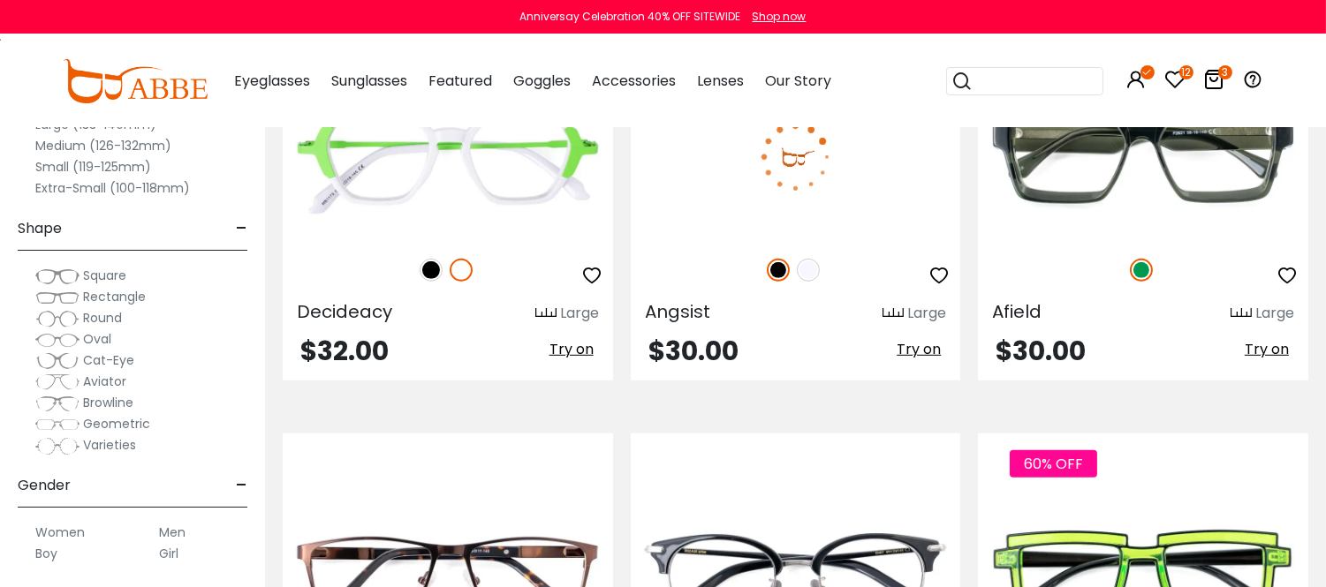
click at [810, 239] on img at bounding box center [796, 156] width 330 height 165
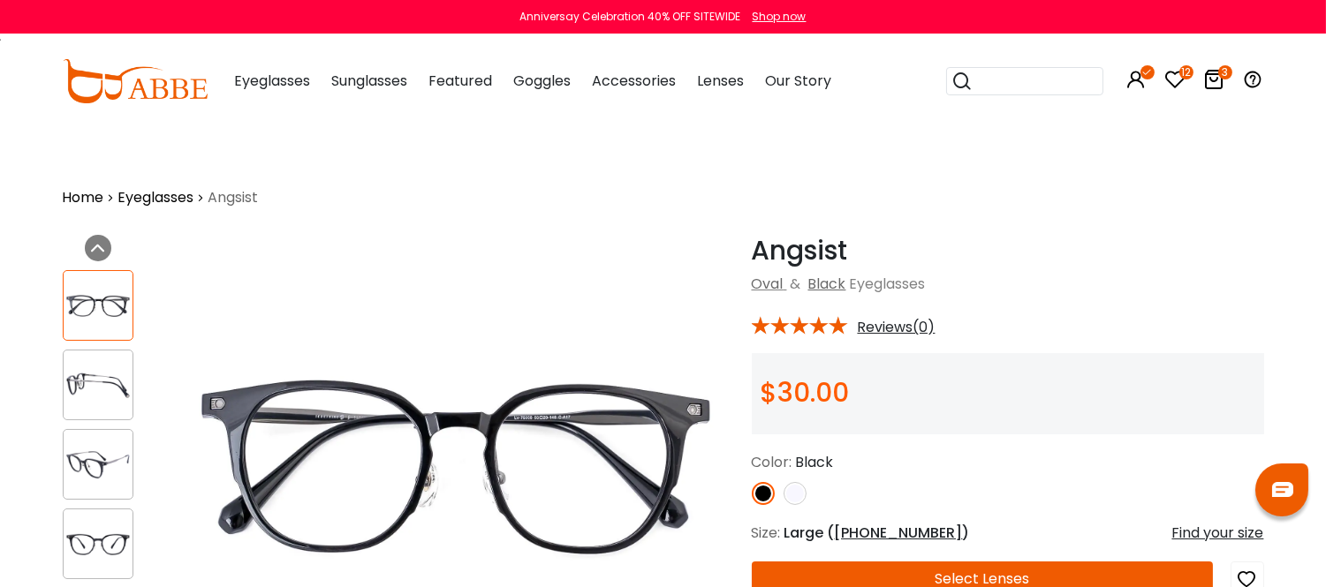
scroll to position [98, 0]
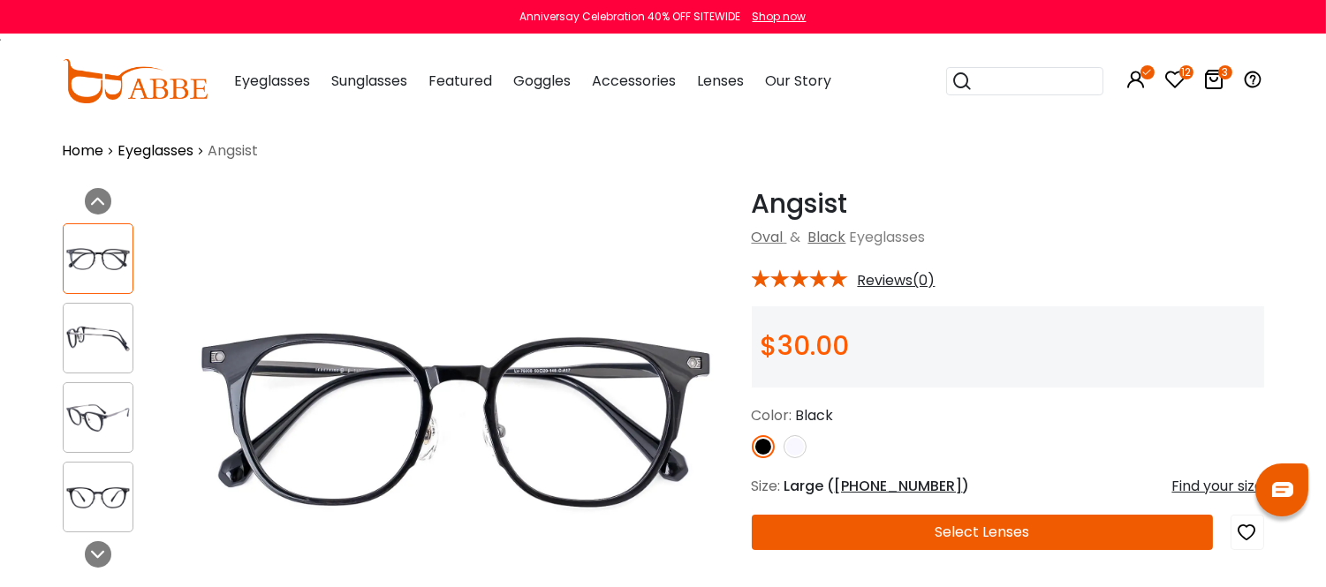
click at [796, 458] on img at bounding box center [795, 446] width 23 height 23
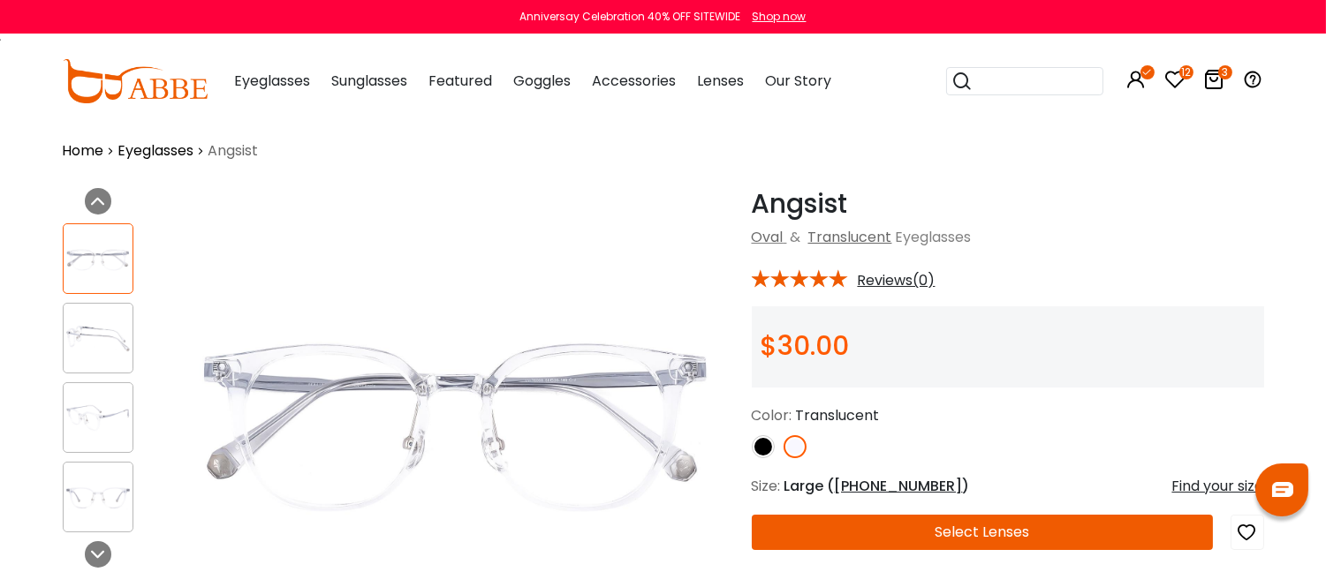
click at [757, 458] on img at bounding box center [763, 446] width 23 height 23
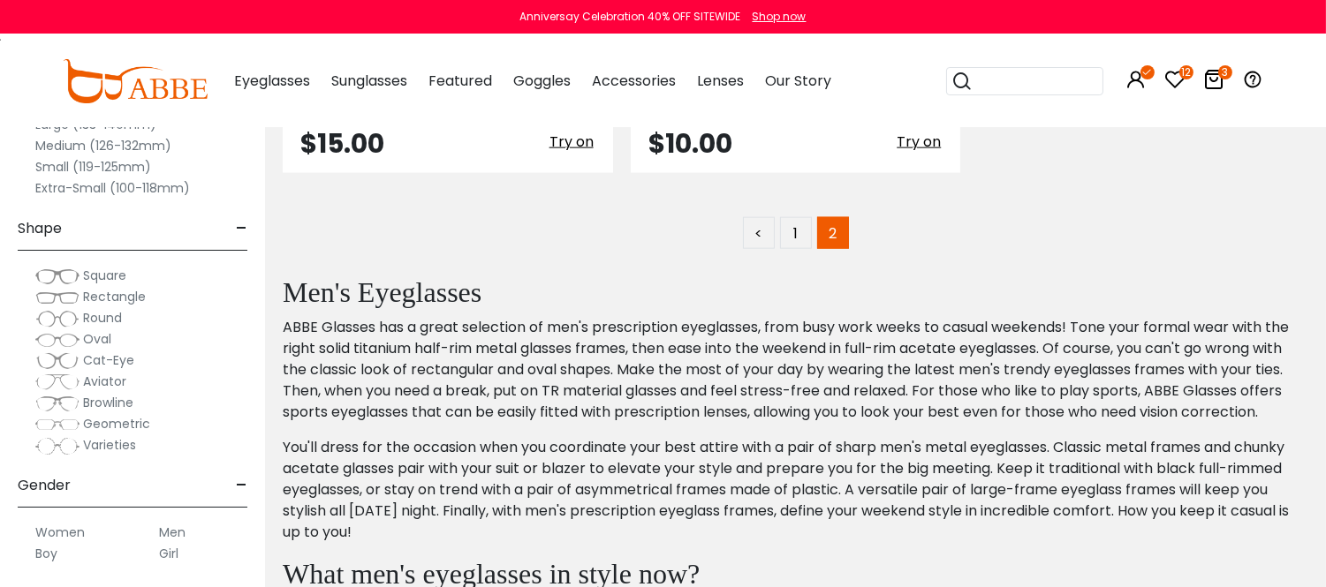
scroll to position [4220, 0]
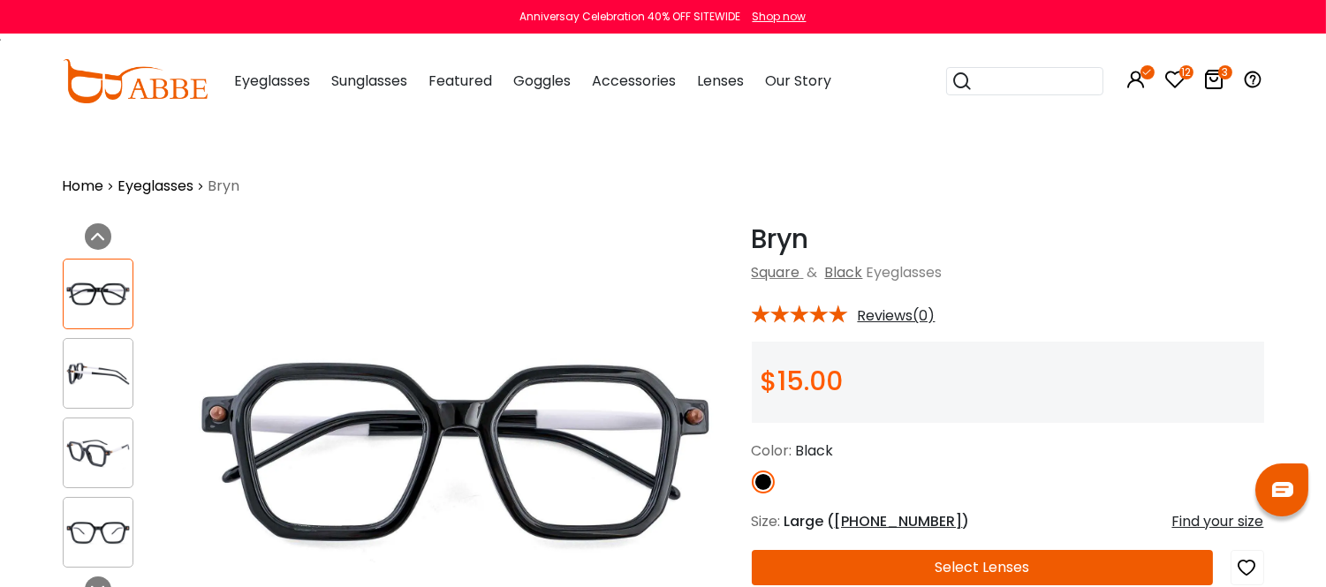
scroll to position [98, 0]
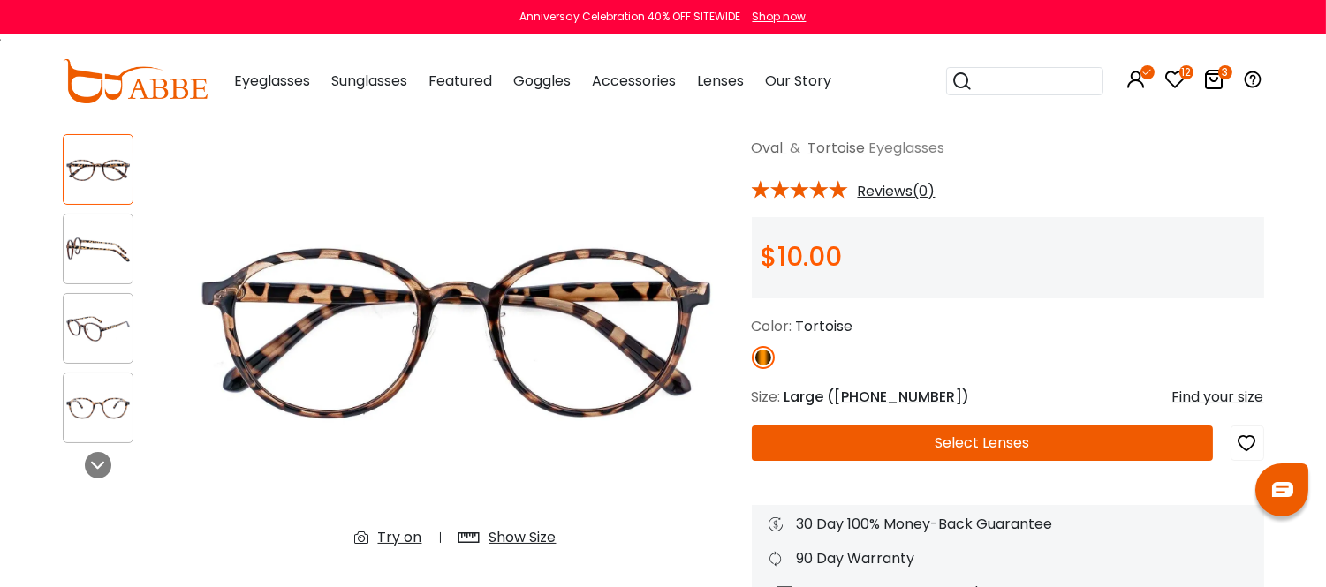
scroll to position [196, 0]
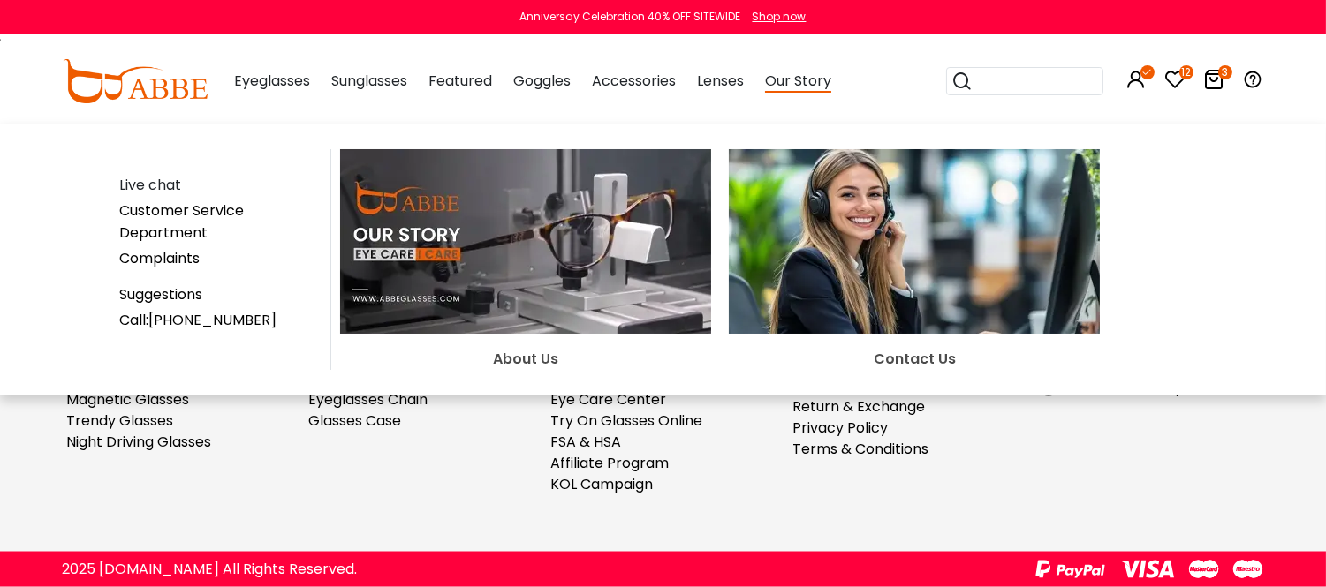
scroll to position [5692, 0]
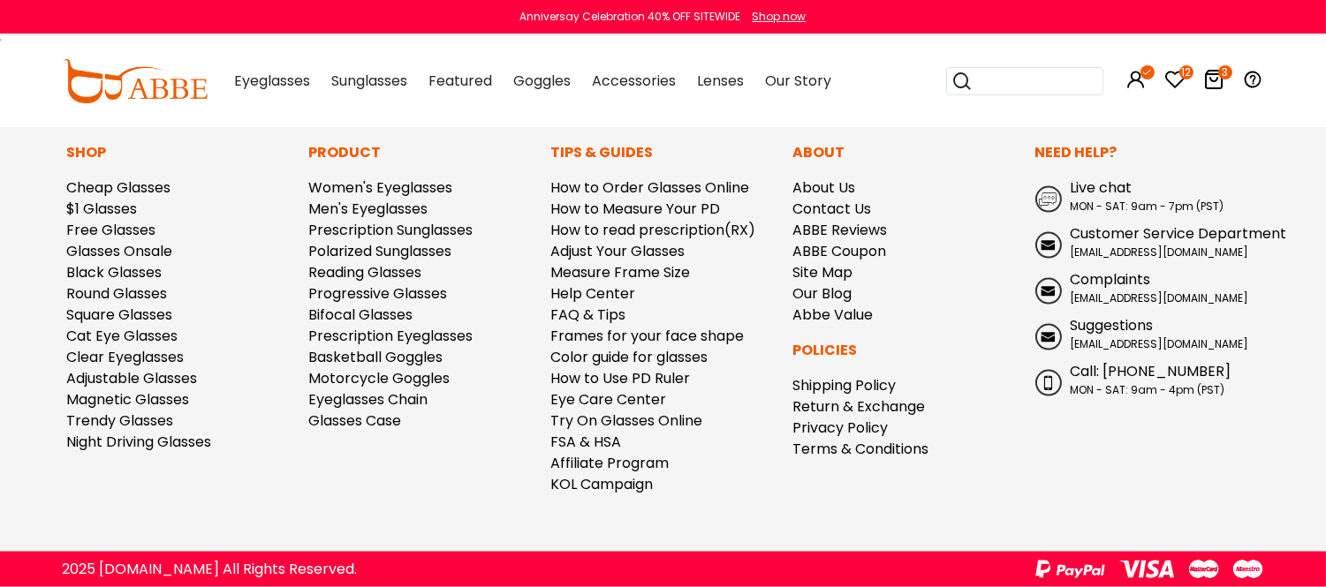
click at [1213, 90] on icon at bounding box center [1214, 79] width 21 height 21
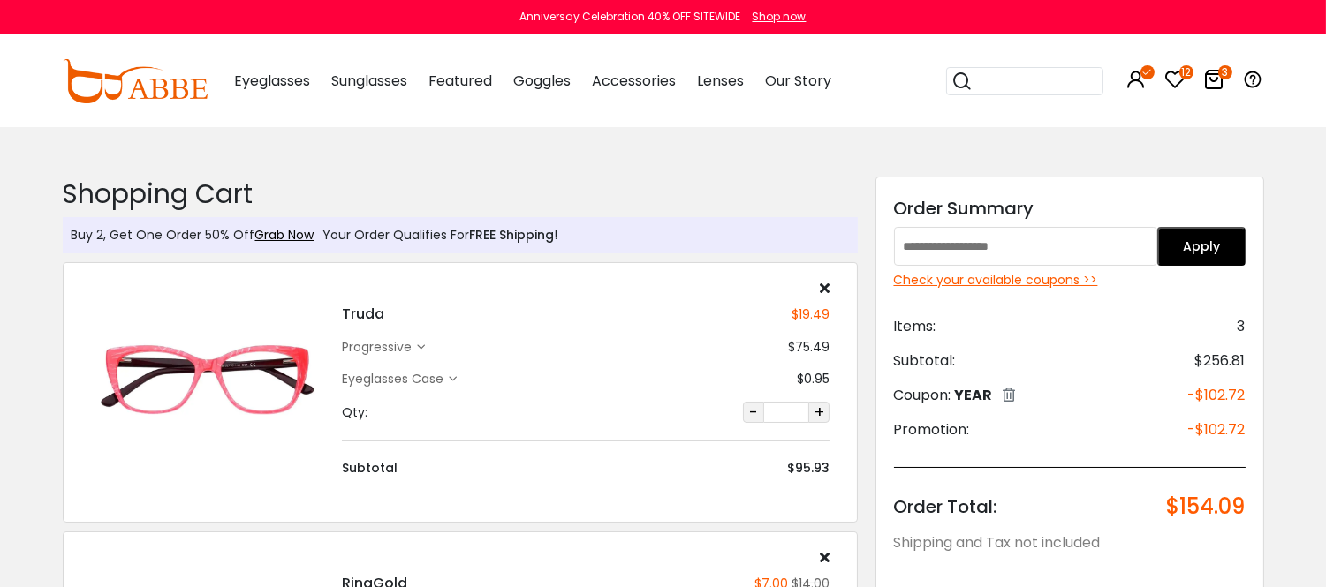
click at [1030, 280] on div "Check your available coupons >>" at bounding box center [1070, 280] width 352 height 19
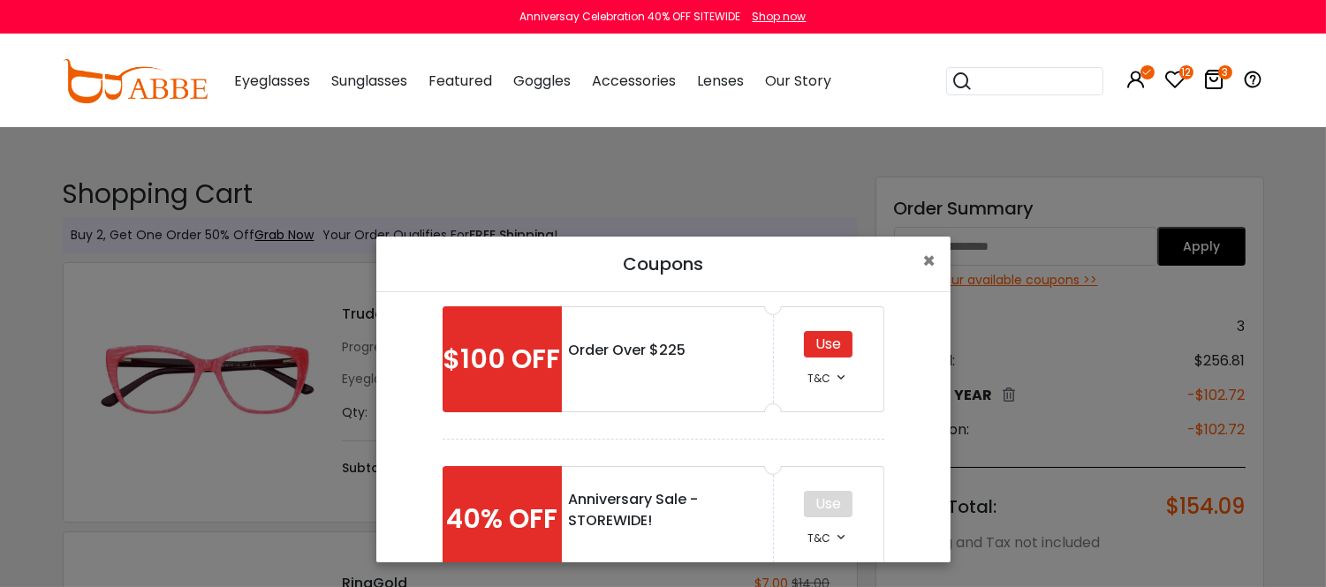
scroll to position [312, 0]
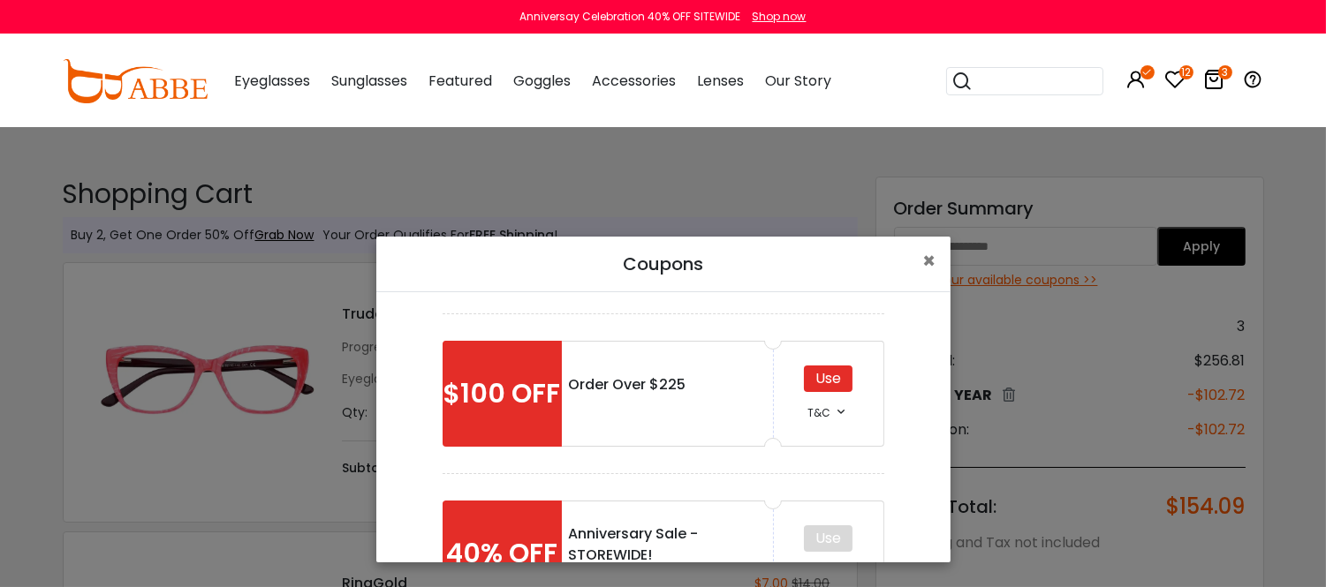
click at [811, 380] on div "Use" at bounding box center [828, 379] width 49 height 26
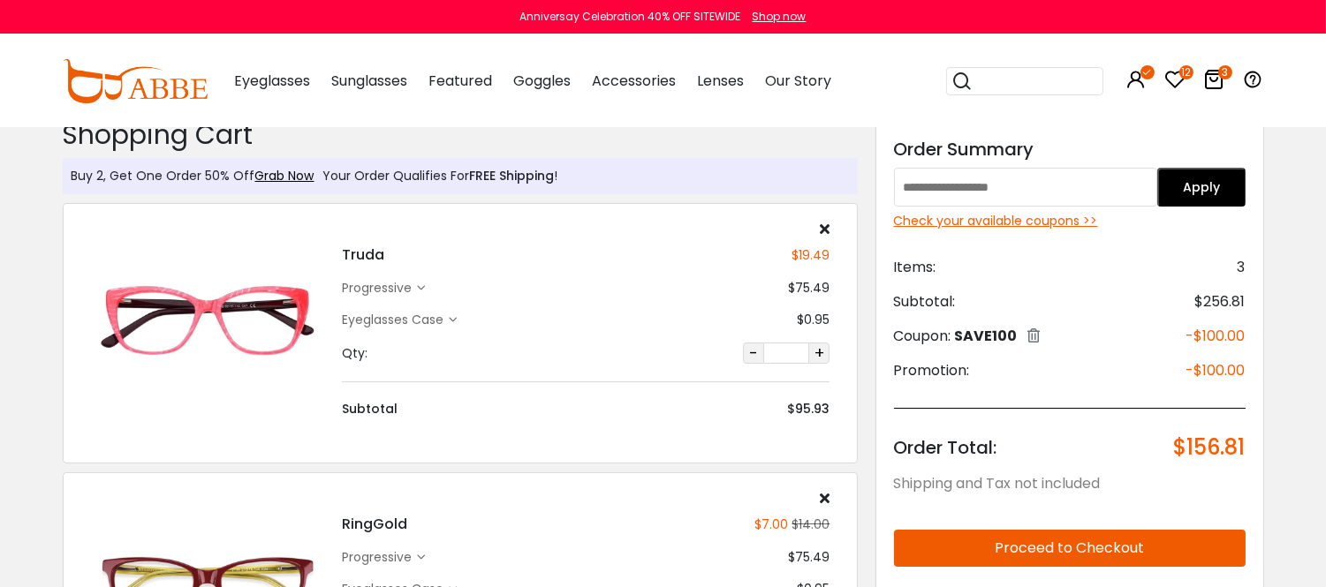
scroll to position [98, 0]
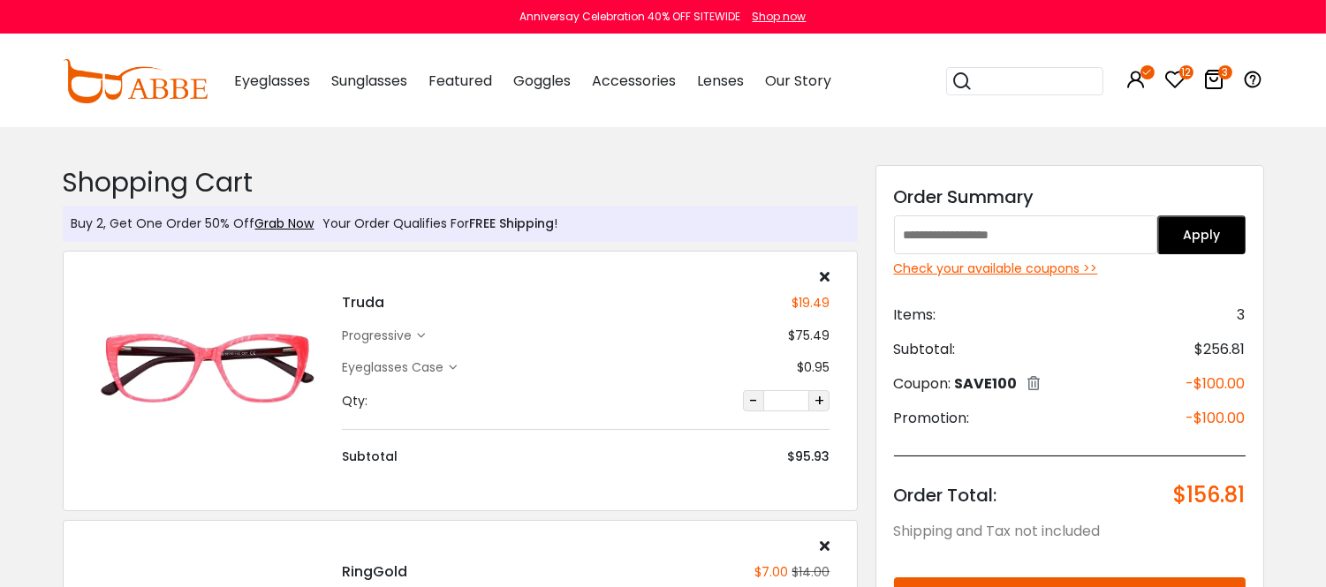
click at [989, 267] on div "Check your available coupons >>" at bounding box center [1070, 269] width 352 height 19
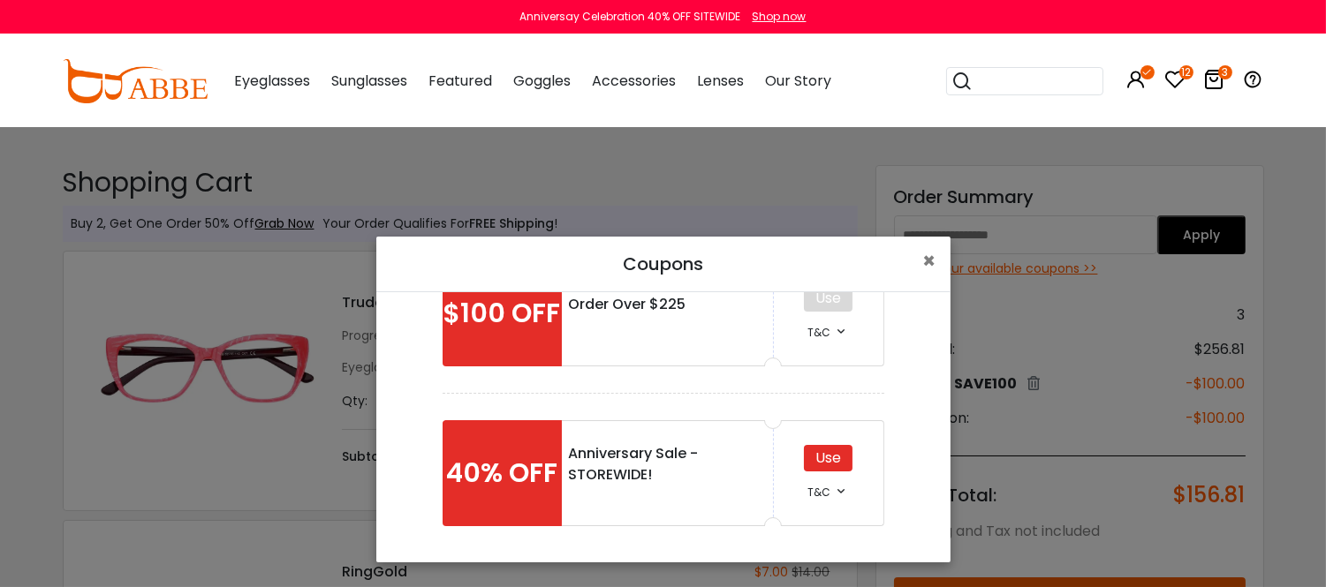
scroll to position [410, 0]
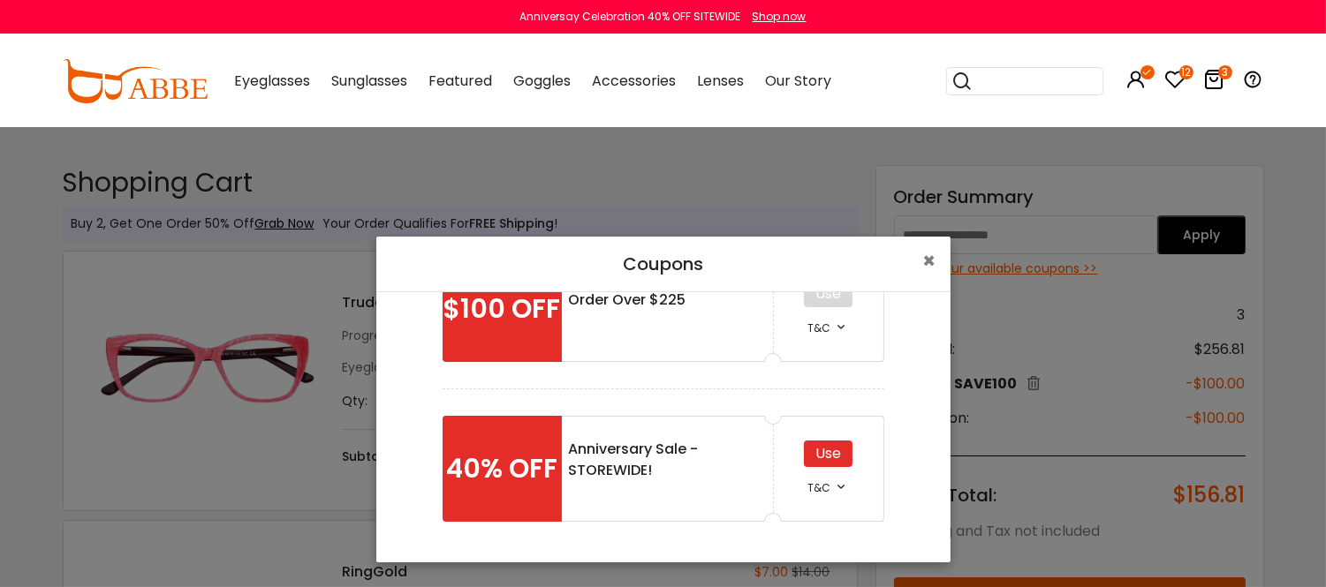
click at [808, 444] on div "Use" at bounding box center [828, 454] width 49 height 26
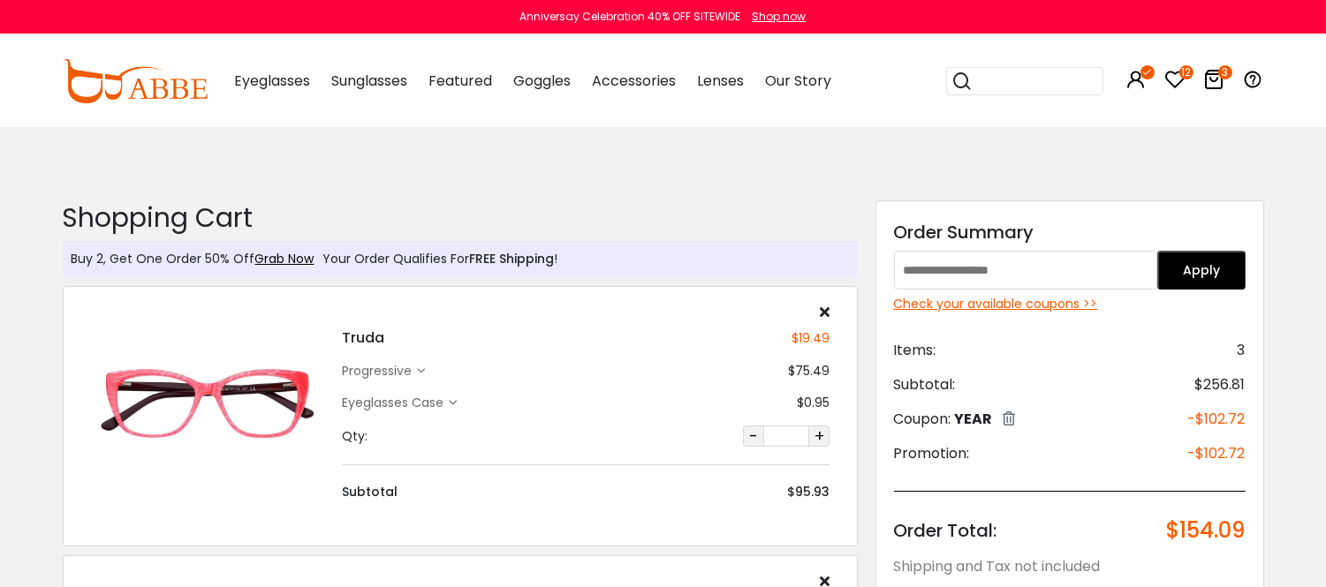
scroll to position [98, 0]
